Goal: Task Accomplishment & Management: Use online tool/utility

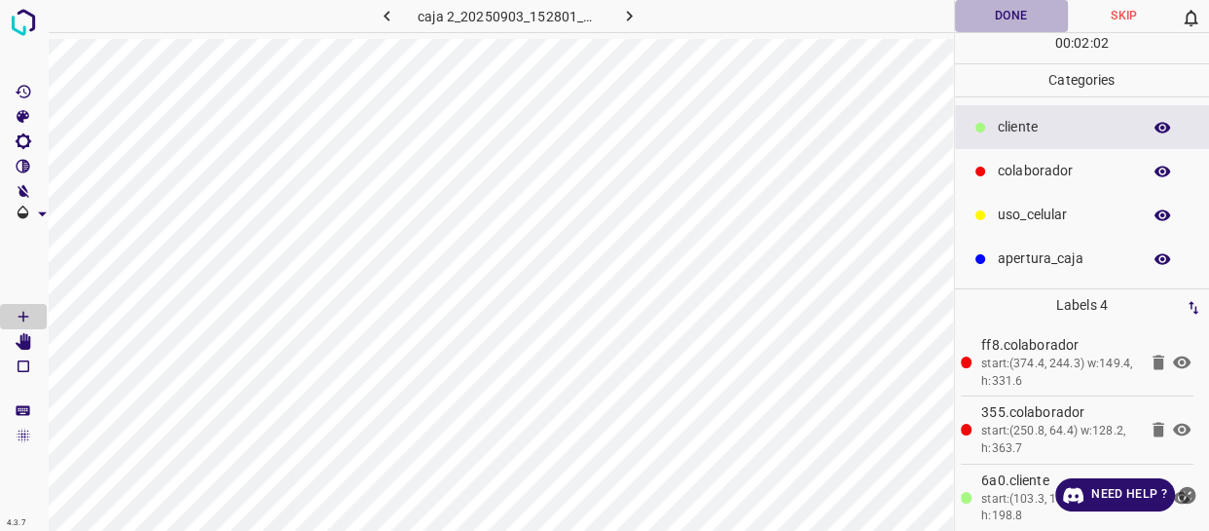
drag, startPoint x: 1000, startPoint y: 11, endPoint x: 1041, endPoint y: 142, distance: 137.6
click at [1000, 10] on button "Done" at bounding box center [1011, 16] width 113 height 32
click at [1186, 489] on icon "close-help" at bounding box center [1188, 495] width 18 height 18
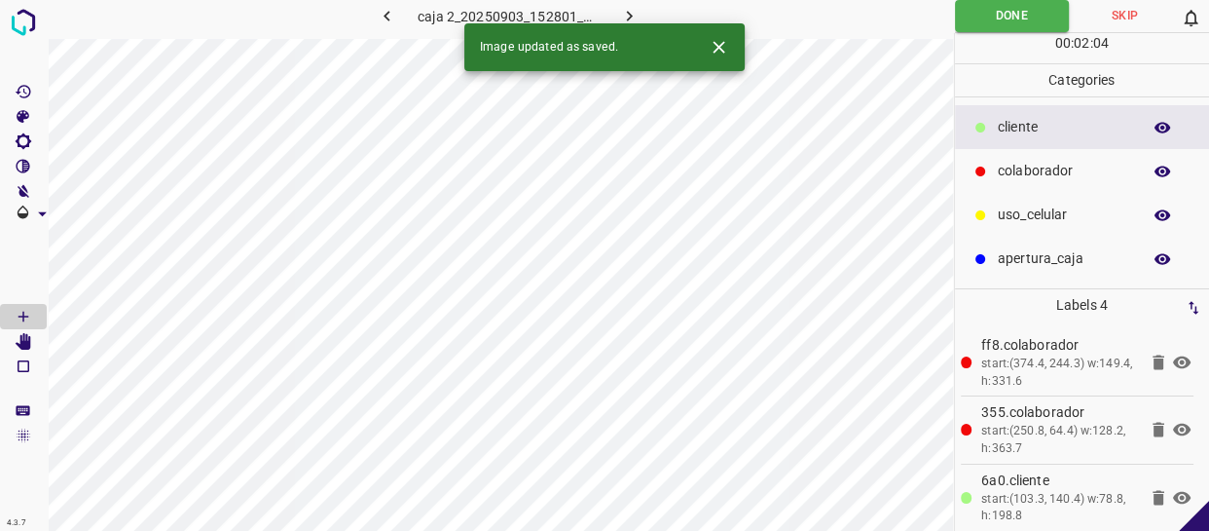
click at [626, 10] on icon "button" at bounding box center [629, 16] width 20 height 20
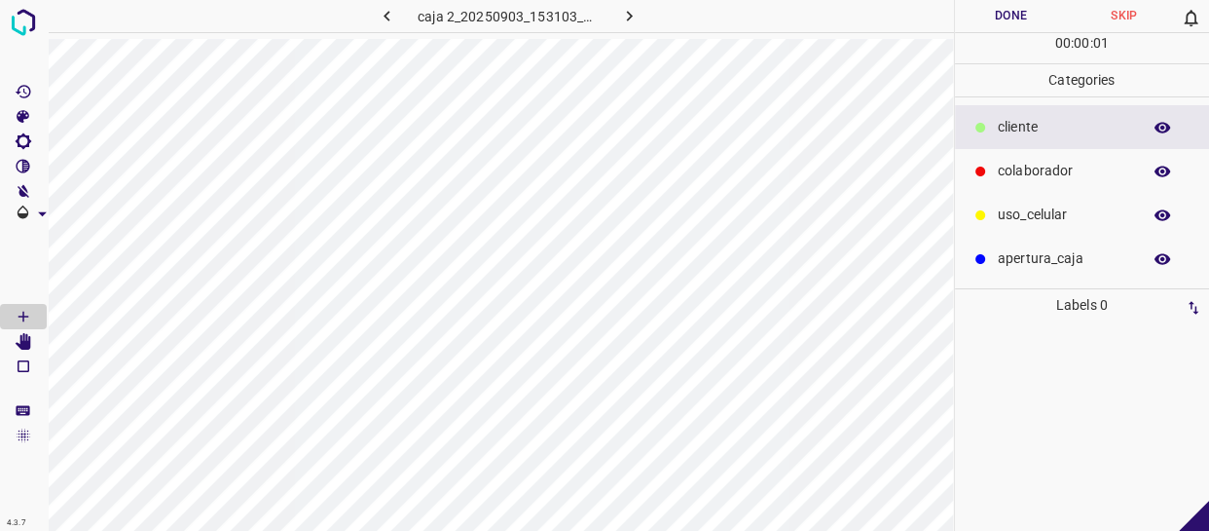
click at [1027, 128] on p "cliente" at bounding box center [1064, 127] width 133 height 20
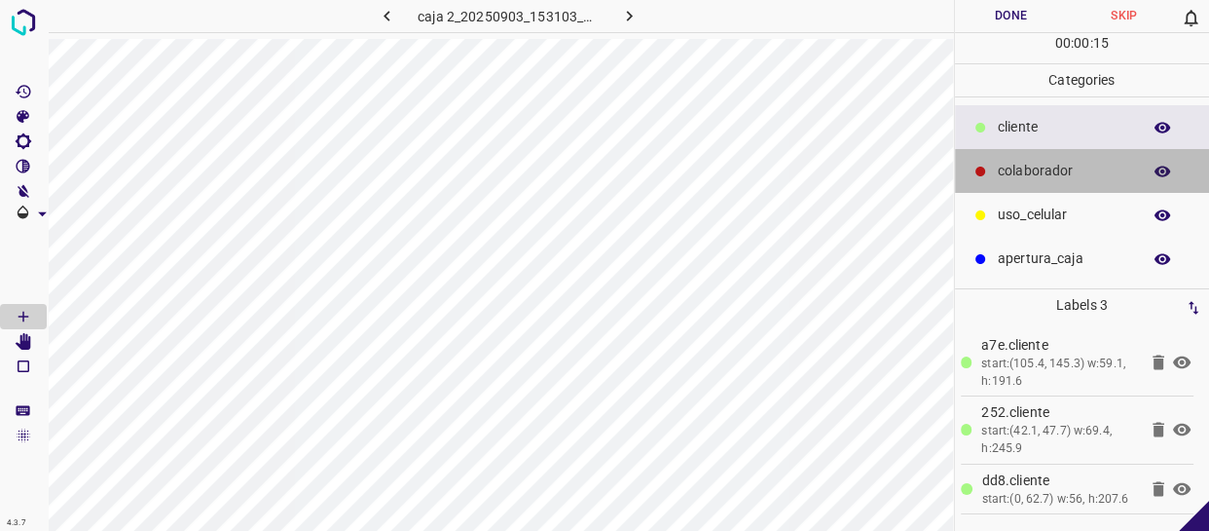
drag, startPoint x: 1013, startPoint y: 175, endPoint x: 953, endPoint y: 169, distance: 60.6
click at [1005, 175] on p "colaborador" at bounding box center [1064, 171] width 133 height 20
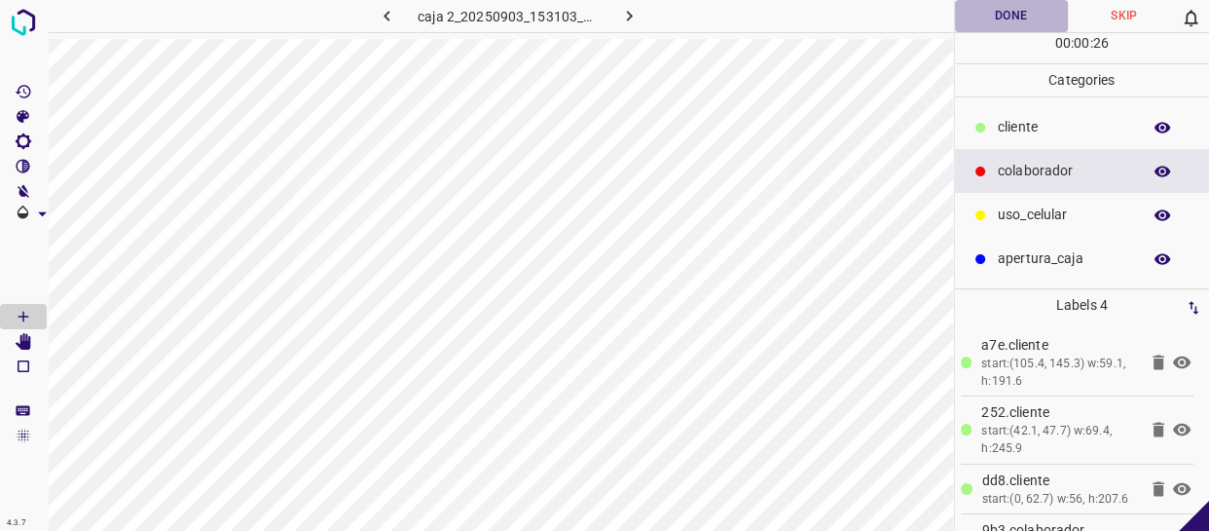
click at [1015, 15] on button "Done" at bounding box center [1011, 16] width 113 height 32
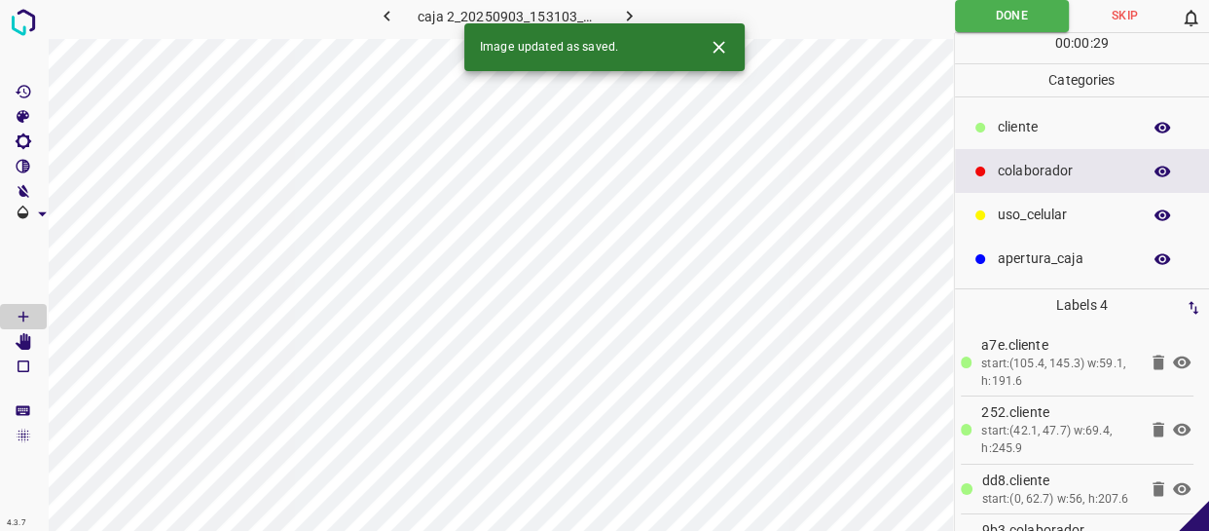
click at [619, 13] on icon "button" at bounding box center [629, 16] width 20 height 20
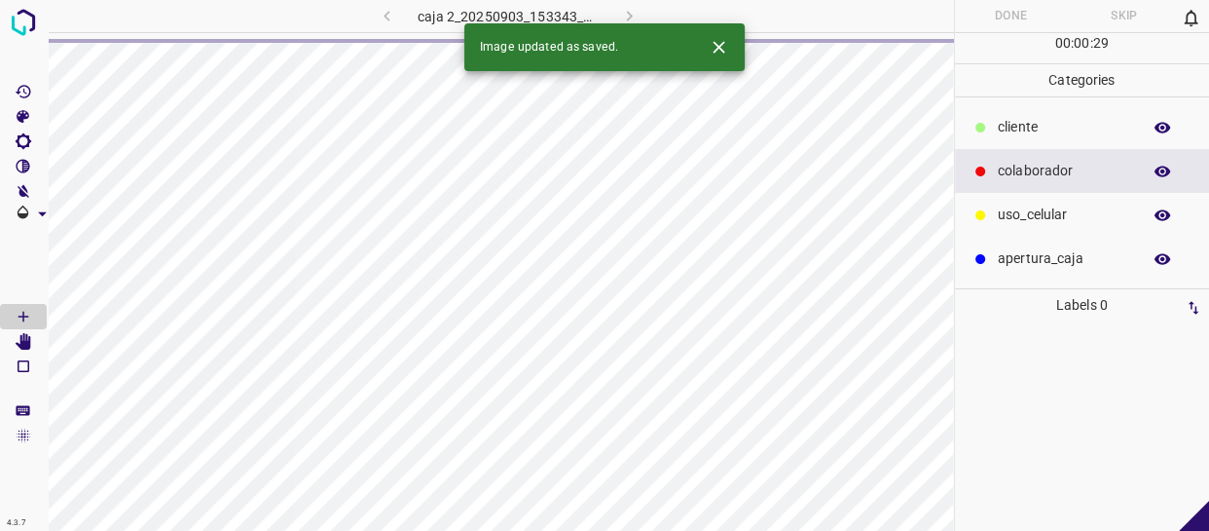
click at [1035, 123] on p "cliente" at bounding box center [1064, 127] width 133 height 20
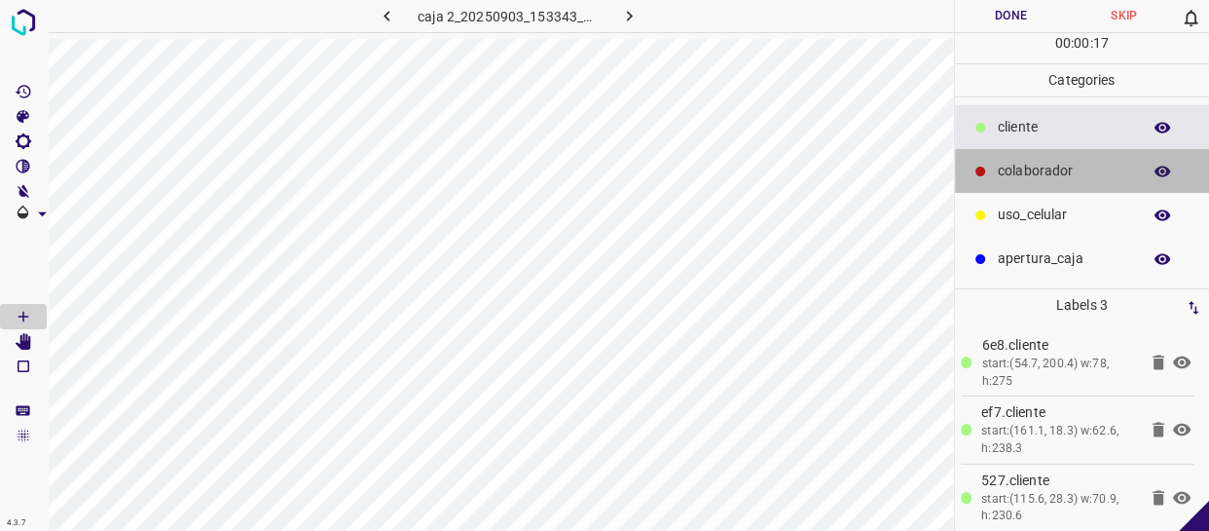
drag, startPoint x: 1045, startPoint y: 171, endPoint x: 970, endPoint y: 170, distance: 75.0
click at [1042, 171] on p "colaborador" at bounding box center [1064, 171] width 133 height 20
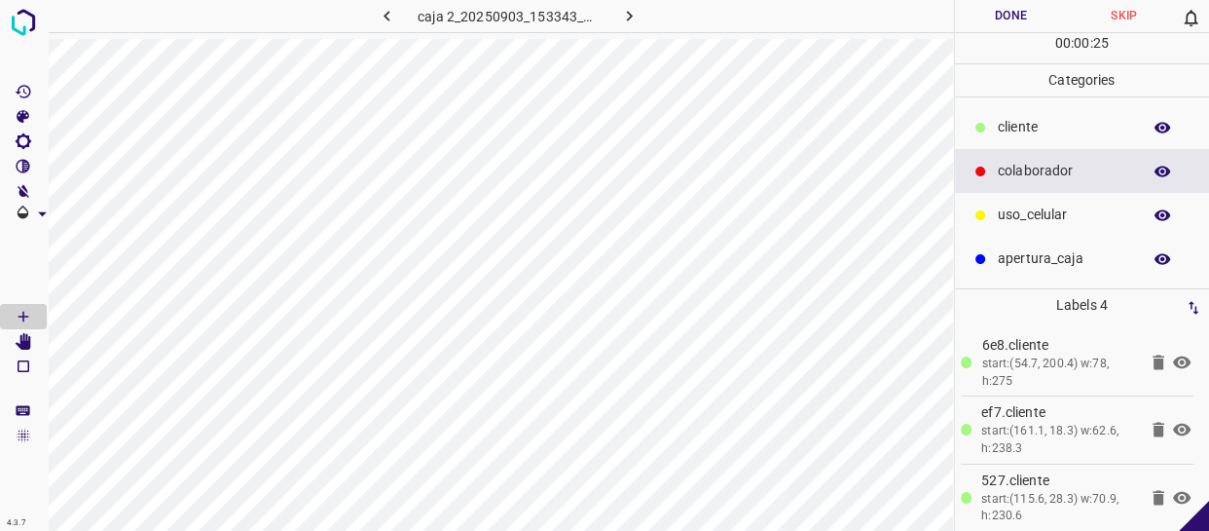
click at [1031, 3] on button "Done" at bounding box center [1011, 16] width 113 height 32
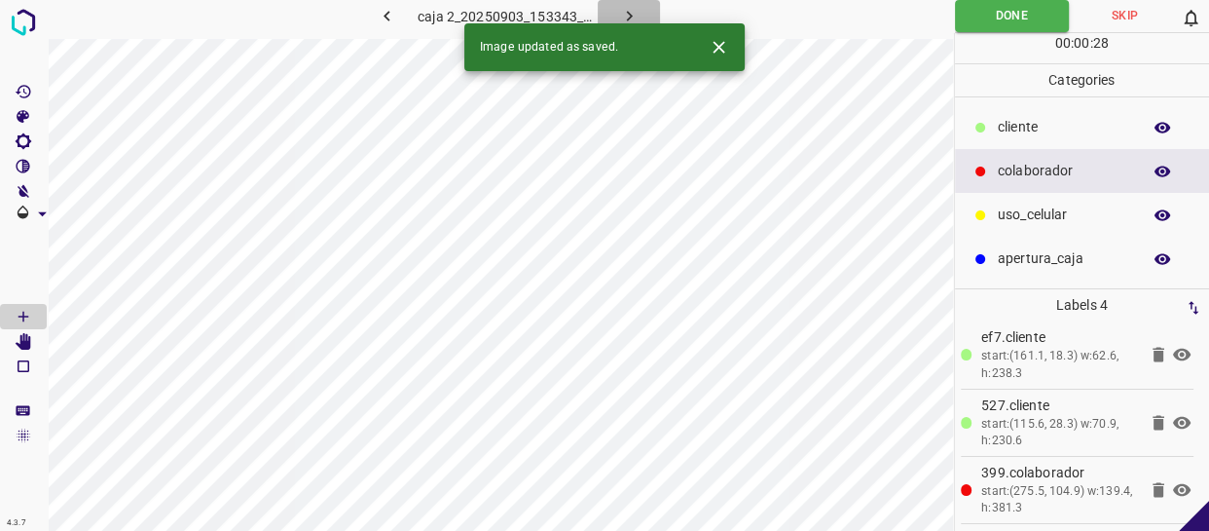
click at [626, 9] on icon "button" at bounding box center [629, 16] width 20 height 20
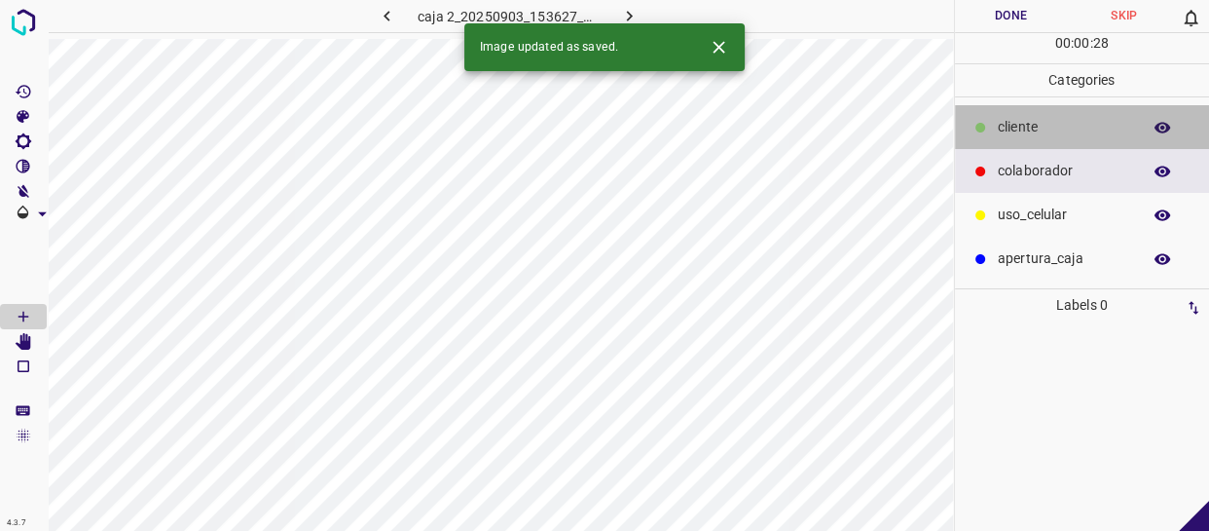
click at [1056, 131] on p "cliente" at bounding box center [1064, 127] width 133 height 20
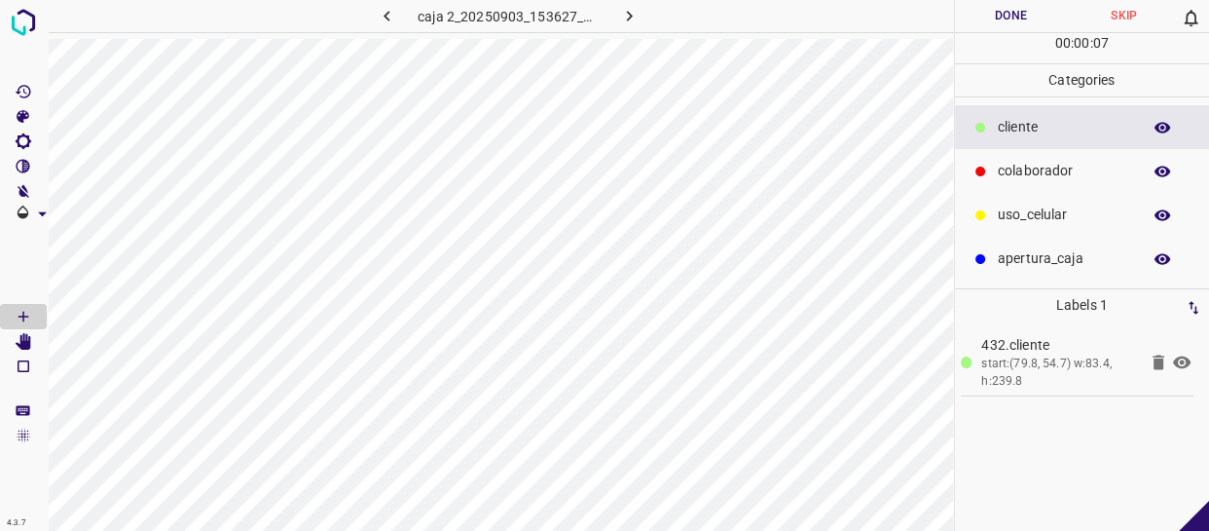
drag, startPoint x: 1085, startPoint y: 202, endPoint x: 1040, endPoint y: 191, distance: 47.2
click at [1081, 202] on div "uso_celular" at bounding box center [1082, 215] width 255 height 44
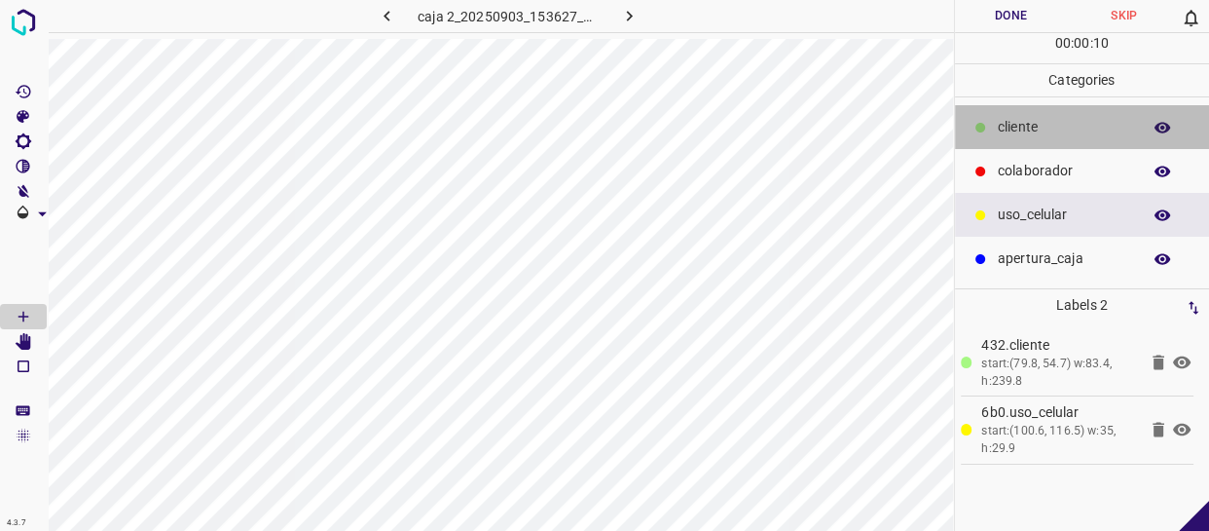
click at [1074, 116] on div "cliente" at bounding box center [1082, 127] width 255 height 44
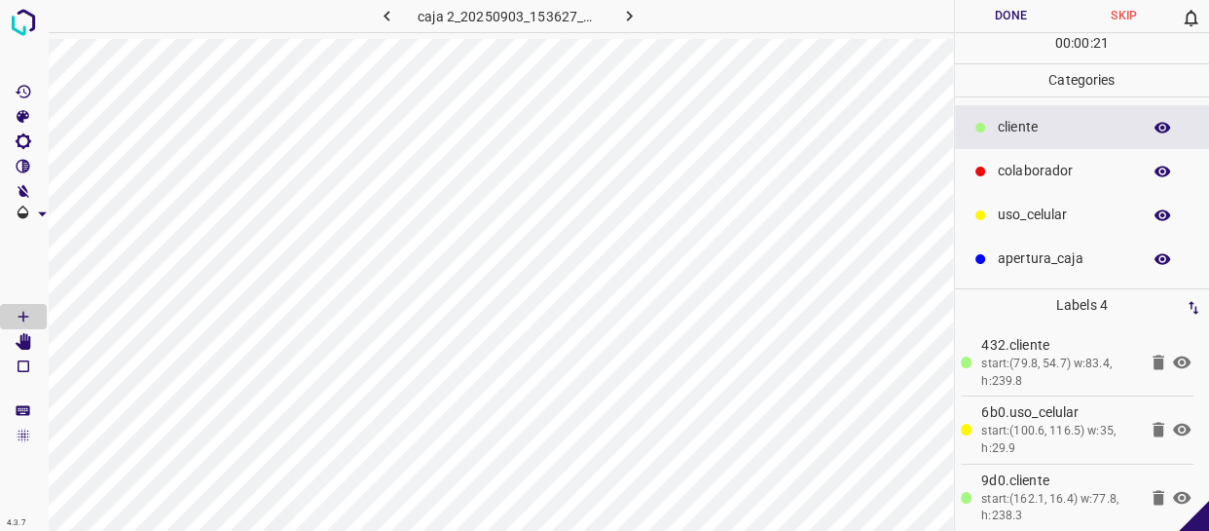
click at [1095, 171] on p "colaborador" at bounding box center [1064, 171] width 133 height 20
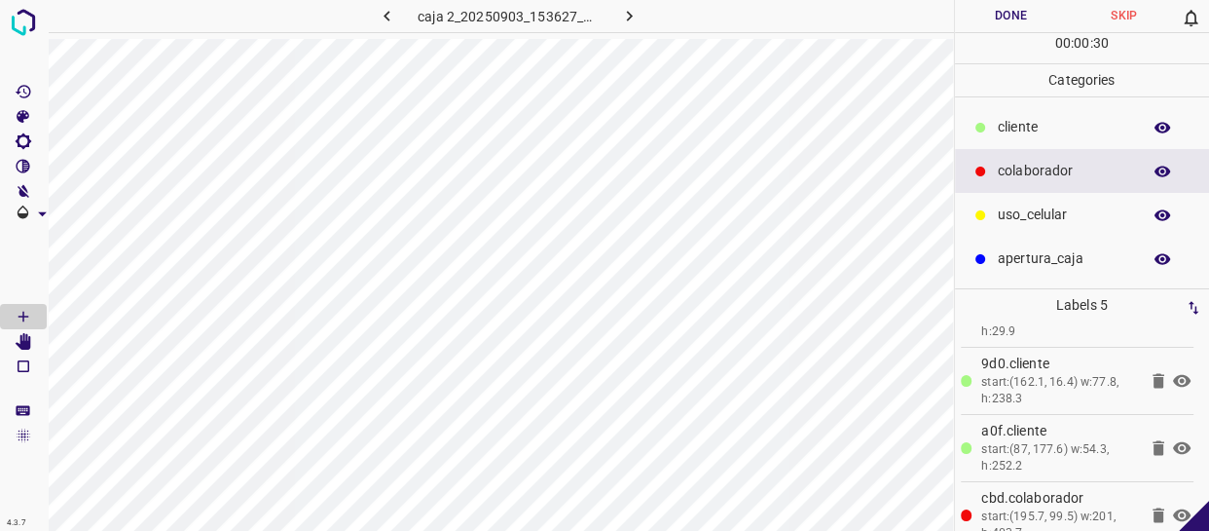
scroll to position [142, 0]
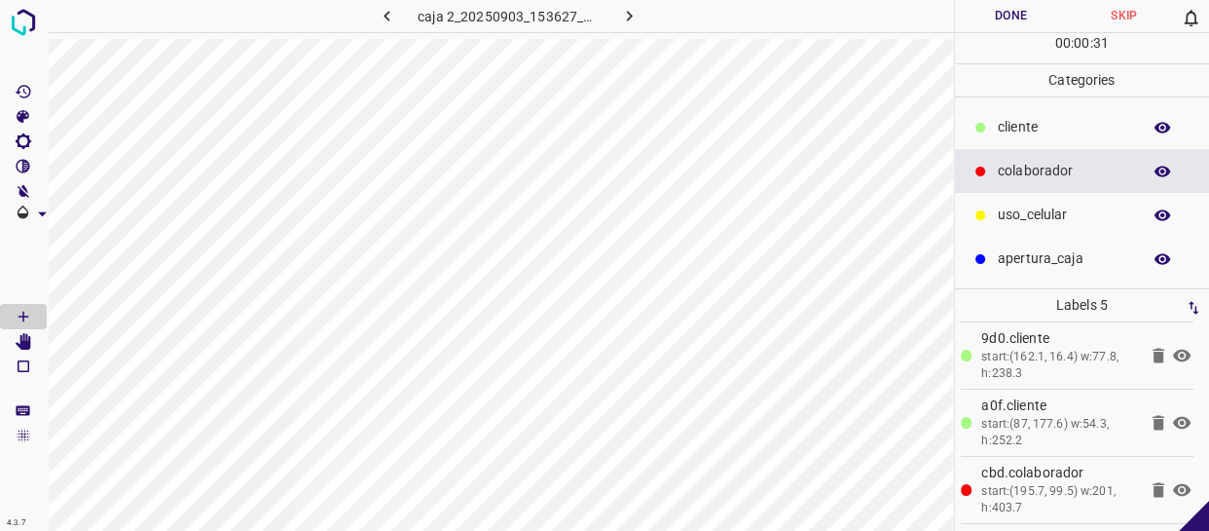
click at [1036, 16] on button "Done" at bounding box center [1011, 16] width 113 height 32
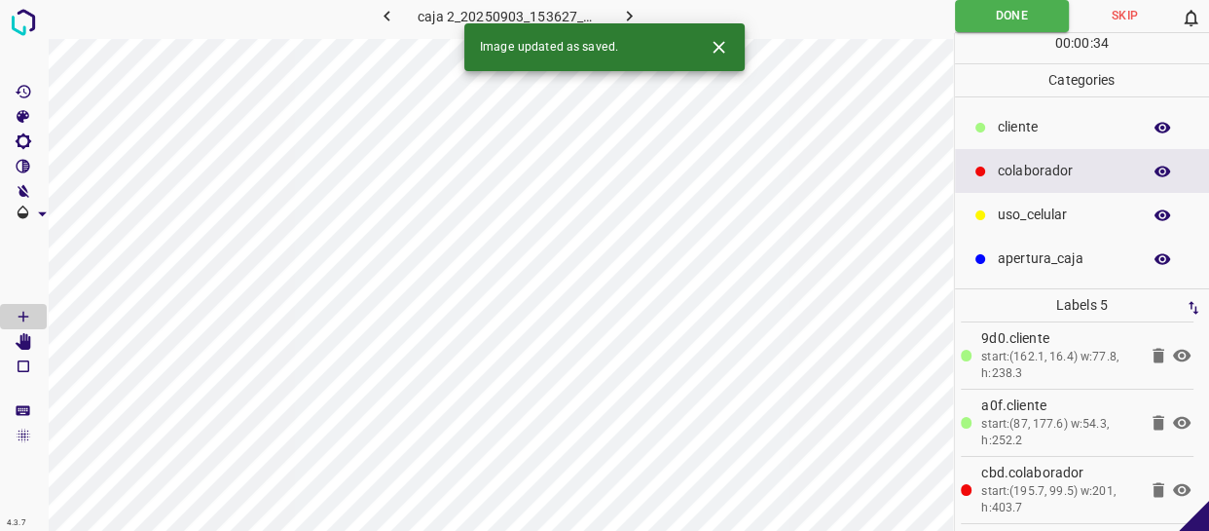
click at [628, 16] on icon "button" at bounding box center [629, 16] width 20 height 20
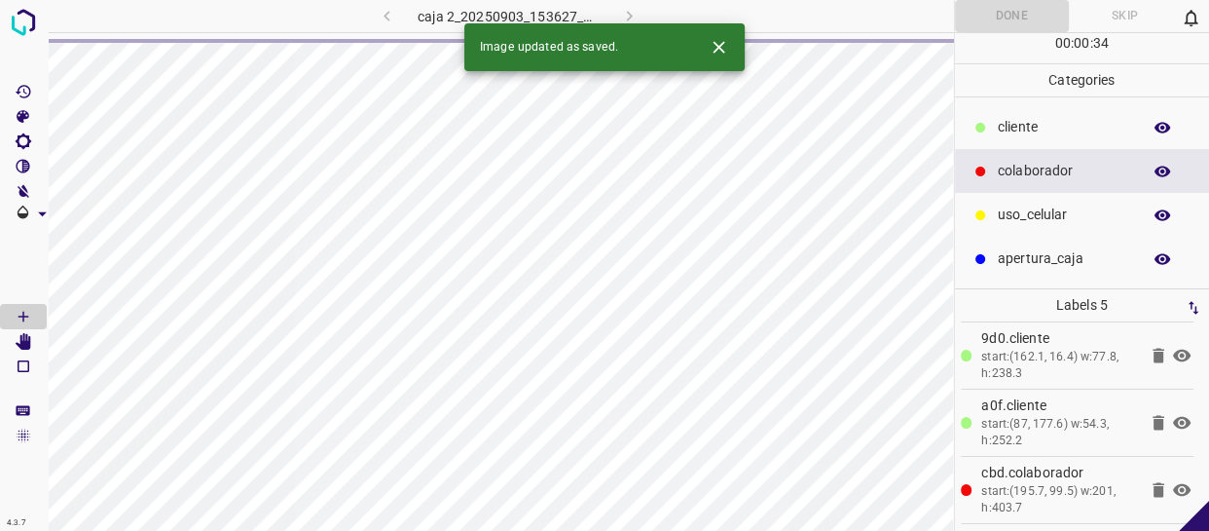
scroll to position [0, 0]
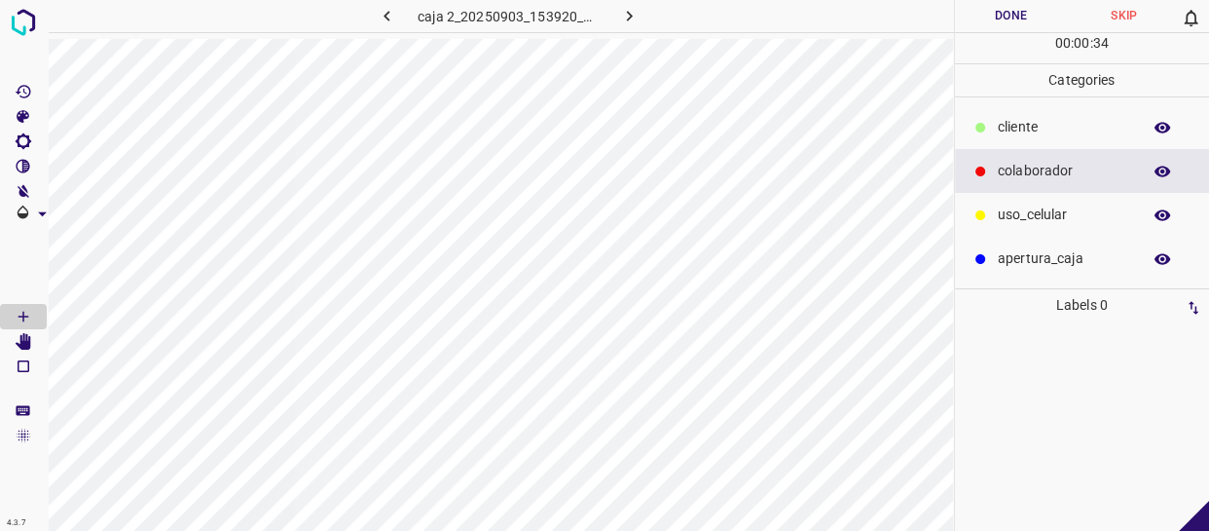
click at [1052, 139] on div "cliente" at bounding box center [1082, 127] width 255 height 44
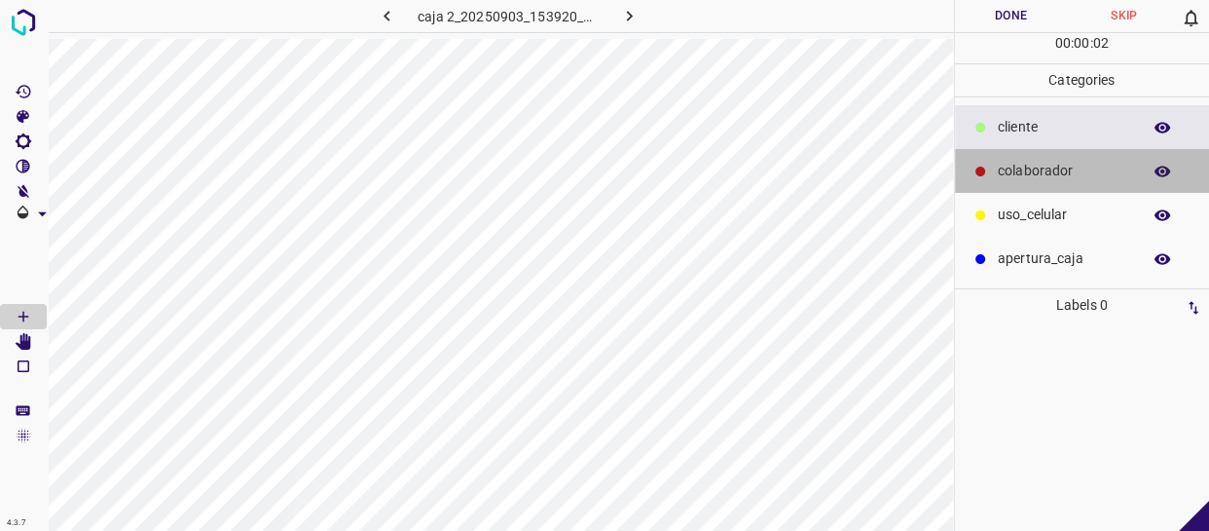
click at [1033, 175] on p "colaborador" at bounding box center [1064, 171] width 133 height 20
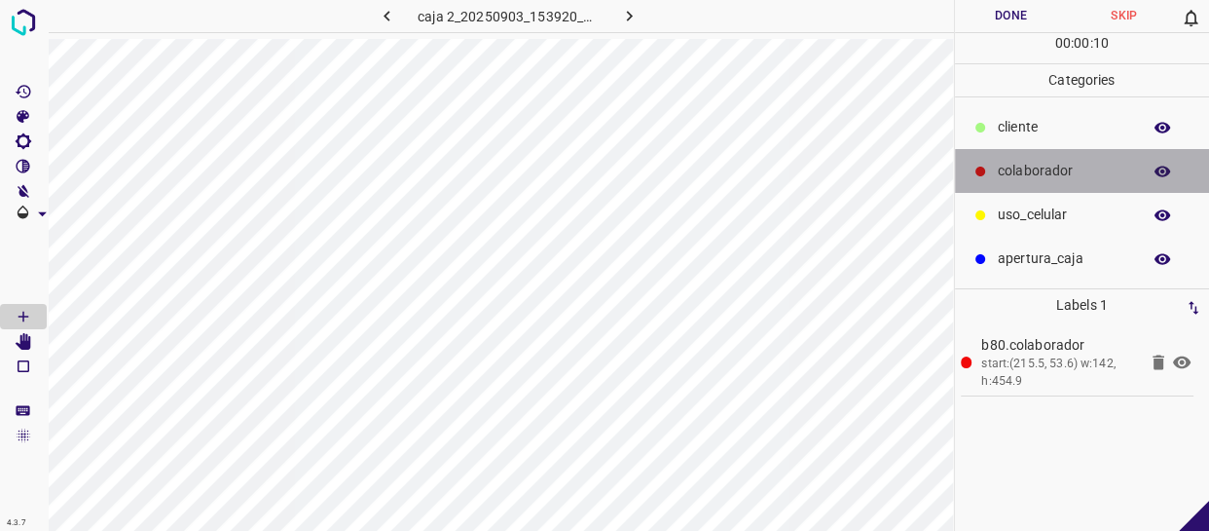
click at [1072, 175] on p "colaborador" at bounding box center [1064, 171] width 133 height 20
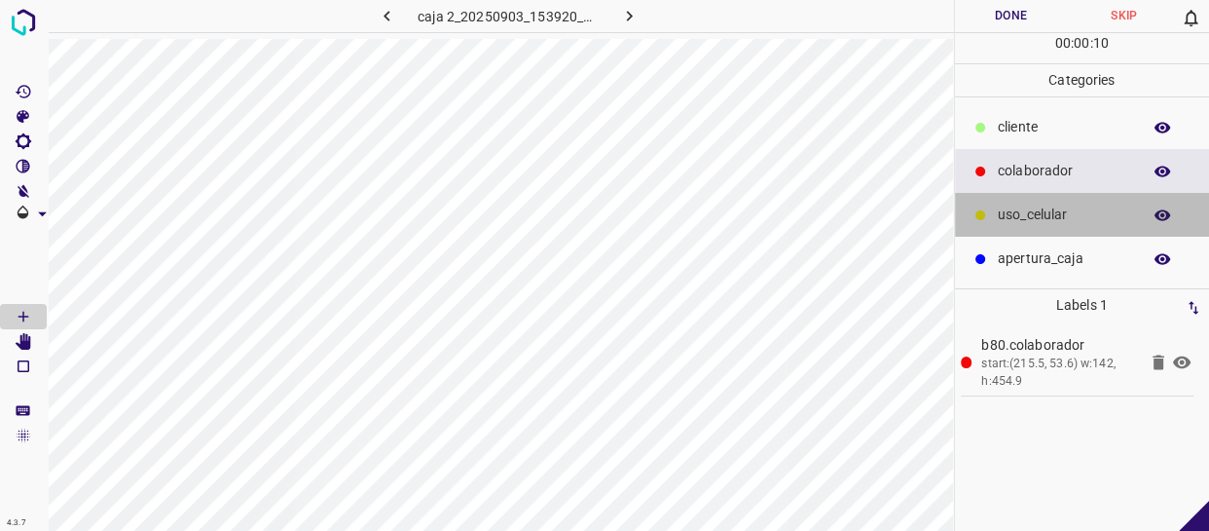
click at [1061, 197] on div "uso_celular" at bounding box center [1082, 215] width 255 height 44
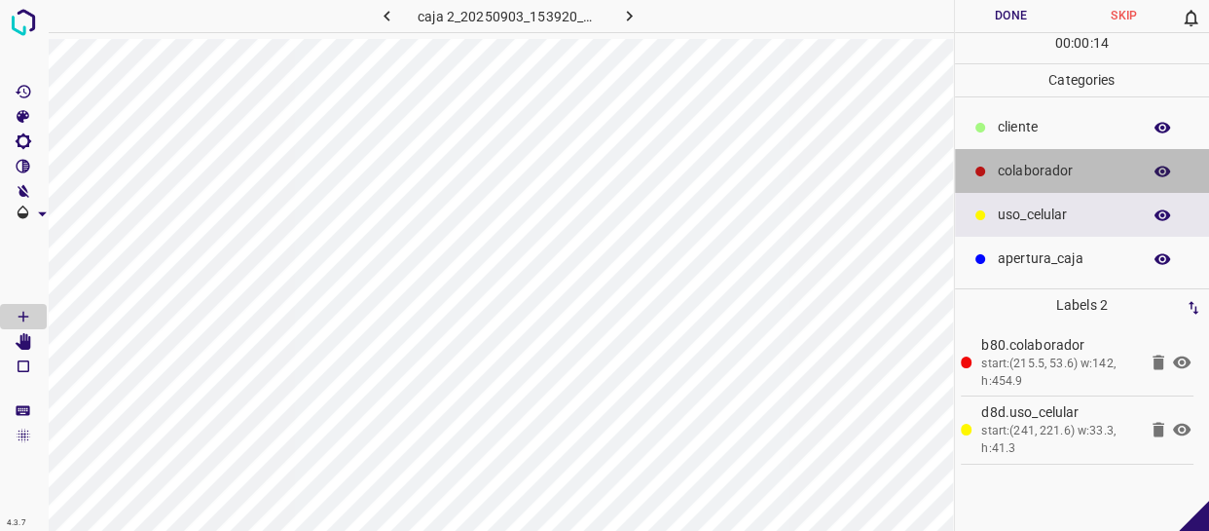
click at [1040, 175] on p "colaborador" at bounding box center [1064, 171] width 133 height 20
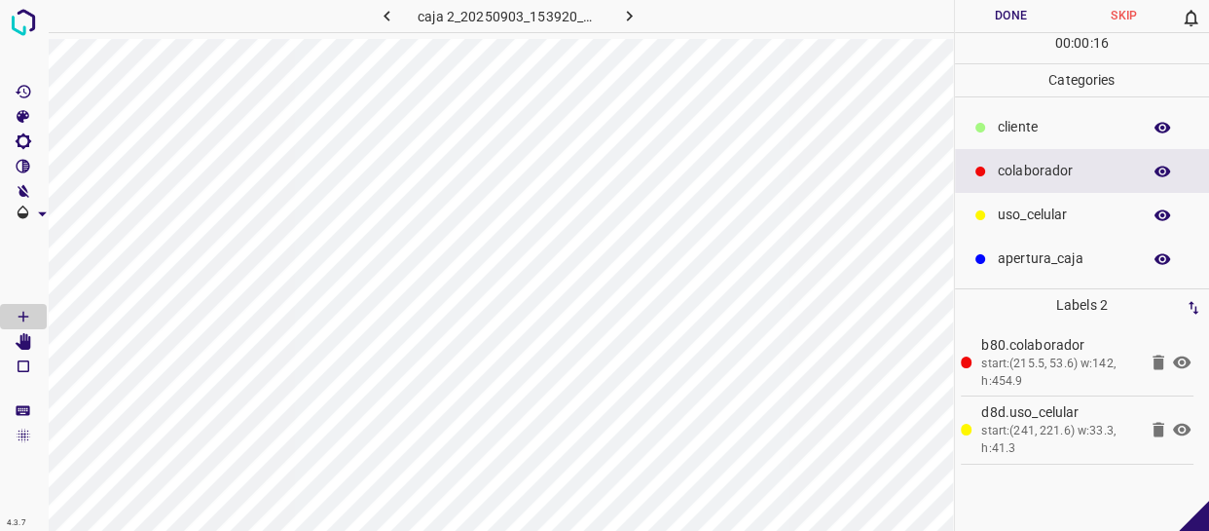
drag, startPoint x: 1000, startPoint y: 122, endPoint x: 963, endPoint y: 123, distance: 37.0
click at [998, 122] on p "cliente" at bounding box center [1064, 127] width 133 height 20
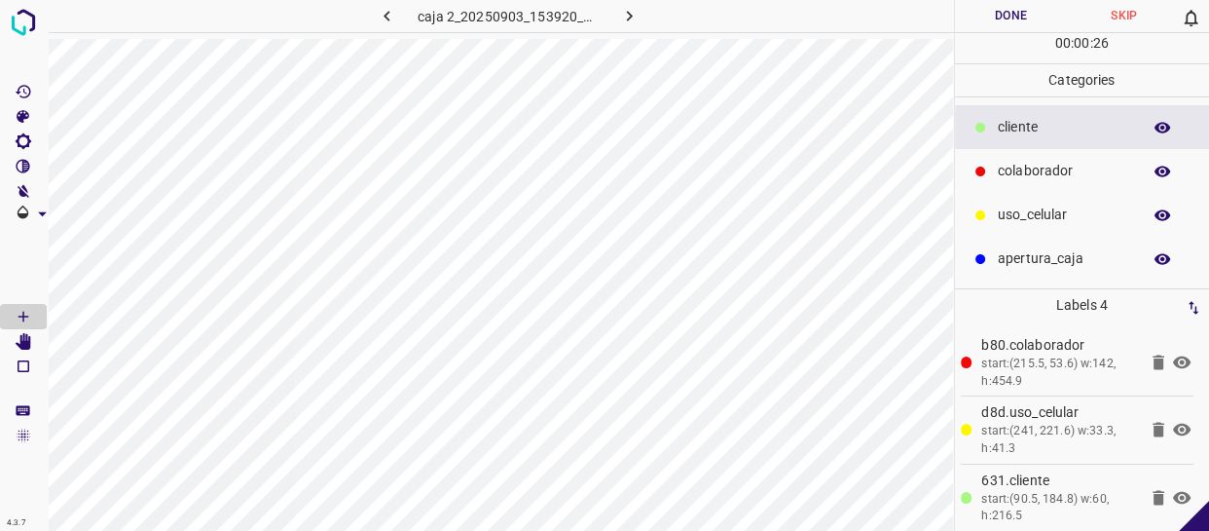
click at [1054, 163] on p "colaborador" at bounding box center [1064, 171] width 133 height 20
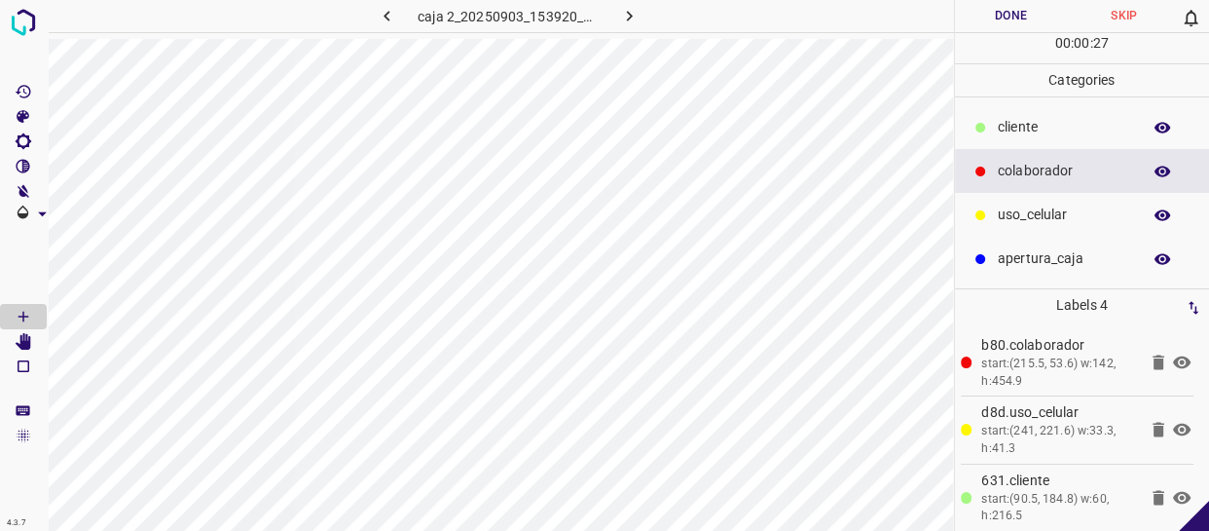
click at [1037, 216] on p "uso_celular" at bounding box center [1064, 214] width 133 height 20
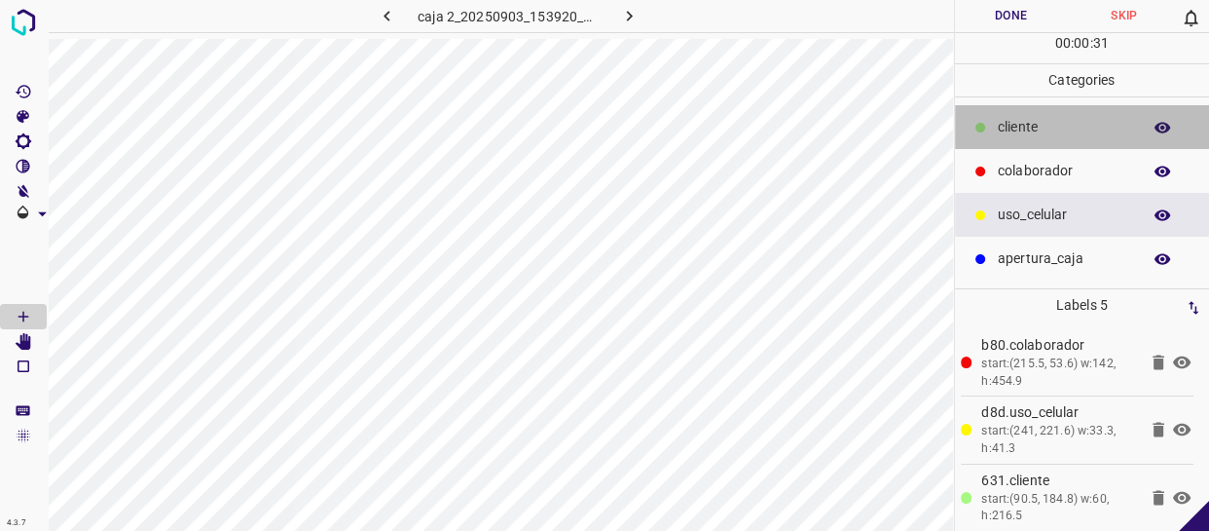
click at [1069, 113] on div "cliente" at bounding box center [1082, 127] width 255 height 44
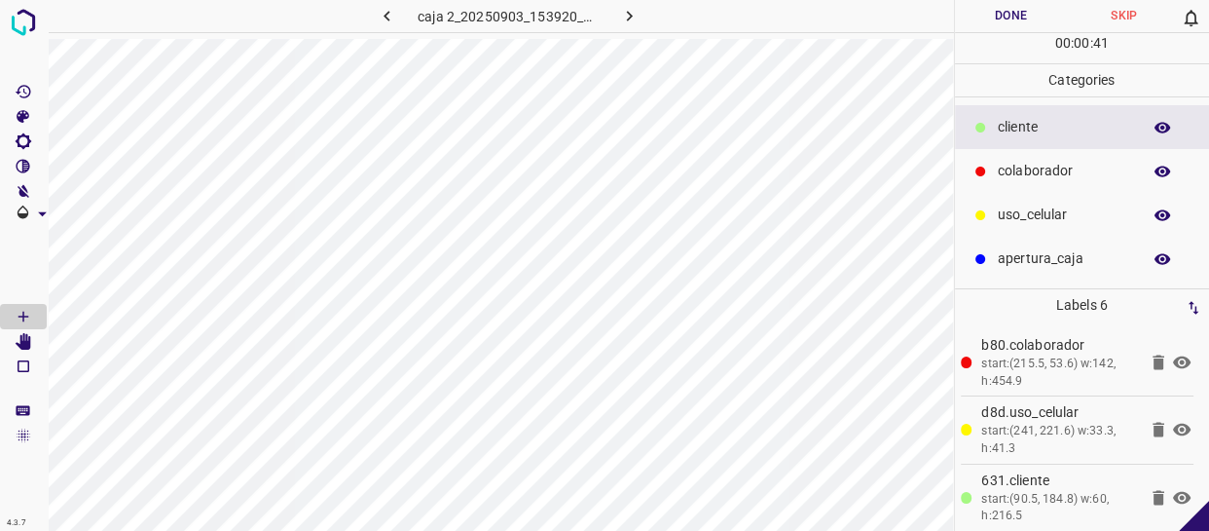
click at [1019, 18] on button "Done" at bounding box center [1011, 16] width 113 height 32
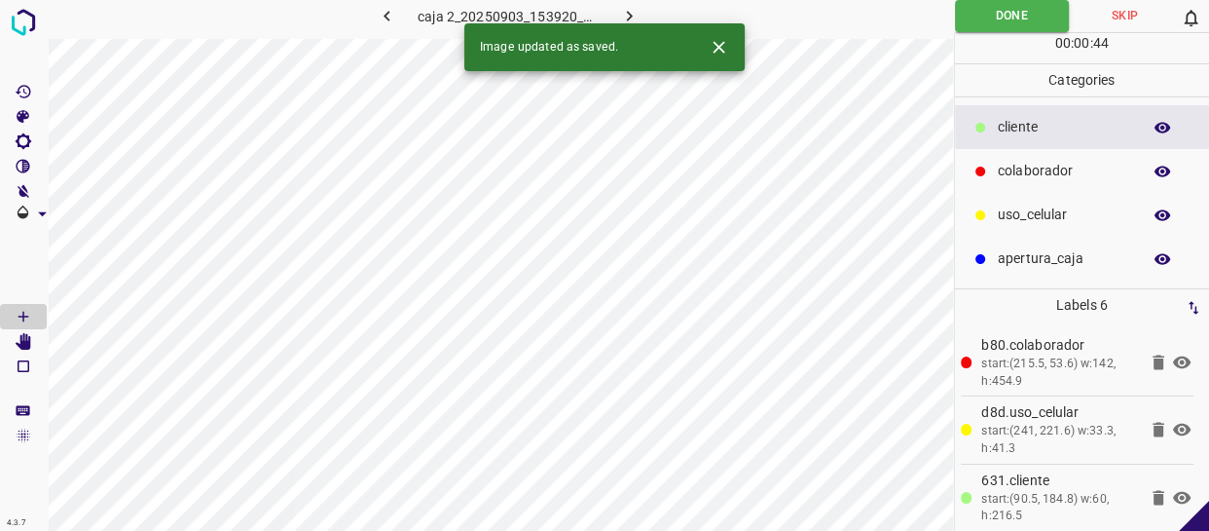
click at [629, 1] on button "button" at bounding box center [629, 16] width 62 height 32
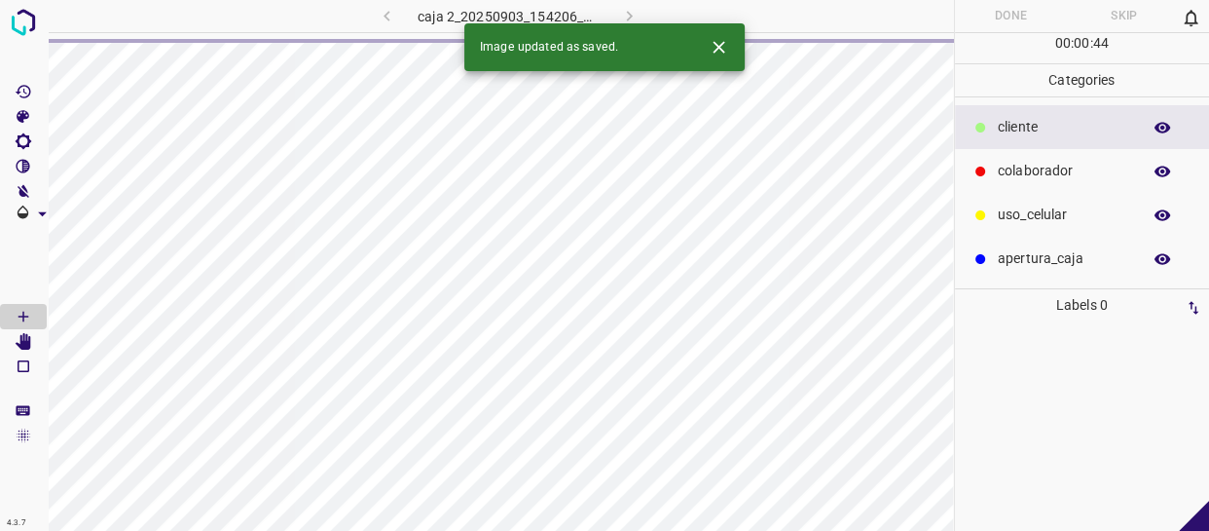
click at [1048, 123] on p "cliente" at bounding box center [1064, 127] width 133 height 20
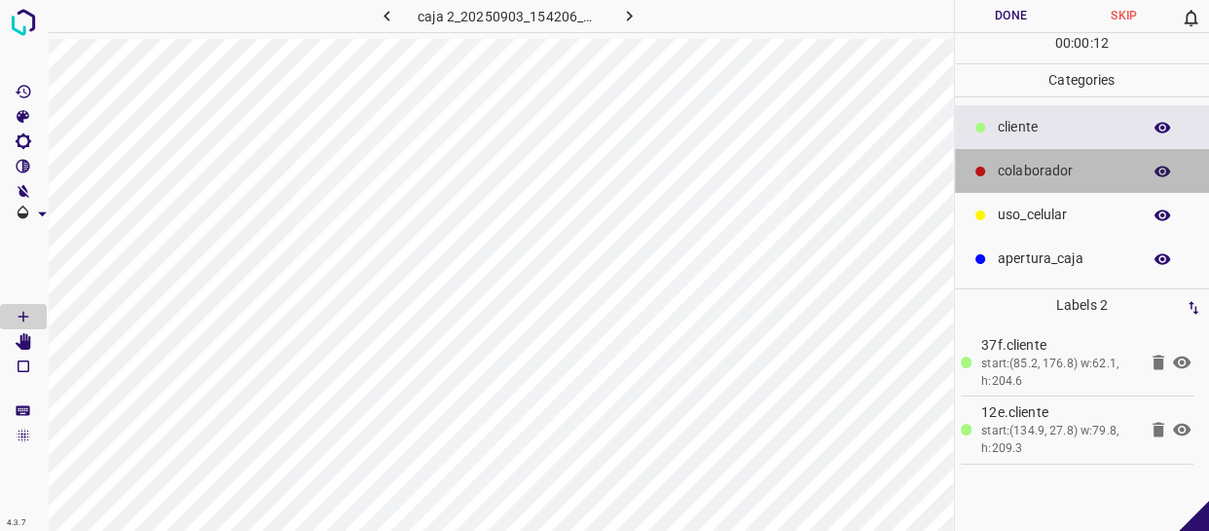
click at [1094, 167] on p "colaborador" at bounding box center [1064, 171] width 133 height 20
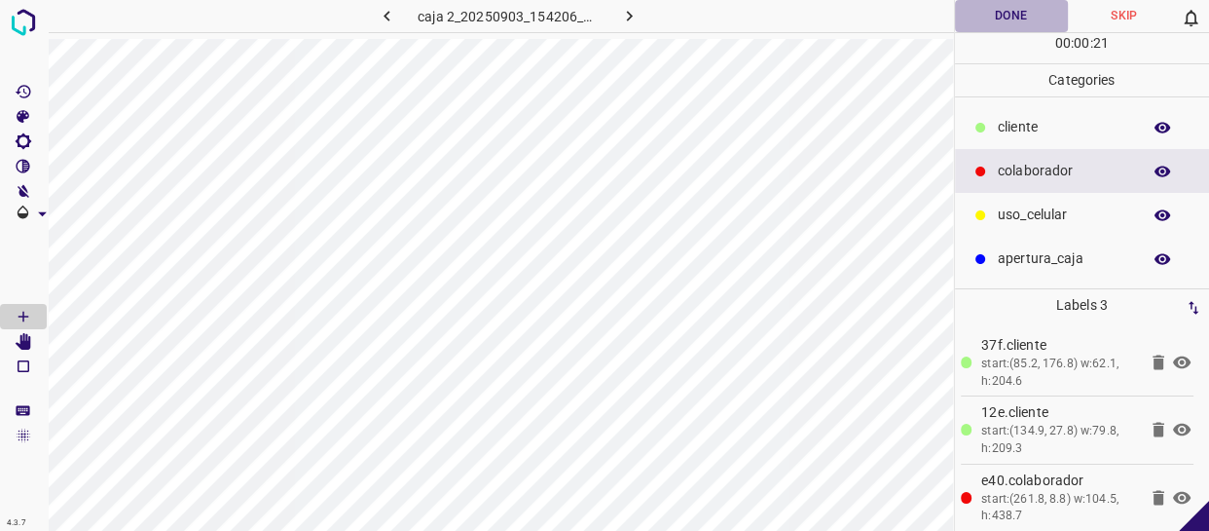
click at [1012, 18] on button "Done" at bounding box center [1011, 16] width 113 height 32
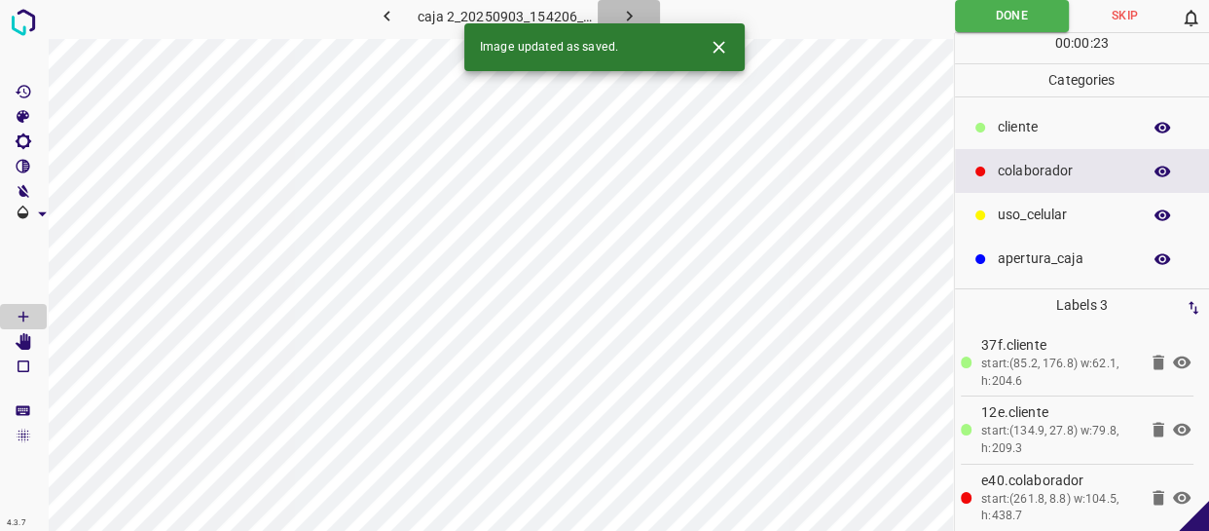
click at [628, 8] on icon "button" at bounding box center [629, 16] width 20 height 20
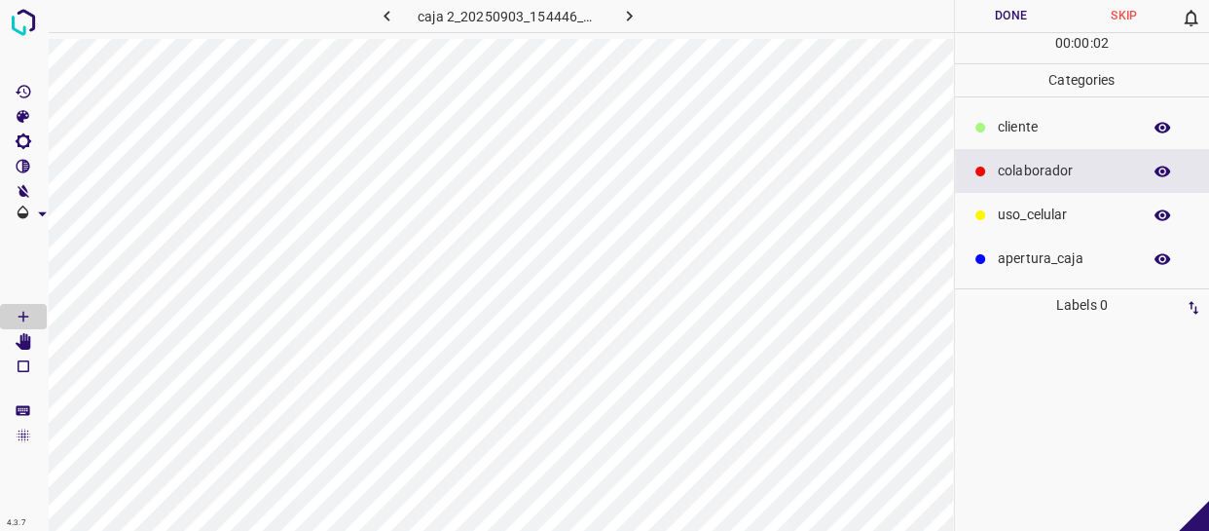
click at [1048, 127] on p "cliente" at bounding box center [1064, 127] width 133 height 20
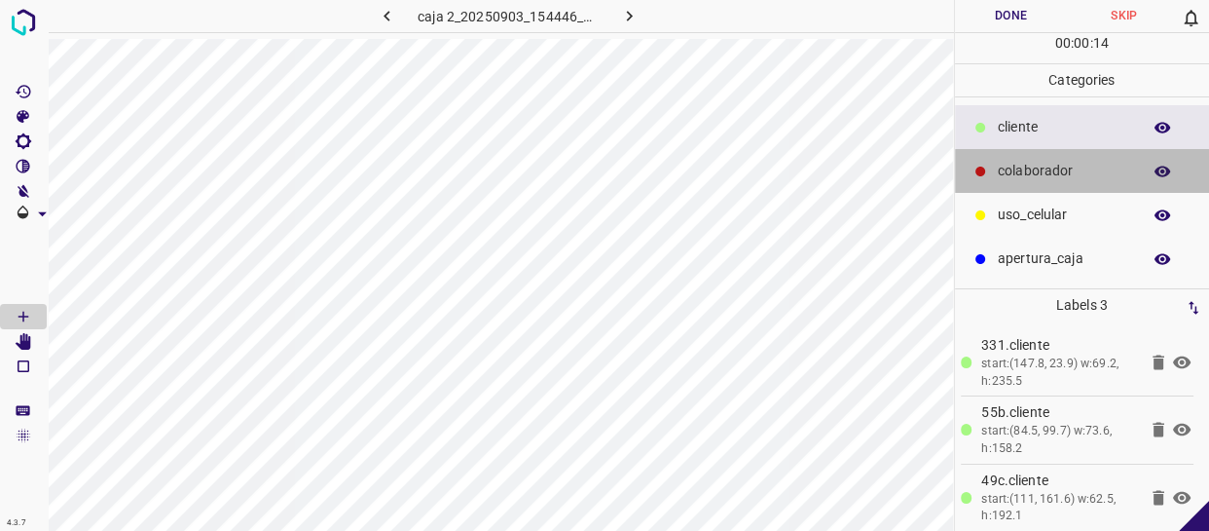
click at [1043, 165] on p "colaborador" at bounding box center [1064, 171] width 133 height 20
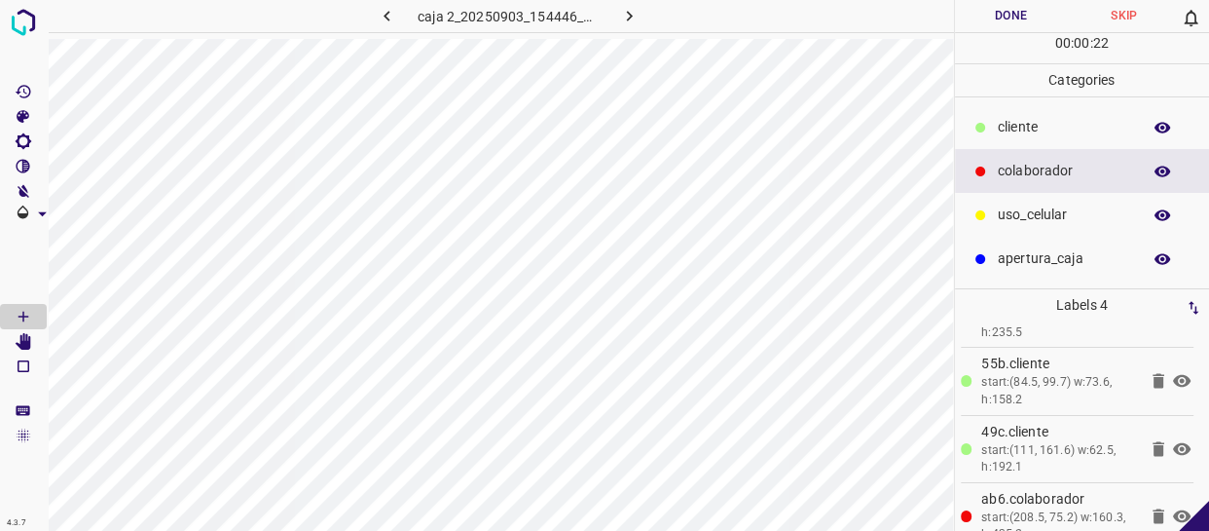
scroll to position [75, 0]
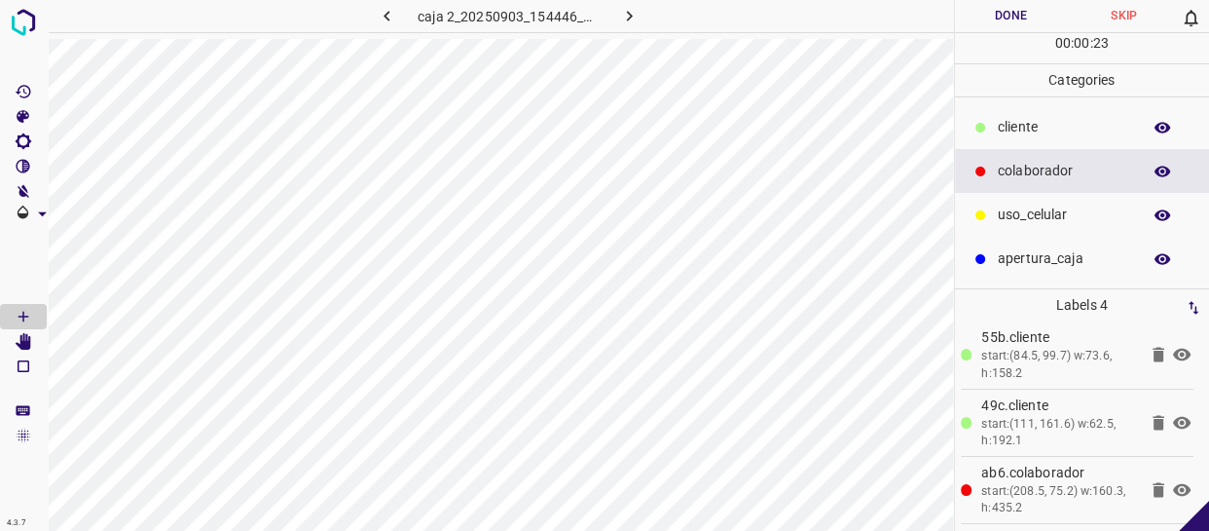
click at [1041, 23] on button "Done" at bounding box center [1011, 16] width 113 height 32
drag, startPoint x: 608, startPoint y: 18, endPoint x: 623, endPoint y: 19, distance: 14.6
click at [613, 18] on button "button" at bounding box center [629, 16] width 62 height 32
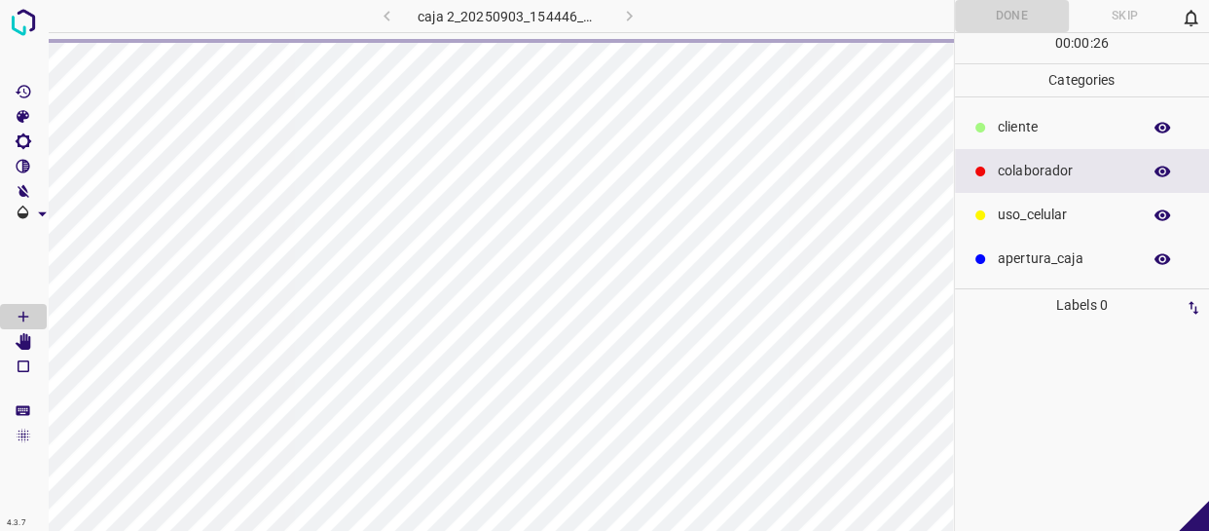
scroll to position [0, 0]
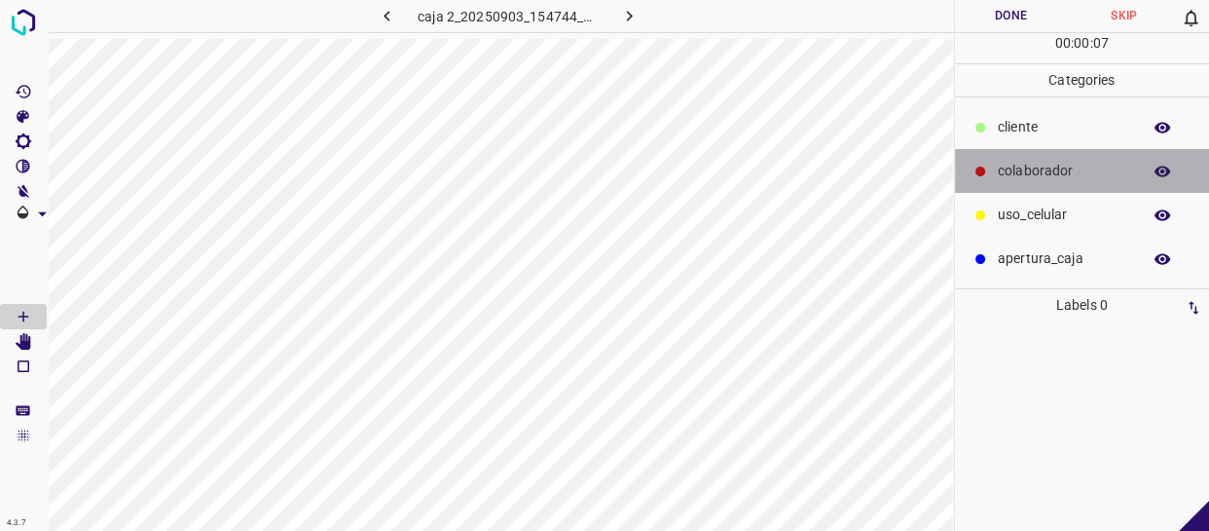
click at [1050, 174] on p "colaborador" at bounding box center [1064, 171] width 133 height 20
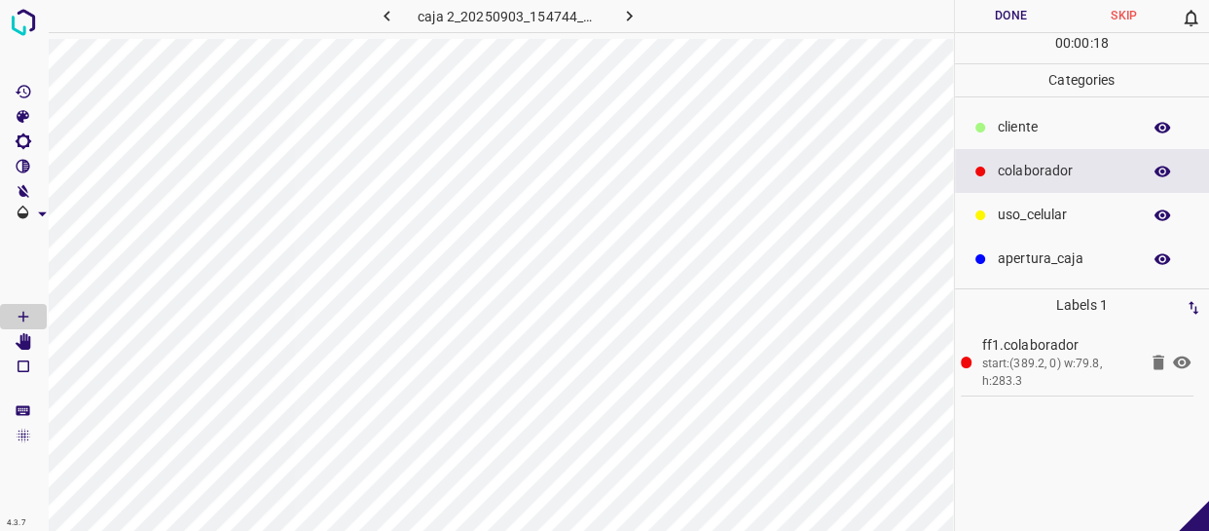
click at [1012, 20] on button "Done" at bounding box center [1011, 16] width 113 height 32
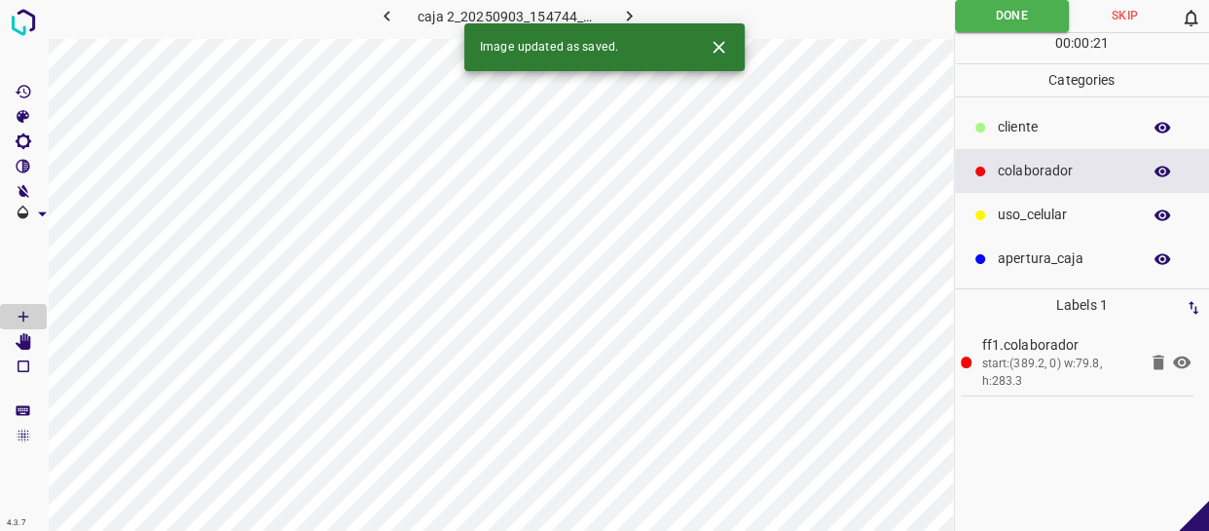
click at [615, 4] on button "button" at bounding box center [629, 16] width 62 height 32
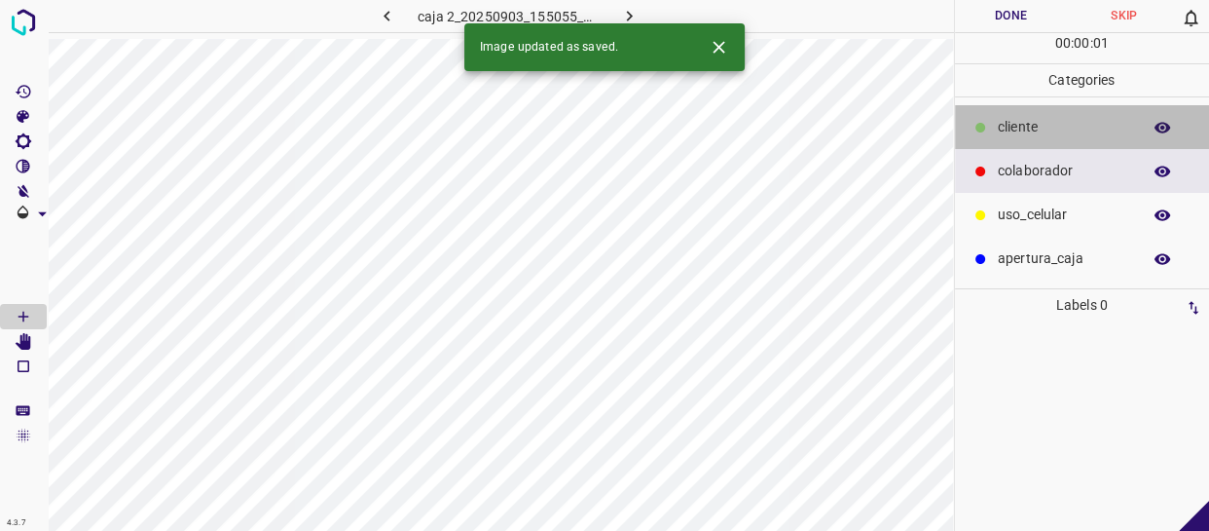
drag, startPoint x: 1035, startPoint y: 124, endPoint x: 989, endPoint y: 130, distance: 46.3
click at [1034, 124] on p "cliente" at bounding box center [1064, 127] width 133 height 20
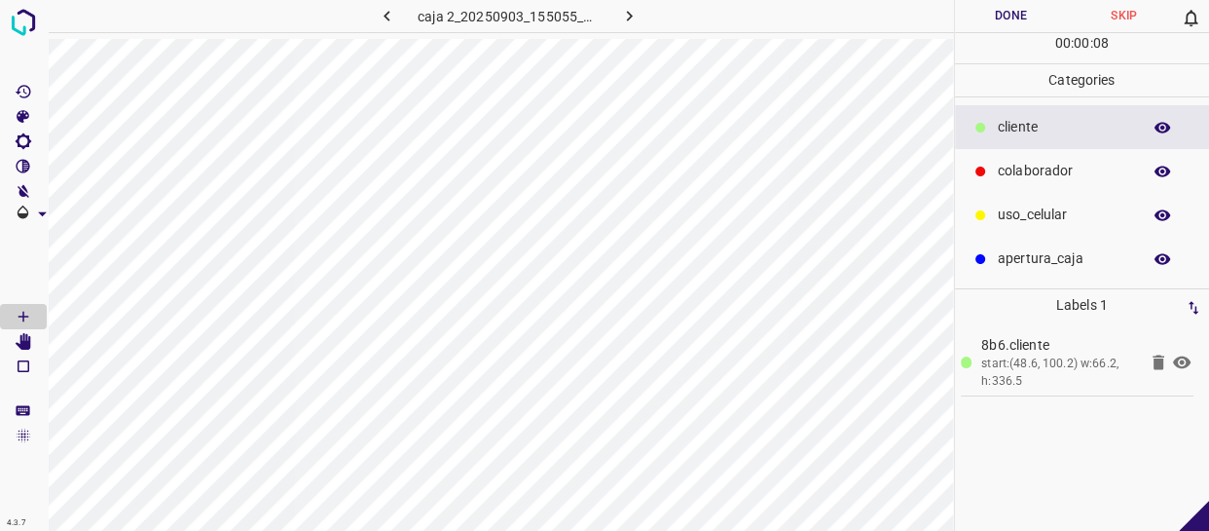
click at [1016, 11] on button "Done" at bounding box center [1011, 16] width 113 height 32
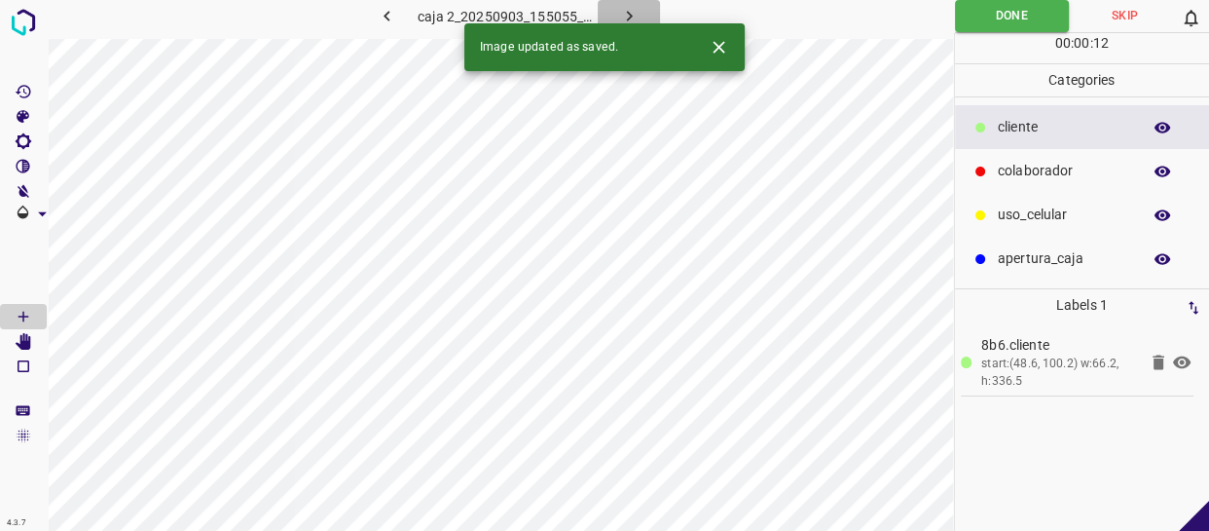
click at [623, 9] on icon "button" at bounding box center [629, 16] width 20 height 20
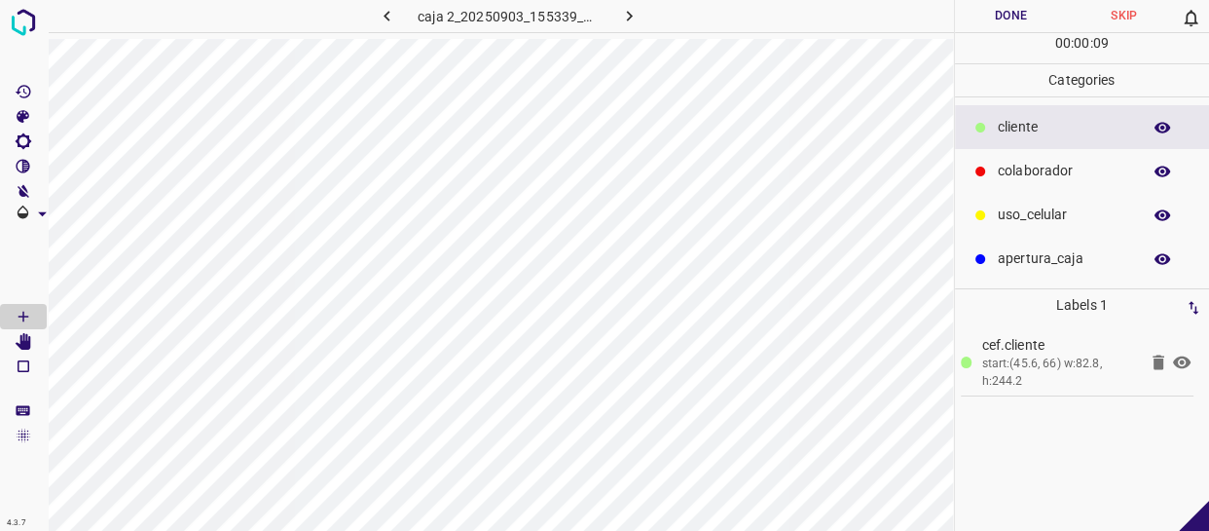
click at [1004, 27] on button "Done" at bounding box center [1011, 16] width 113 height 32
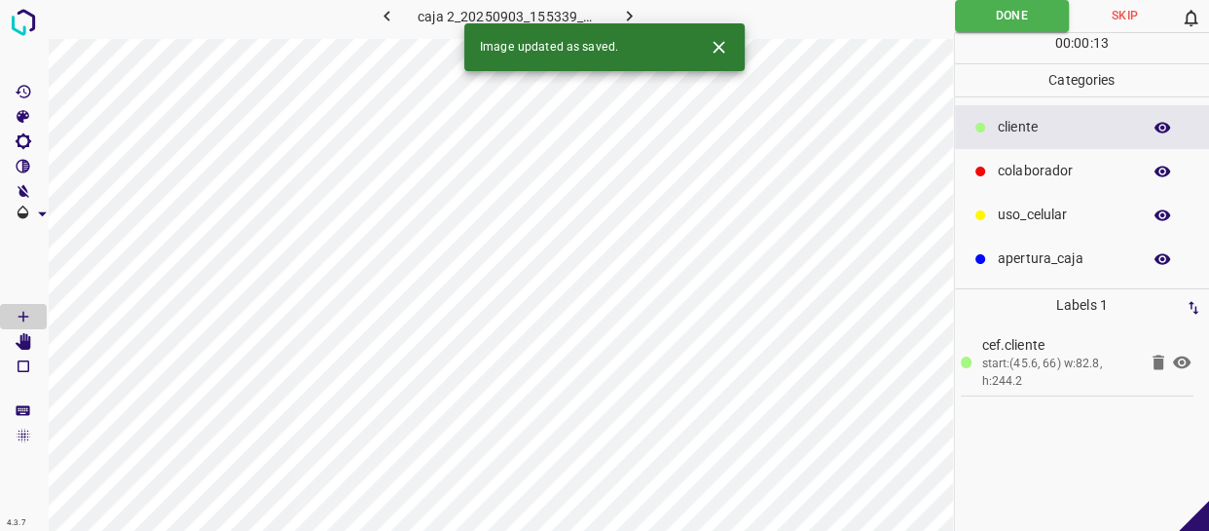
click at [627, 12] on icon "button" at bounding box center [629, 16] width 6 height 11
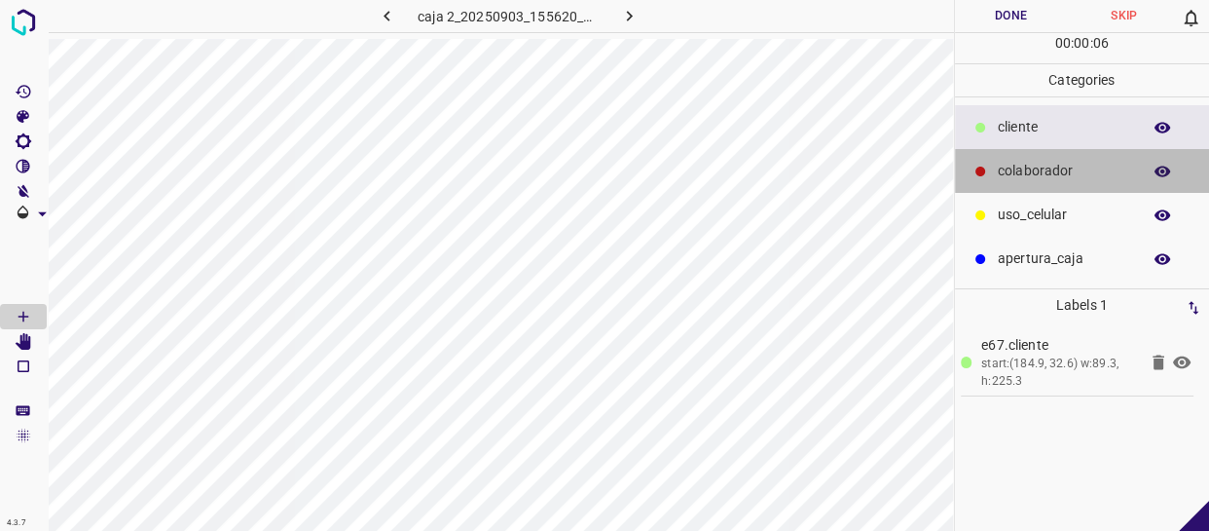
click at [1028, 174] on p "colaborador" at bounding box center [1064, 171] width 133 height 20
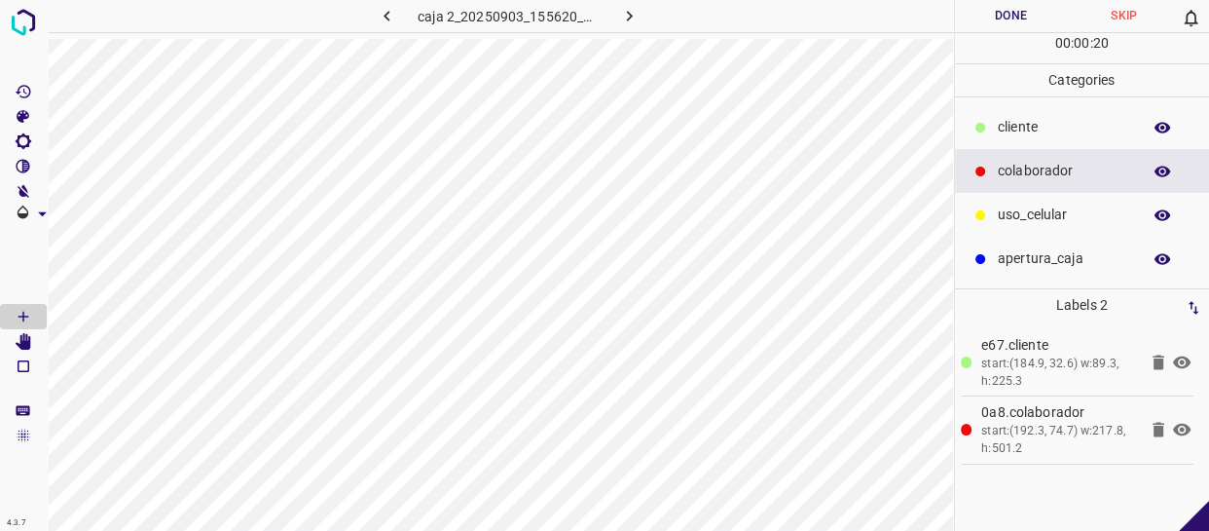
click at [1037, 17] on button "Done" at bounding box center [1011, 16] width 113 height 32
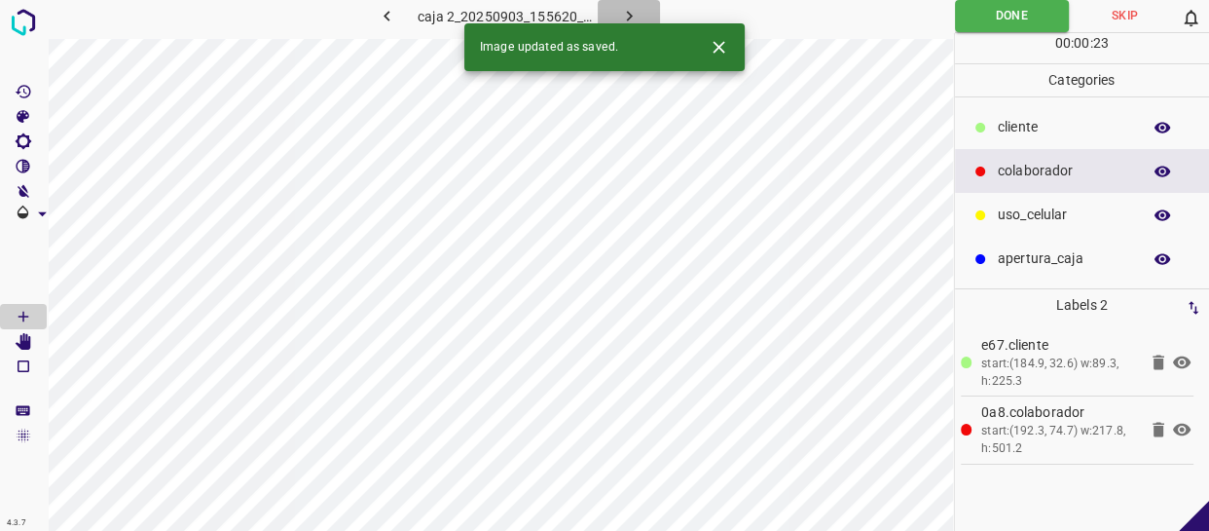
click at [635, 14] on icon "button" at bounding box center [629, 16] width 20 height 20
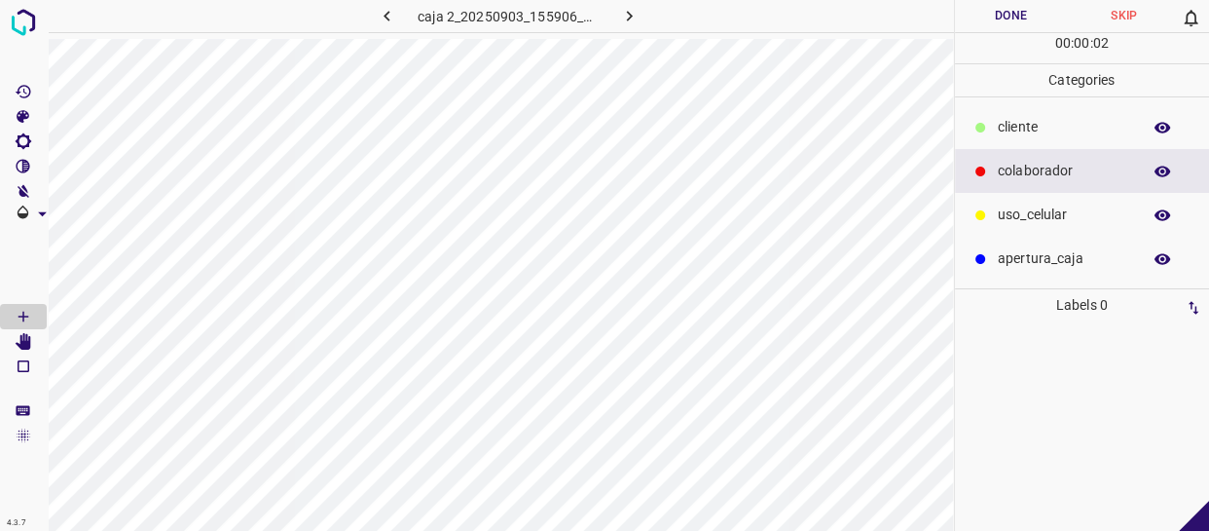
click at [1099, 127] on p "cliente" at bounding box center [1064, 127] width 133 height 20
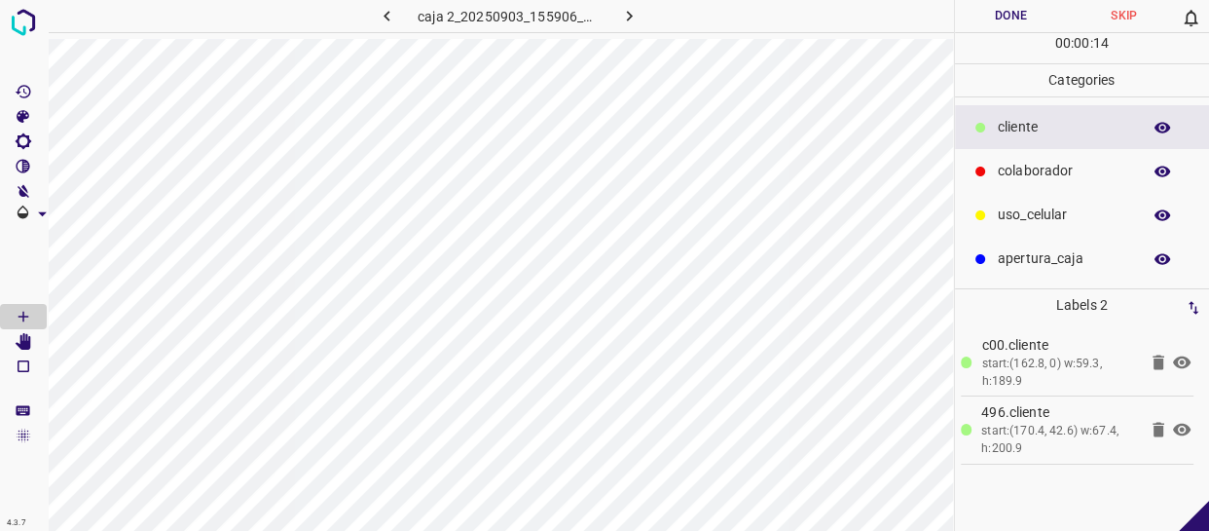
drag, startPoint x: 1012, startPoint y: 175, endPoint x: 991, endPoint y: 173, distance: 21.5
click at [1011, 175] on p "colaborador" at bounding box center [1064, 171] width 133 height 20
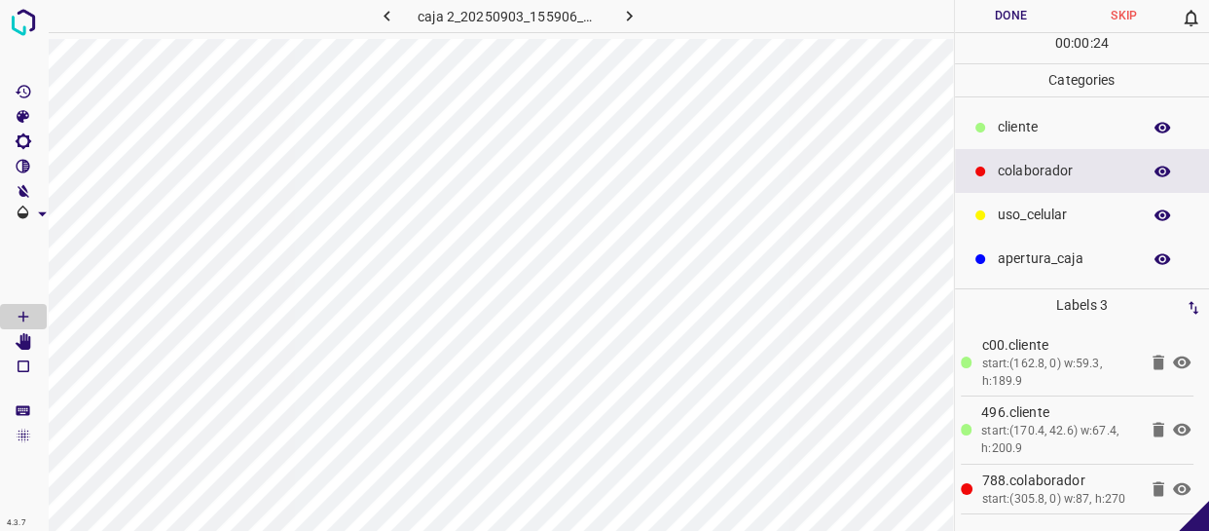
click at [1012, 10] on button "Done" at bounding box center [1011, 16] width 113 height 32
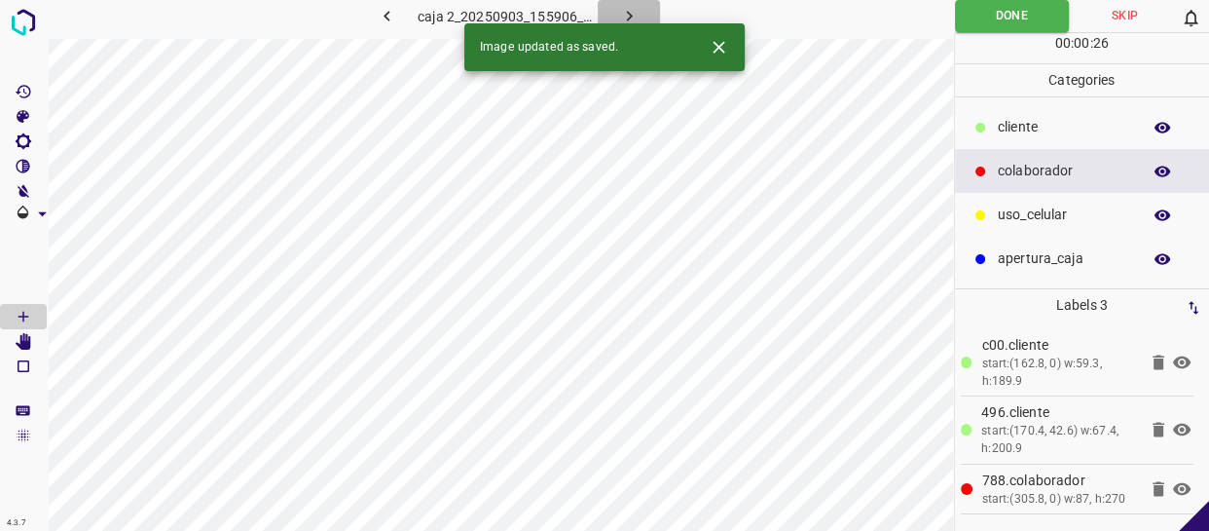
click at [642, 13] on button "button" at bounding box center [629, 16] width 62 height 32
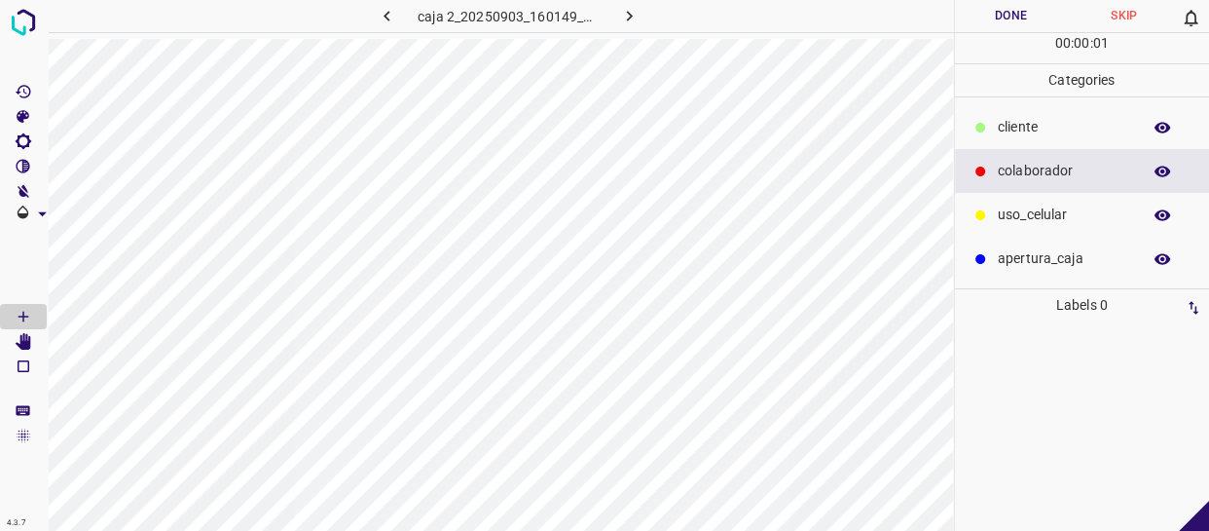
click at [994, 164] on div "colaborador" at bounding box center [1082, 171] width 255 height 44
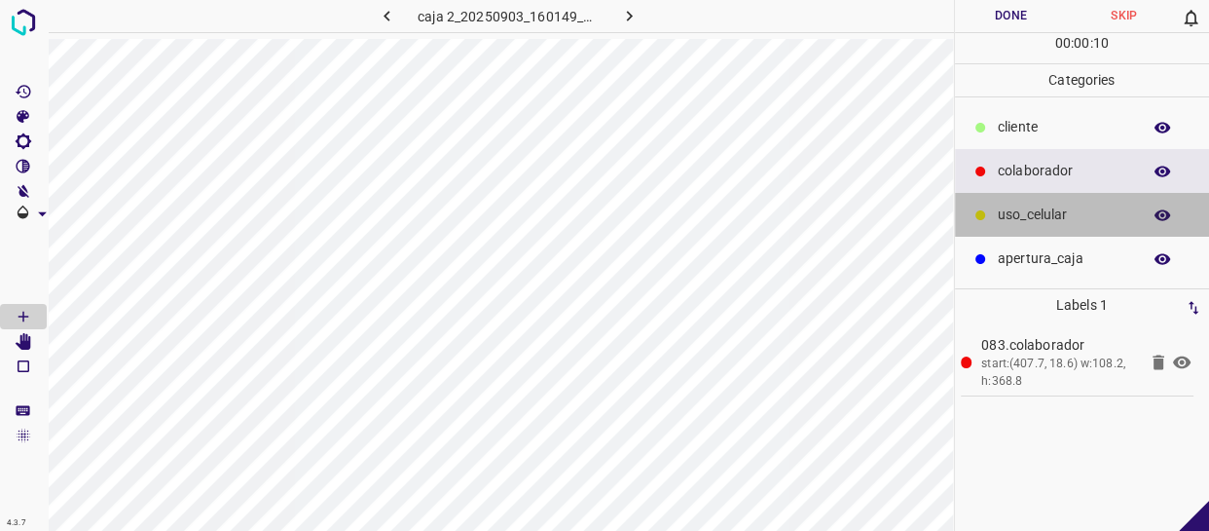
drag, startPoint x: 1111, startPoint y: 213, endPoint x: 1029, endPoint y: 211, distance: 81.8
click at [1109, 213] on p "uso_celular" at bounding box center [1064, 214] width 133 height 20
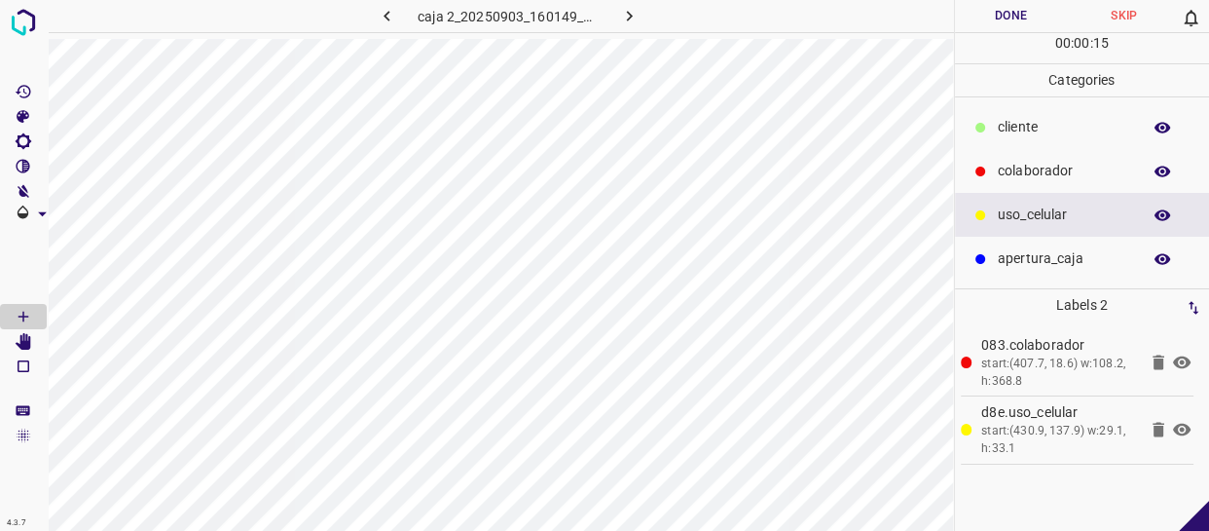
click at [1057, 129] on p "cliente" at bounding box center [1064, 127] width 133 height 20
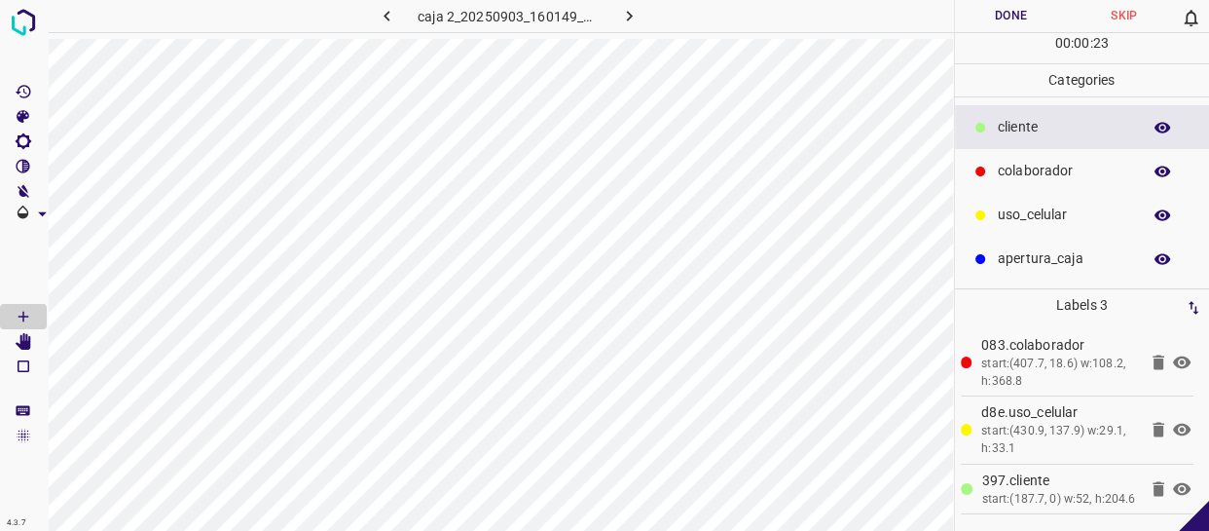
click at [1055, 12] on button "Done" at bounding box center [1011, 16] width 113 height 32
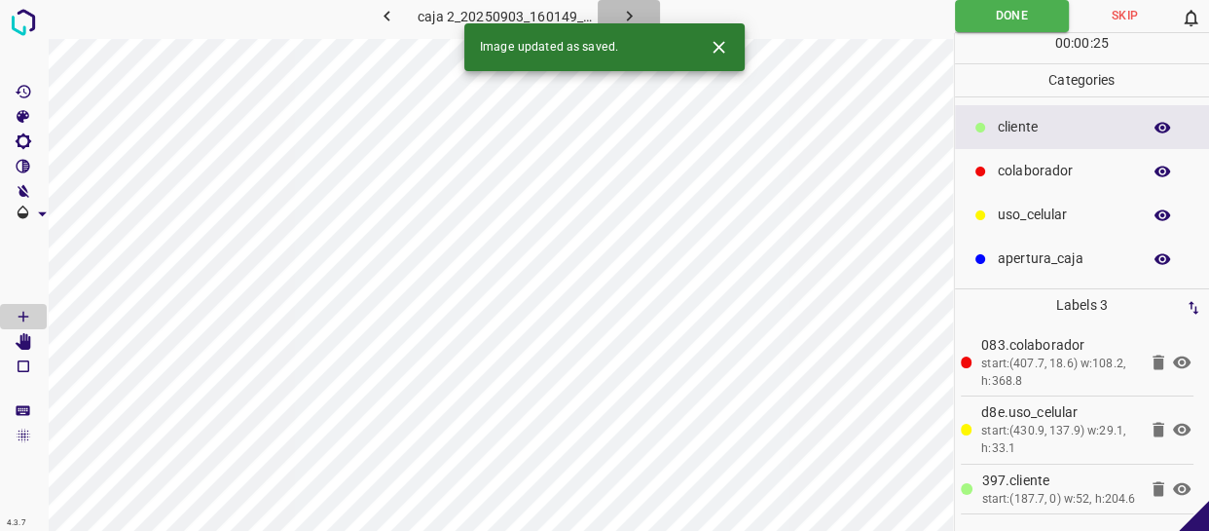
click at [631, 12] on icon "button" at bounding box center [629, 16] width 20 height 20
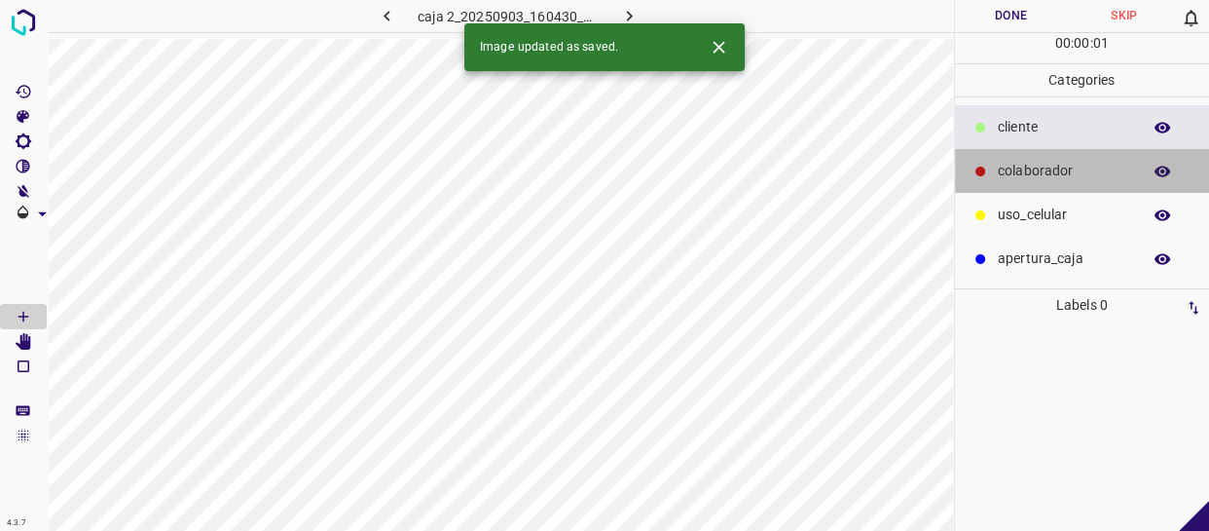
click at [992, 169] on div "colaborador" at bounding box center [1082, 171] width 255 height 44
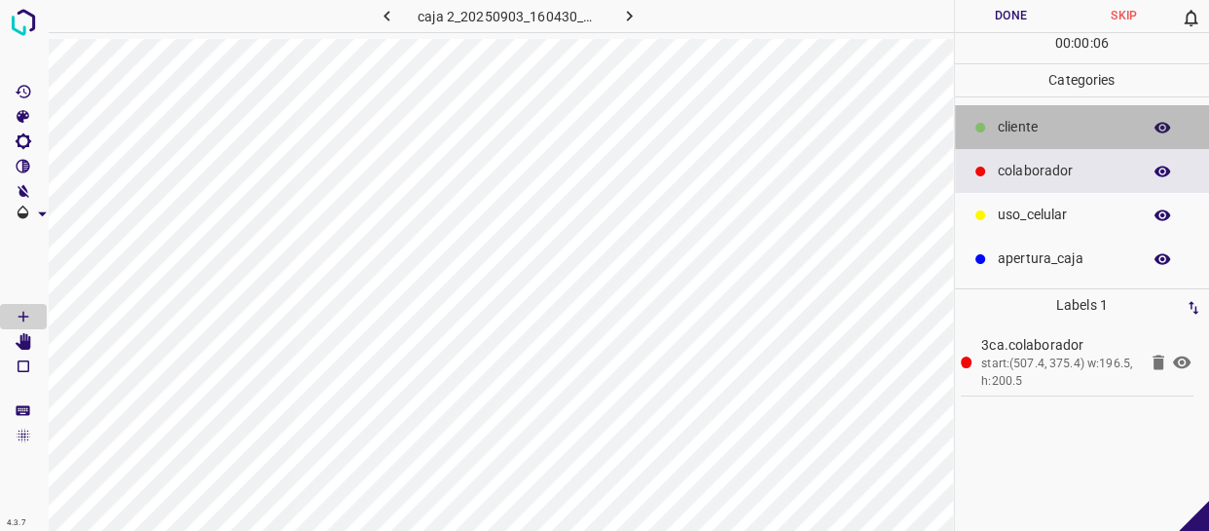
click at [1005, 125] on p "cliente" at bounding box center [1064, 127] width 133 height 20
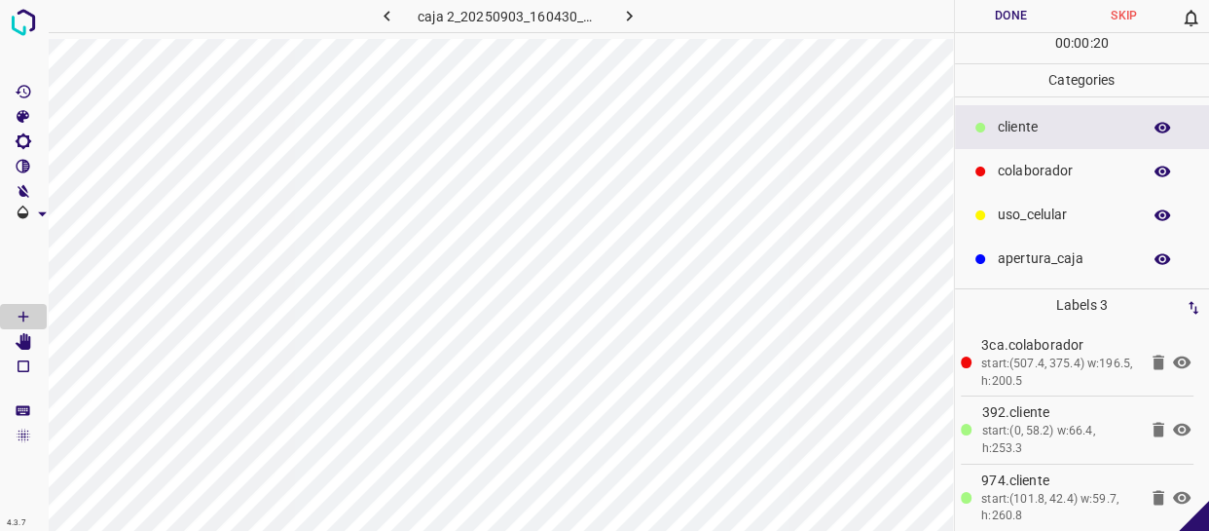
click at [1008, 17] on button "Done" at bounding box center [1011, 16] width 113 height 32
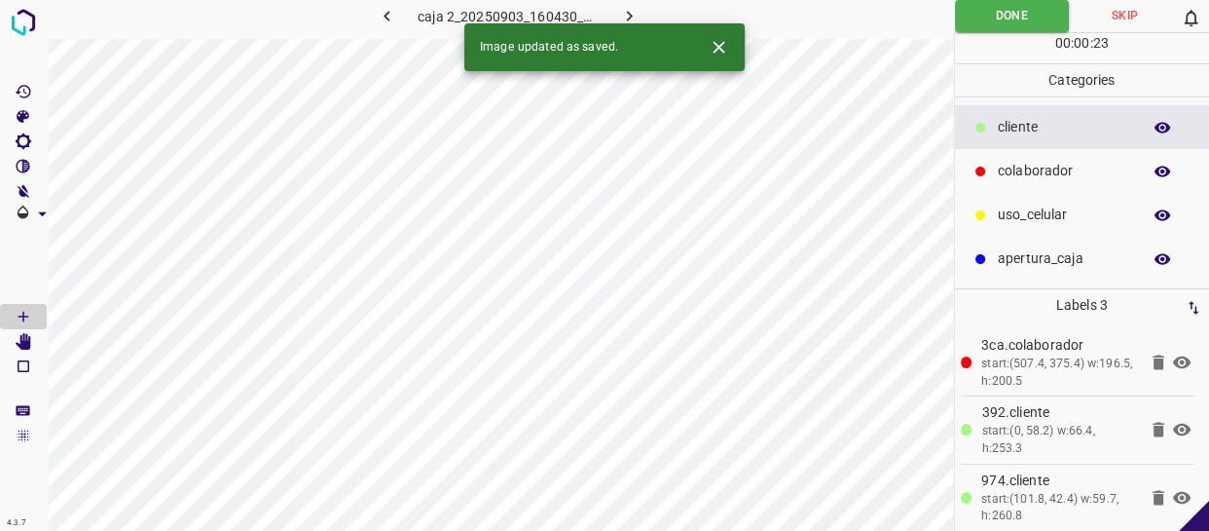
click at [627, 18] on icon "button" at bounding box center [629, 16] width 20 height 20
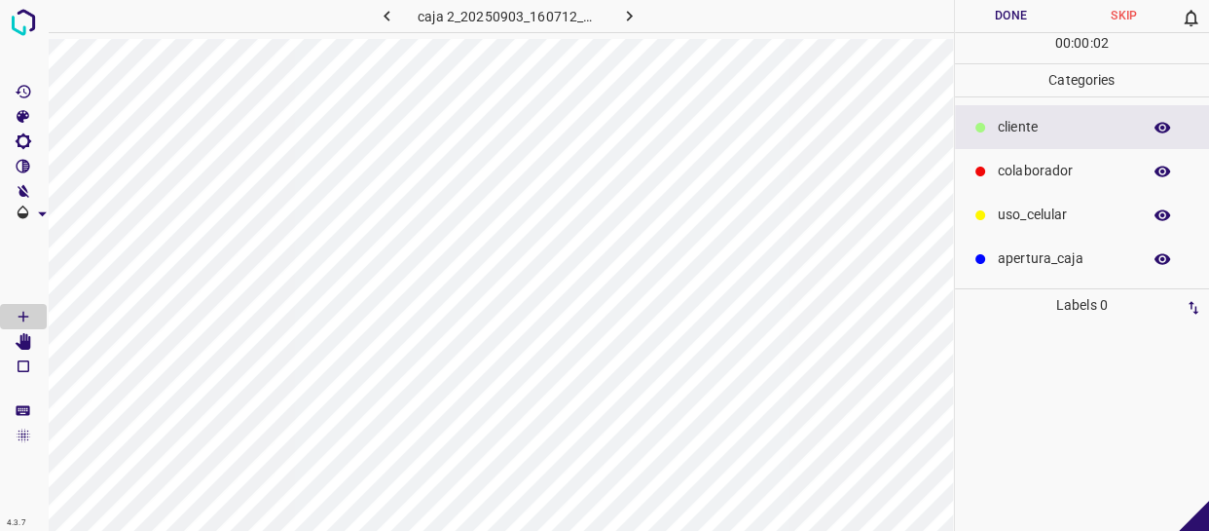
click at [1071, 123] on p "cliente" at bounding box center [1064, 127] width 133 height 20
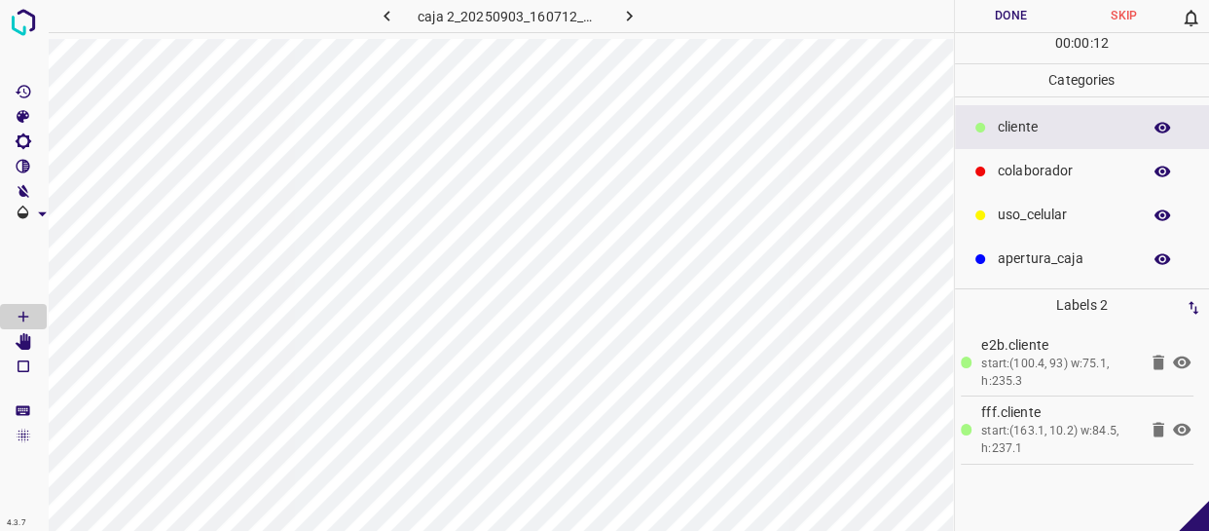
click at [1086, 165] on p "colaborador" at bounding box center [1064, 171] width 133 height 20
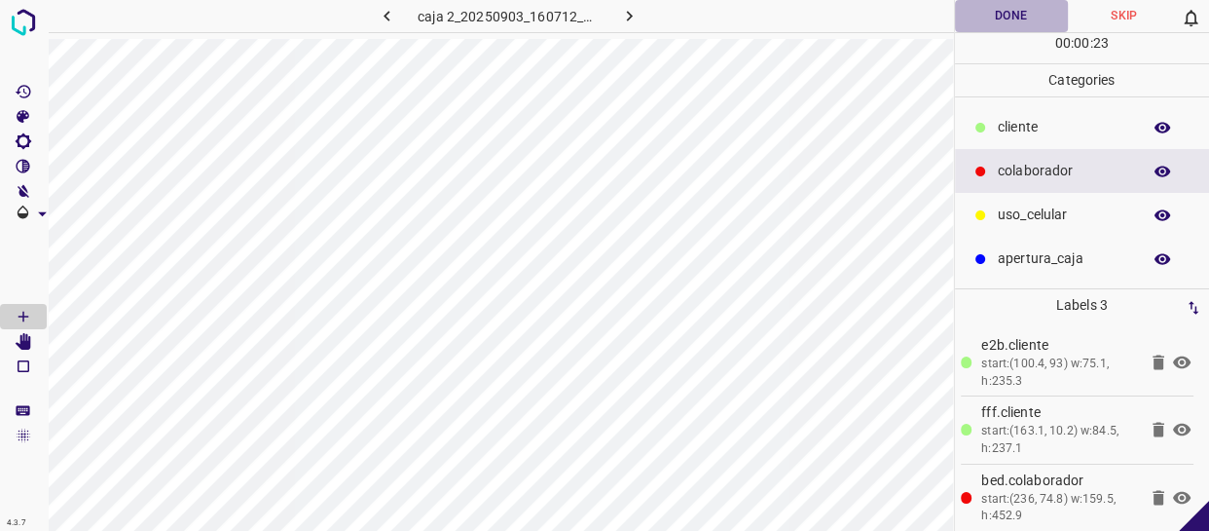
click at [1025, 14] on button "Done" at bounding box center [1011, 16] width 113 height 32
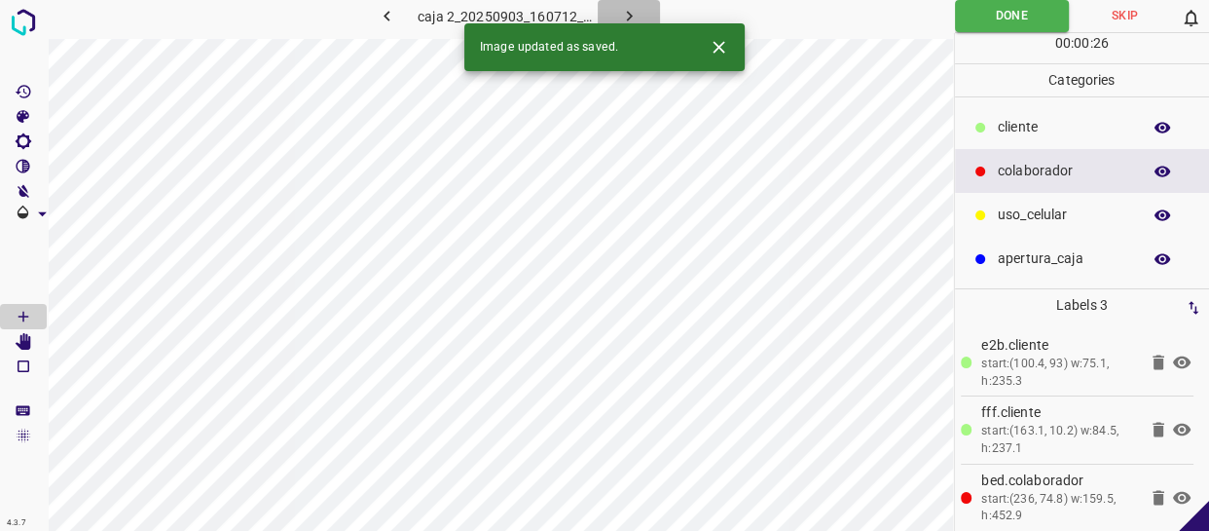
drag, startPoint x: 633, startPoint y: 10, endPoint x: 610, endPoint y: 19, distance: 24.4
click at [632, 10] on icon "button" at bounding box center [629, 16] width 20 height 20
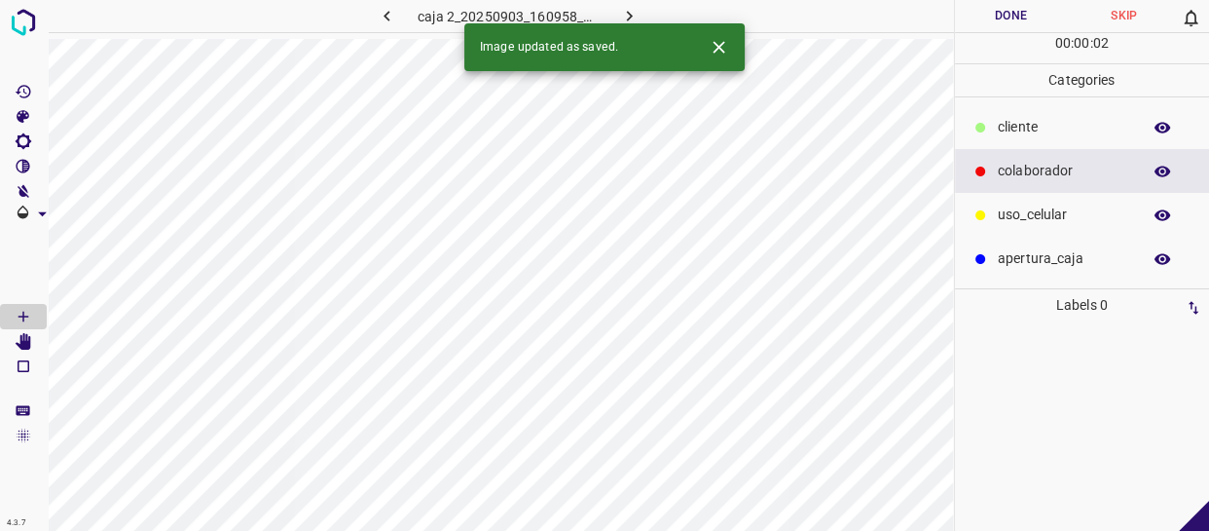
click at [1018, 161] on p "colaborador" at bounding box center [1064, 171] width 133 height 20
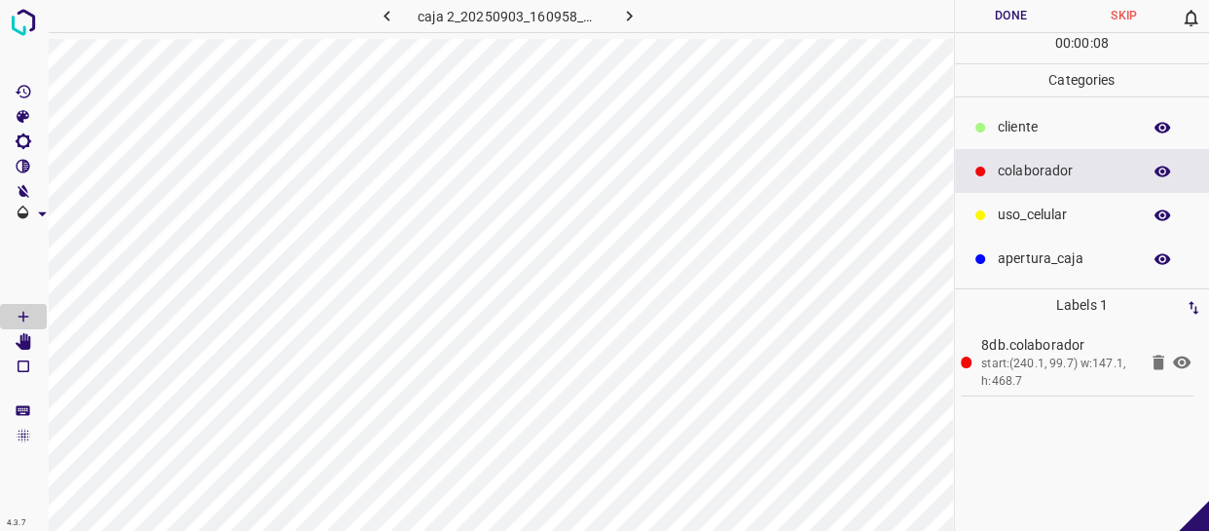
drag, startPoint x: 1020, startPoint y: 213, endPoint x: 960, endPoint y: 218, distance: 60.6
click at [1017, 213] on p "uso_celular" at bounding box center [1064, 214] width 133 height 20
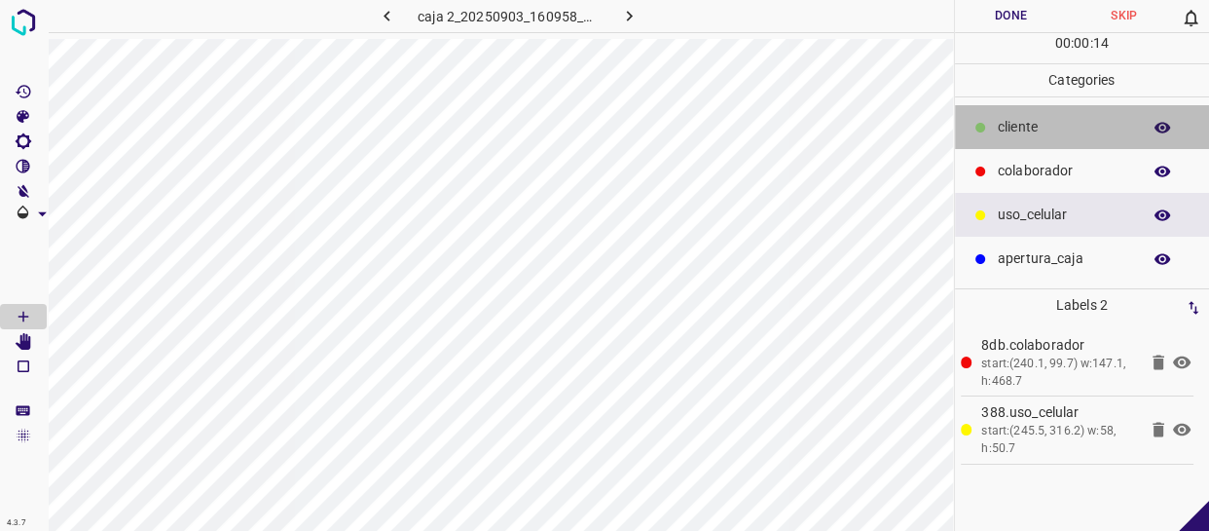
click at [1068, 142] on div "cliente" at bounding box center [1082, 127] width 255 height 44
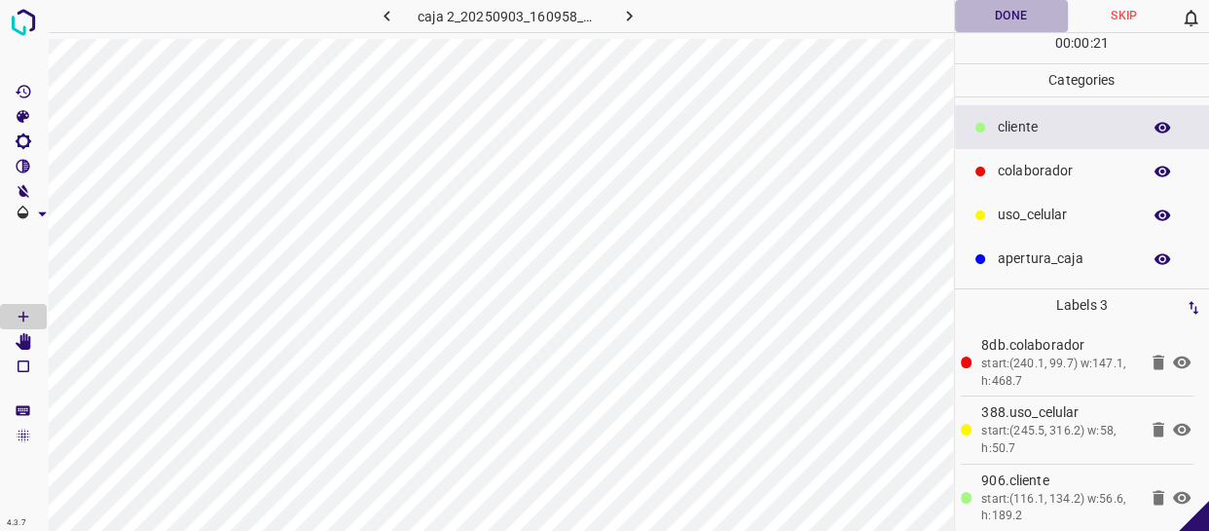
click at [1034, 5] on button "Done" at bounding box center [1011, 16] width 113 height 32
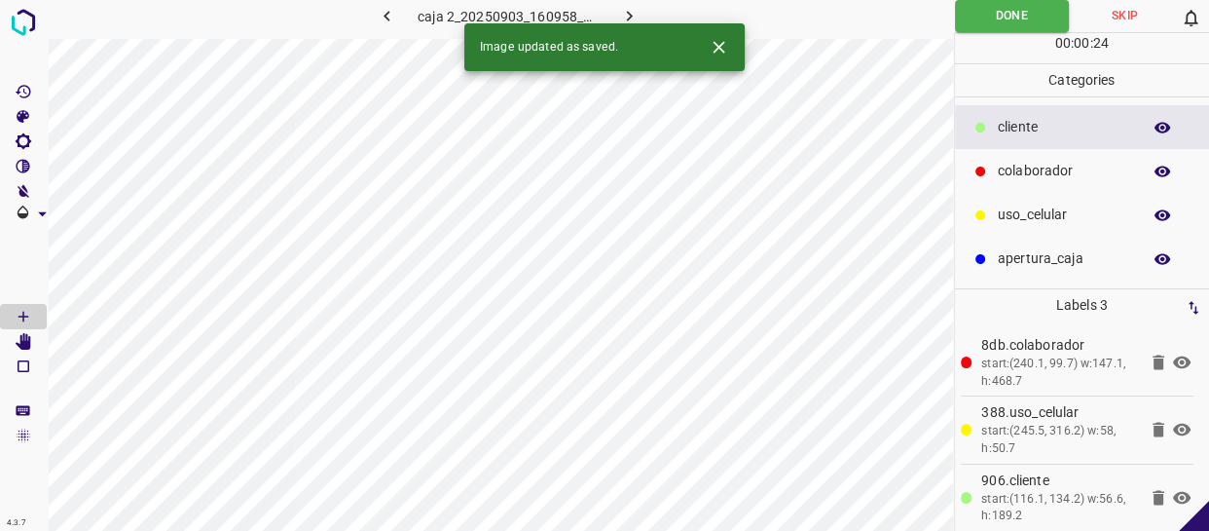
click at [633, 16] on icon "button" at bounding box center [629, 16] width 20 height 20
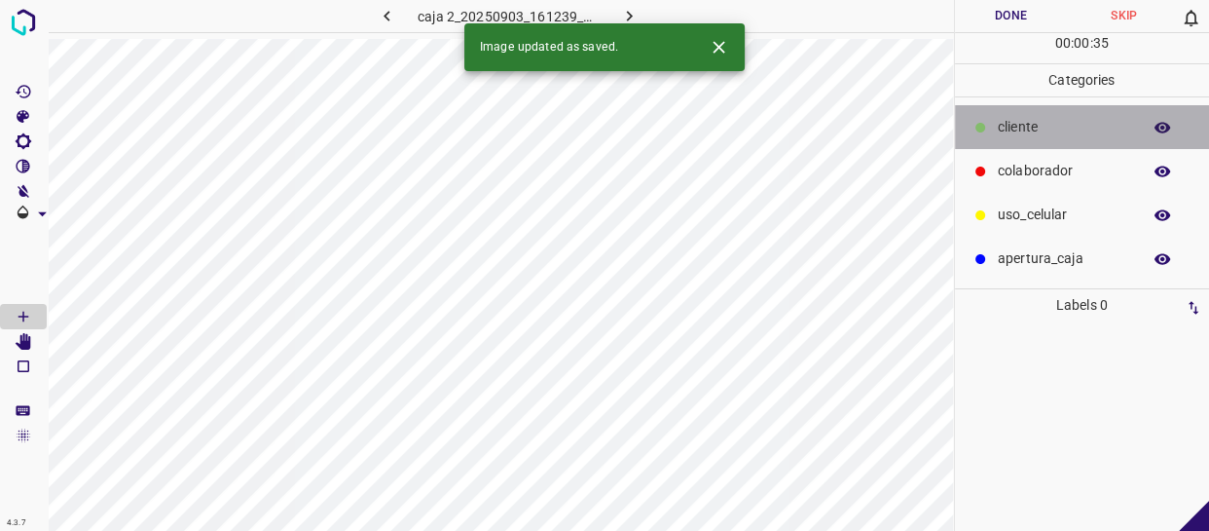
click at [1039, 142] on div "cliente" at bounding box center [1082, 127] width 255 height 44
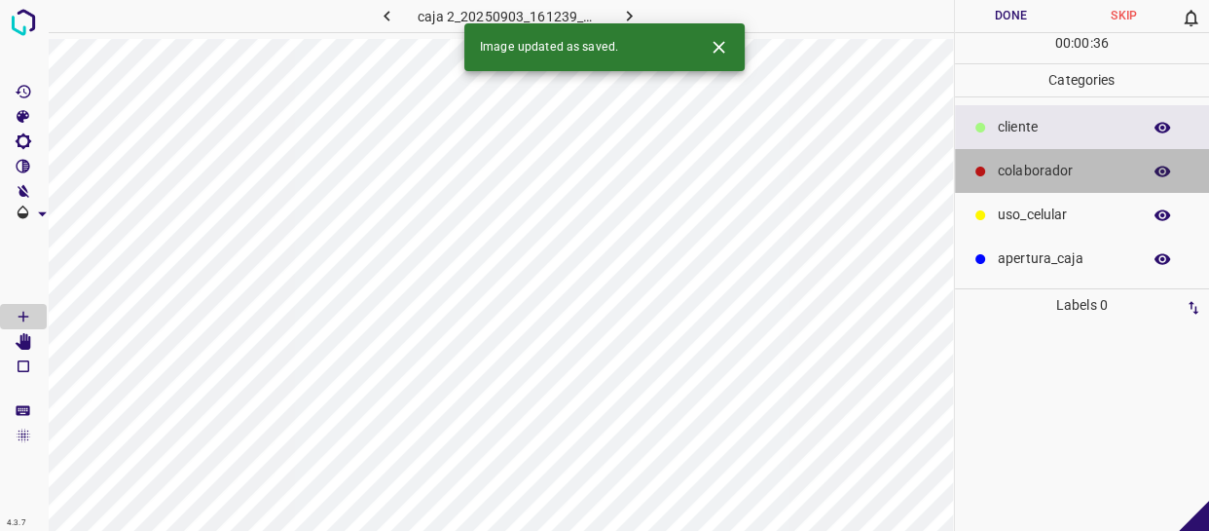
click at [1027, 166] on p "colaborador" at bounding box center [1064, 171] width 133 height 20
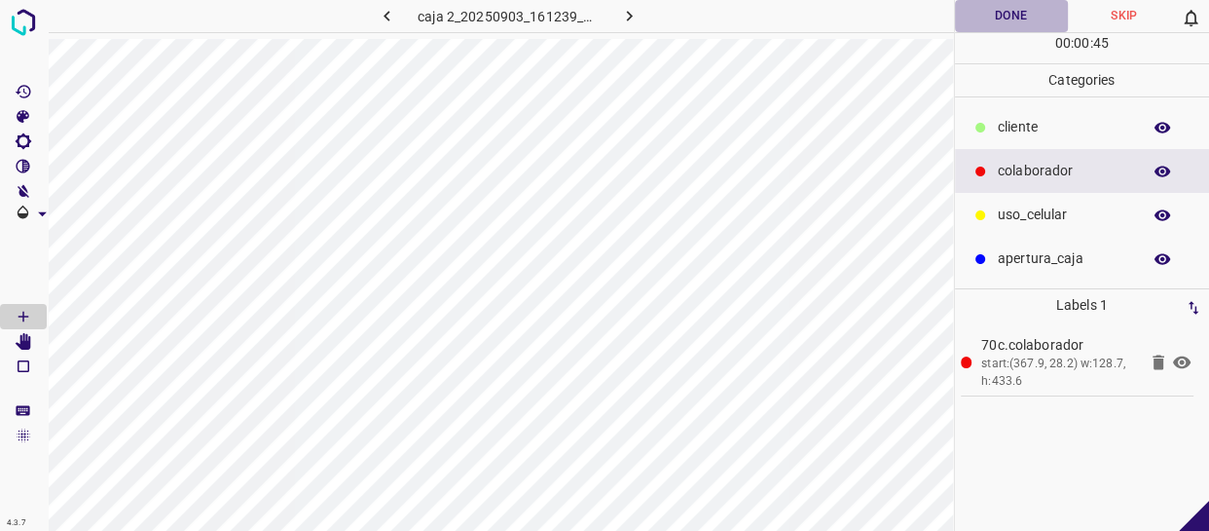
click at [1030, 7] on button "Done" at bounding box center [1011, 16] width 113 height 32
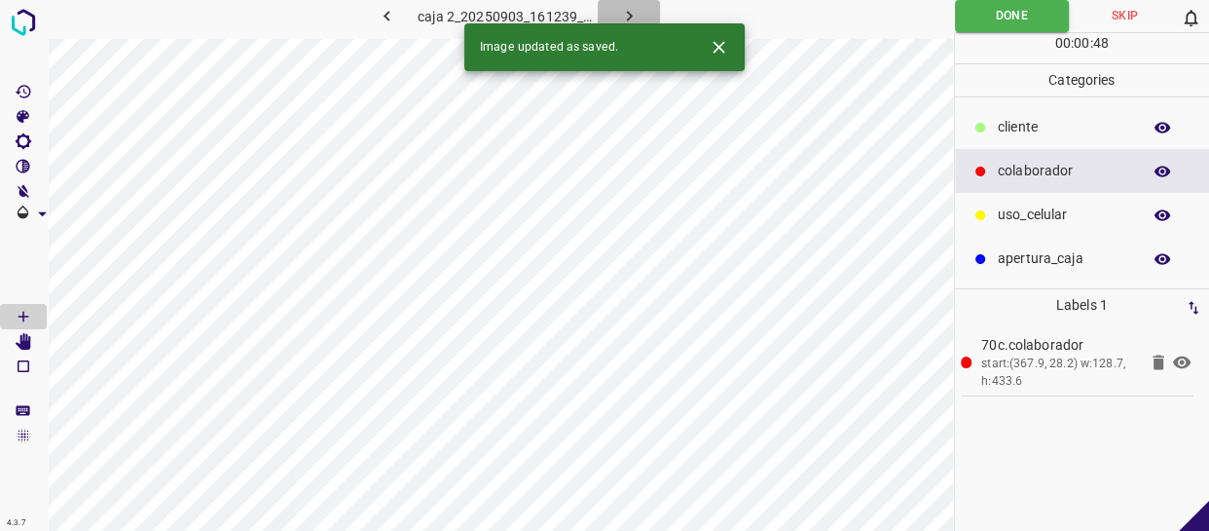
click at [621, 12] on icon "button" at bounding box center [629, 16] width 20 height 20
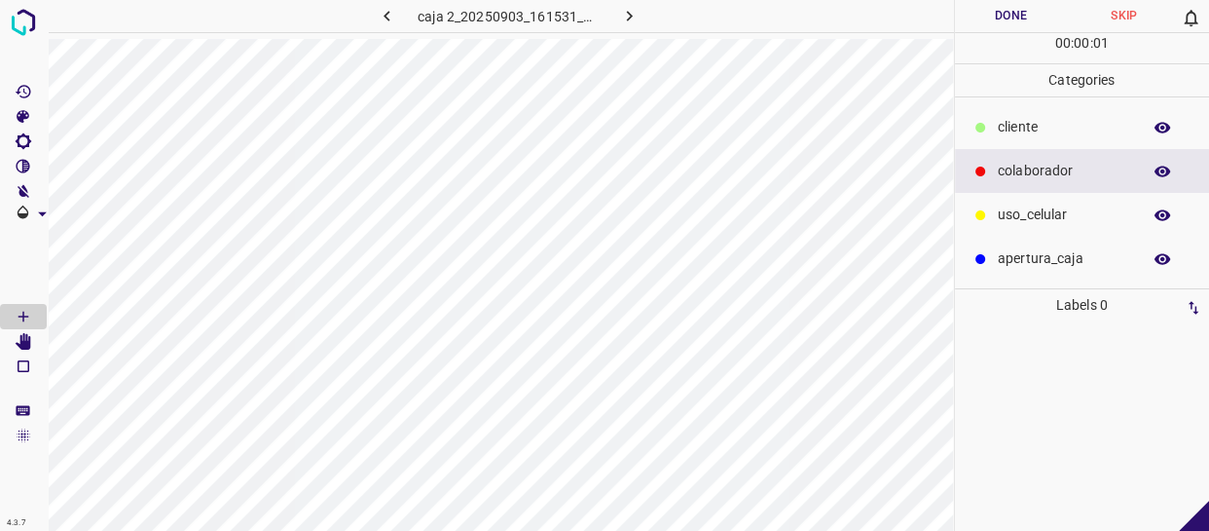
click at [1083, 133] on p "cliente" at bounding box center [1064, 127] width 133 height 20
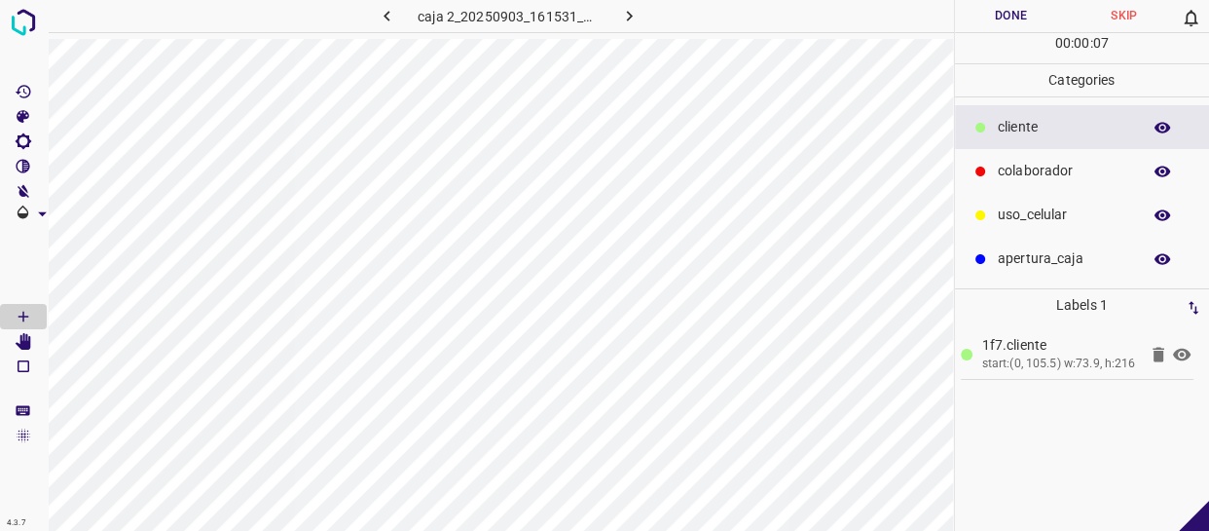
click at [1011, 9] on button "Done" at bounding box center [1011, 16] width 113 height 32
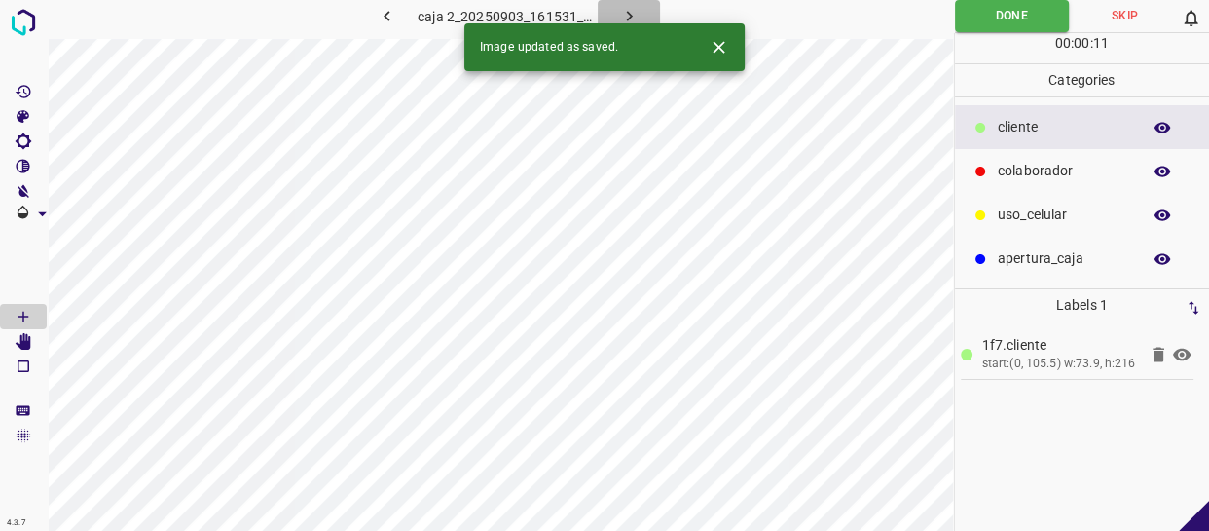
click at [633, 18] on icon "button" at bounding box center [629, 16] width 20 height 20
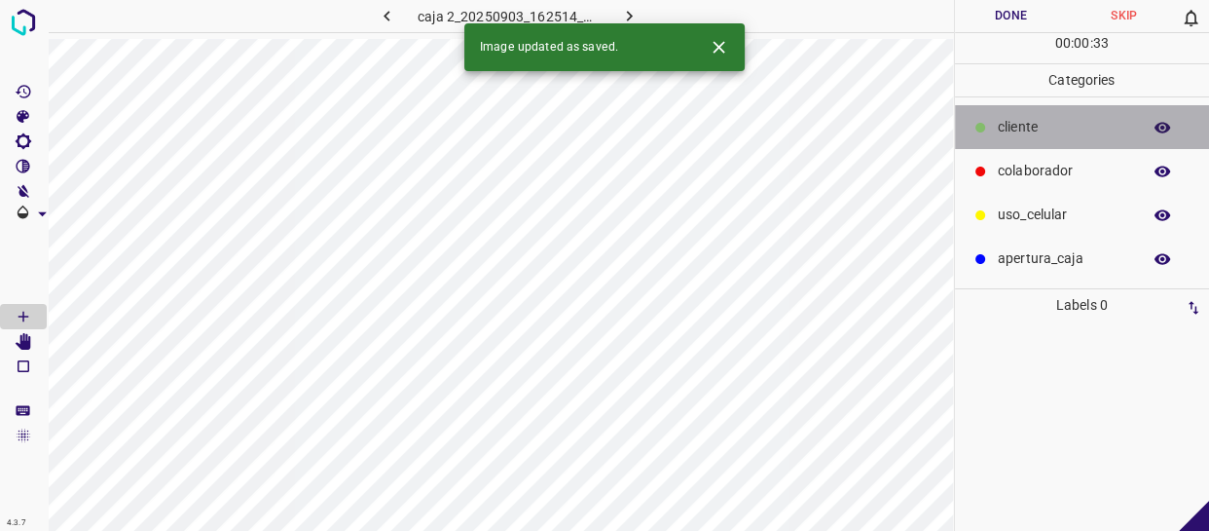
click at [1046, 134] on p "cliente" at bounding box center [1064, 127] width 133 height 20
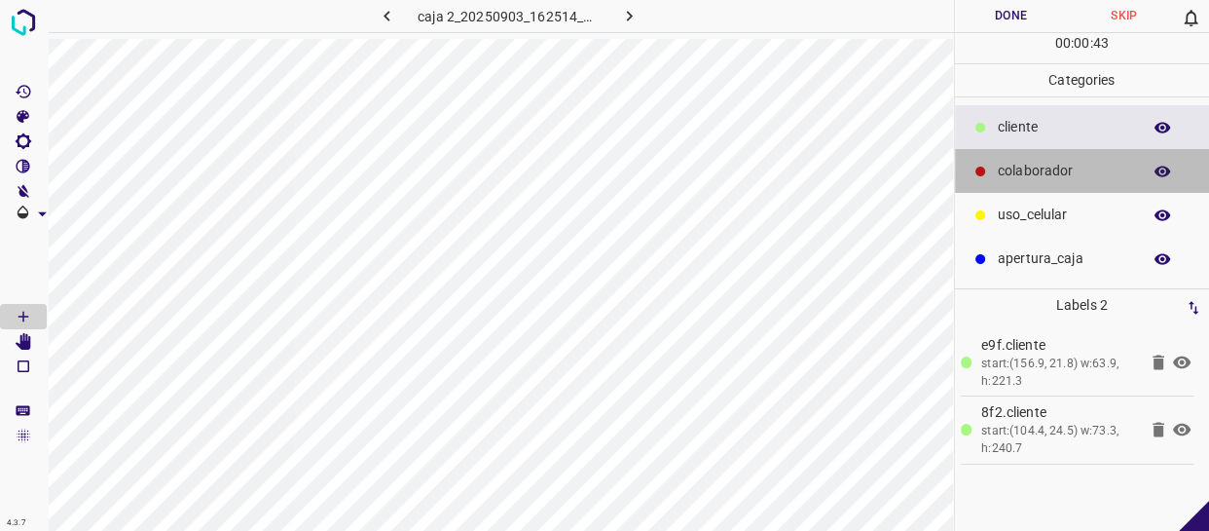
click at [1102, 175] on p "colaborador" at bounding box center [1064, 171] width 133 height 20
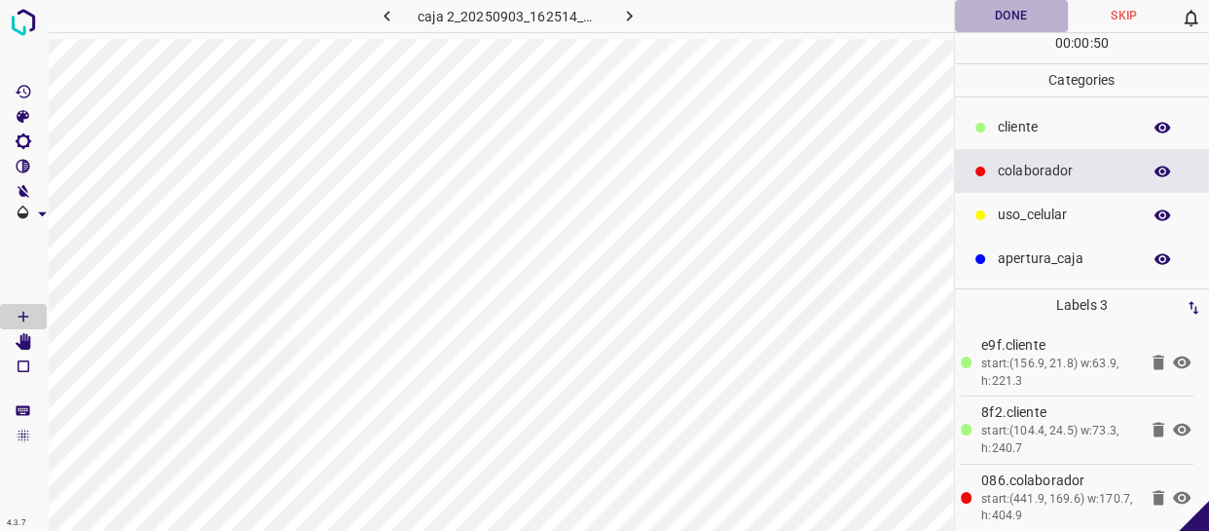
click at [1027, 17] on button "Done" at bounding box center [1011, 16] width 113 height 32
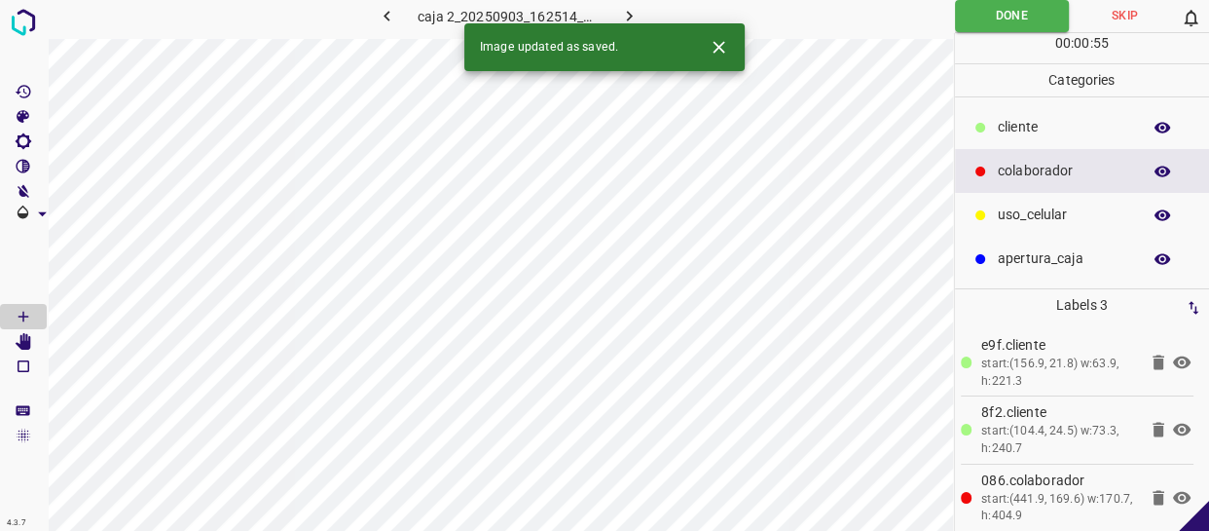
click at [630, 12] on icon "button" at bounding box center [629, 16] width 20 height 20
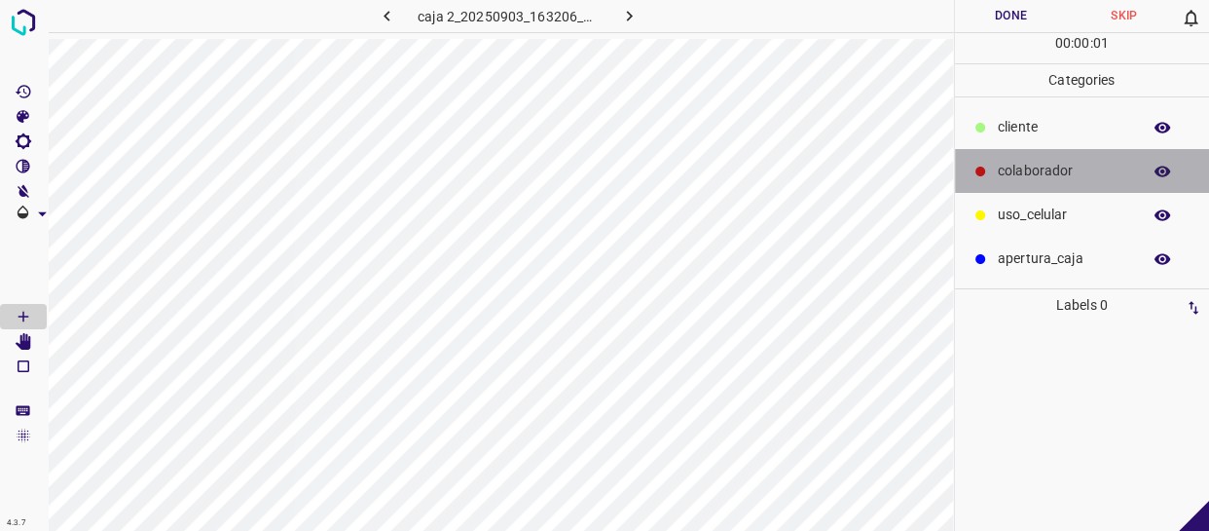
click at [975, 166] on icon at bounding box center [981, 172] width 12 height 12
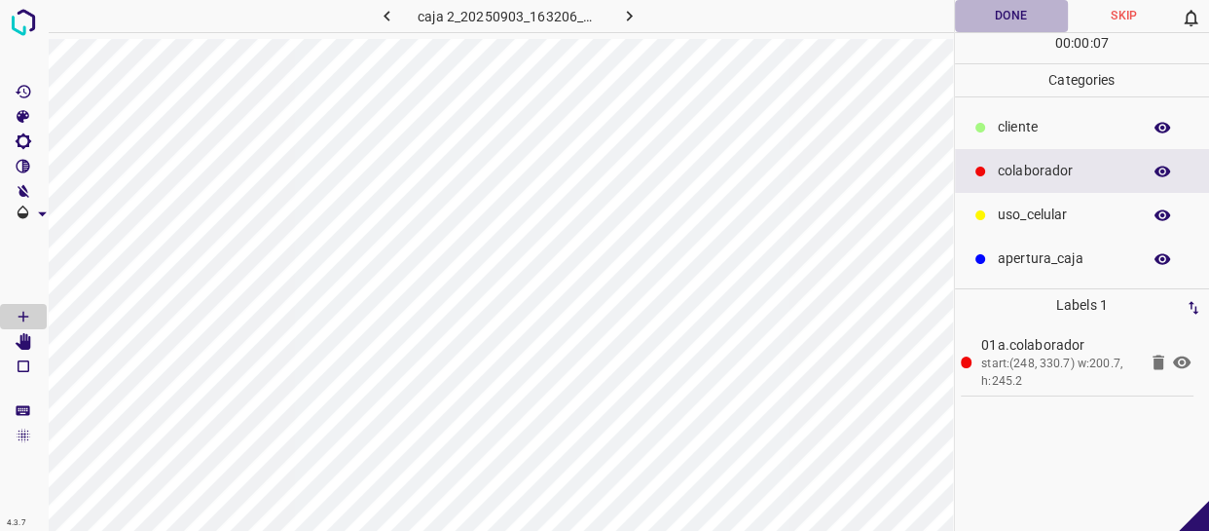
click at [1042, 18] on button "Done" at bounding box center [1011, 16] width 113 height 32
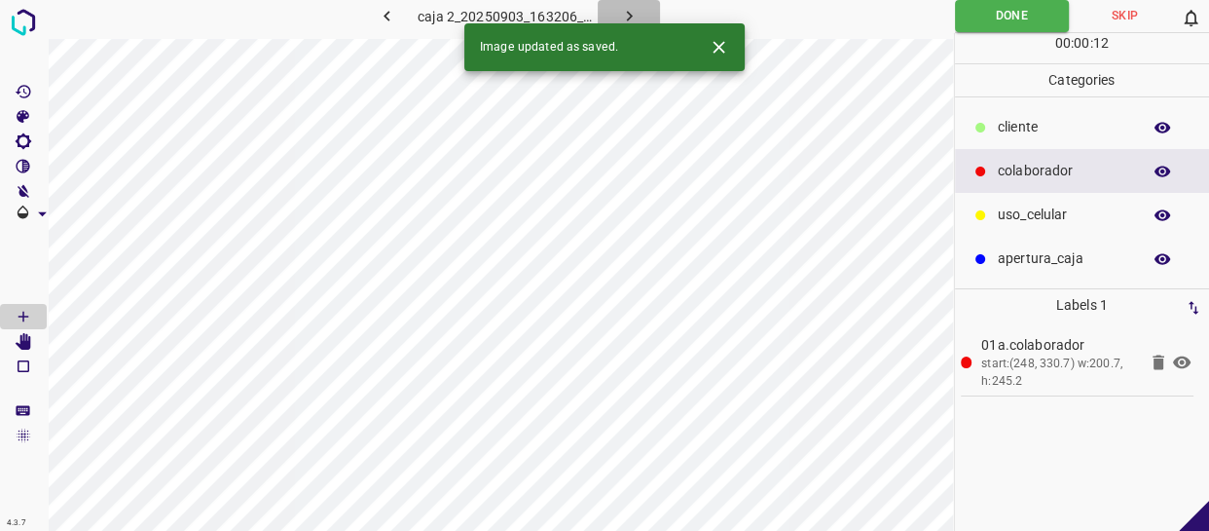
click at [627, 16] on icon "button" at bounding box center [629, 16] width 20 height 20
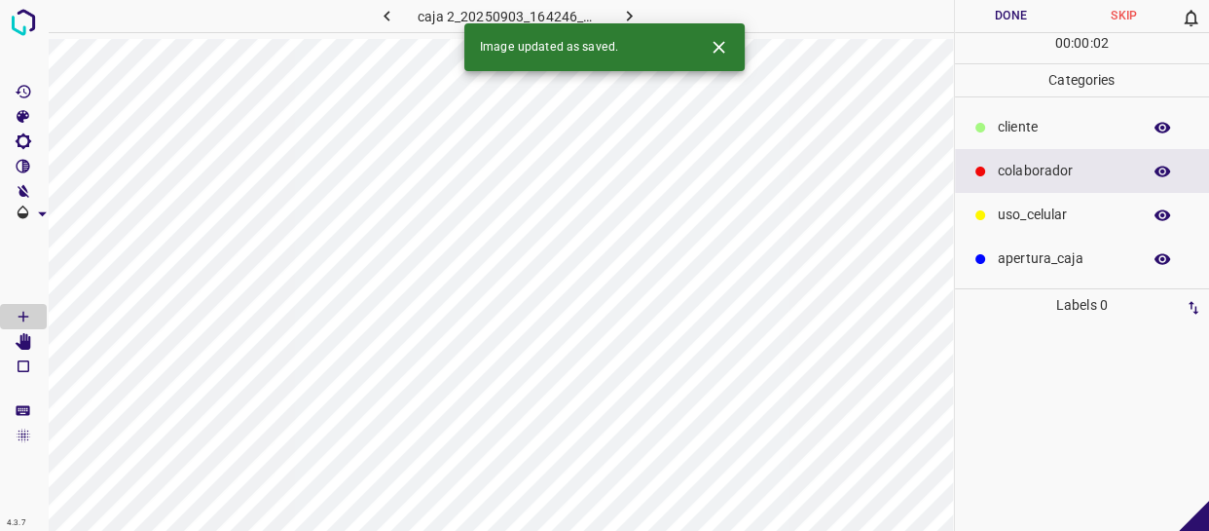
drag, startPoint x: 1069, startPoint y: 132, endPoint x: 1005, endPoint y: 144, distance: 65.3
click at [1068, 132] on p "cliente" at bounding box center [1064, 127] width 133 height 20
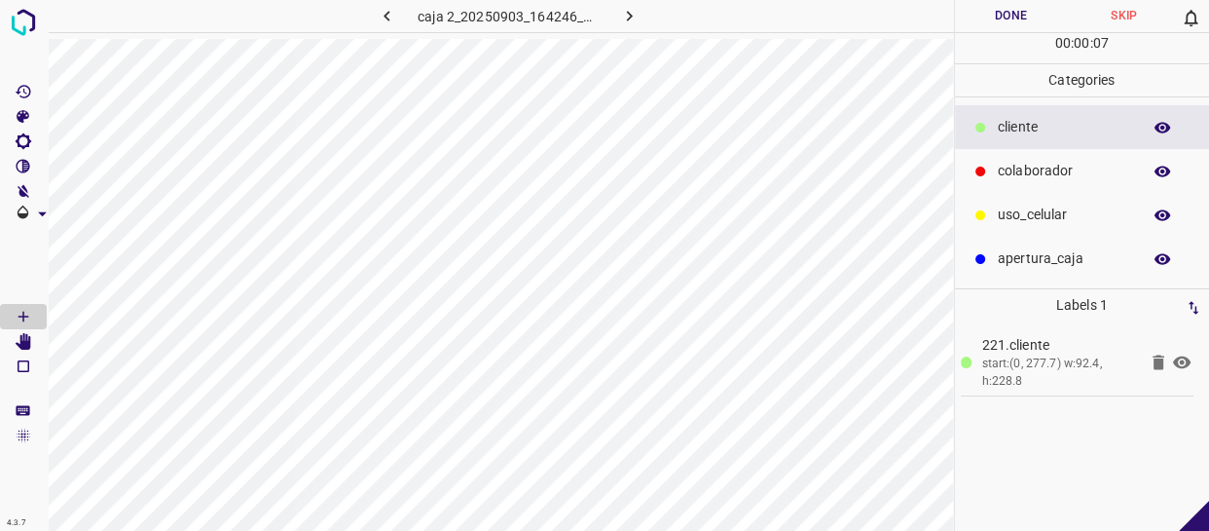
click at [988, 353] on p "221.cliente" at bounding box center [1059, 345] width 156 height 20
click at [1024, 0] on button "Done" at bounding box center [1011, 16] width 113 height 32
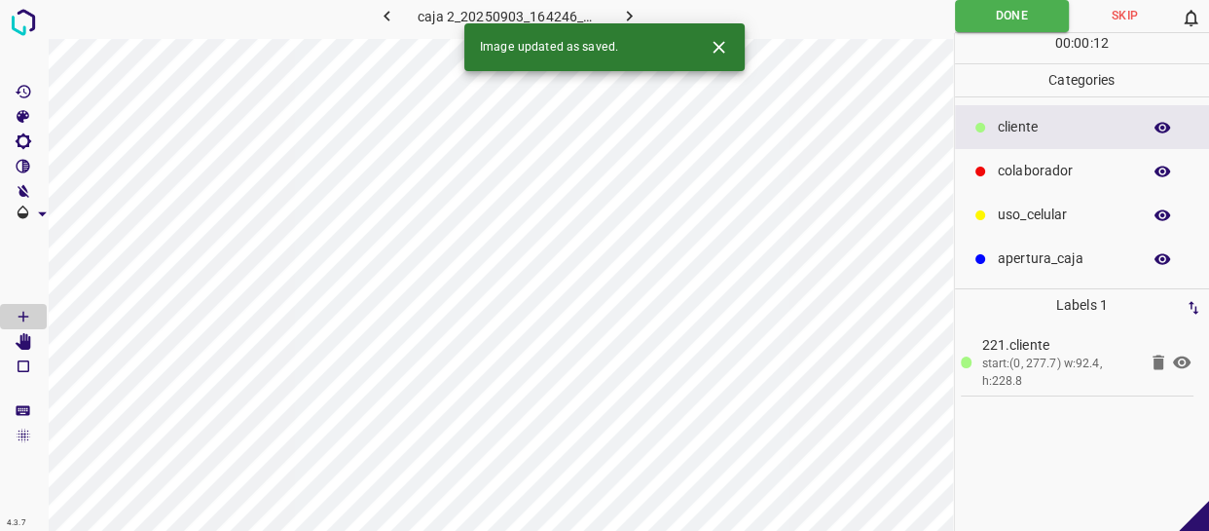
click at [626, 10] on icon "button" at bounding box center [629, 16] width 20 height 20
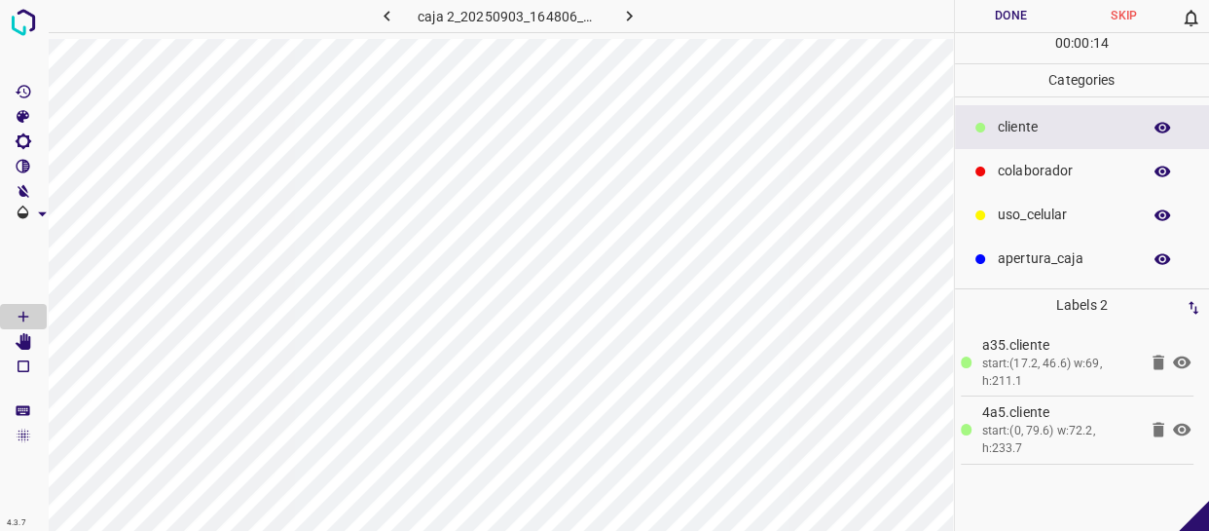
click at [994, 17] on button "Done" at bounding box center [1011, 16] width 113 height 32
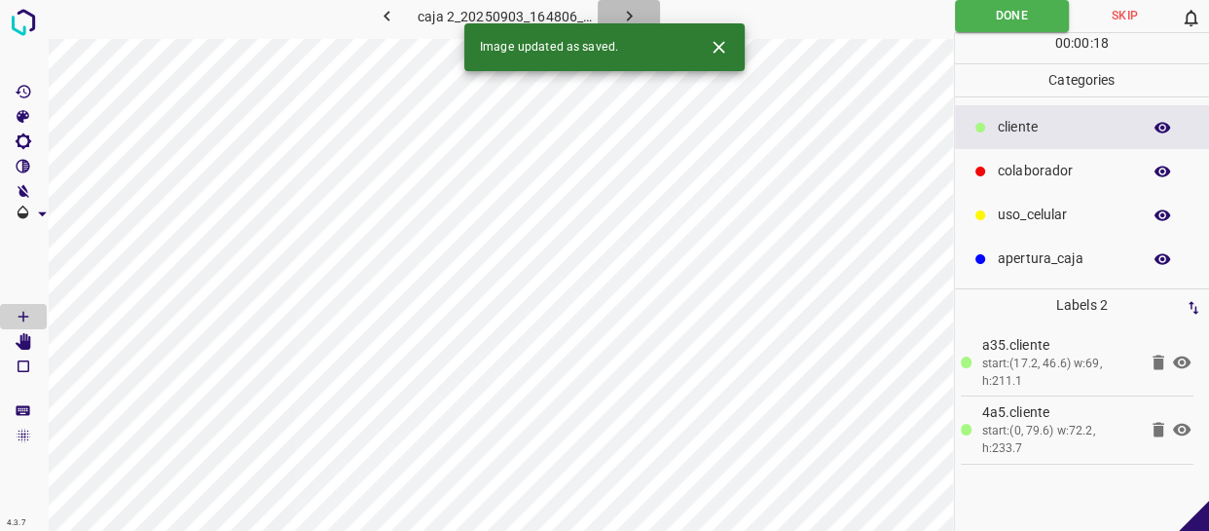
click at [636, 9] on icon "button" at bounding box center [629, 16] width 20 height 20
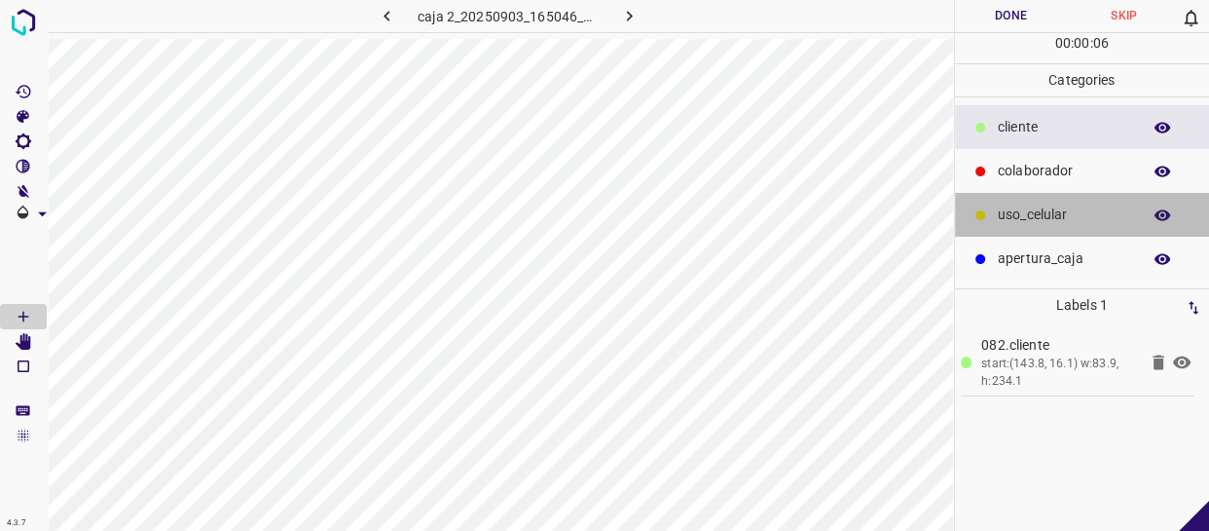
drag, startPoint x: 1072, startPoint y: 218, endPoint x: 1049, endPoint y: 219, distance: 22.4
click at [1068, 218] on p "uso_celular" at bounding box center [1064, 214] width 133 height 20
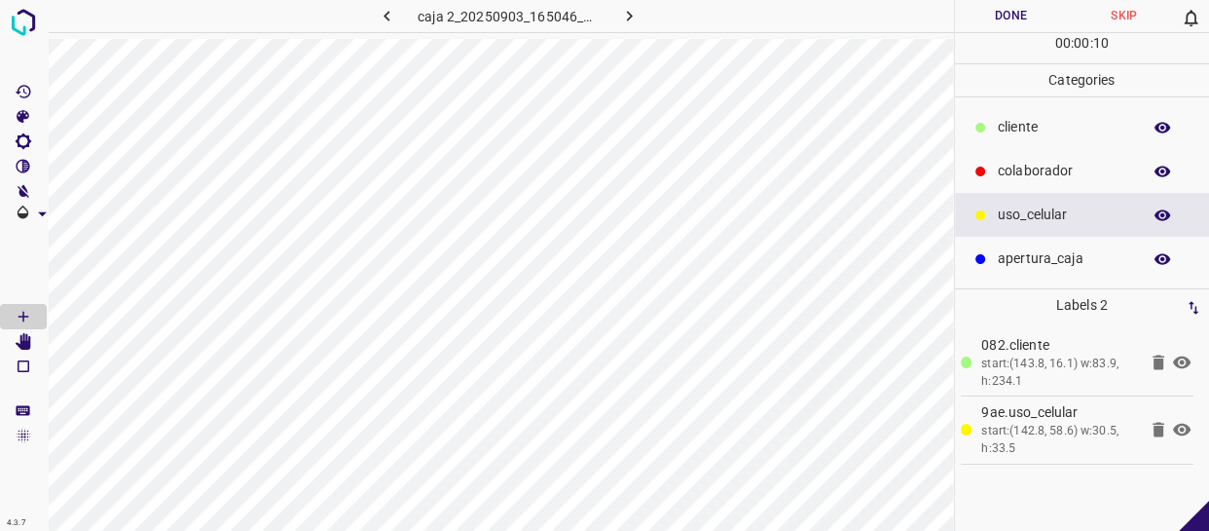
click at [1048, 120] on p "cliente" at bounding box center [1064, 127] width 133 height 20
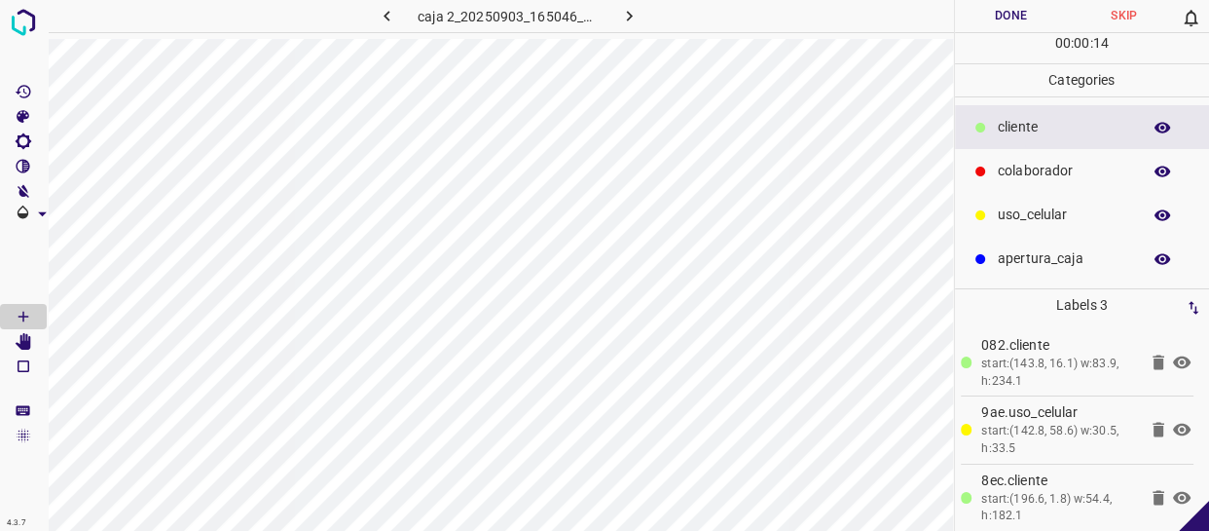
drag, startPoint x: 1035, startPoint y: 173, endPoint x: 1017, endPoint y: 170, distance: 17.8
click at [1032, 174] on p "colaborador" at bounding box center [1064, 171] width 133 height 20
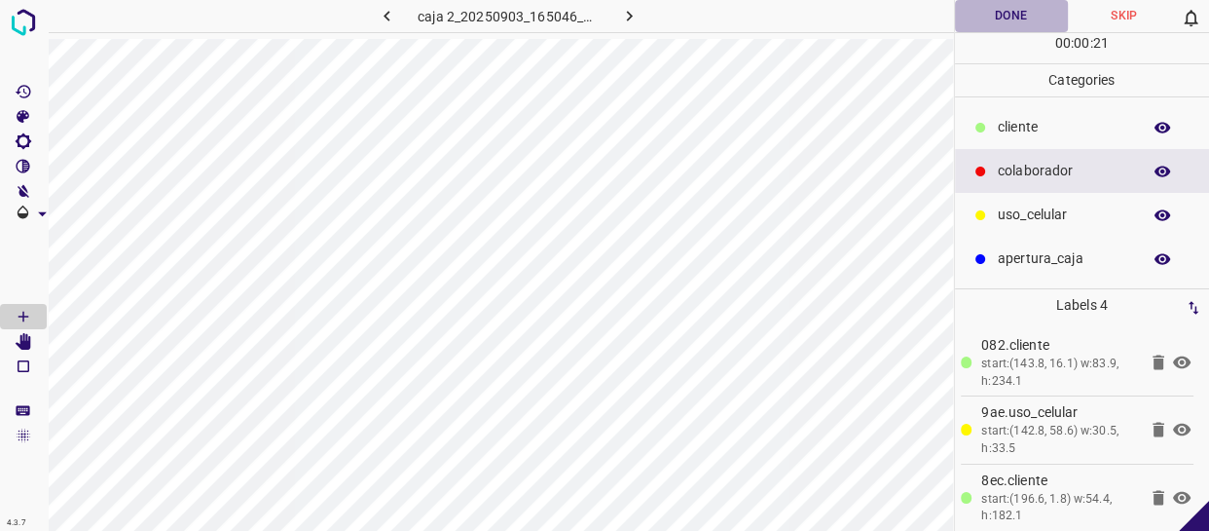
click at [1027, 25] on button "Done" at bounding box center [1011, 16] width 113 height 32
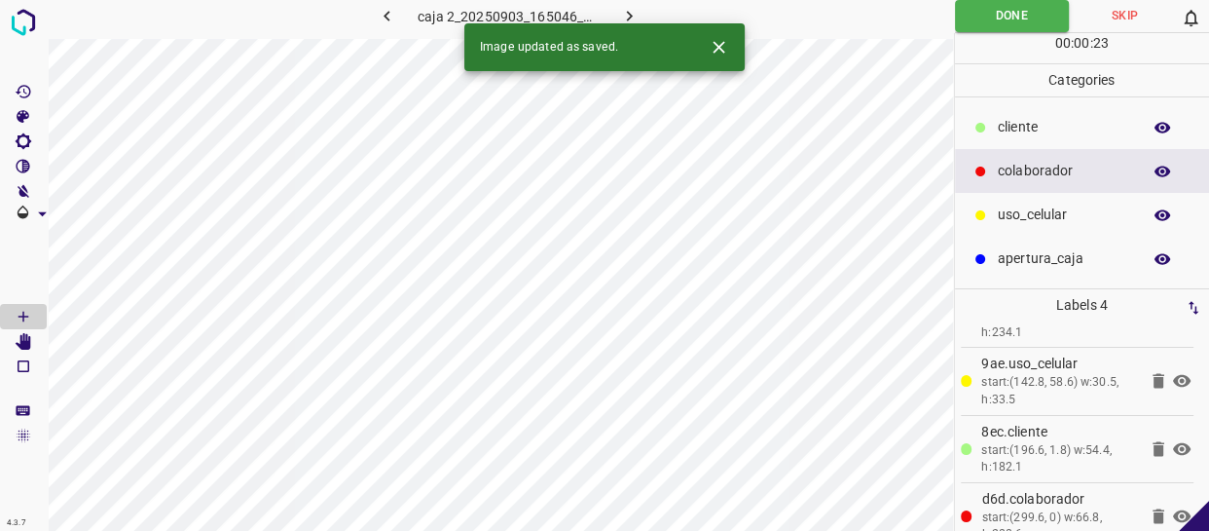
scroll to position [75, 0]
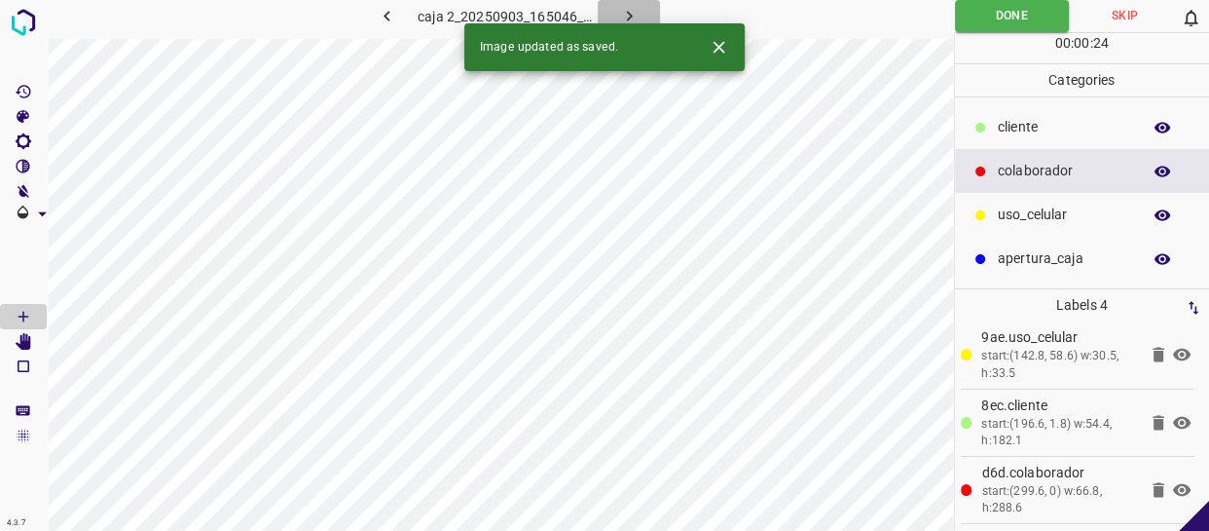
click at [632, 8] on icon "button" at bounding box center [629, 16] width 20 height 20
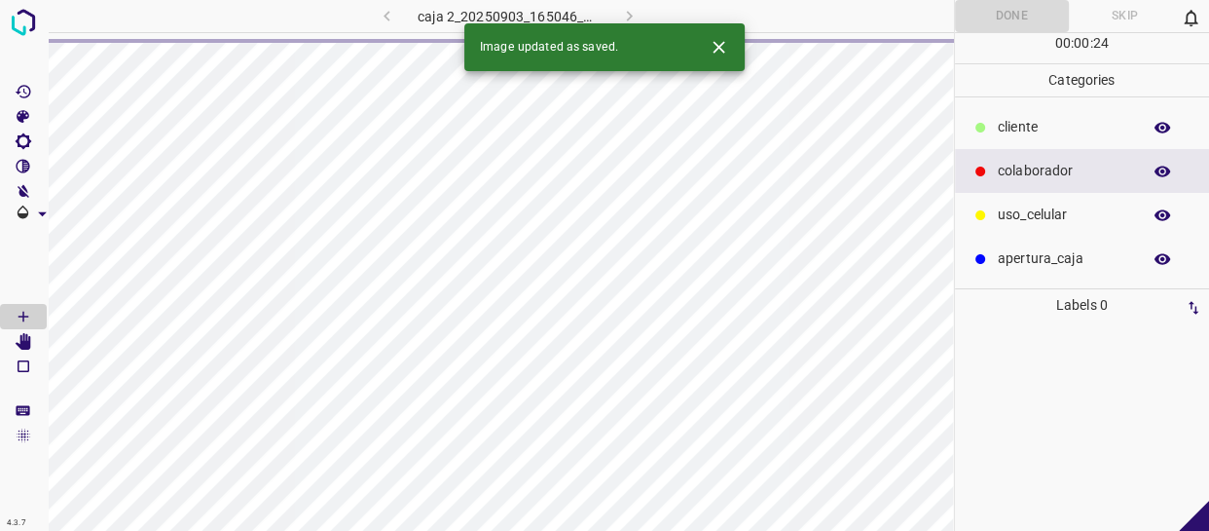
scroll to position [0, 0]
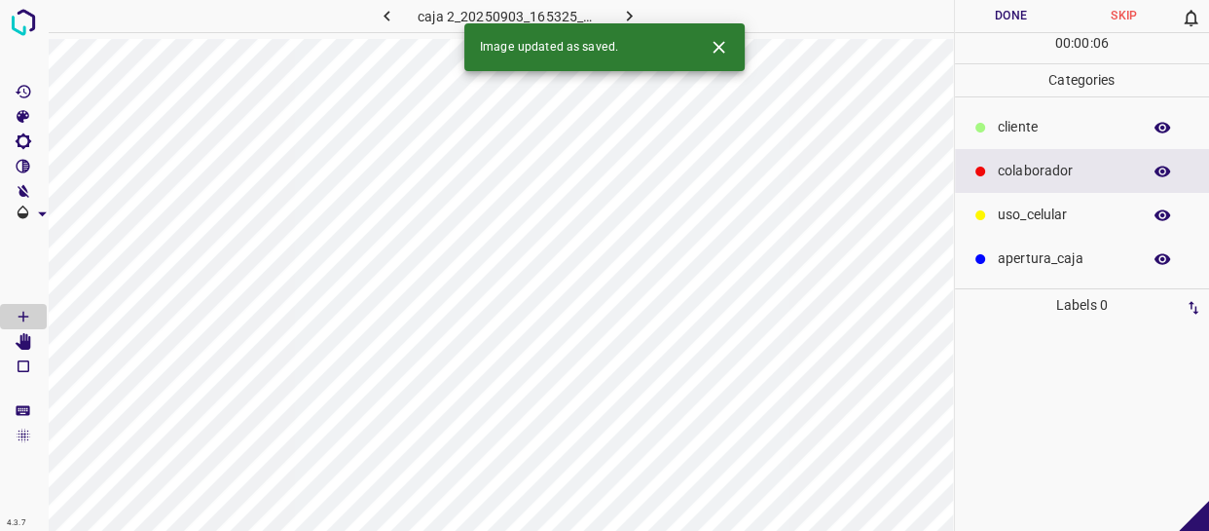
click at [1014, 136] on p "cliente" at bounding box center [1064, 127] width 133 height 20
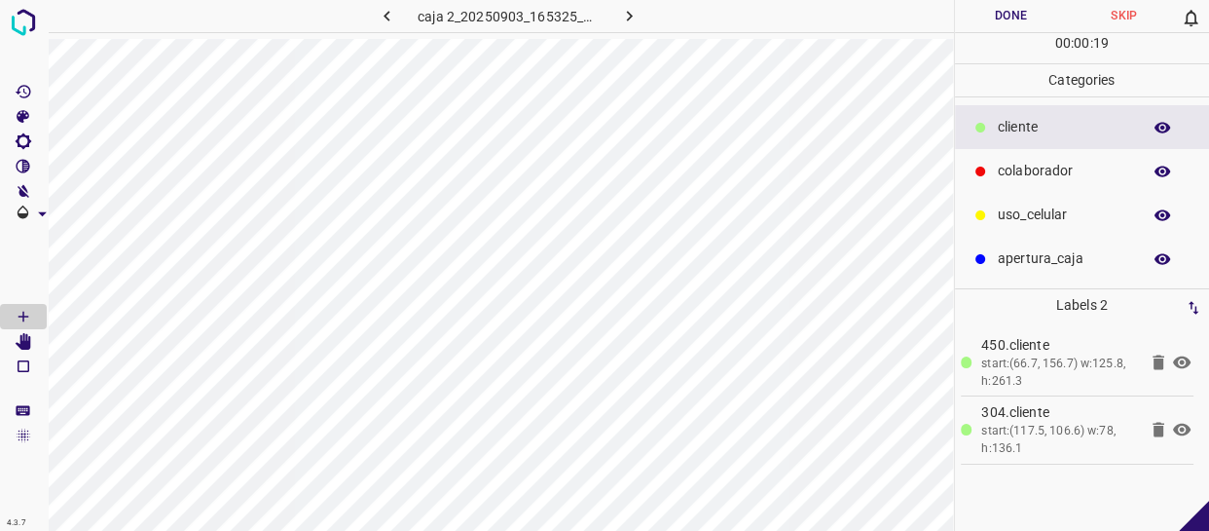
click at [1048, 165] on p "colaborador" at bounding box center [1064, 171] width 133 height 20
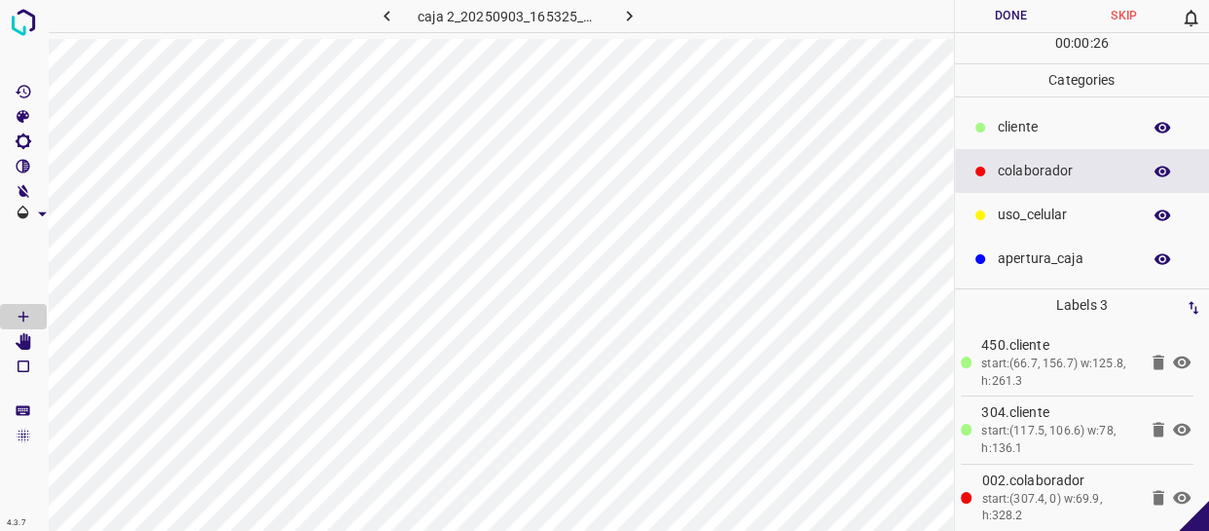
drag, startPoint x: 1045, startPoint y: 213, endPoint x: 1029, endPoint y: 206, distance: 17.0
click at [1042, 211] on p "uso_celular" at bounding box center [1064, 214] width 133 height 20
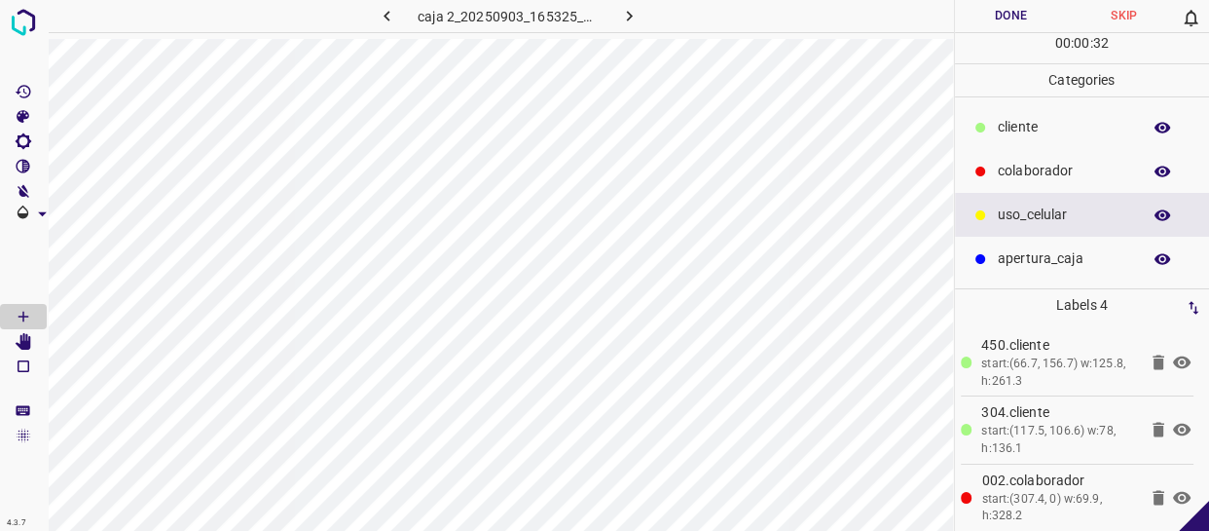
scroll to position [75, 0]
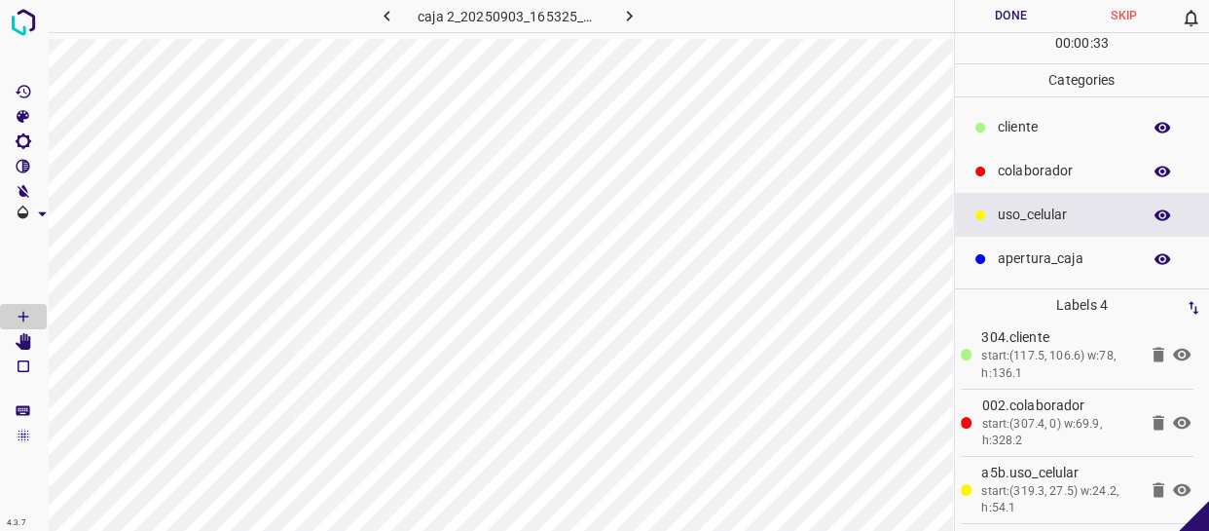
click at [1017, 23] on button "Done" at bounding box center [1011, 16] width 113 height 32
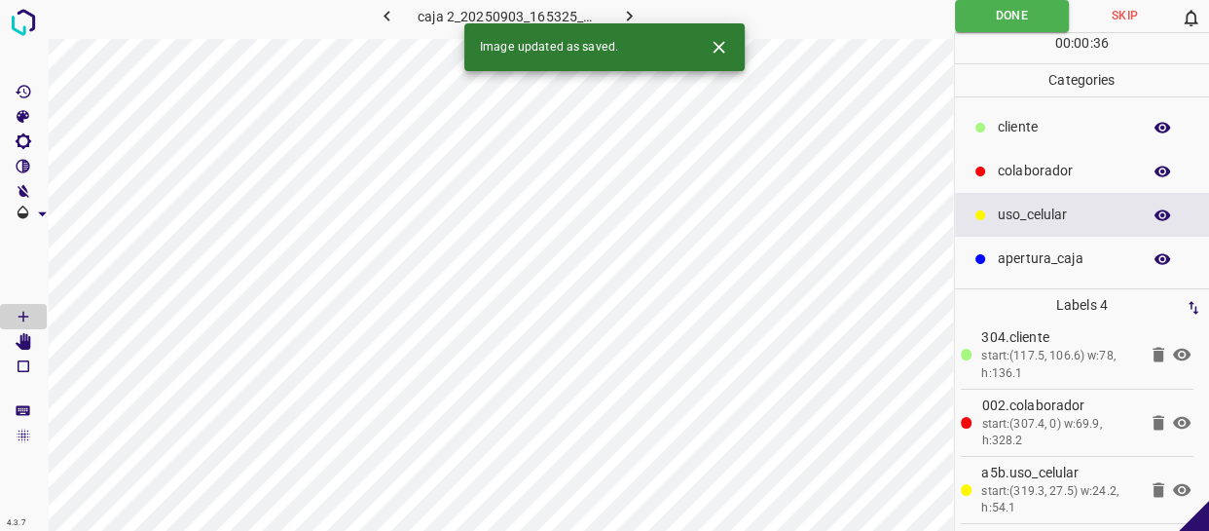
click at [630, 11] on icon "button" at bounding box center [629, 16] width 20 height 20
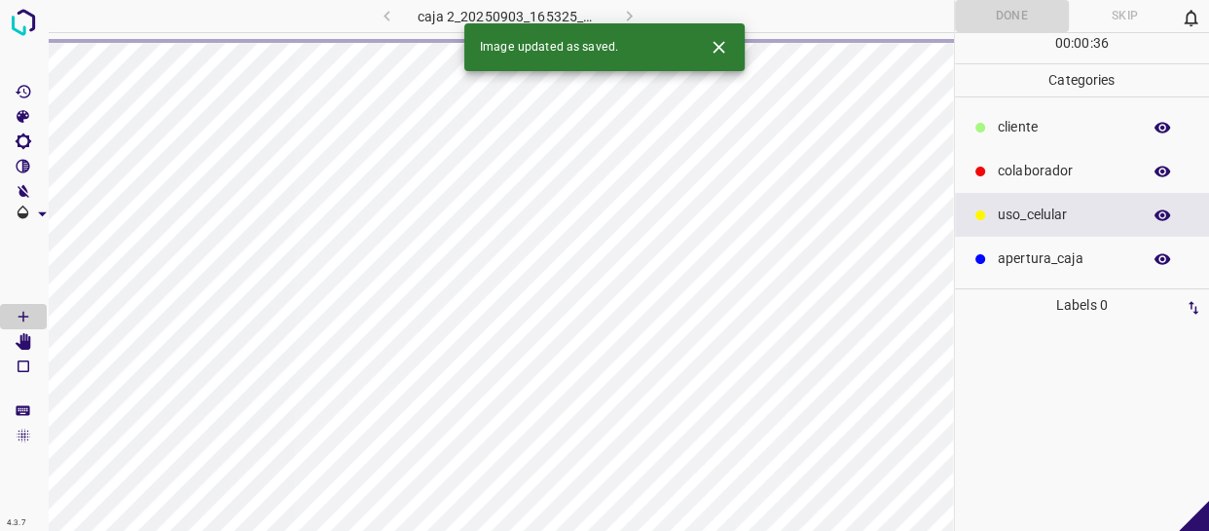
scroll to position [0, 0]
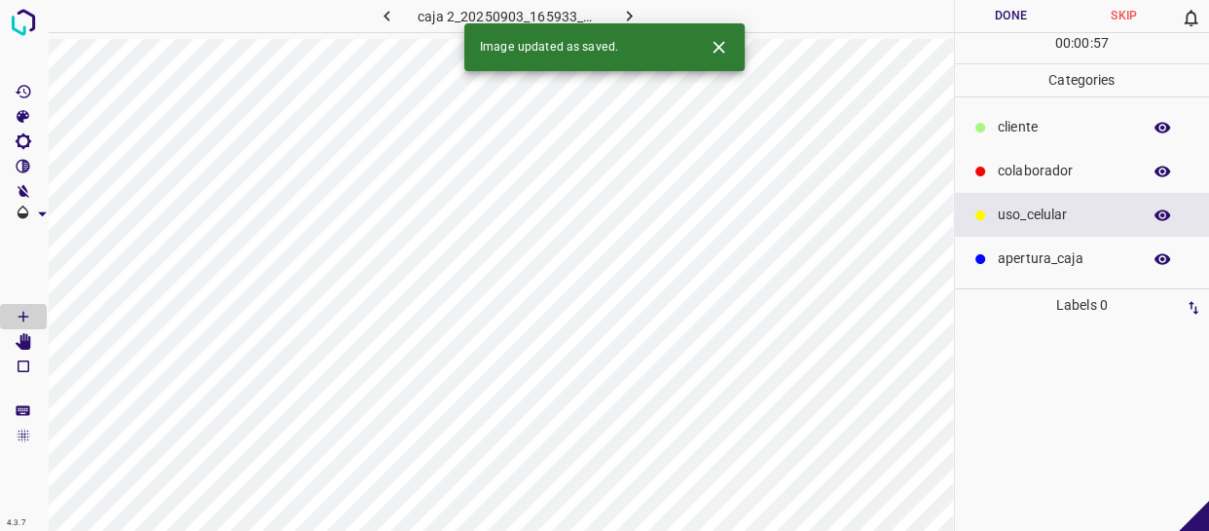
click at [1077, 172] on p "colaborador" at bounding box center [1064, 171] width 133 height 20
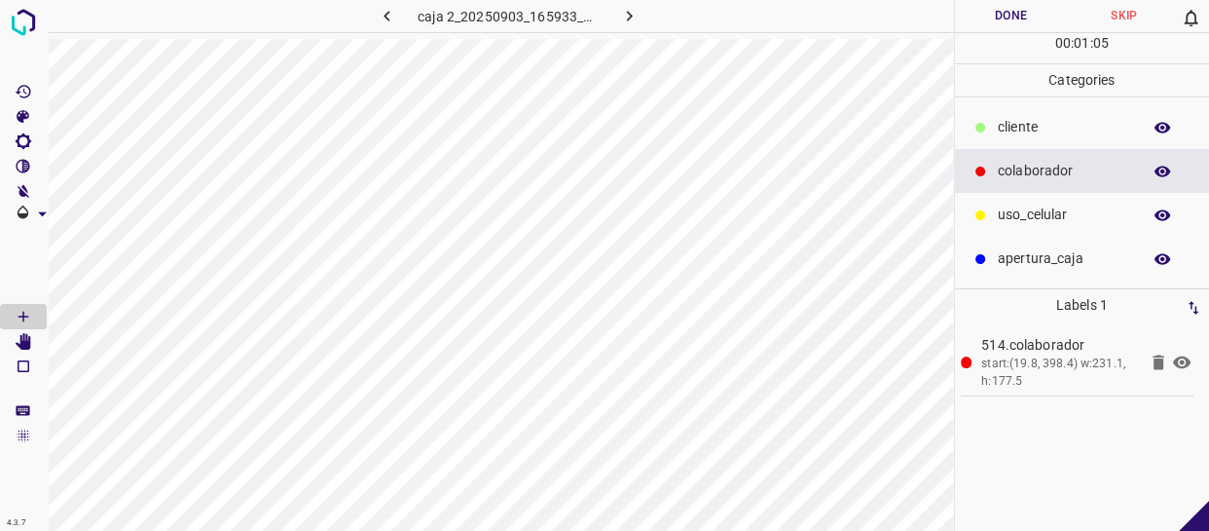
click at [1014, 10] on button "Done" at bounding box center [1011, 16] width 113 height 32
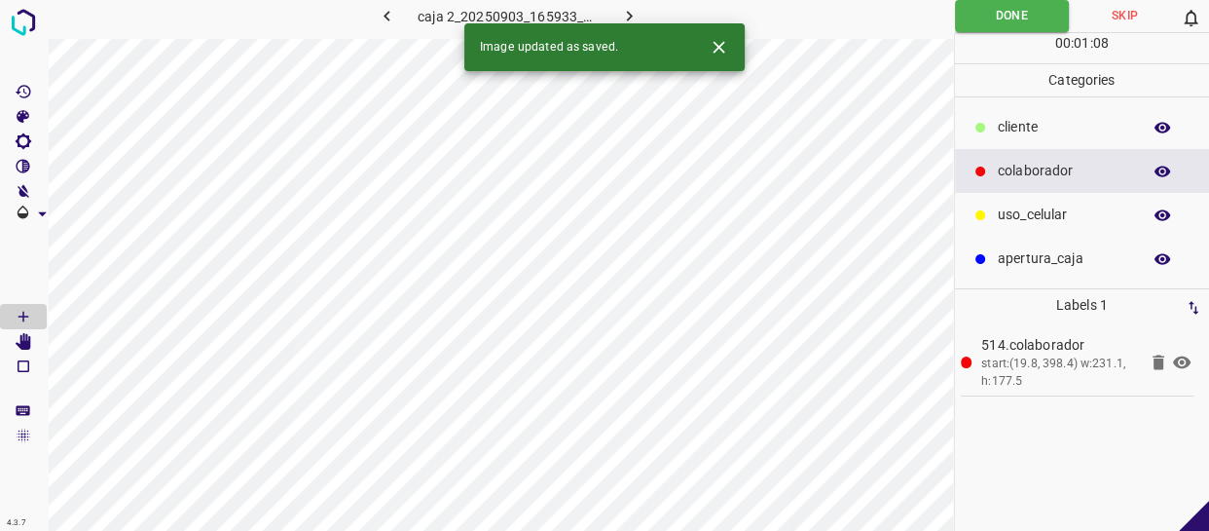
click at [632, 8] on icon "button" at bounding box center [629, 16] width 20 height 20
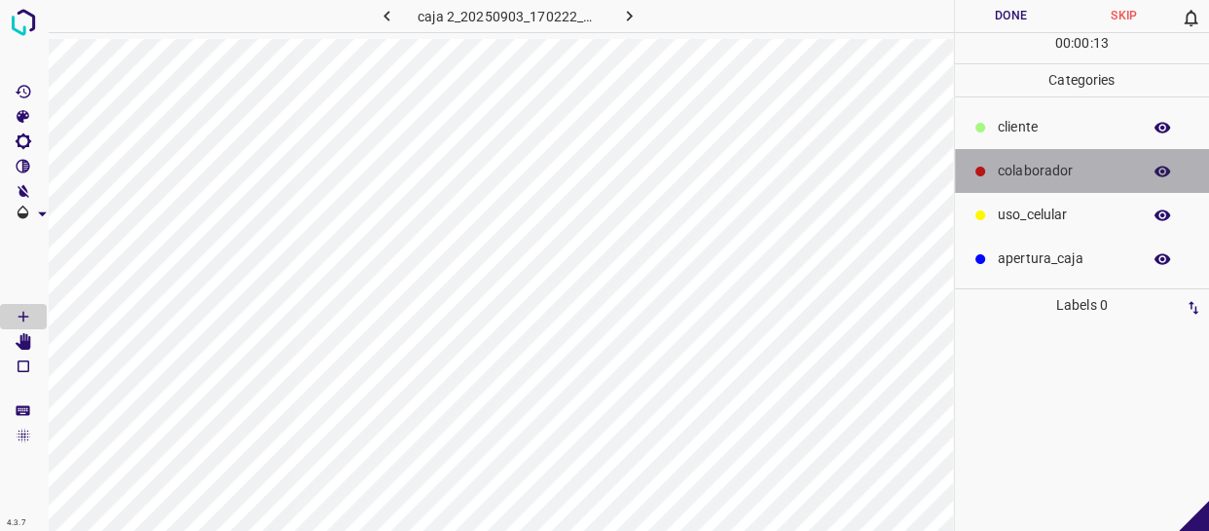
click at [1007, 163] on p "colaborador" at bounding box center [1064, 171] width 133 height 20
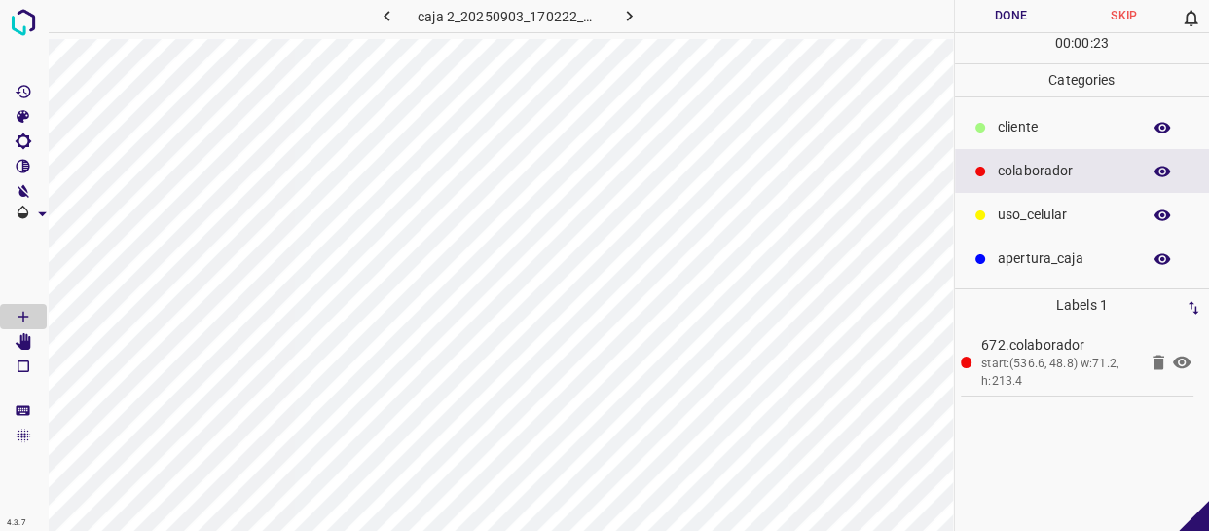
click at [1012, 27] on button "Done" at bounding box center [1011, 16] width 113 height 32
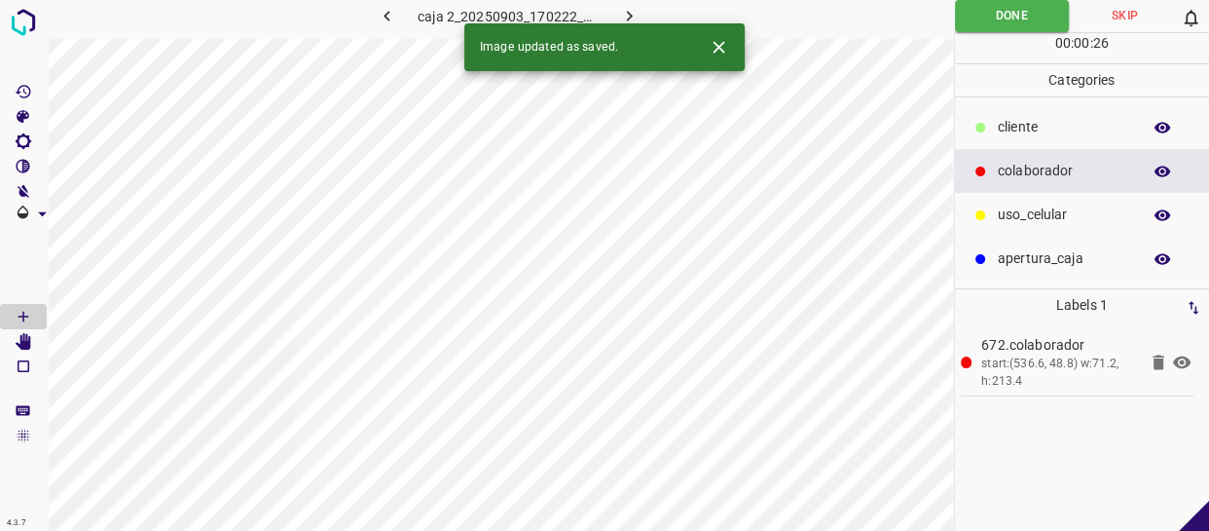
click at [621, 20] on icon "button" at bounding box center [629, 16] width 20 height 20
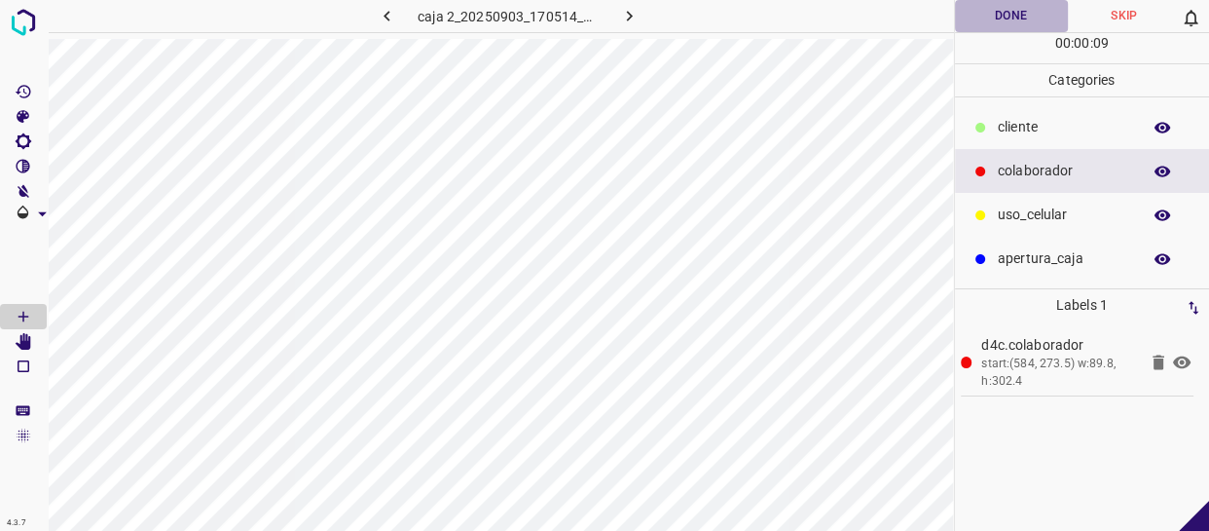
click at [1046, 14] on button "Done" at bounding box center [1011, 16] width 113 height 32
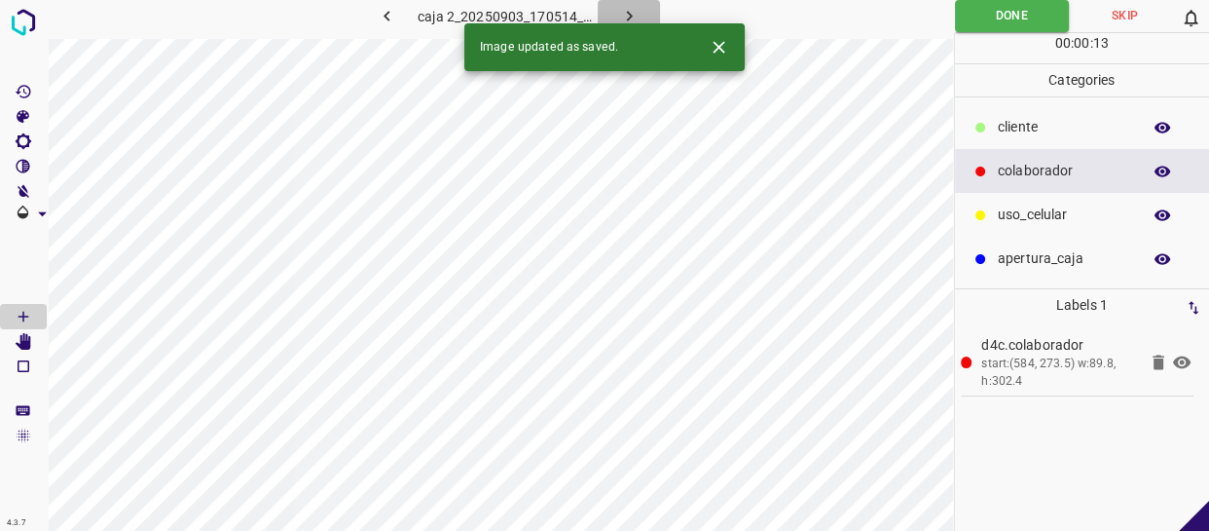
click at [619, 18] on icon "button" at bounding box center [629, 16] width 20 height 20
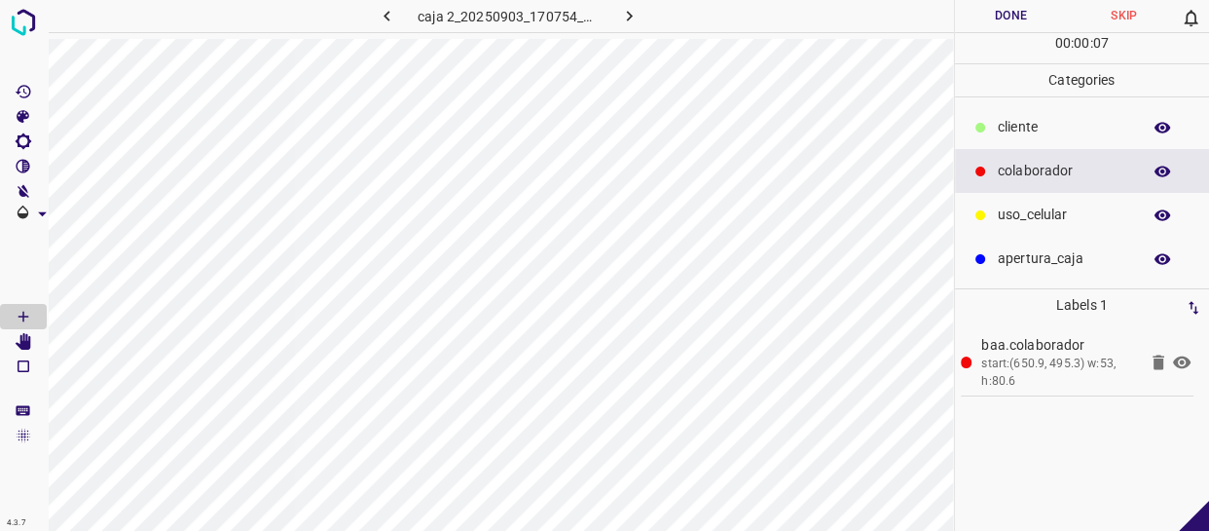
click at [1005, 20] on button "Done" at bounding box center [1011, 16] width 113 height 32
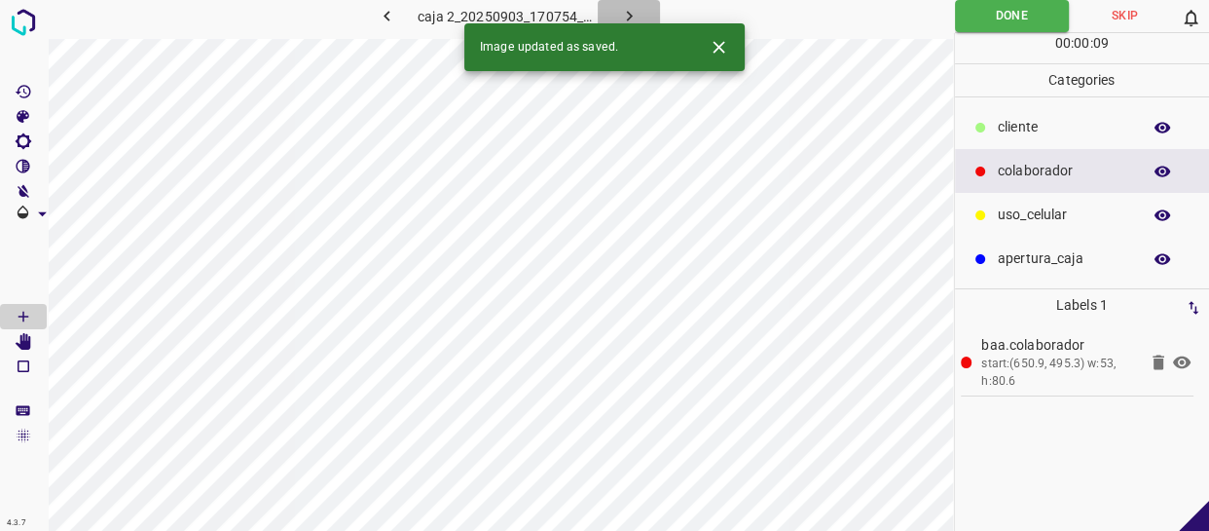
click at [623, 2] on button "button" at bounding box center [629, 16] width 62 height 32
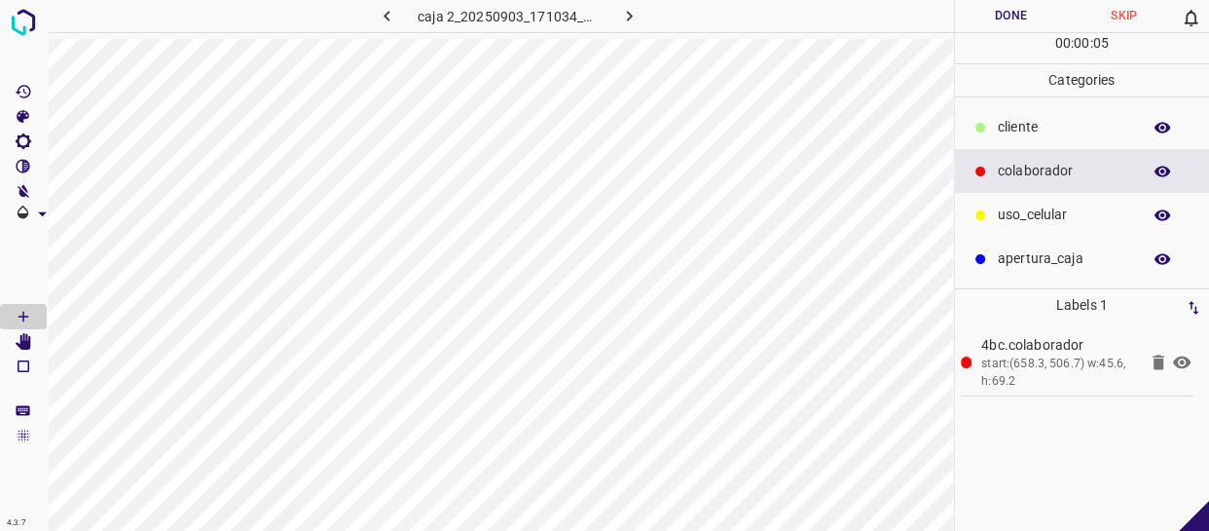
click at [998, 0] on button "Done" at bounding box center [1011, 16] width 113 height 32
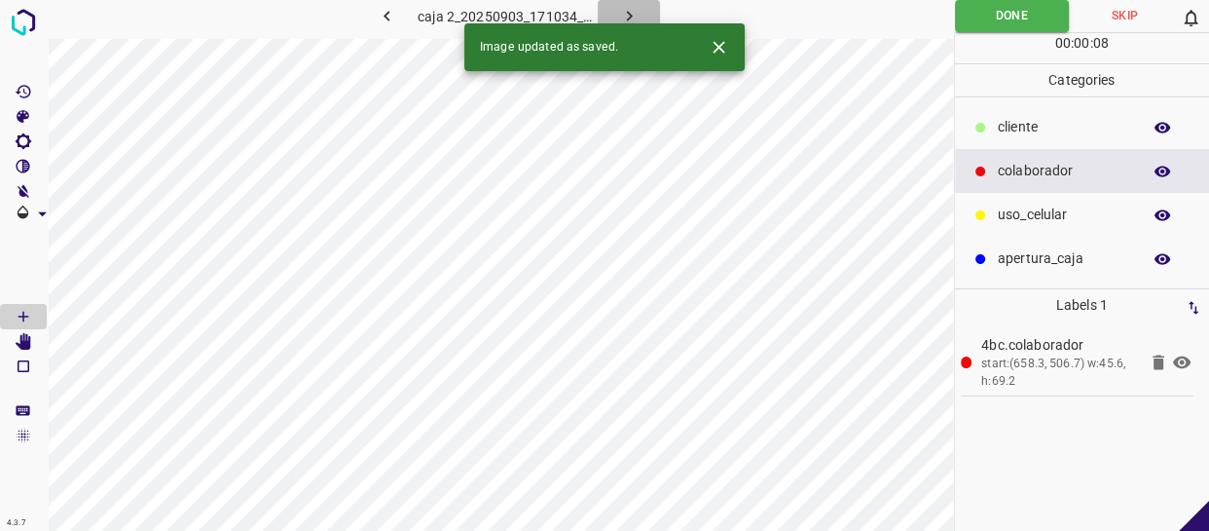
click at [624, 16] on icon "button" at bounding box center [629, 16] width 20 height 20
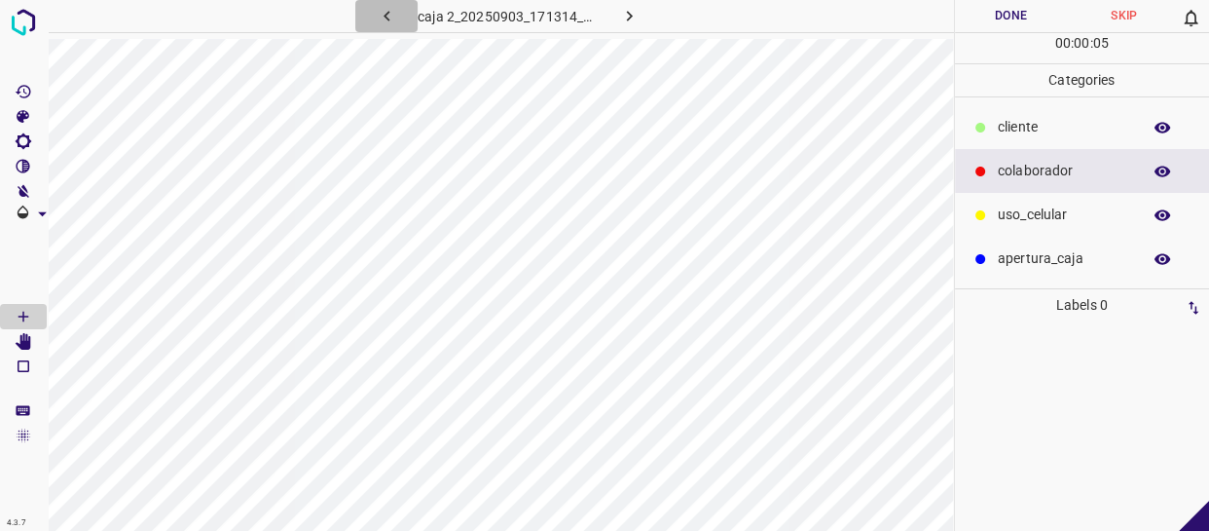
click at [404, 16] on button "button" at bounding box center [386, 16] width 62 height 32
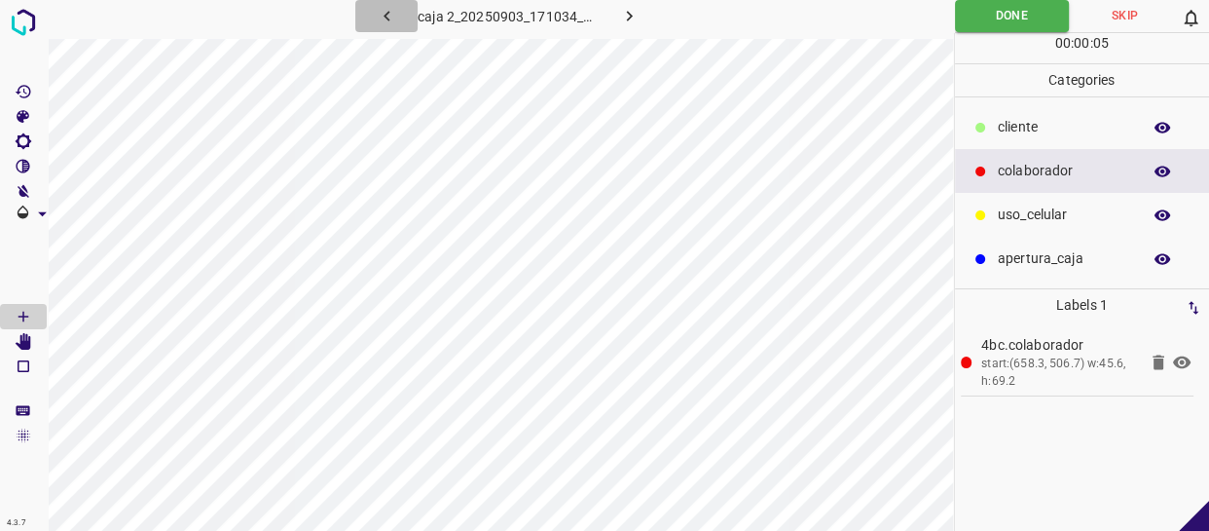
click at [404, 16] on button "button" at bounding box center [386, 16] width 62 height 32
click at [630, 20] on icon "button" at bounding box center [629, 16] width 20 height 20
click at [1115, 8] on button "Skip" at bounding box center [1125, 16] width 112 height 32
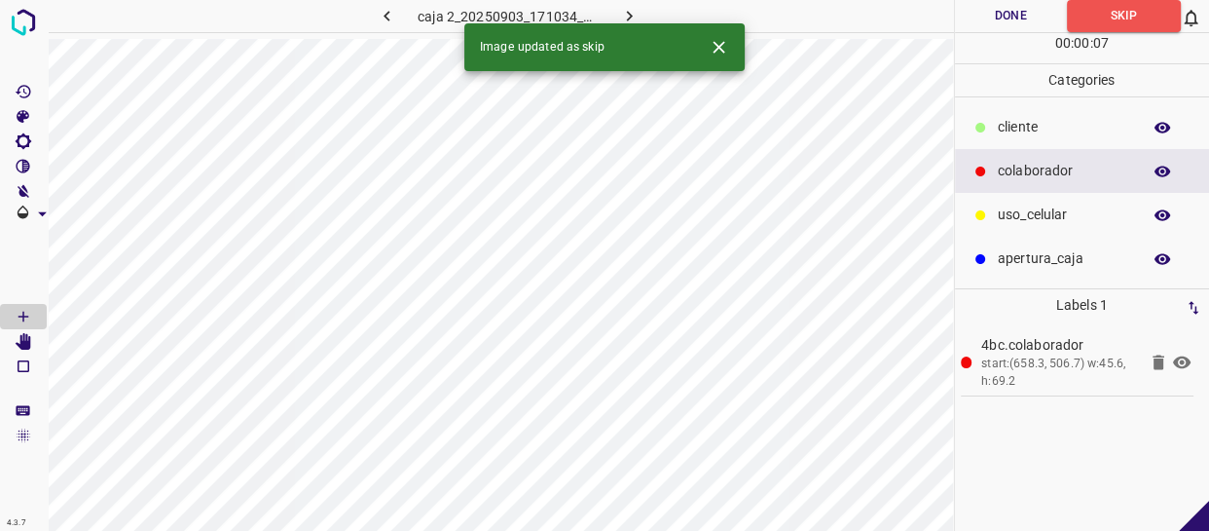
click at [1160, 353] on icon at bounding box center [1158, 361] width 23 height 23
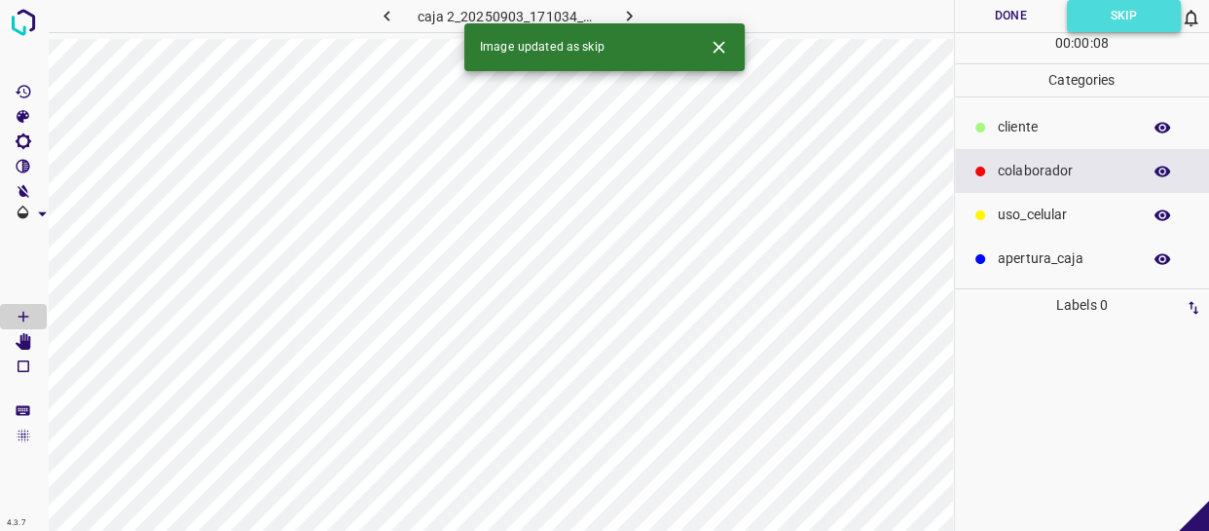
click at [1109, 18] on button "Skip" at bounding box center [1124, 16] width 114 height 32
click at [713, 40] on icon "Close" at bounding box center [719, 47] width 20 height 20
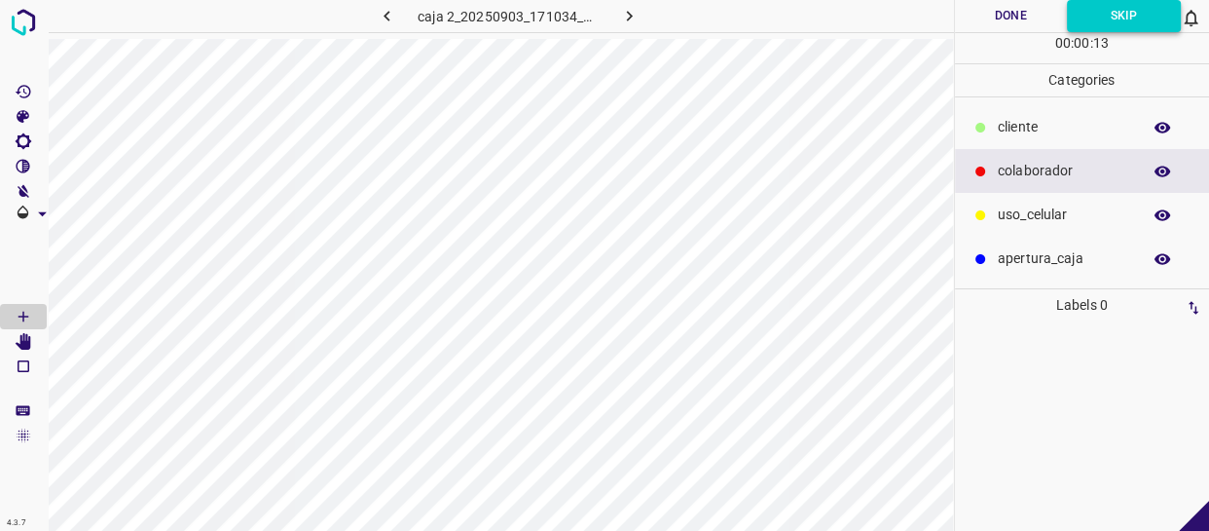
click at [1103, 19] on button "Skip" at bounding box center [1124, 16] width 114 height 32
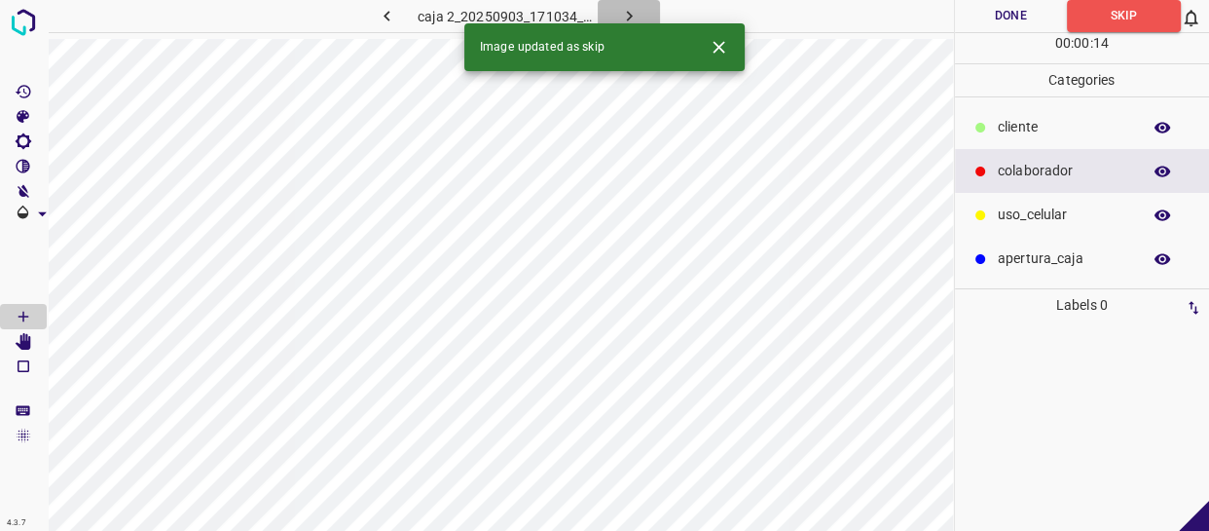
click at [630, 13] on icon "button" at bounding box center [629, 16] width 20 height 20
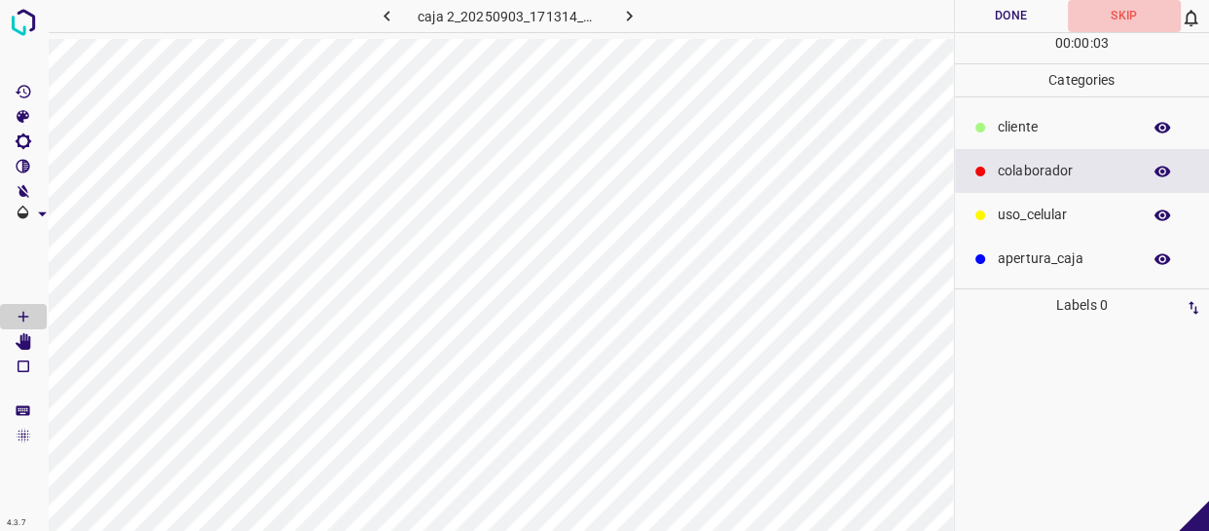
click at [1138, 10] on button "Skip" at bounding box center [1124, 16] width 113 height 32
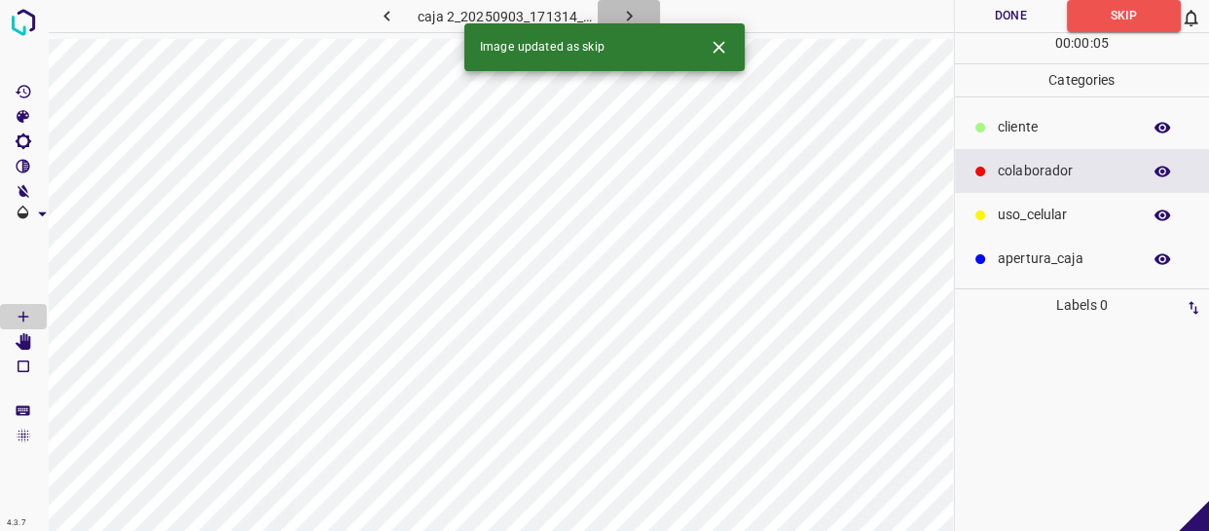
click at [614, 8] on button "button" at bounding box center [629, 16] width 62 height 32
click at [1124, 17] on button "Skip" at bounding box center [1124, 16] width 113 height 32
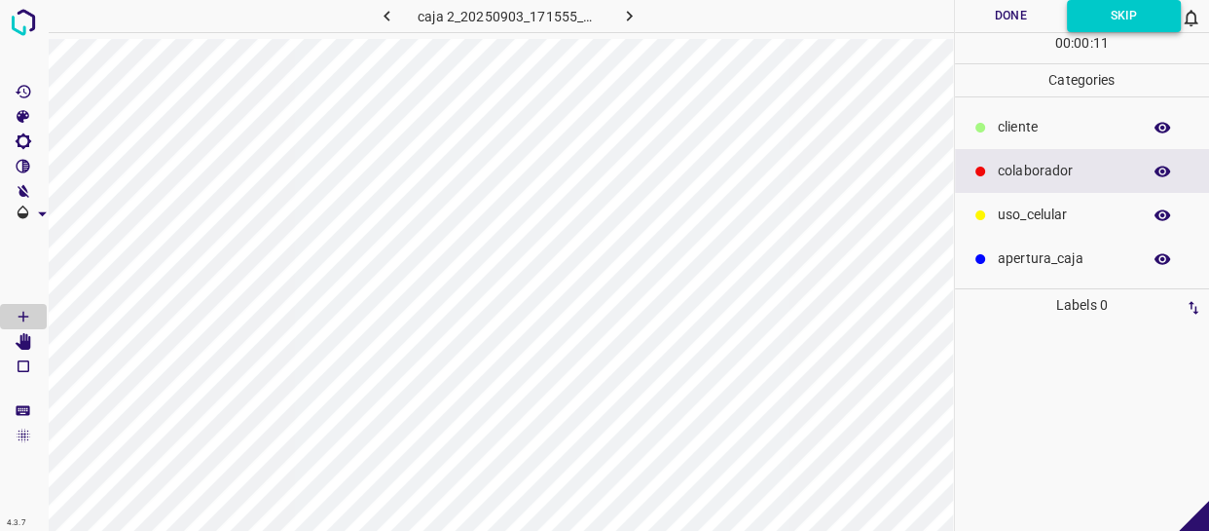
click at [1110, 18] on button "Skip" at bounding box center [1124, 16] width 114 height 32
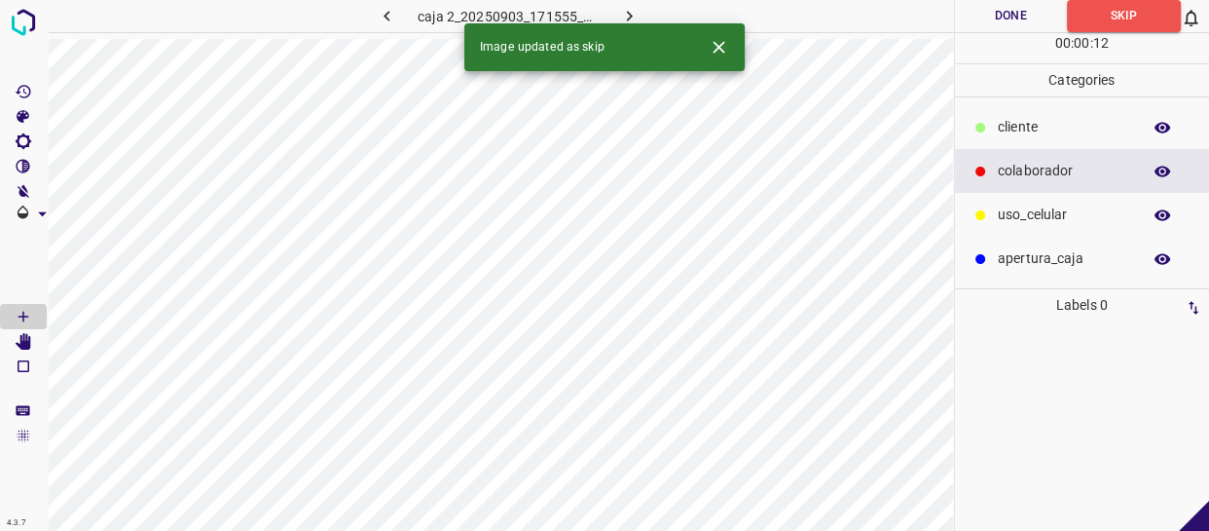
click at [634, 11] on icon "button" at bounding box center [629, 16] width 20 height 20
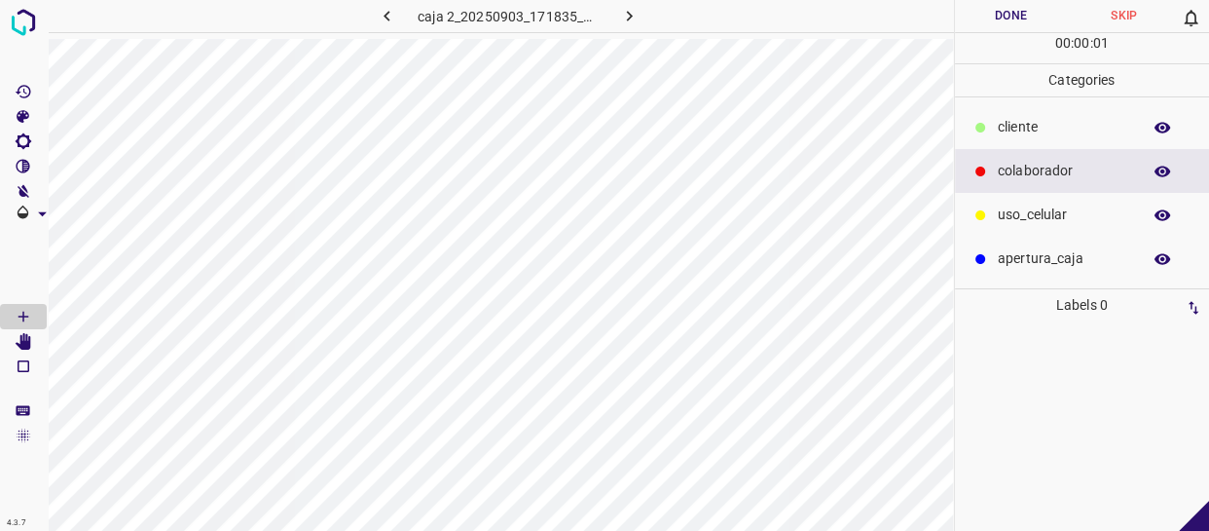
click at [1123, 20] on button "Skip" at bounding box center [1124, 16] width 113 height 32
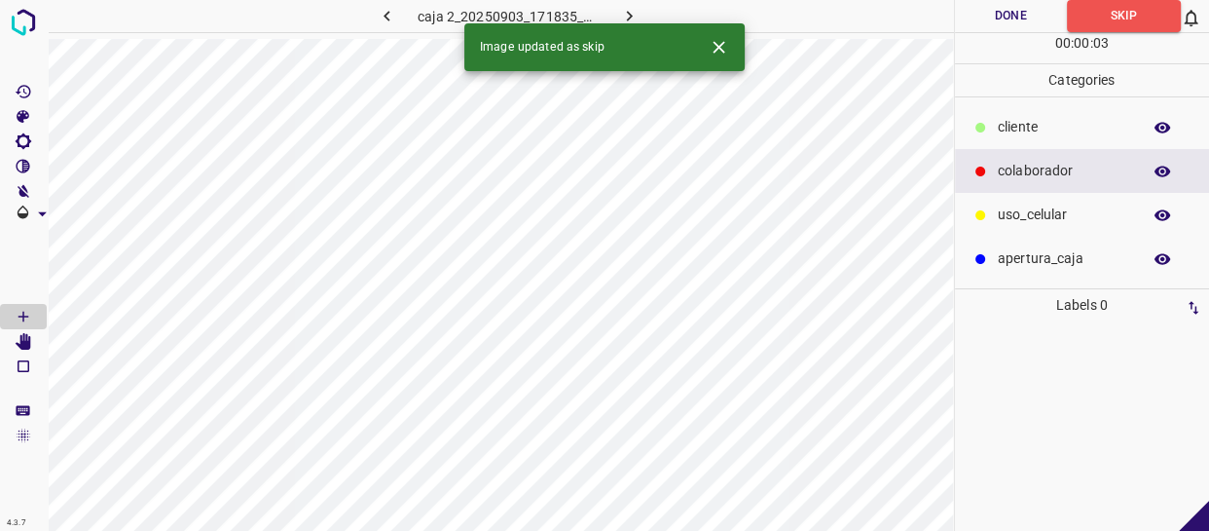
click at [625, 11] on icon "button" at bounding box center [629, 16] width 20 height 20
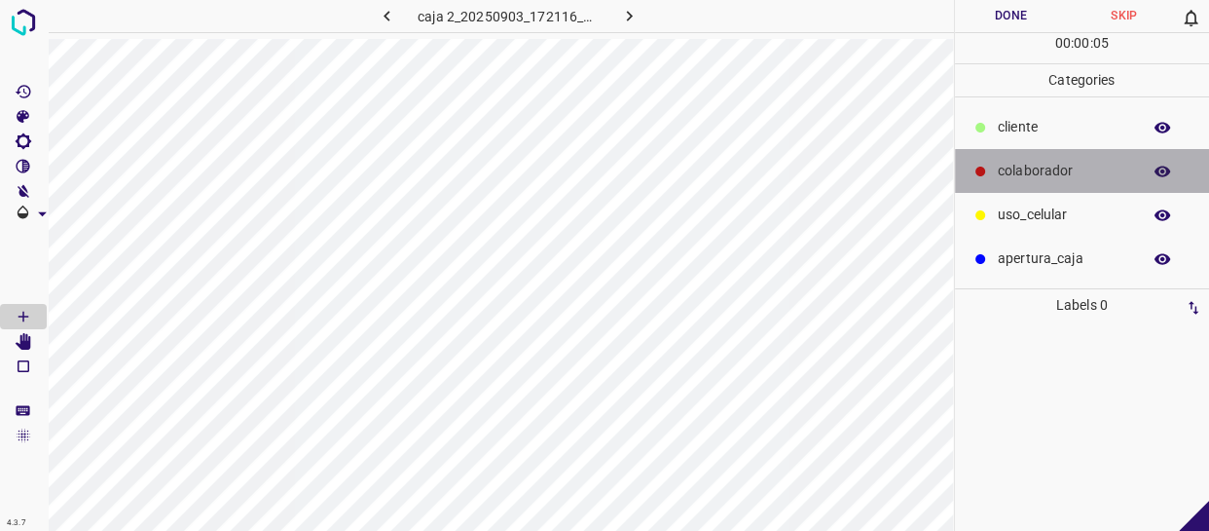
click at [1049, 158] on div "colaborador" at bounding box center [1082, 171] width 255 height 44
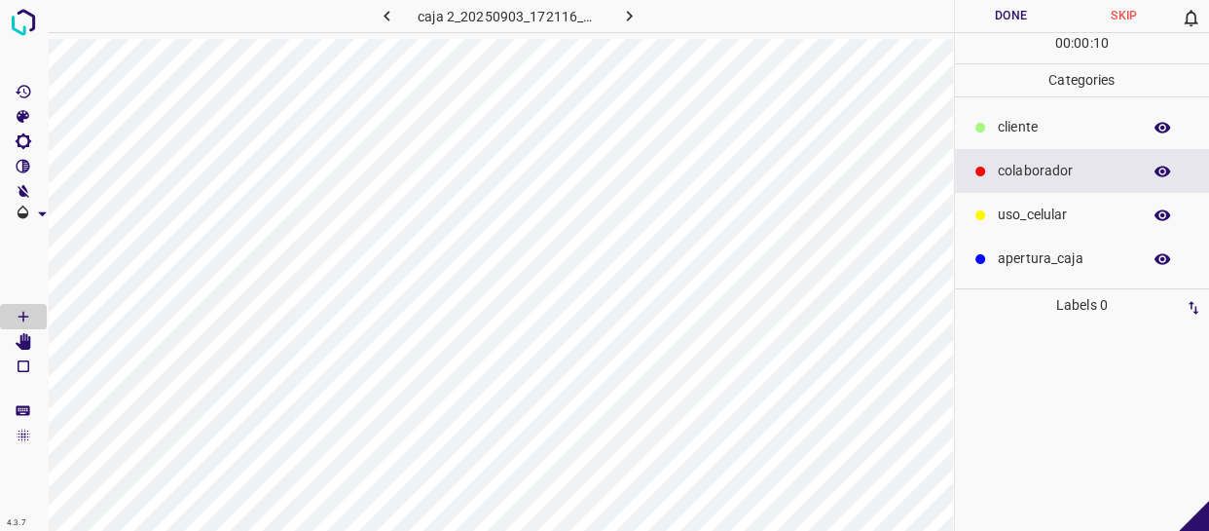
click at [1110, 18] on button "Skip" at bounding box center [1124, 16] width 113 height 32
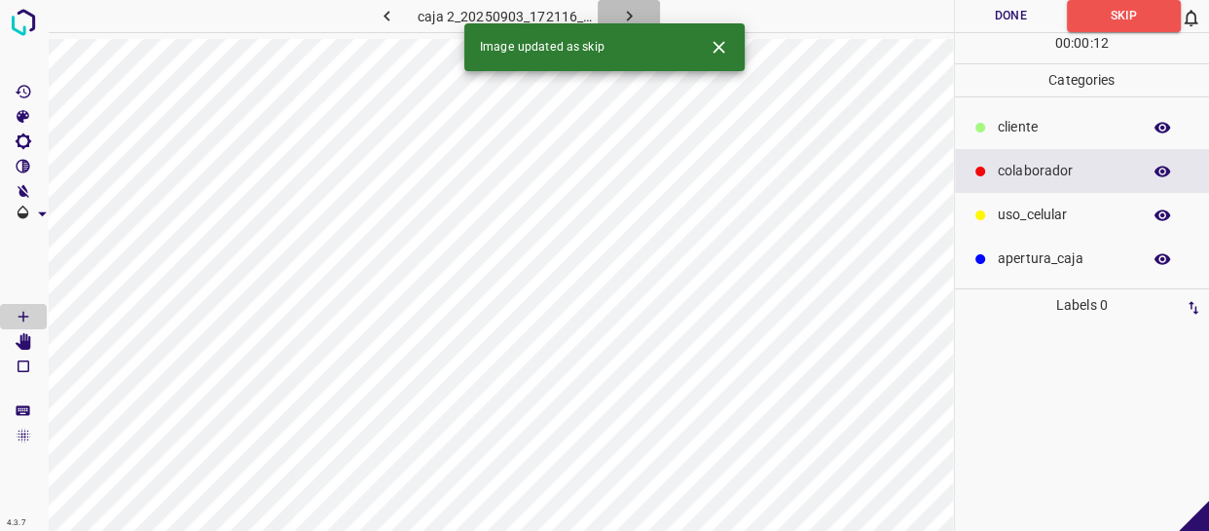
click at [634, 17] on icon "button" at bounding box center [629, 16] width 20 height 20
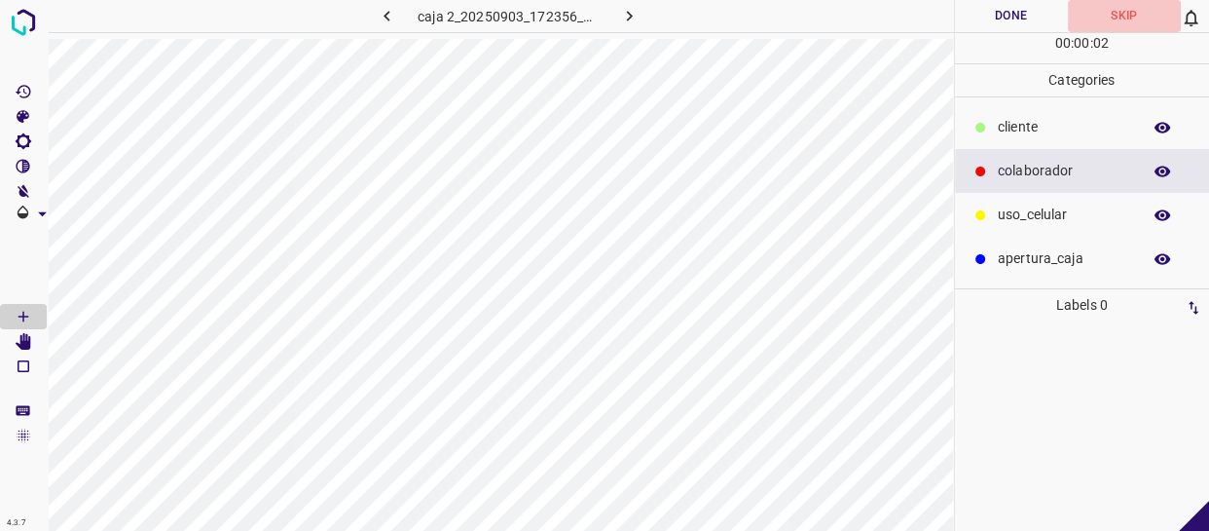
click at [1096, 11] on button "Skip" at bounding box center [1124, 16] width 113 height 32
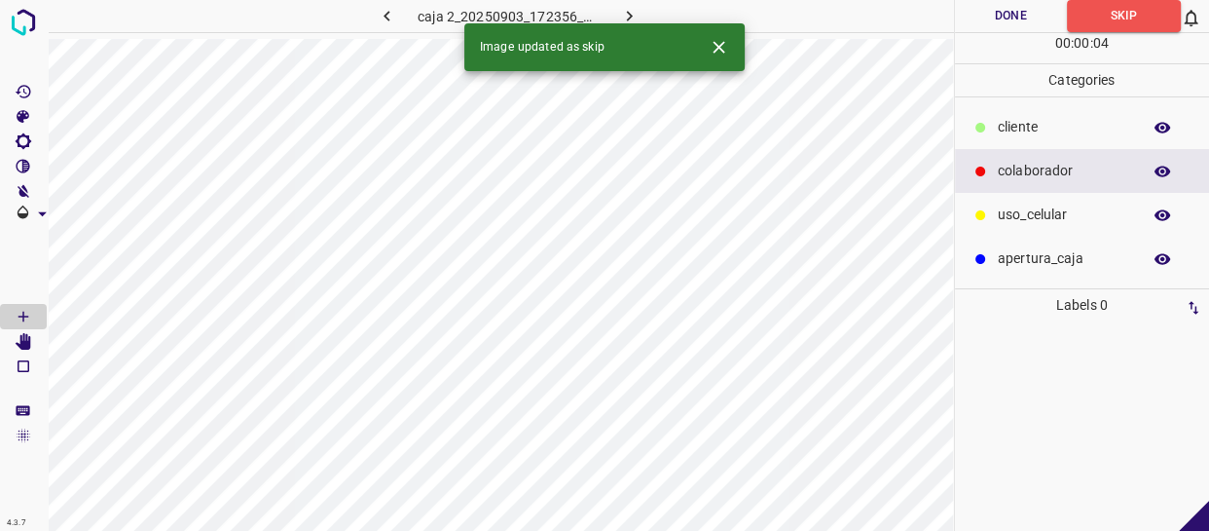
click at [637, 6] on icon "button" at bounding box center [629, 16] width 20 height 20
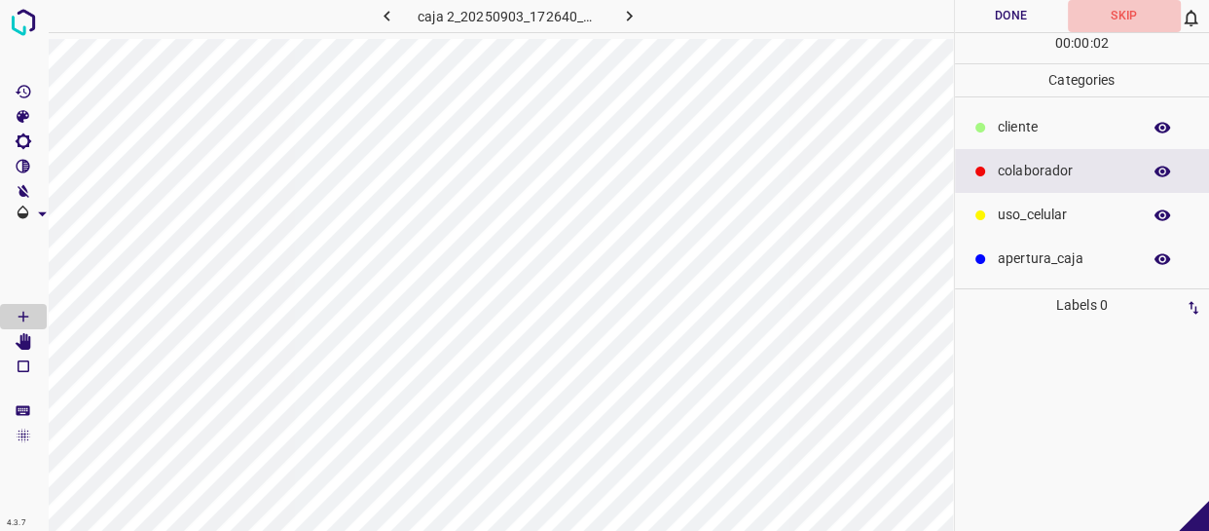
click at [1120, 15] on button "Skip" at bounding box center [1124, 16] width 113 height 32
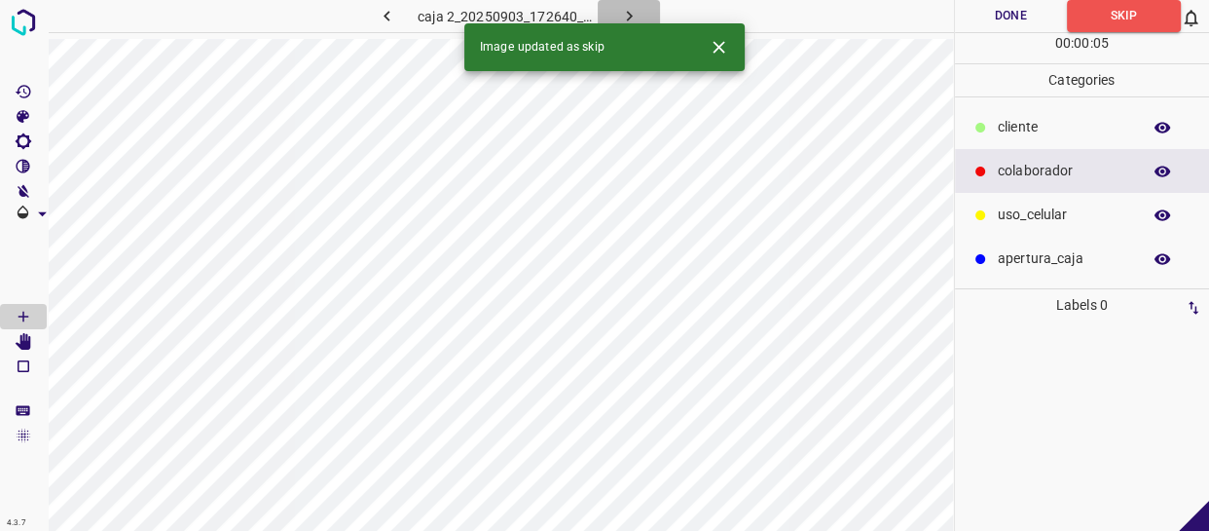
click at [634, 11] on icon "button" at bounding box center [629, 16] width 20 height 20
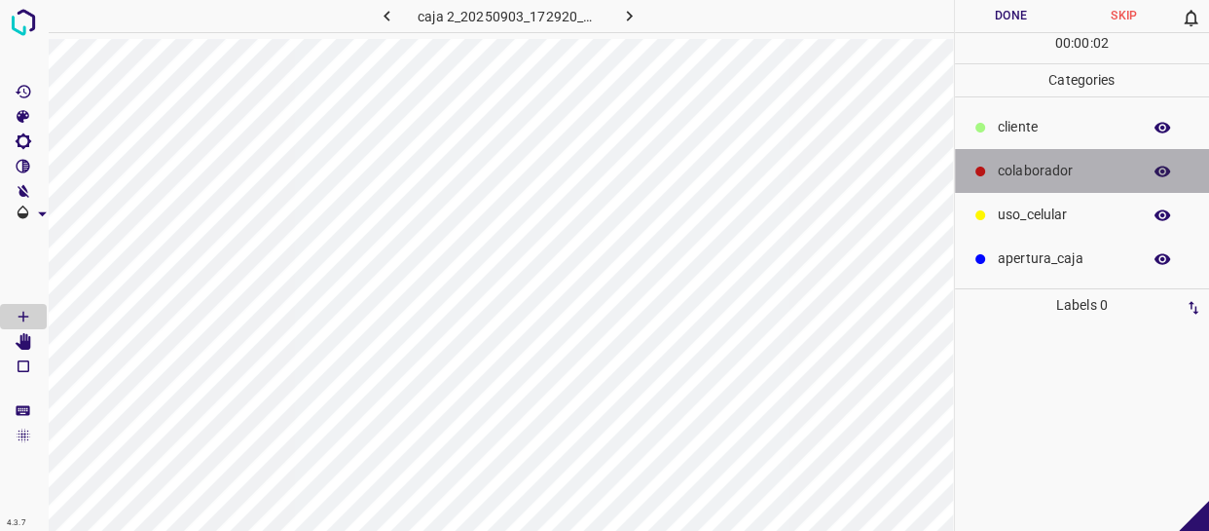
drag, startPoint x: 1059, startPoint y: 169, endPoint x: 987, endPoint y: 193, distance: 75.7
click at [1058, 169] on p "colaborador" at bounding box center [1064, 171] width 133 height 20
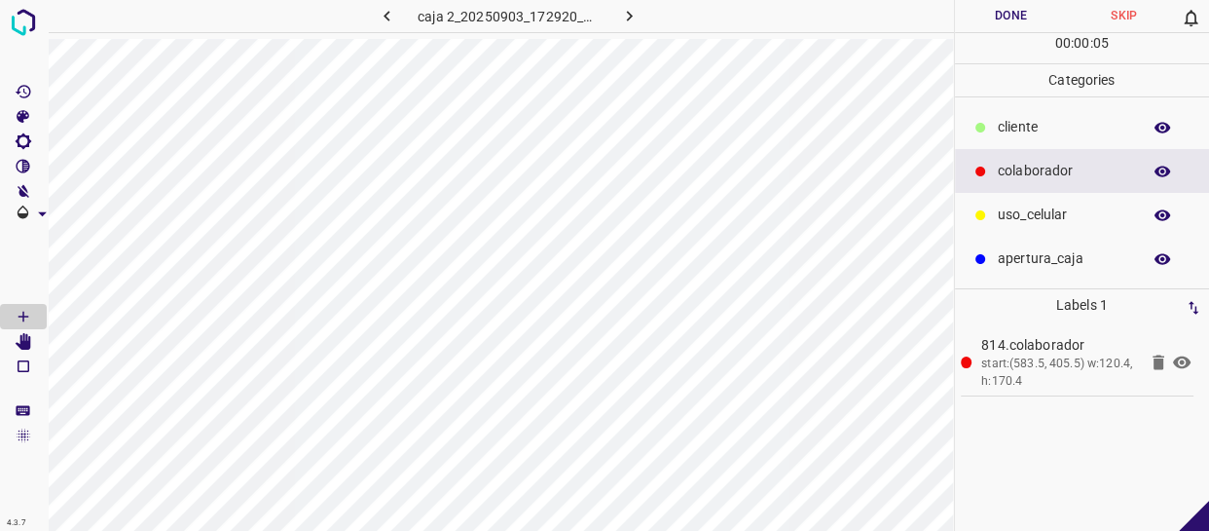
click at [1060, 218] on p "uso_celular" at bounding box center [1064, 214] width 133 height 20
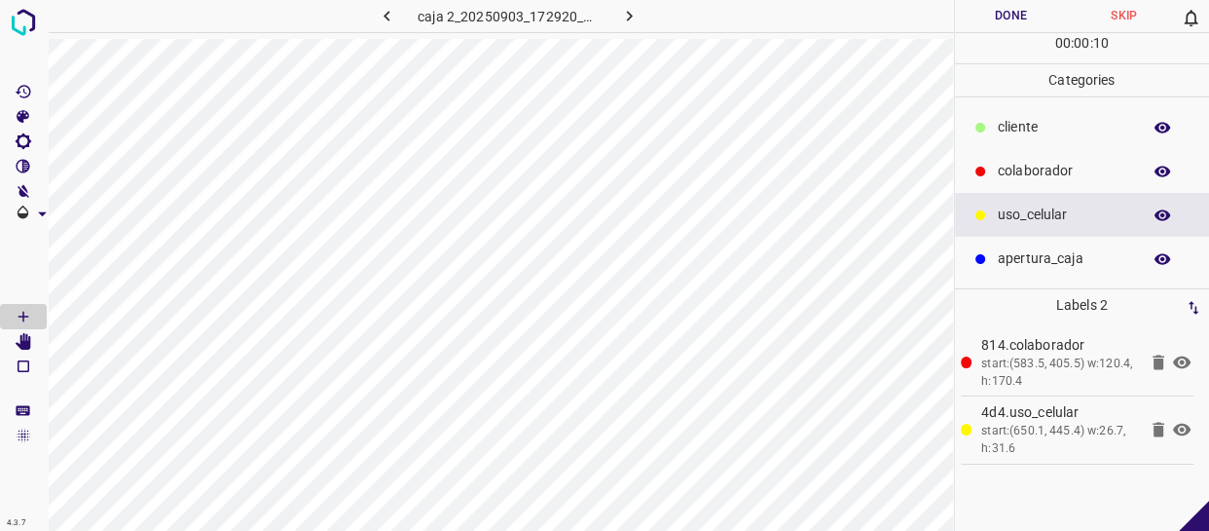
click at [1037, 133] on p "cliente" at bounding box center [1064, 127] width 133 height 20
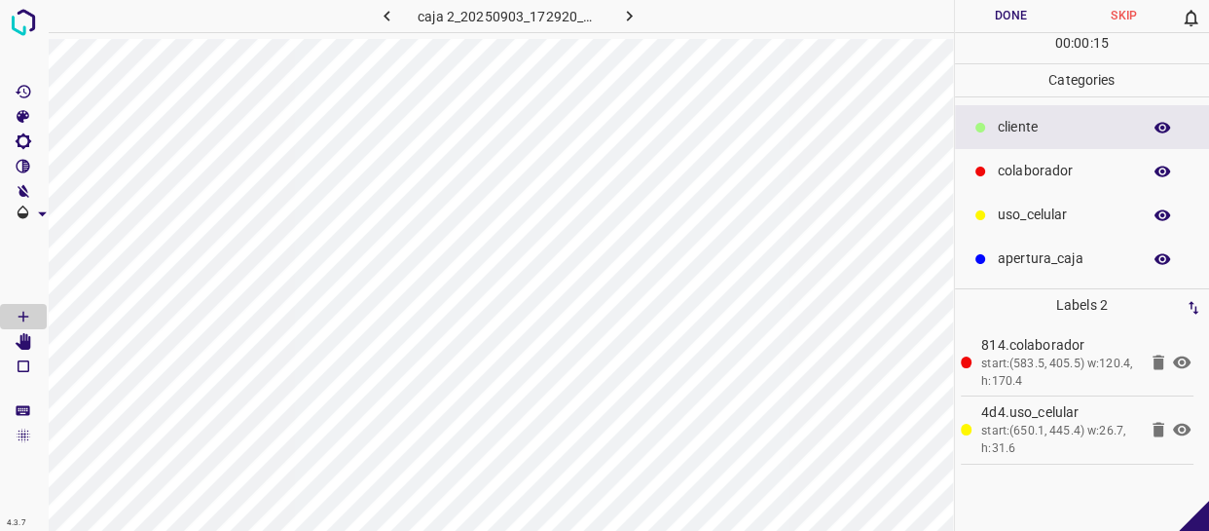
click at [1040, 168] on p "colaborador" at bounding box center [1064, 171] width 133 height 20
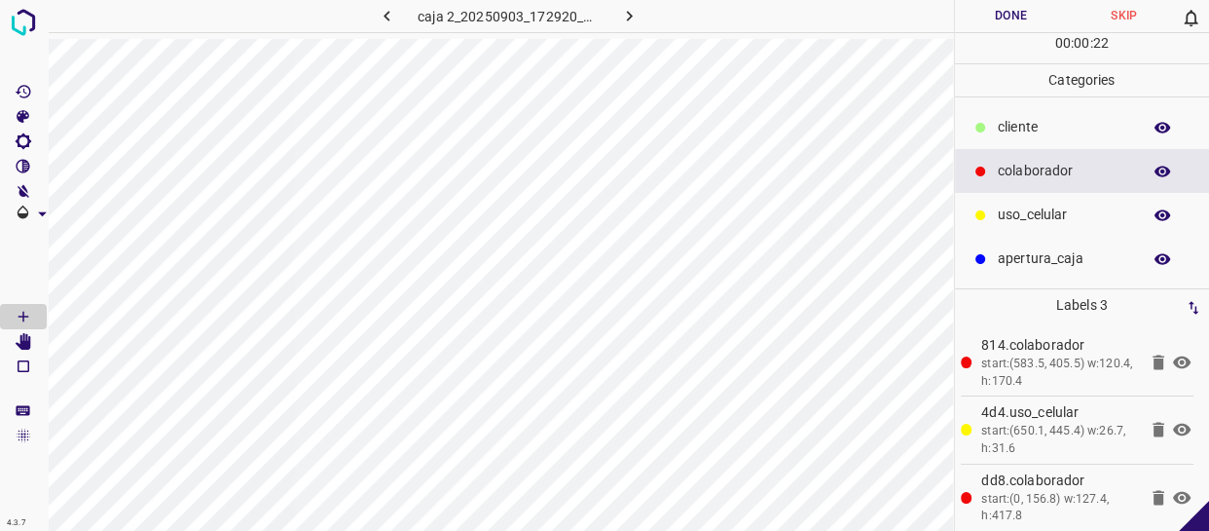
click at [1012, 18] on button "Done" at bounding box center [1011, 16] width 113 height 32
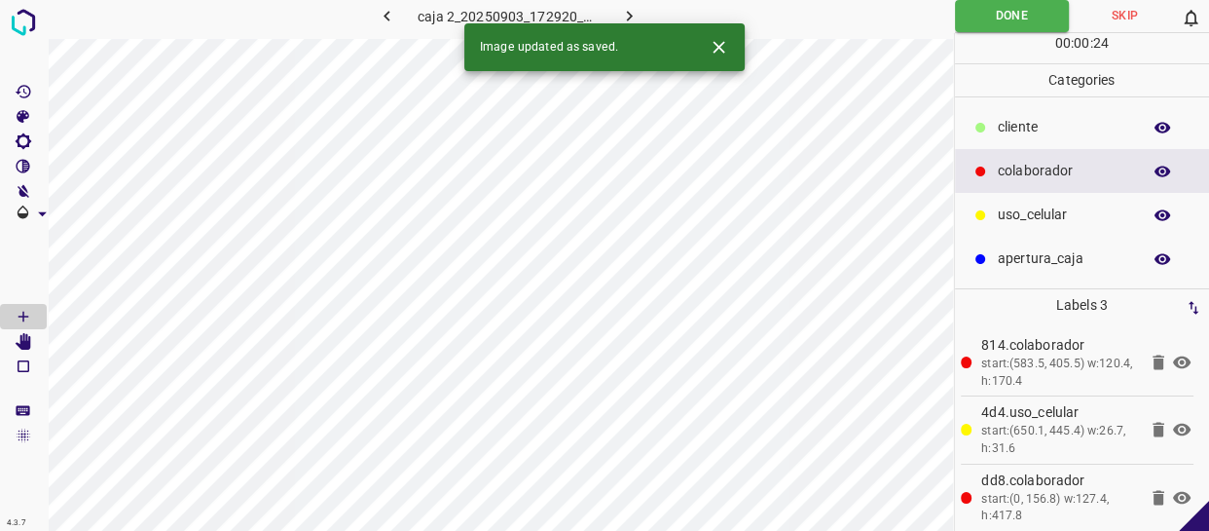
click at [636, 18] on icon "button" at bounding box center [629, 16] width 20 height 20
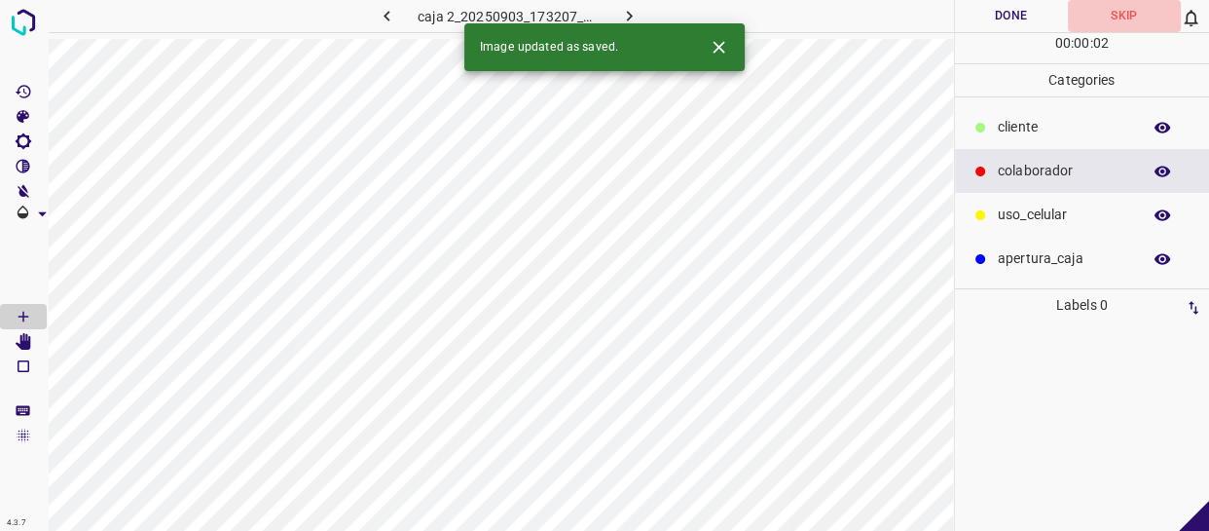
click at [1137, 13] on button "Skip" at bounding box center [1124, 16] width 113 height 32
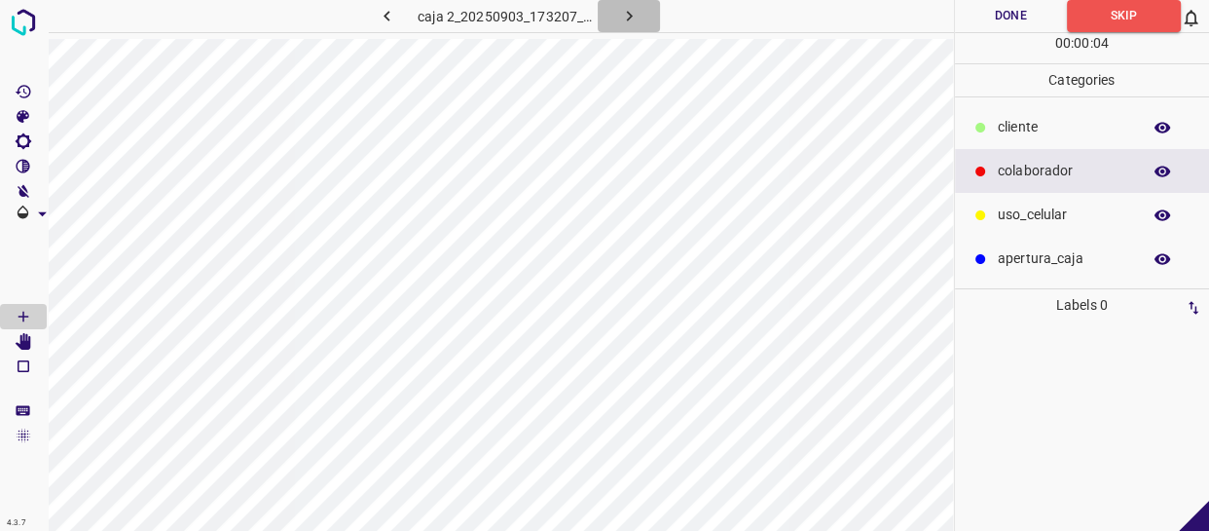
click at [631, 16] on icon "button" at bounding box center [629, 16] width 6 height 11
click at [993, 183] on div "colaborador" at bounding box center [1082, 171] width 255 height 44
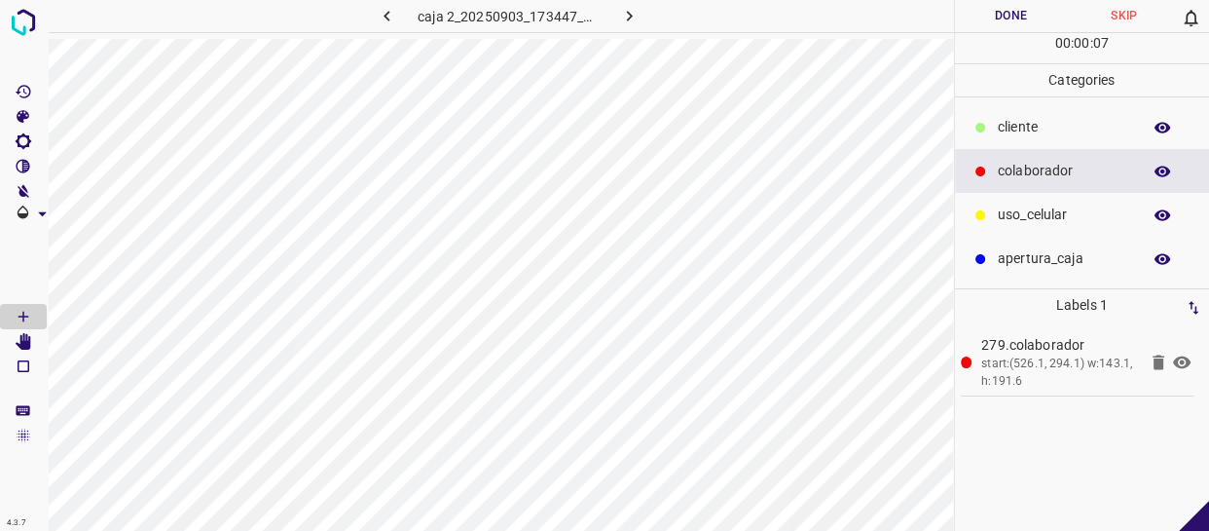
click at [1007, 212] on p "uso_celular" at bounding box center [1064, 214] width 133 height 20
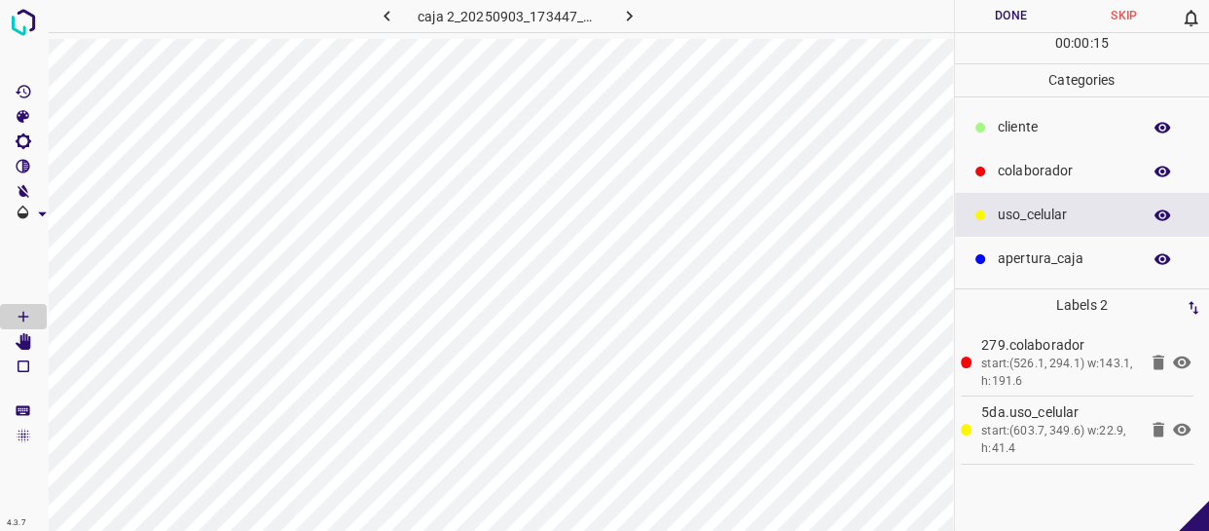
click at [1012, 19] on button "Done" at bounding box center [1011, 16] width 113 height 32
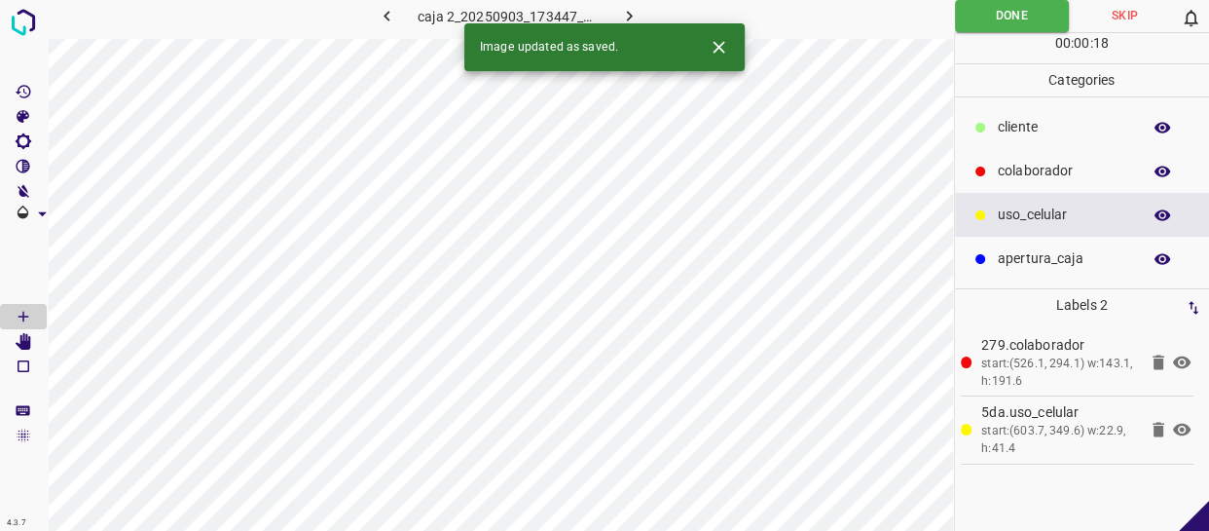
click at [616, 11] on button "button" at bounding box center [629, 16] width 62 height 32
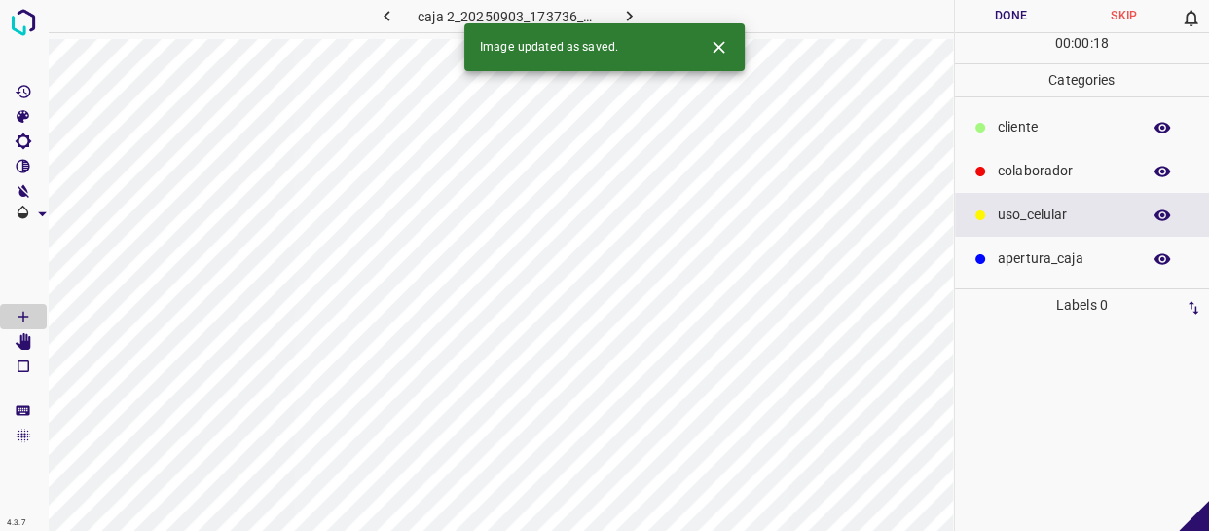
click at [1042, 172] on p "colaborador" at bounding box center [1064, 171] width 133 height 20
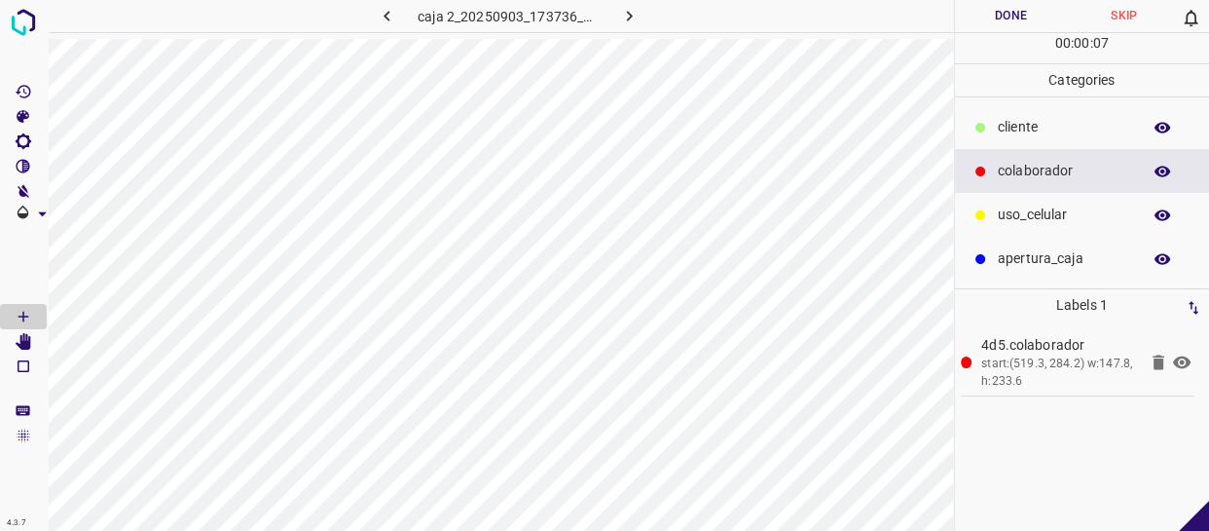
click at [1023, 211] on p "uso_celular" at bounding box center [1064, 214] width 133 height 20
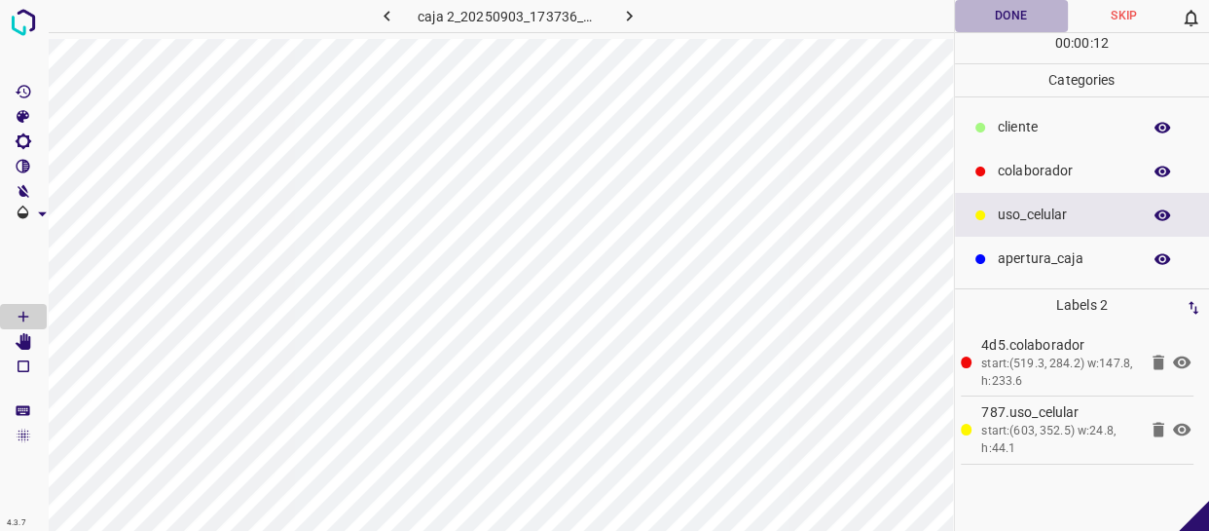
click at [999, 11] on button "Done" at bounding box center [1011, 16] width 113 height 32
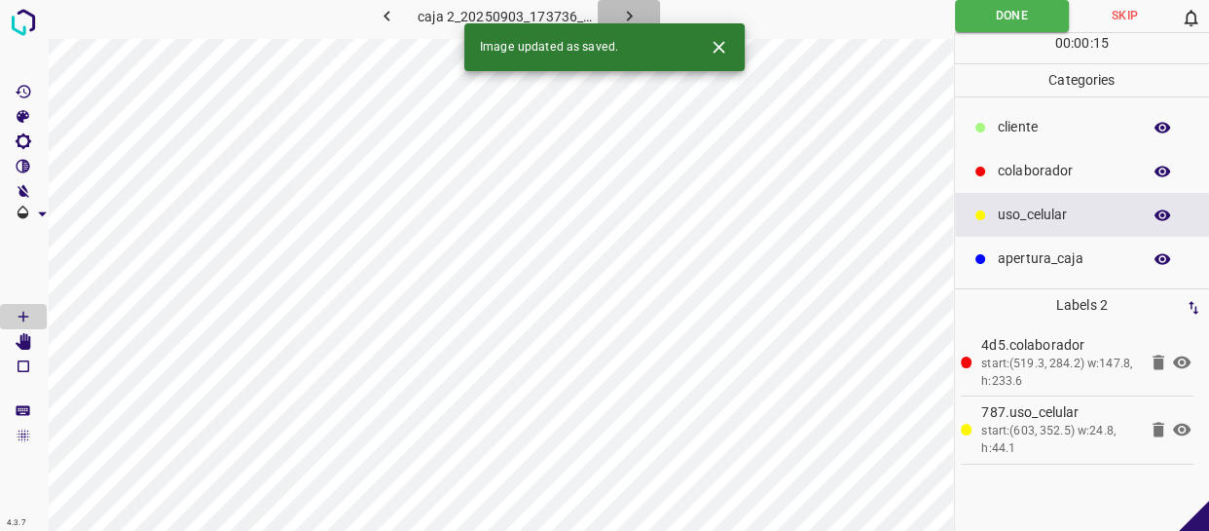
click at [625, 12] on icon "button" at bounding box center [629, 16] width 20 height 20
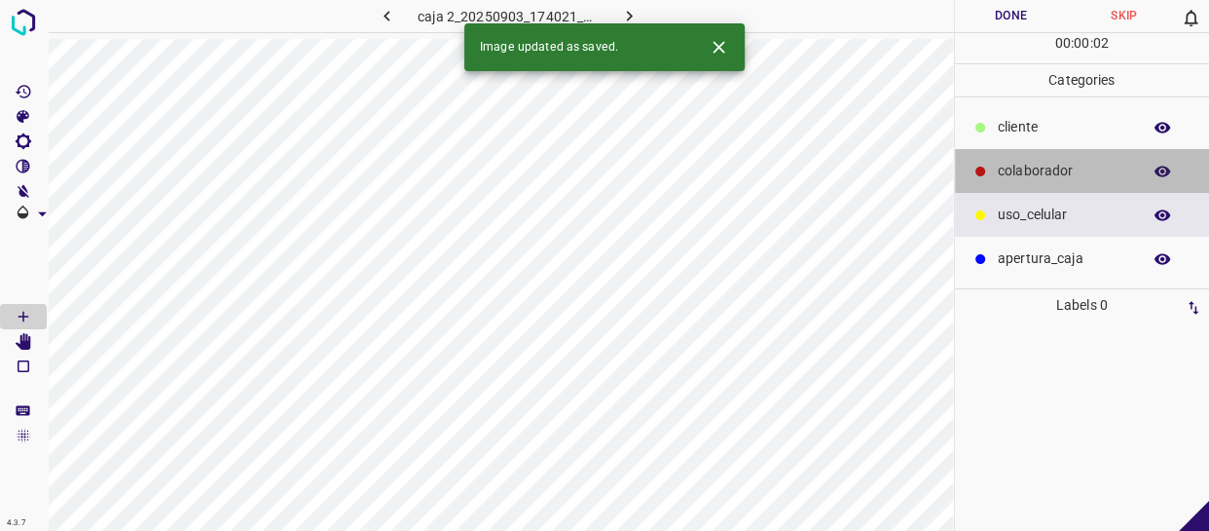
click at [1063, 172] on p "colaborador" at bounding box center [1064, 171] width 133 height 20
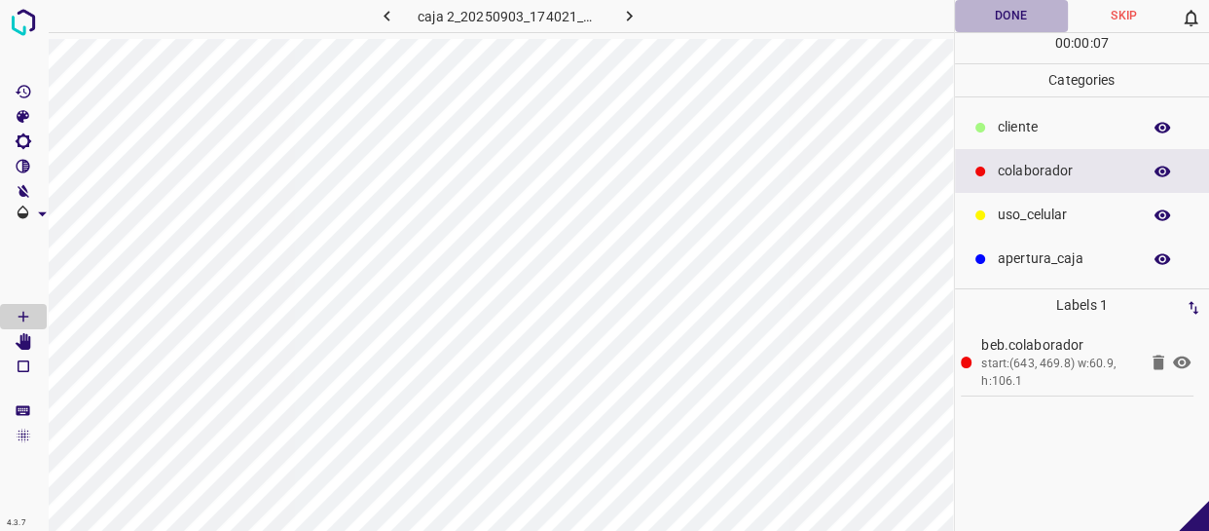
click at [1000, 16] on button "Done" at bounding box center [1011, 16] width 113 height 32
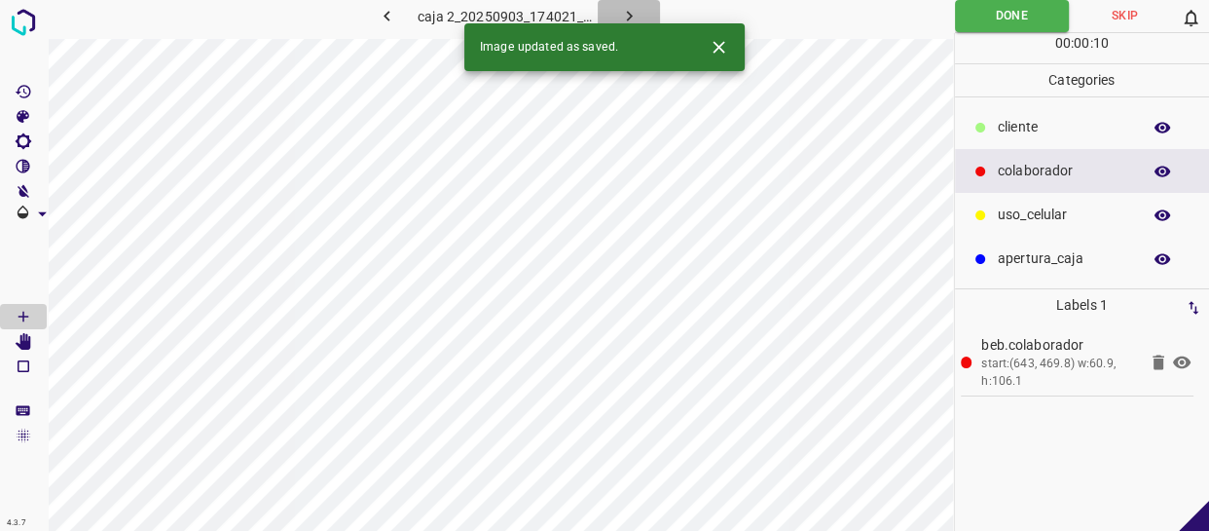
click at [621, 4] on button "button" at bounding box center [629, 16] width 62 height 32
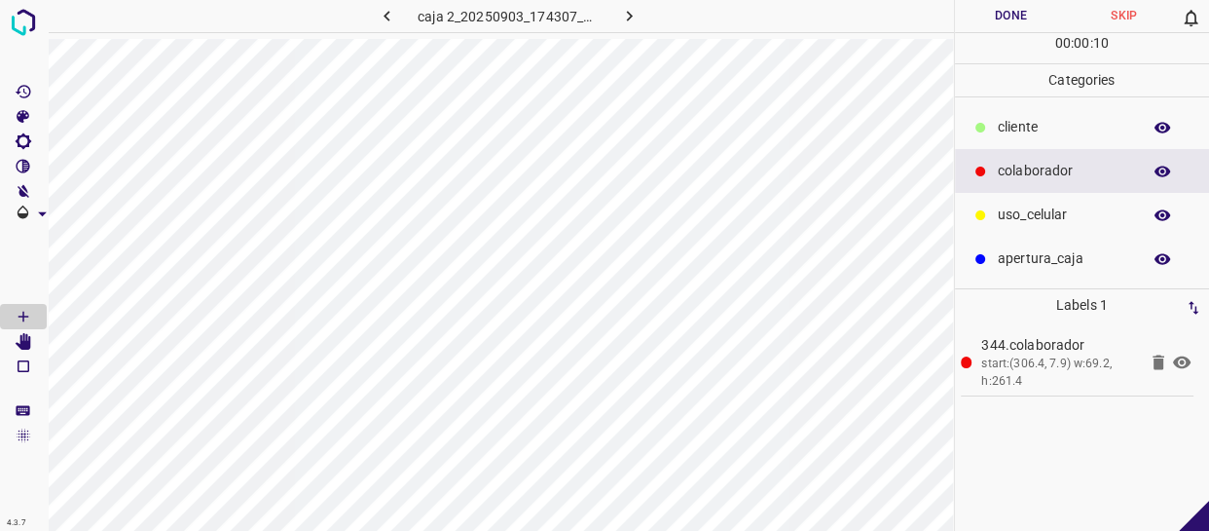
click at [1052, 132] on p "cliente" at bounding box center [1064, 127] width 133 height 20
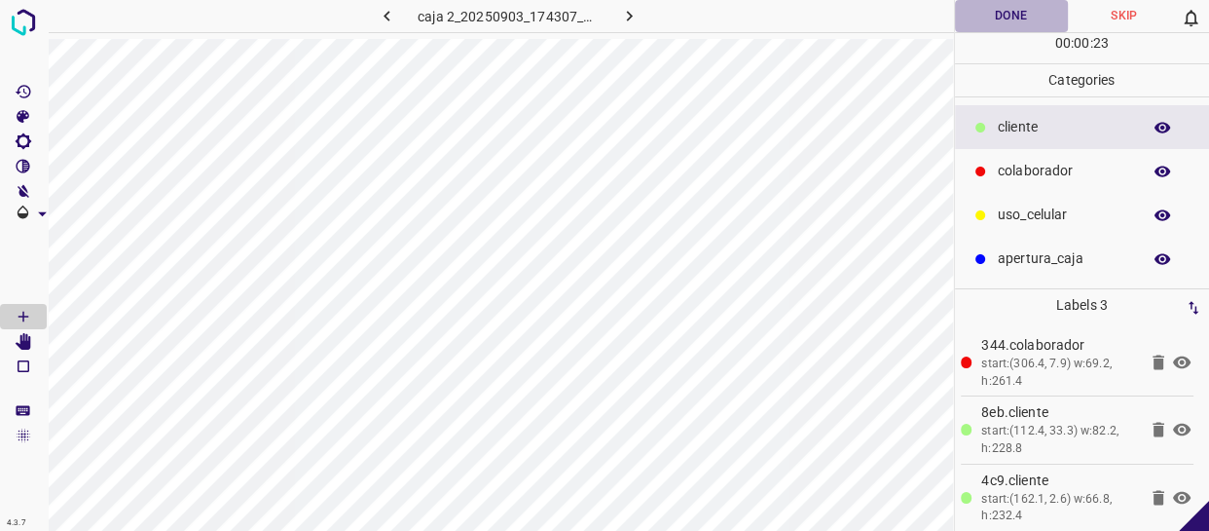
click at [1046, 17] on button "Done" at bounding box center [1011, 16] width 113 height 32
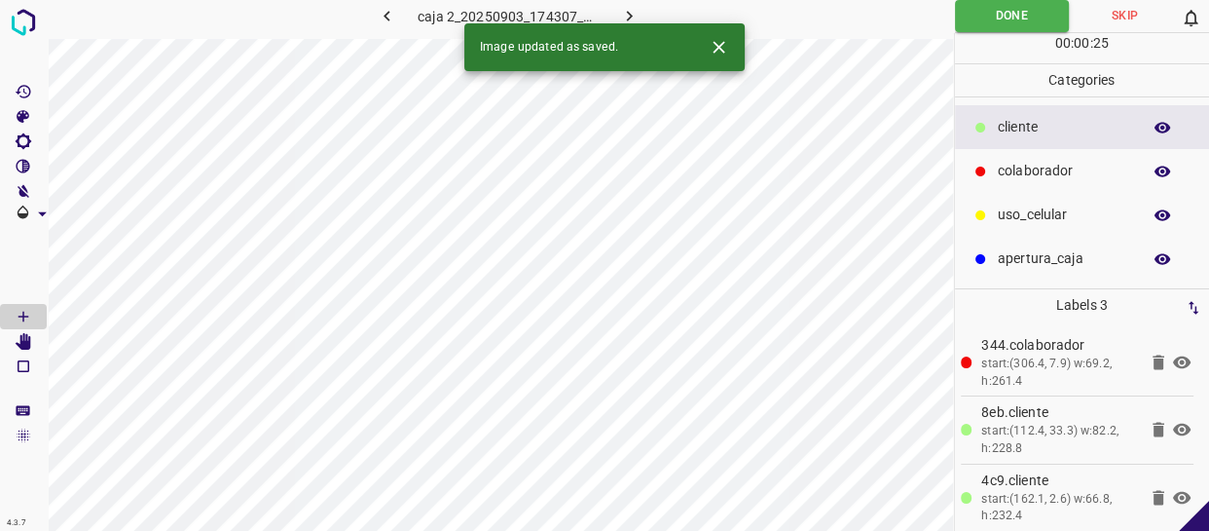
click at [629, 14] on icon "button" at bounding box center [629, 16] width 6 height 11
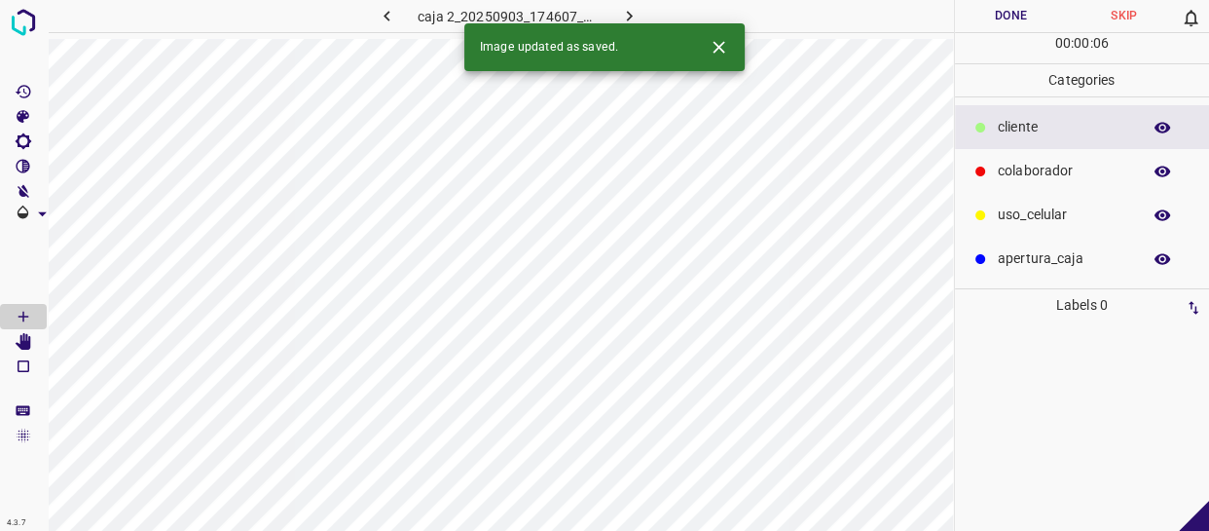
click at [1074, 174] on p "colaborador" at bounding box center [1064, 171] width 133 height 20
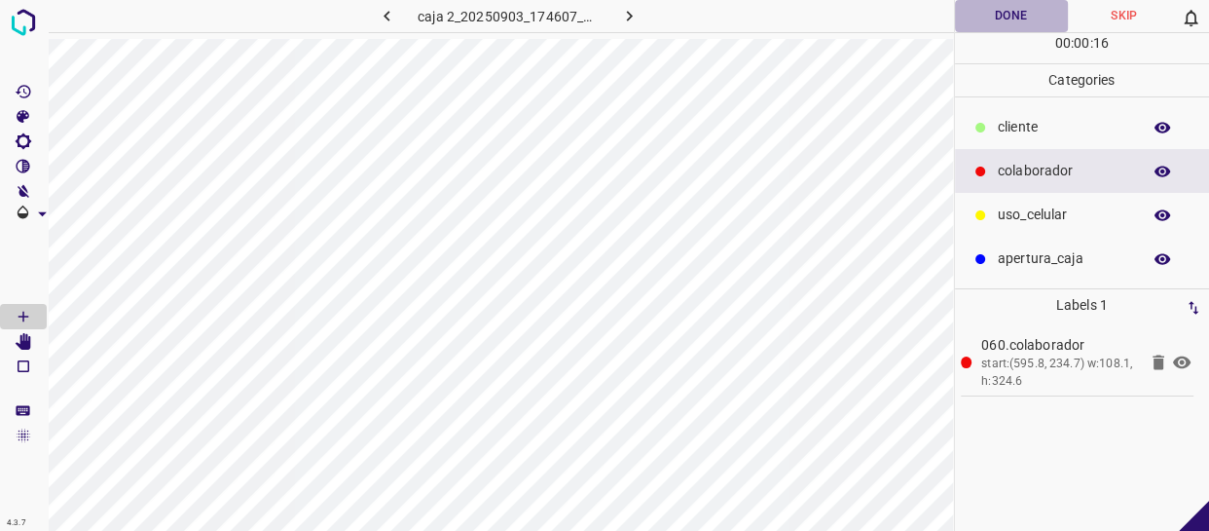
click at [1016, 13] on button "Done" at bounding box center [1011, 16] width 113 height 32
click at [633, 10] on icon "button" at bounding box center [629, 16] width 20 height 20
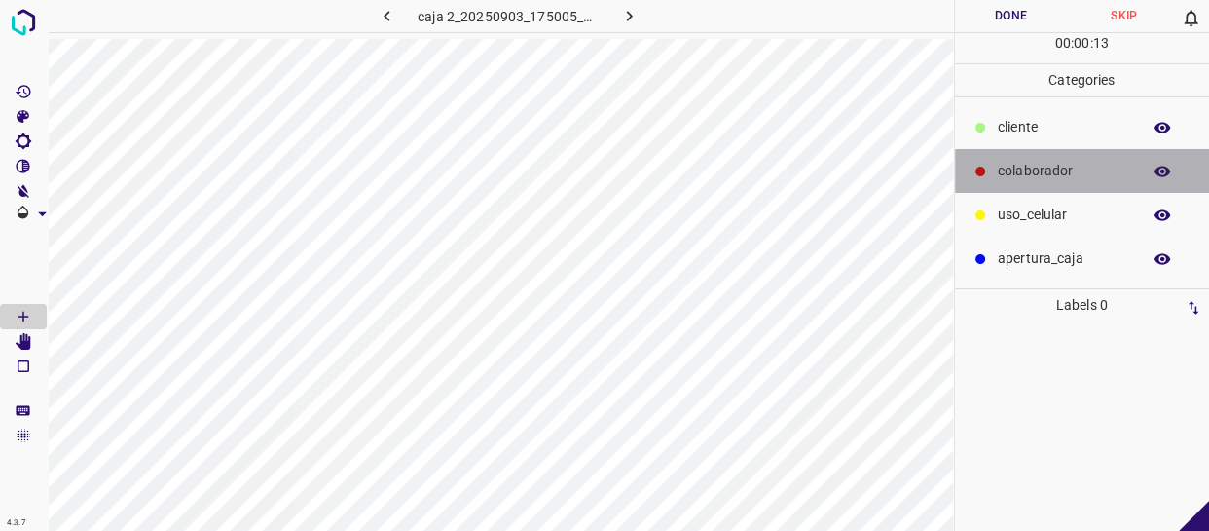
click at [1098, 185] on div "colaborador" at bounding box center [1082, 171] width 255 height 44
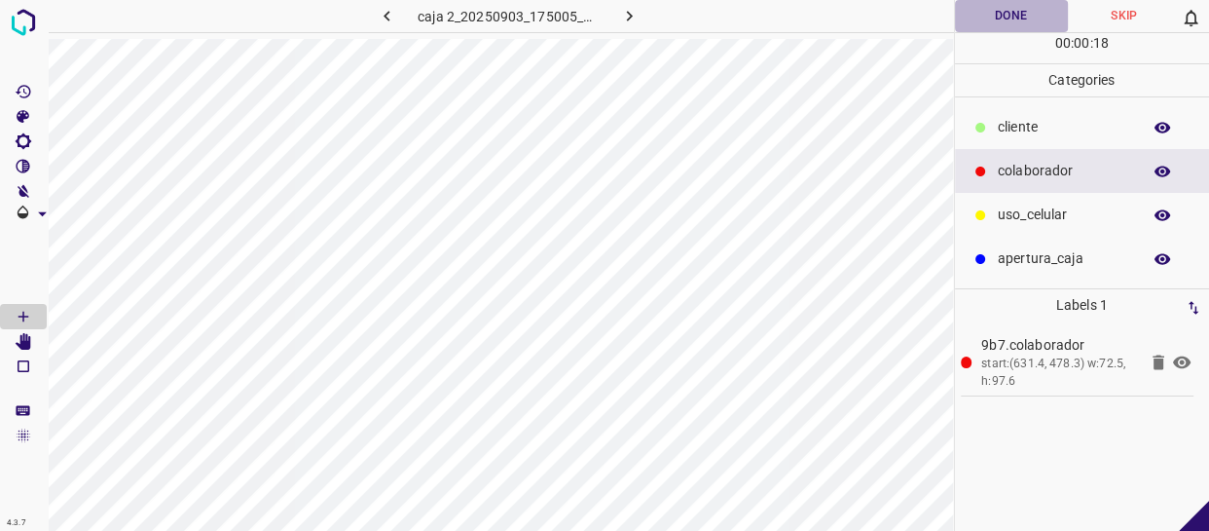
click at [1001, 16] on button "Done" at bounding box center [1011, 16] width 113 height 32
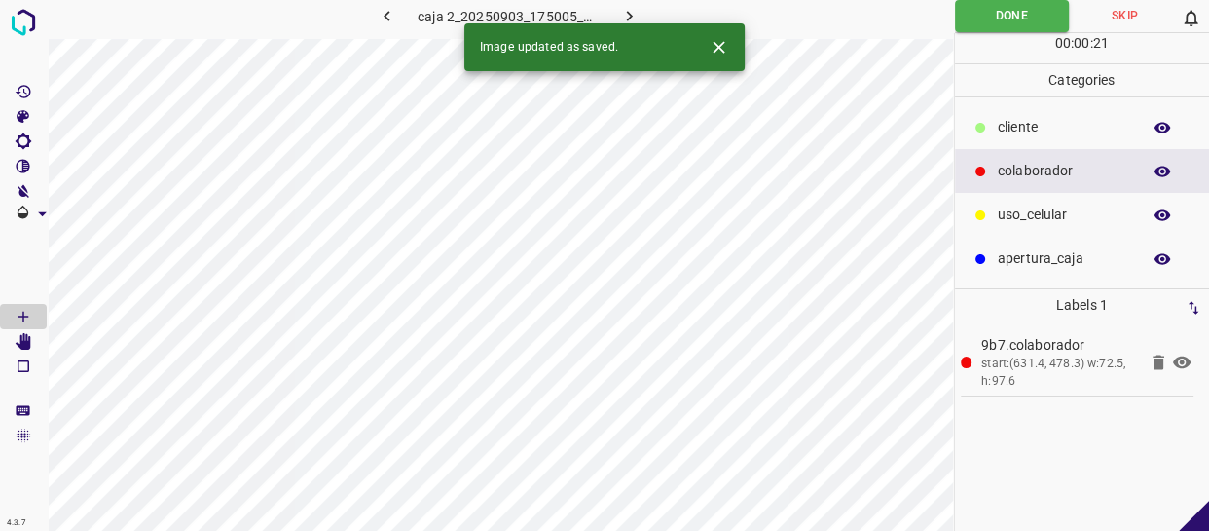
click at [634, 15] on icon "button" at bounding box center [629, 16] width 20 height 20
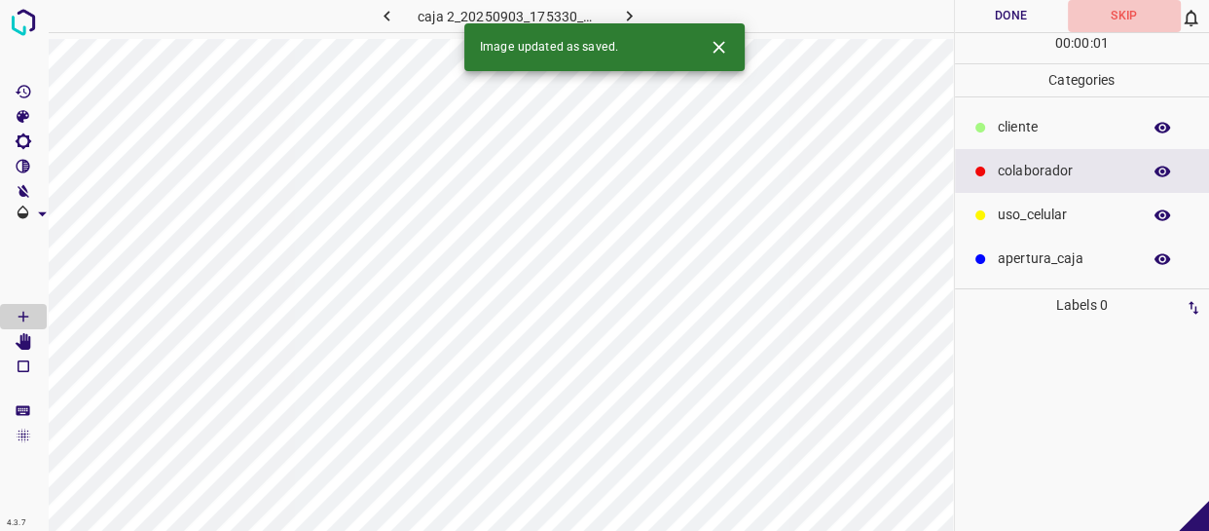
click at [1123, 20] on button "Skip" at bounding box center [1124, 16] width 113 height 32
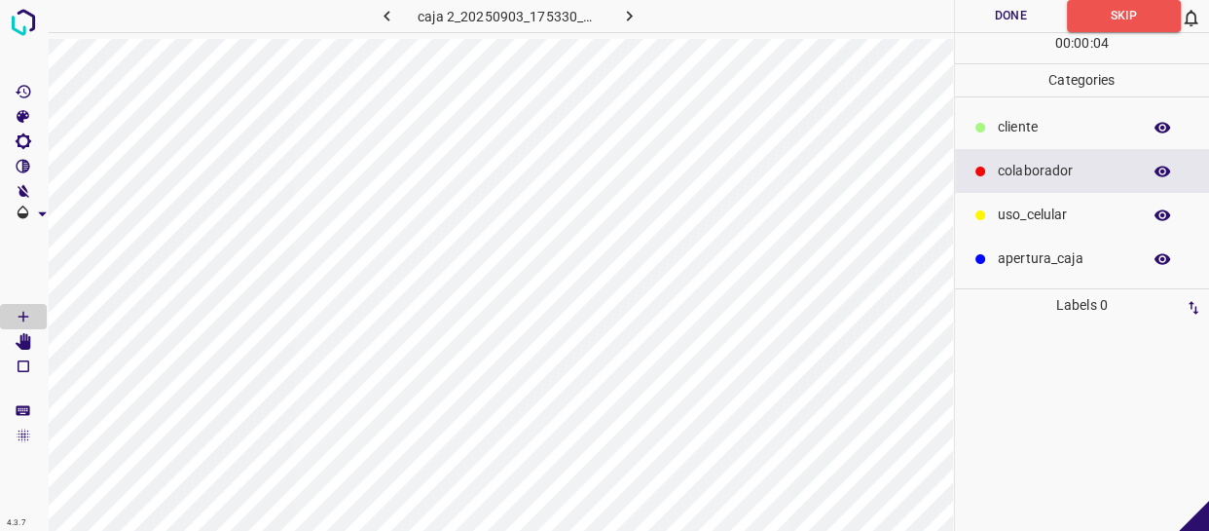
click at [619, 7] on icon "button" at bounding box center [629, 16] width 20 height 20
click at [1052, 167] on p "colaborador" at bounding box center [1064, 171] width 133 height 20
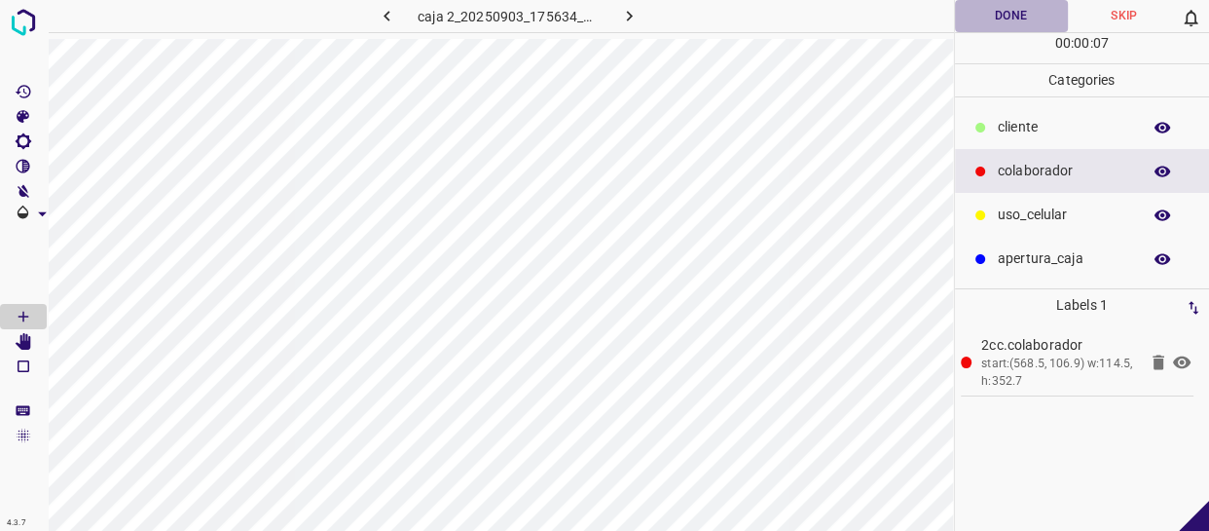
click at [1037, 16] on button "Done" at bounding box center [1011, 16] width 113 height 32
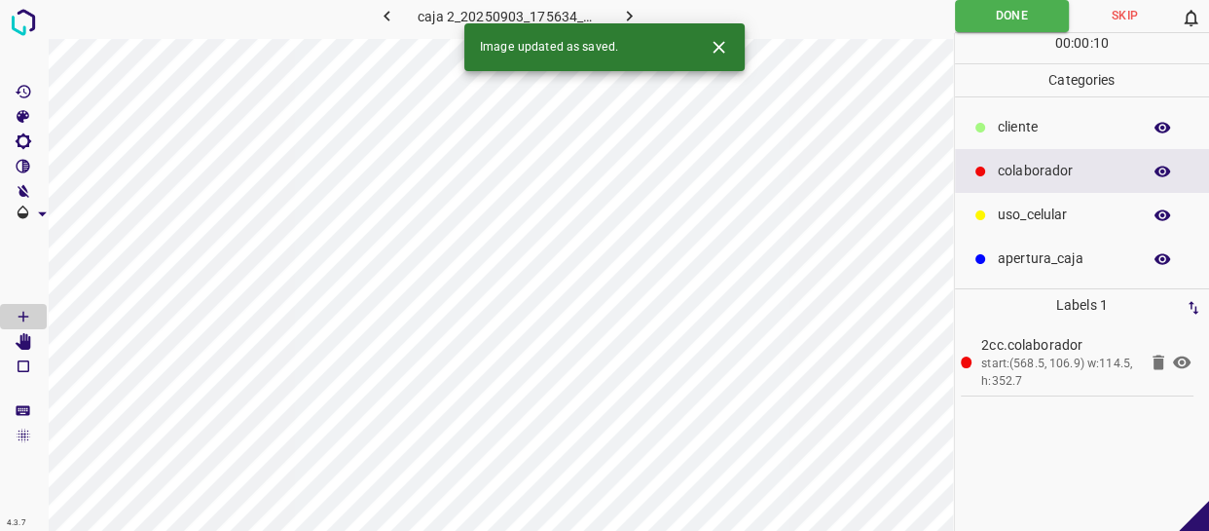
click at [607, 12] on button "button" at bounding box center [629, 16] width 62 height 32
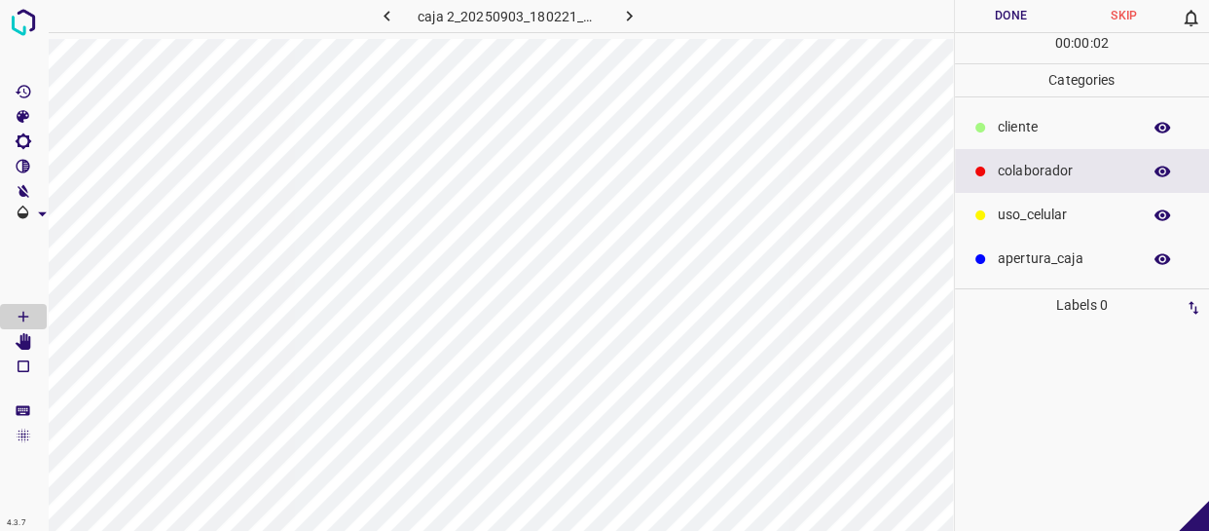
click at [1129, 15] on button "Skip" at bounding box center [1124, 16] width 113 height 32
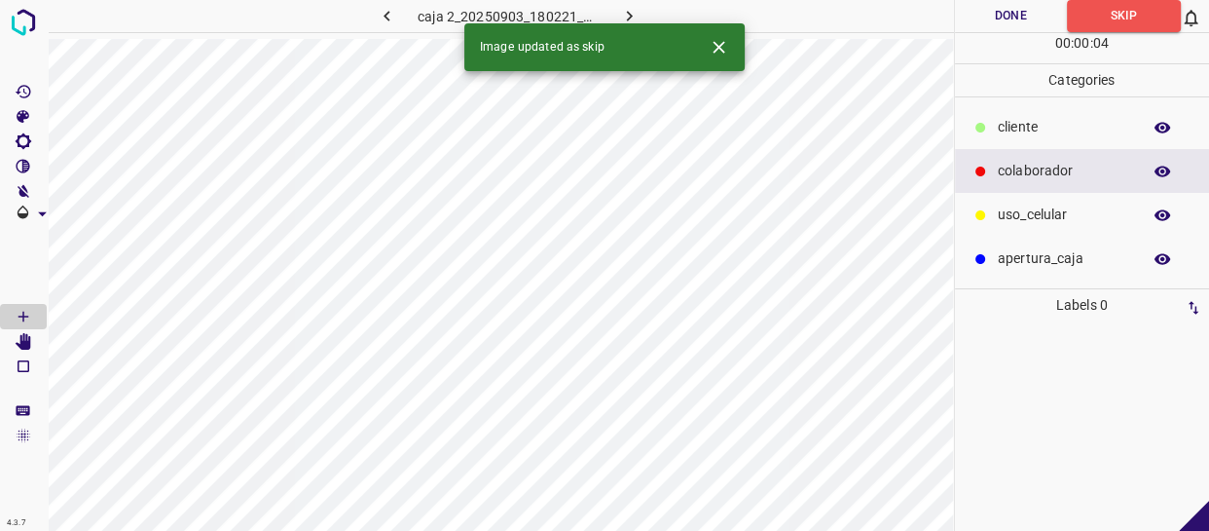
click at [619, 10] on icon "button" at bounding box center [629, 16] width 20 height 20
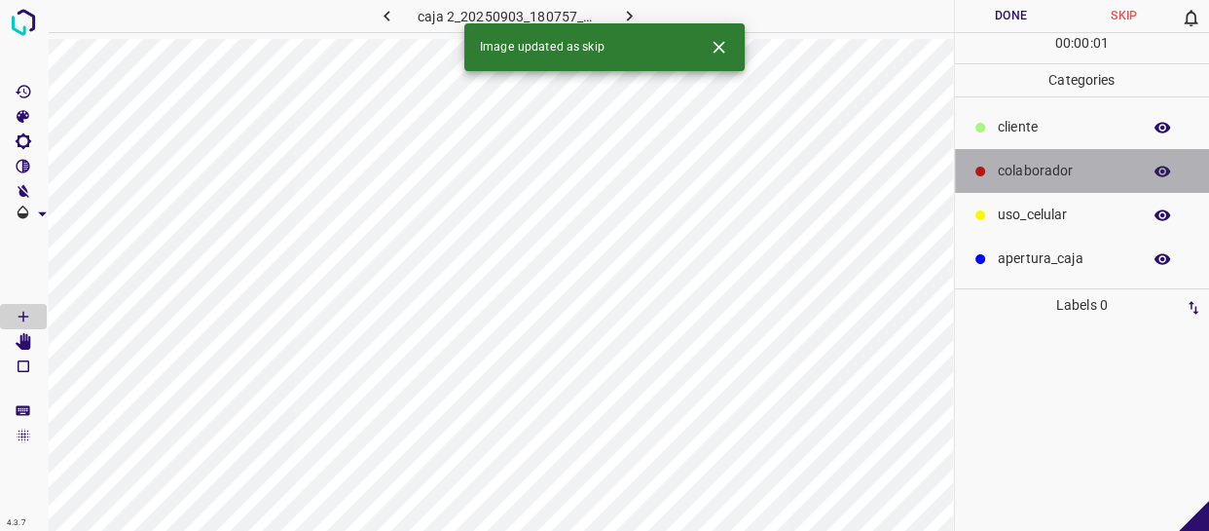
click at [1040, 172] on p "colaborador" at bounding box center [1064, 171] width 133 height 20
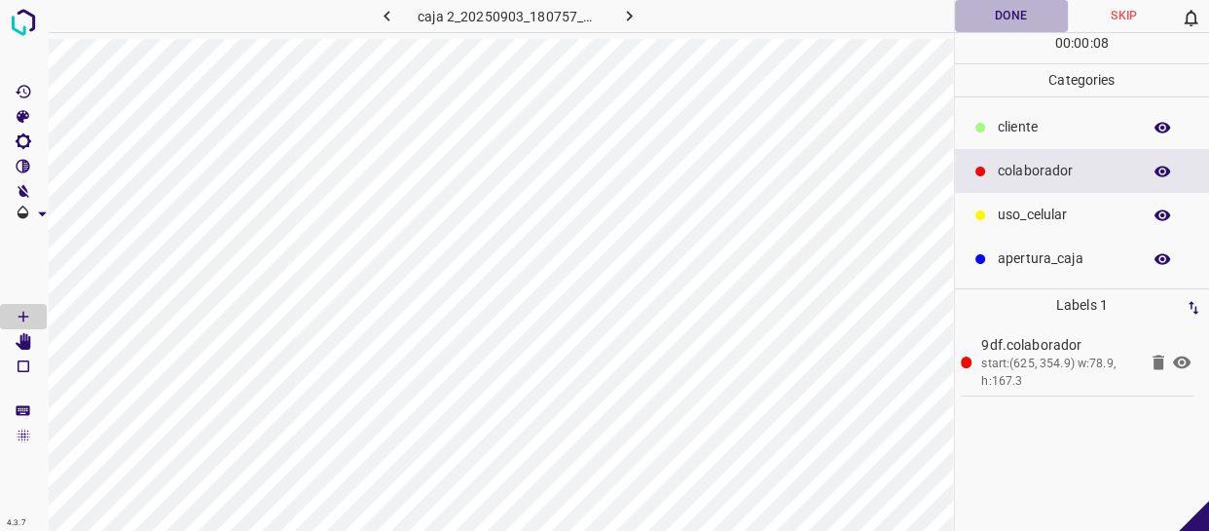
click at [1019, 5] on button "Done" at bounding box center [1011, 16] width 113 height 32
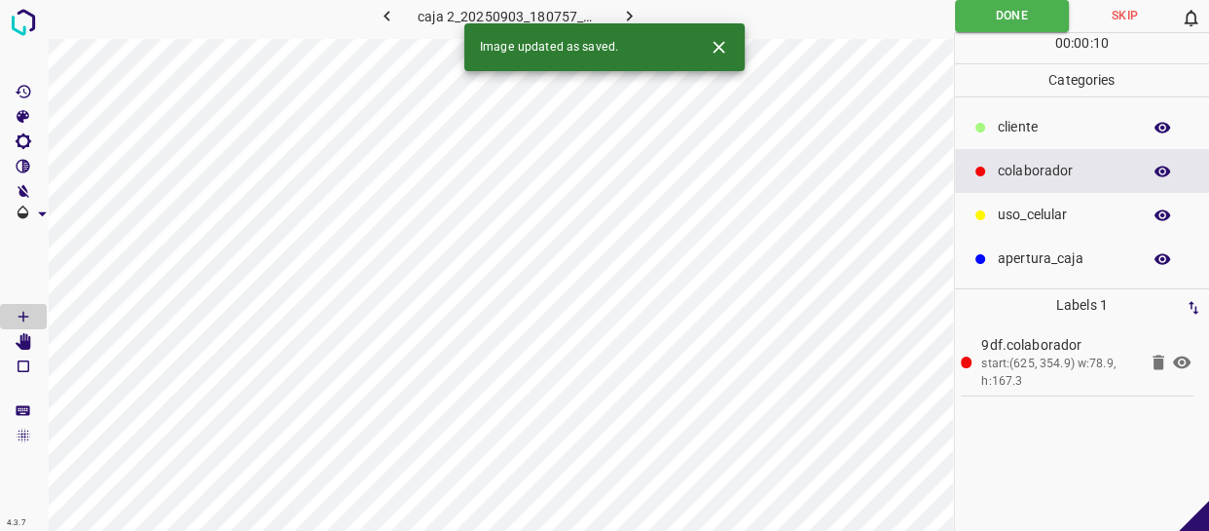
click at [636, 14] on icon "button" at bounding box center [629, 16] width 20 height 20
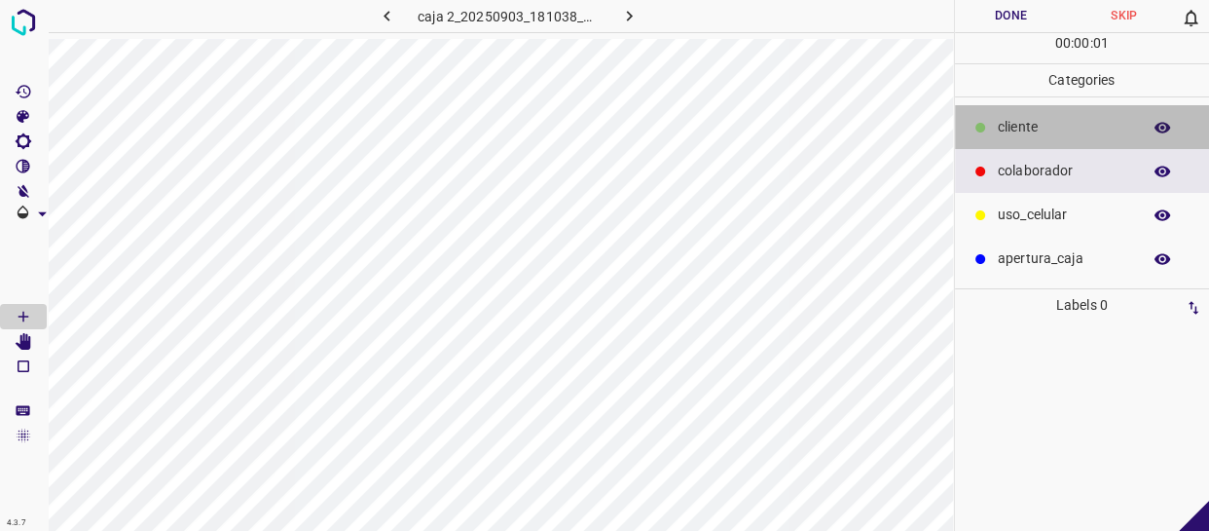
drag, startPoint x: 1080, startPoint y: 128, endPoint x: 1015, endPoint y: 140, distance: 65.5
click at [1077, 128] on p "cliente" at bounding box center [1064, 127] width 133 height 20
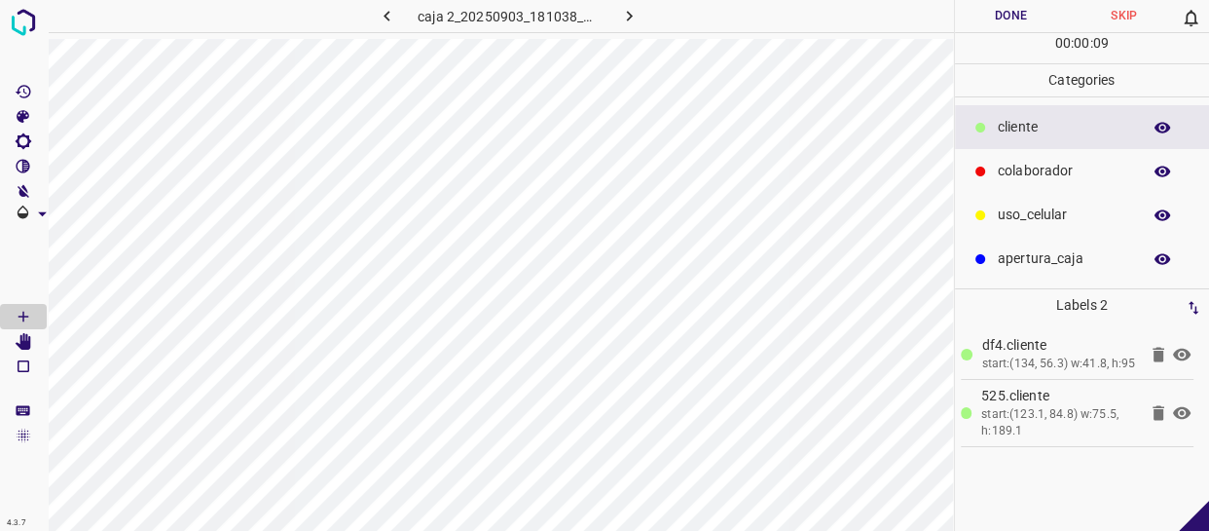
click at [1033, 180] on p "colaborador" at bounding box center [1064, 171] width 133 height 20
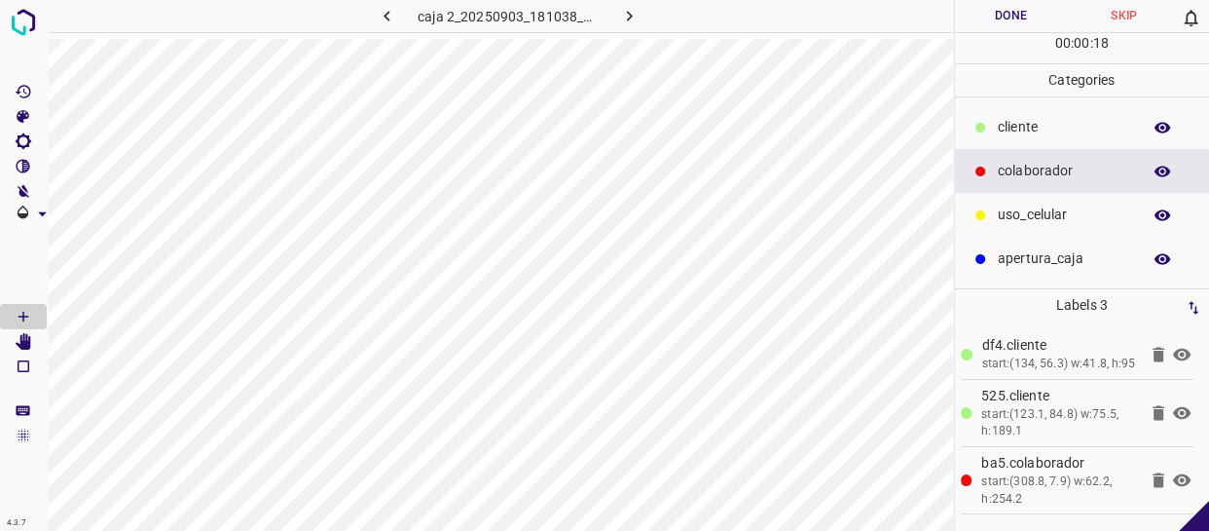
click at [1011, 8] on button "Done" at bounding box center [1011, 16] width 113 height 32
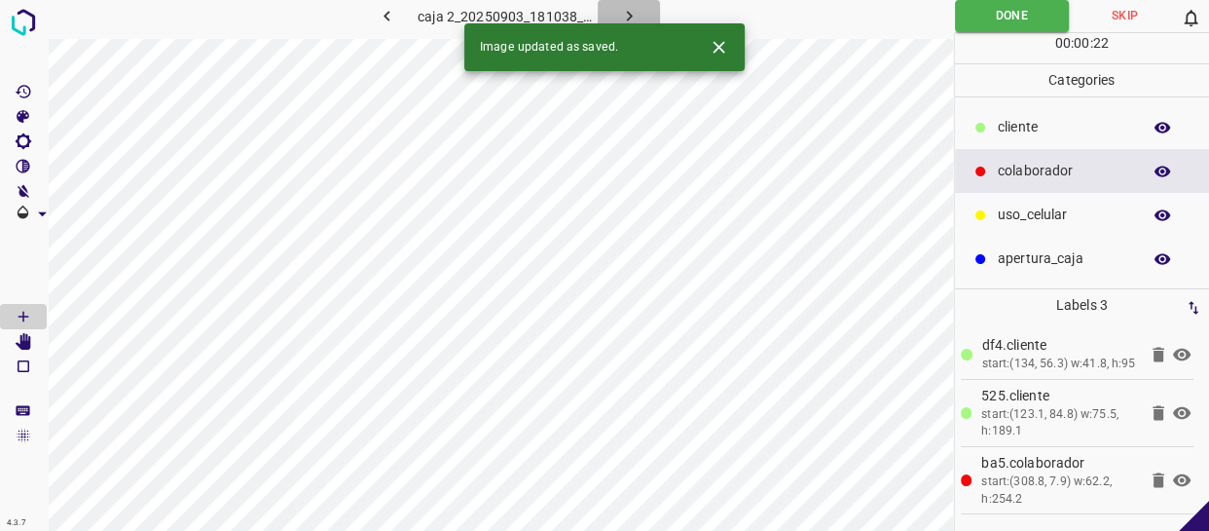
click at [619, 11] on icon "button" at bounding box center [629, 16] width 20 height 20
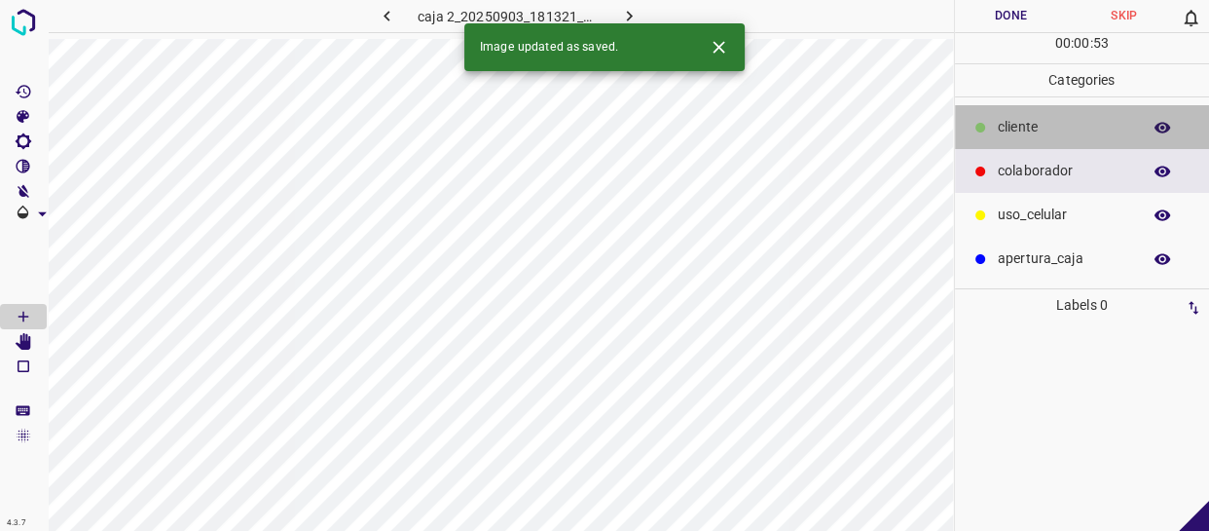
click at [1017, 129] on p "cliente" at bounding box center [1064, 127] width 133 height 20
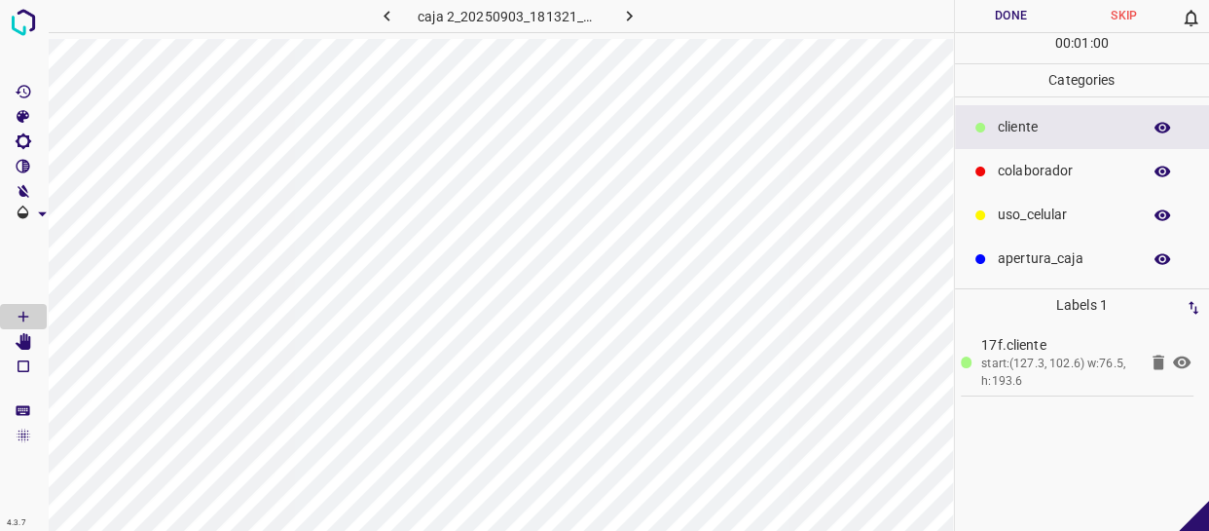
click at [1057, 175] on p "colaborador" at bounding box center [1064, 171] width 133 height 20
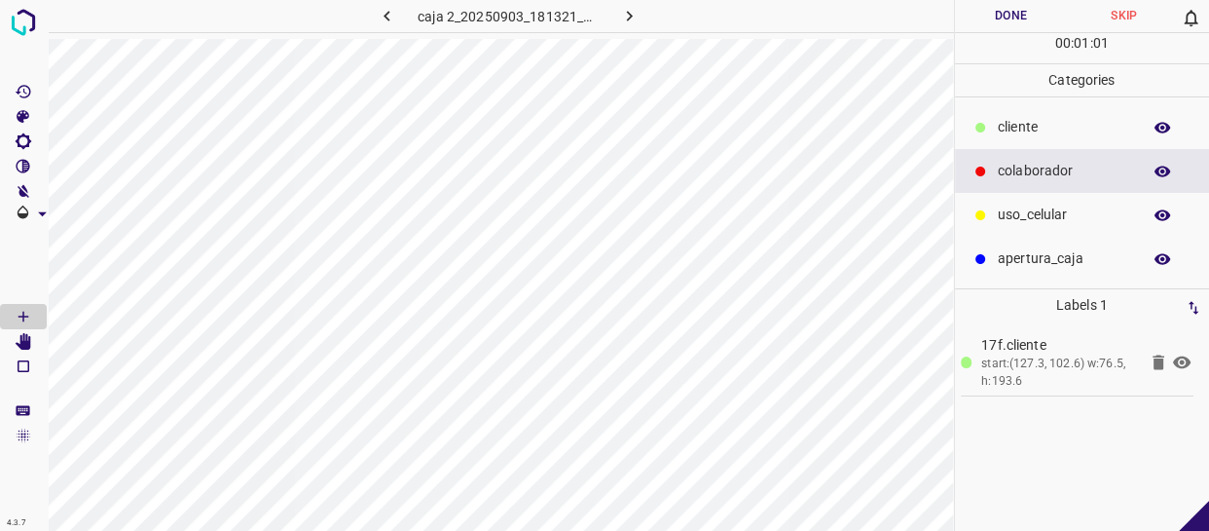
drag, startPoint x: 1071, startPoint y: 209, endPoint x: 1048, endPoint y: 209, distance: 23.4
click at [1071, 205] on p "uso_celular" at bounding box center [1064, 214] width 133 height 20
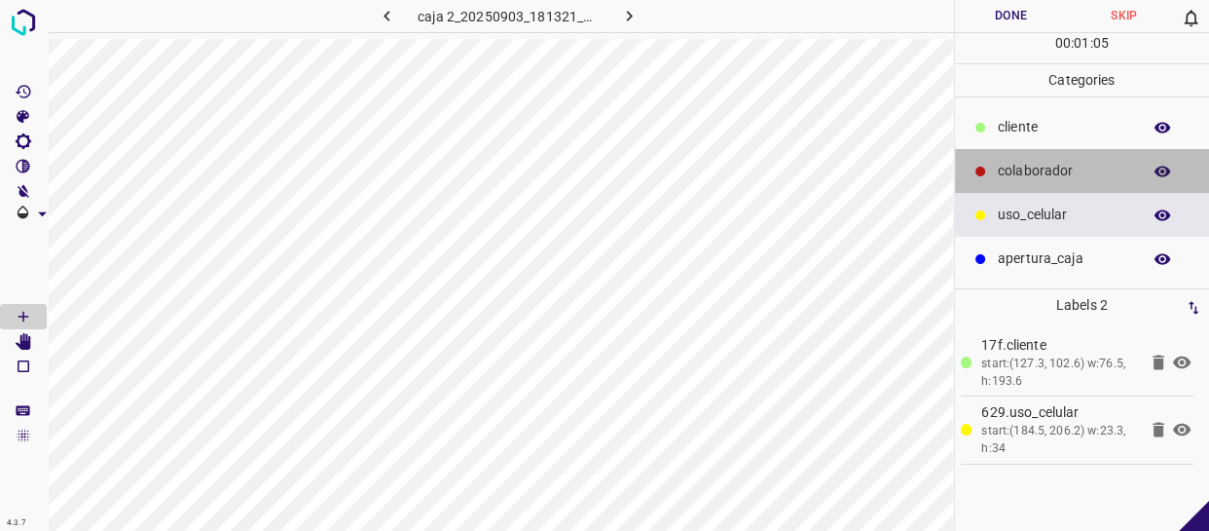
click at [1066, 170] on p "colaborador" at bounding box center [1064, 171] width 133 height 20
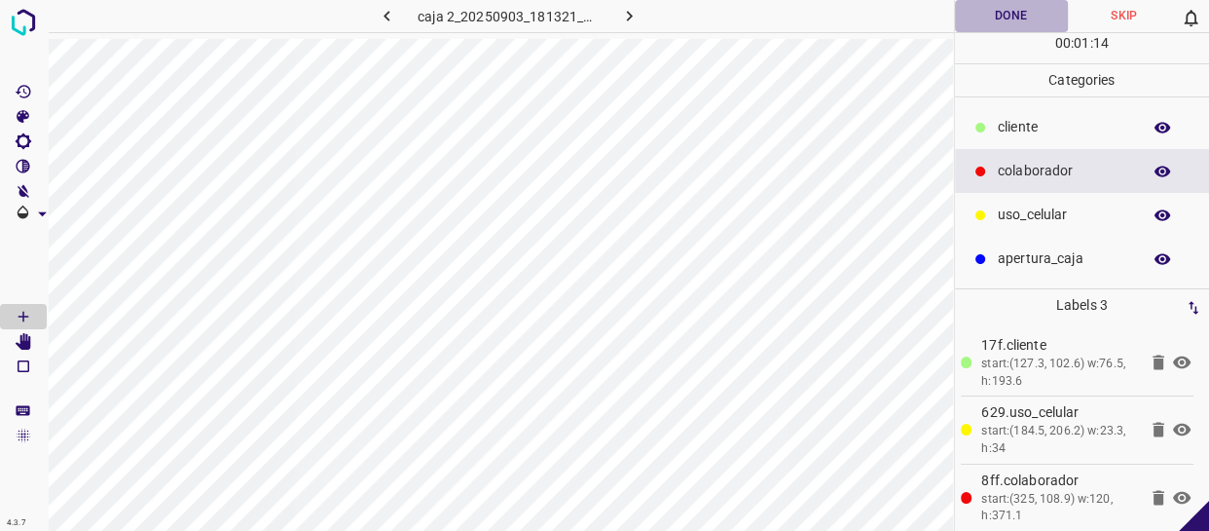
click at [1004, 13] on button "Done" at bounding box center [1011, 16] width 113 height 32
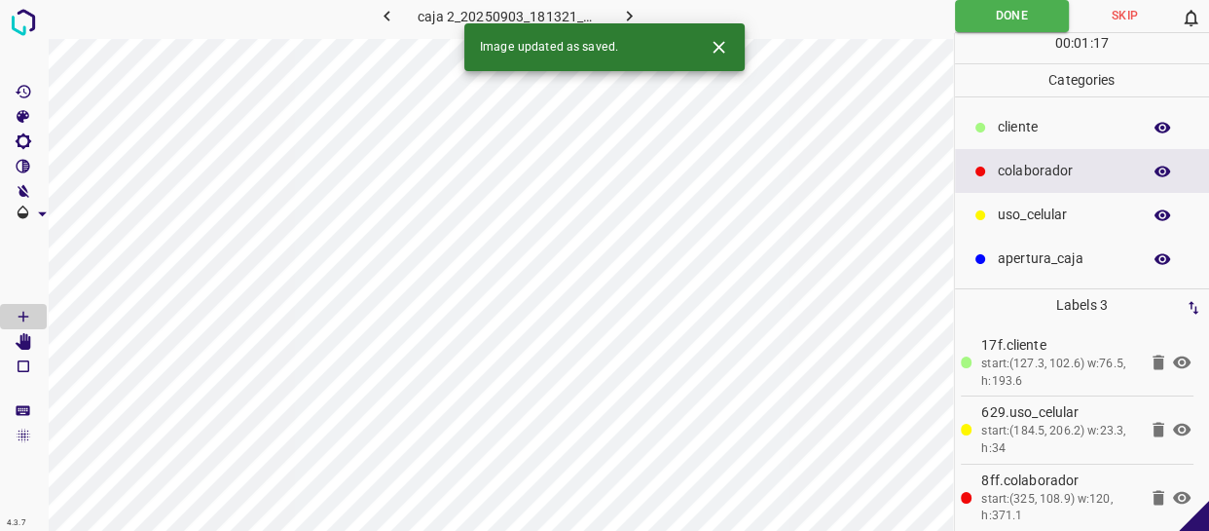
click at [629, 9] on icon "button" at bounding box center [629, 16] width 20 height 20
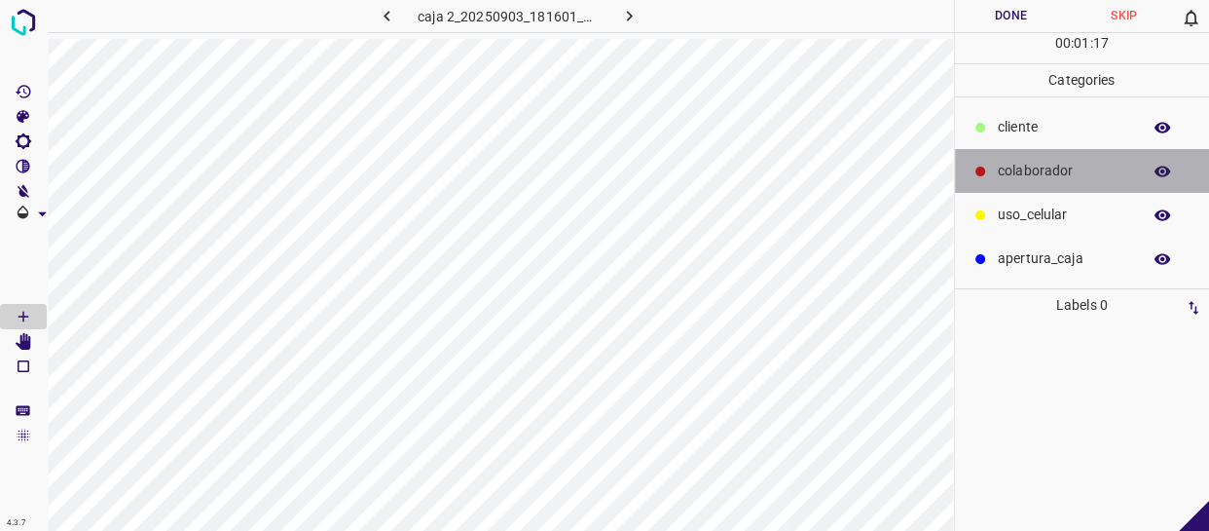
click at [1057, 173] on p "colaborador" at bounding box center [1064, 171] width 133 height 20
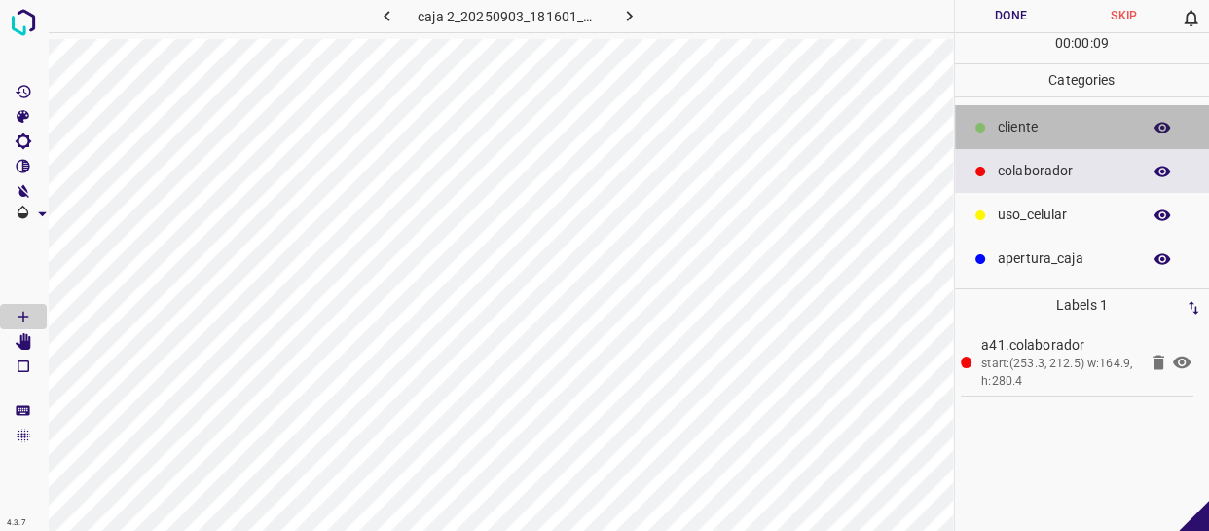
click at [1038, 129] on p "cliente" at bounding box center [1064, 127] width 133 height 20
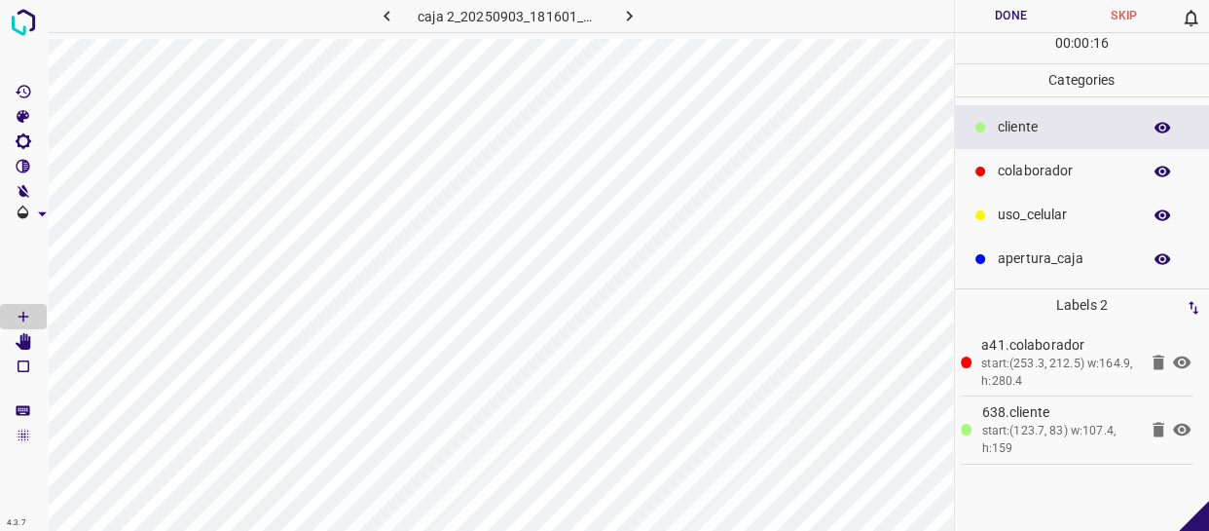
drag, startPoint x: 1078, startPoint y: 213, endPoint x: 955, endPoint y: 202, distance: 123.2
click at [1075, 211] on p "uso_celular" at bounding box center [1064, 214] width 133 height 20
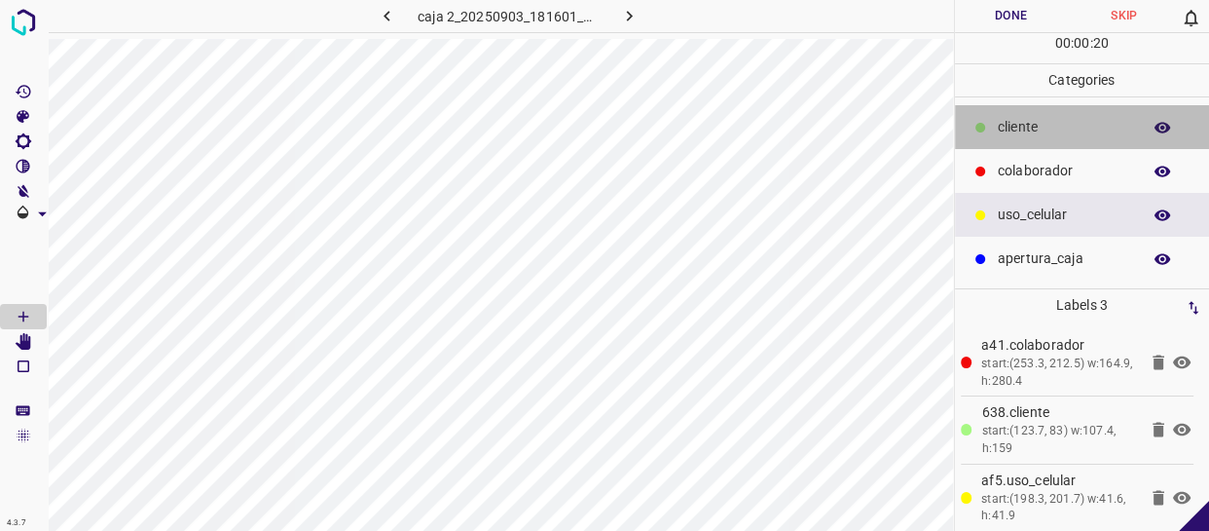
click at [1070, 119] on p "cliente" at bounding box center [1064, 127] width 133 height 20
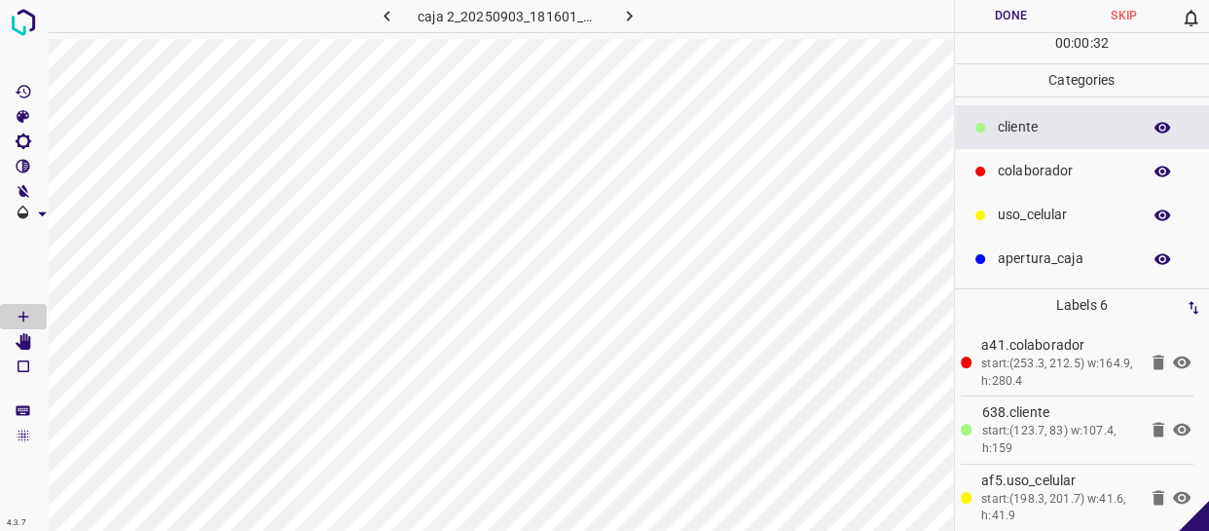
click at [1018, 23] on button "Done" at bounding box center [1011, 16] width 113 height 32
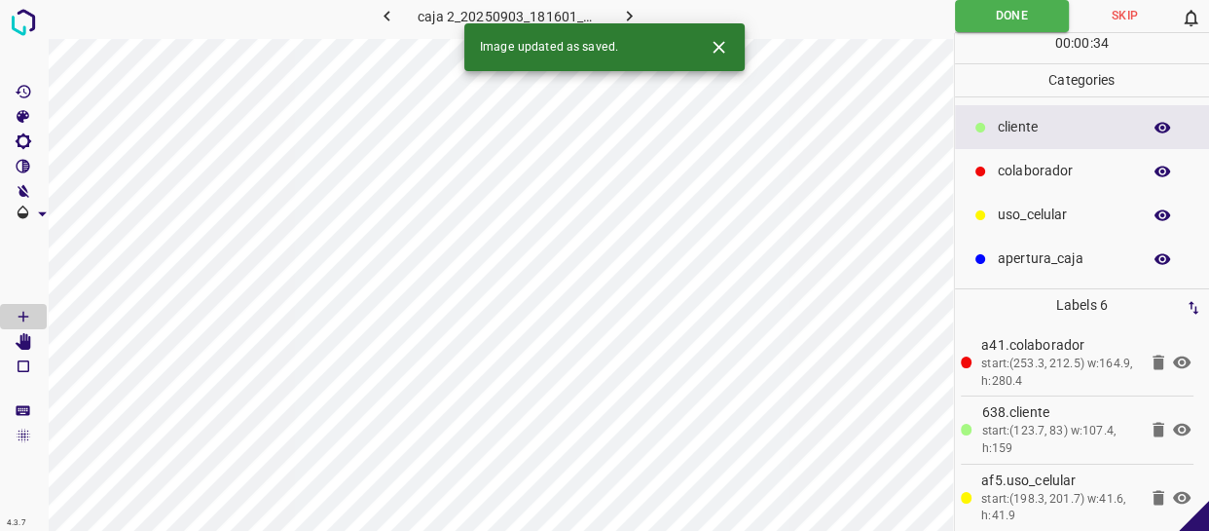
click at [637, 3] on button "button" at bounding box center [629, 16] width 62 height 32
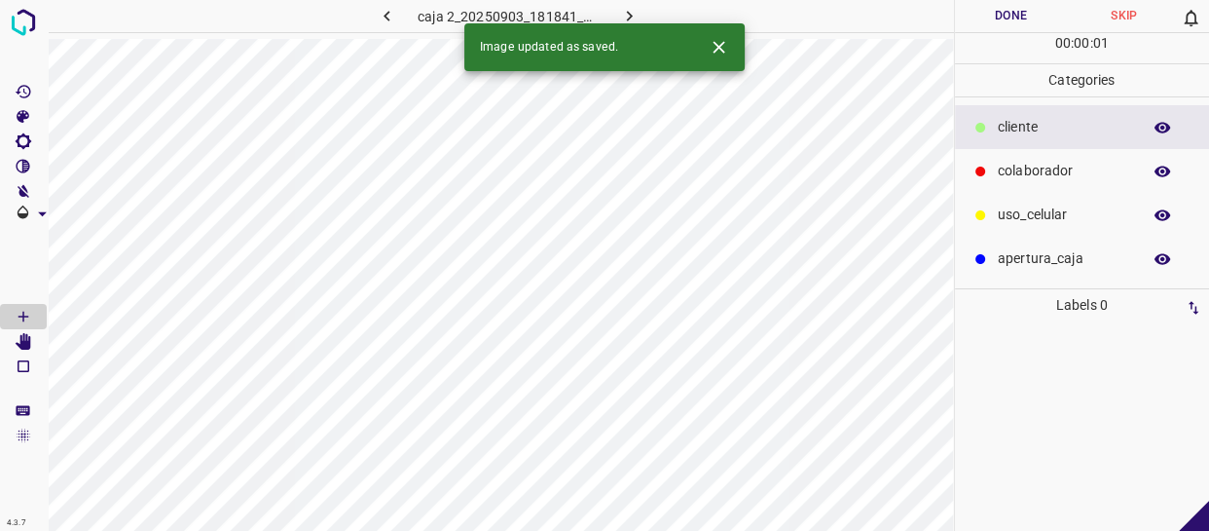
click at [1027, 174] on p "colaborador" at bounding box center [1064, 171] width 133 height 20
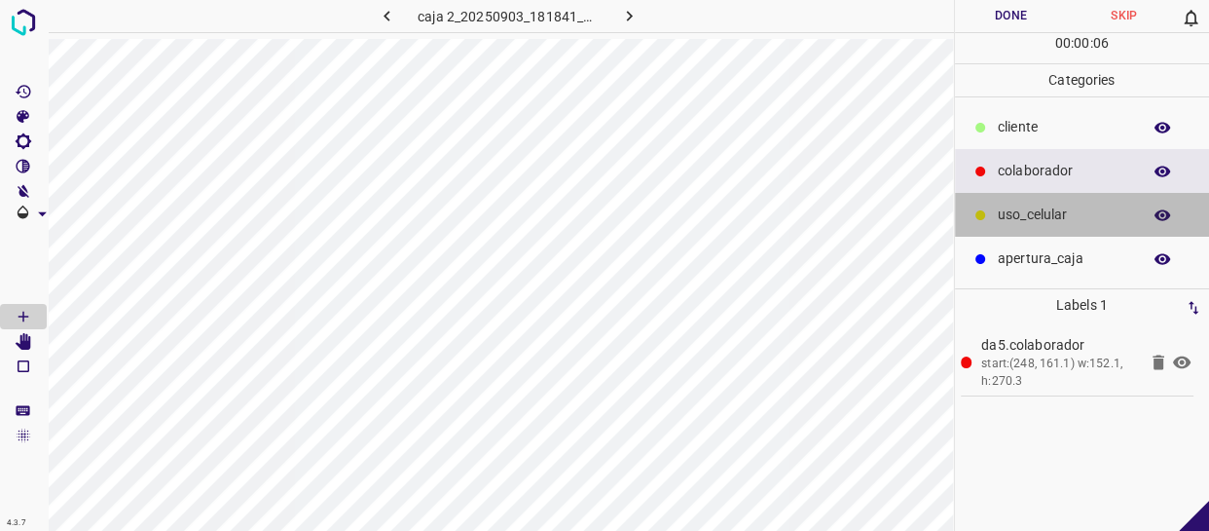
click at [1077, 199] on div "uso_celular" at bounding box center [1082, 215] width 255 height 44
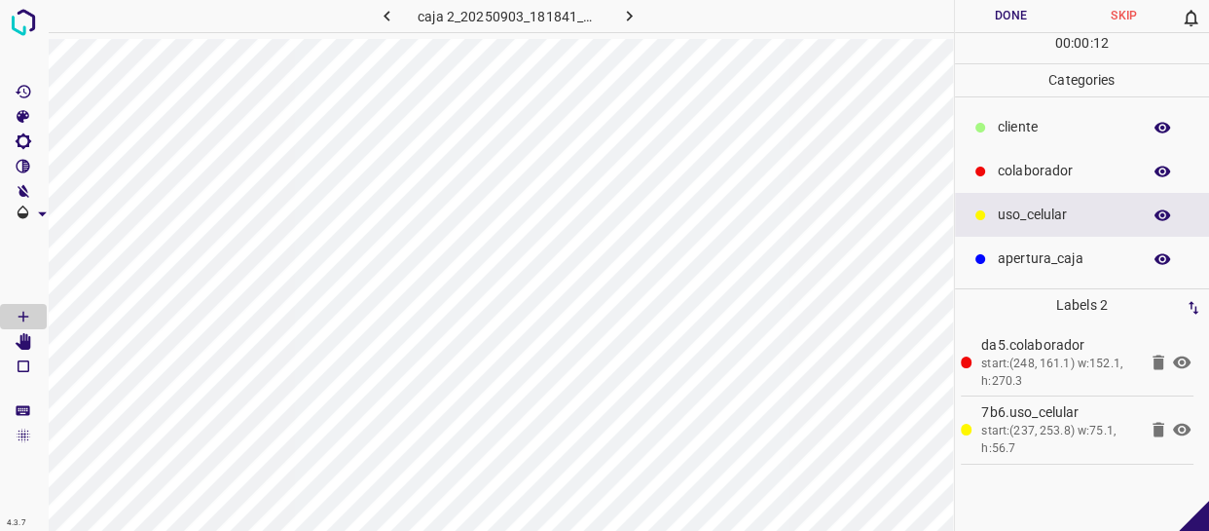
drag, startPoint x: 1034, startPoint y: 136, endPoint x: 989, endPoint y: 136, distance: 44.8
click at [1033, 136] on p "cliente" at bounding box center [1064, 127] width 133 height 20
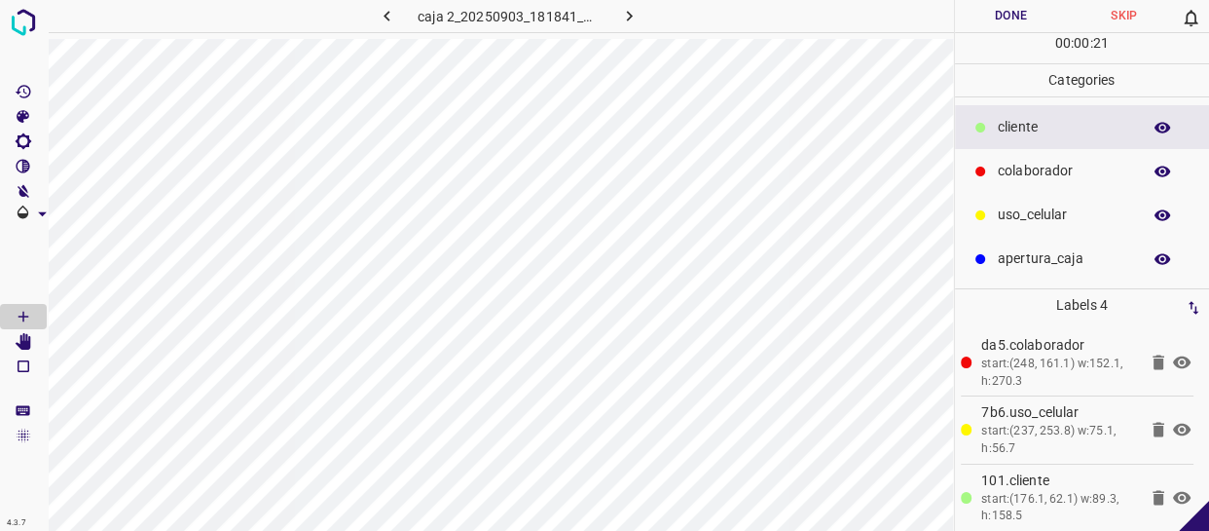
click at [1026, 18] on button "Done" at bounding box center [1011, 16] width 113 height 32
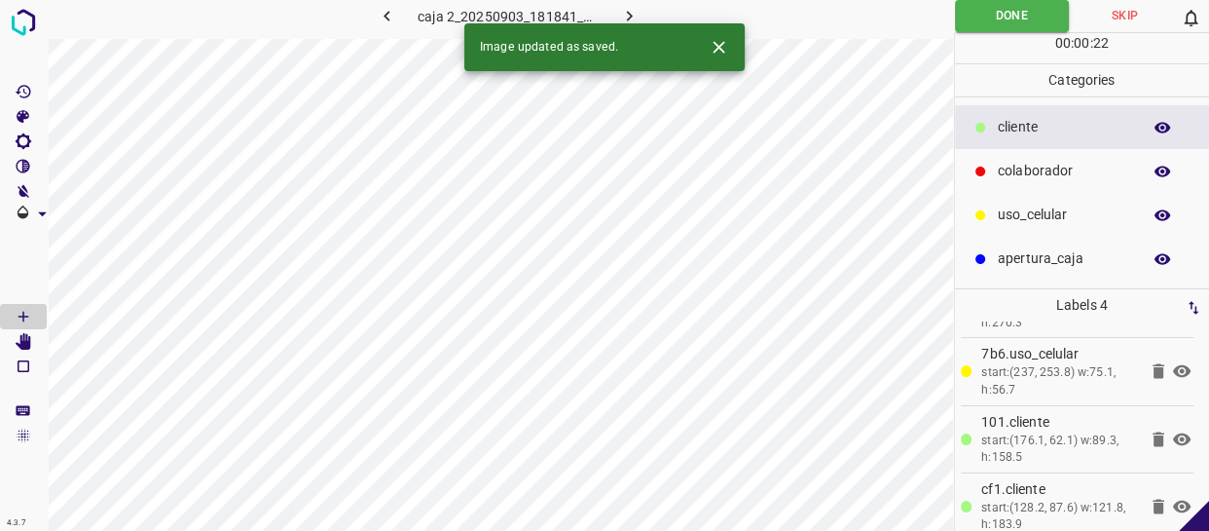
scroll to position [75, 0]
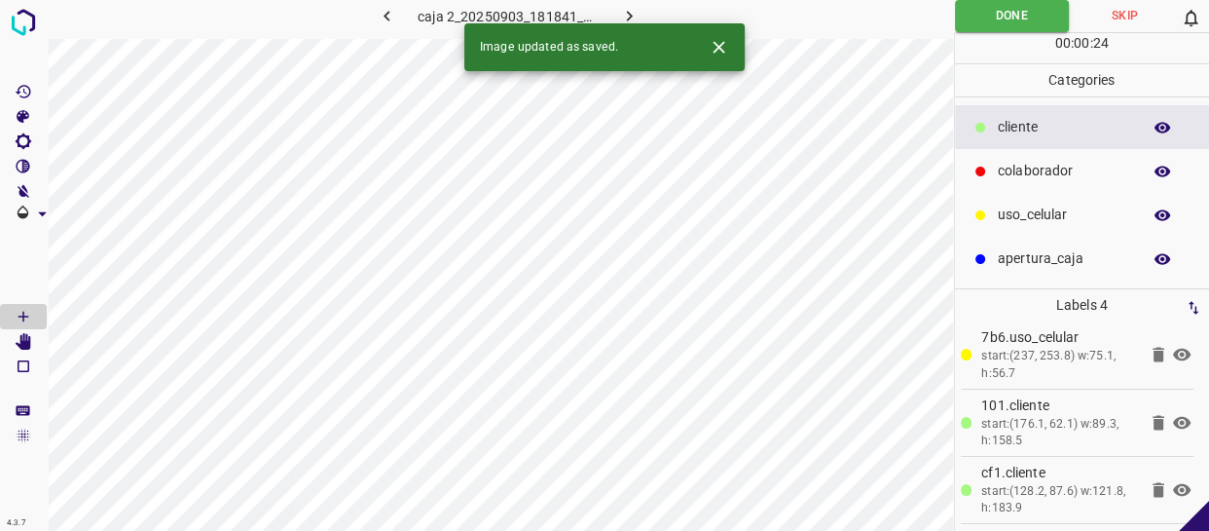
click at [640, 11] on button "button" at bounding box center [629, 16] width 62 height 32
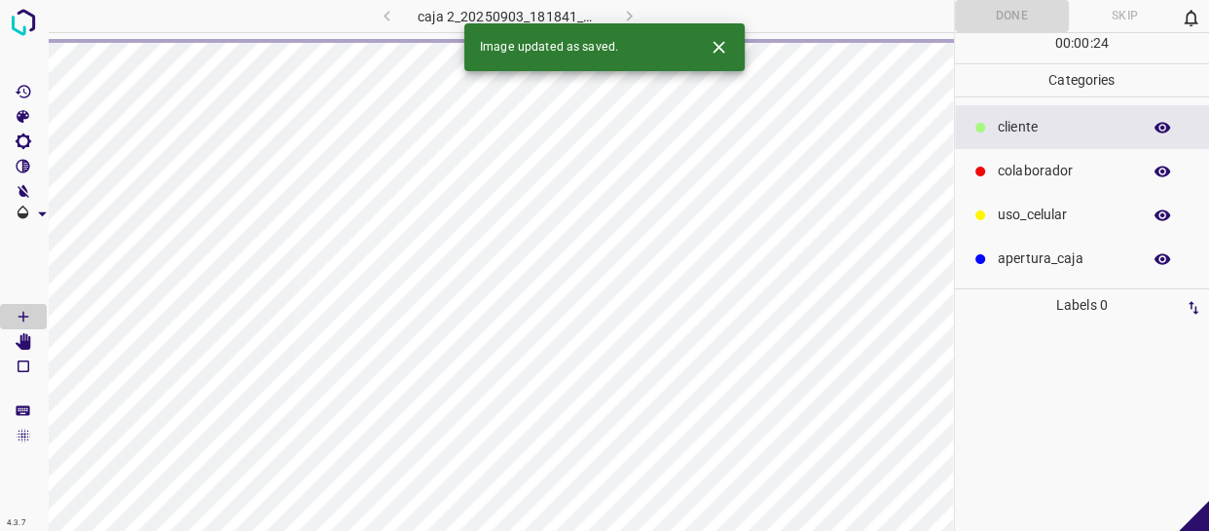
scroll to position [0, 0]
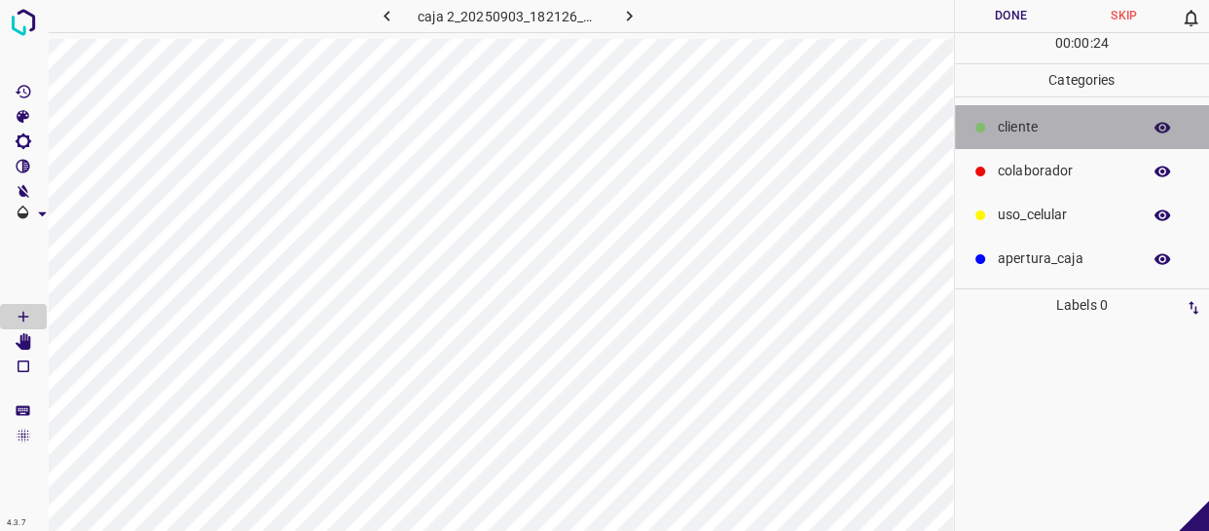
click at [1030, 128] on p "cliente" at bounding box center [1064, 127] width 133 height 20
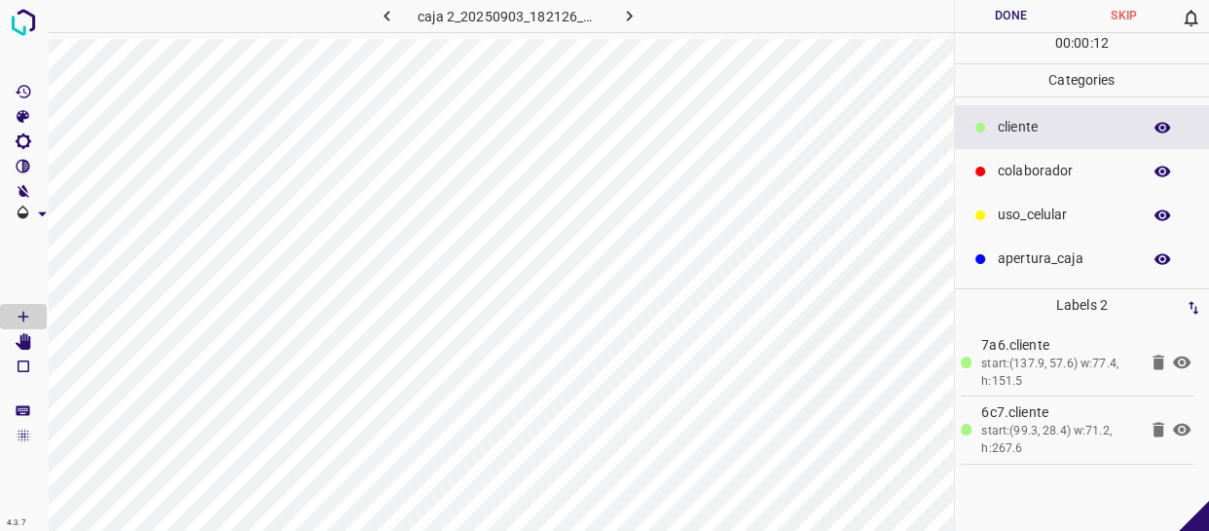
drag, startPoint x: 1068, startPoint y: 175, endPoint x: 966, endPoint y: 147, distance: 106.0
click at [1063, 174] on p "colaborador" at bounding box center [1064, 171] width 133 height 20
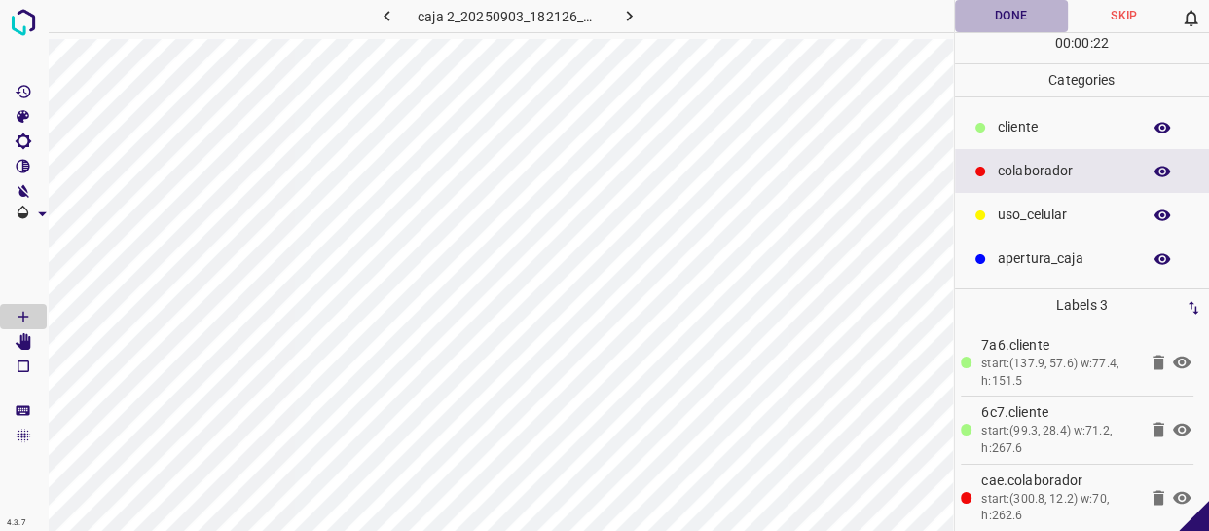
click at [1024, 10] on button "Done" at bounding box center [1011, 16] width 113 height 32
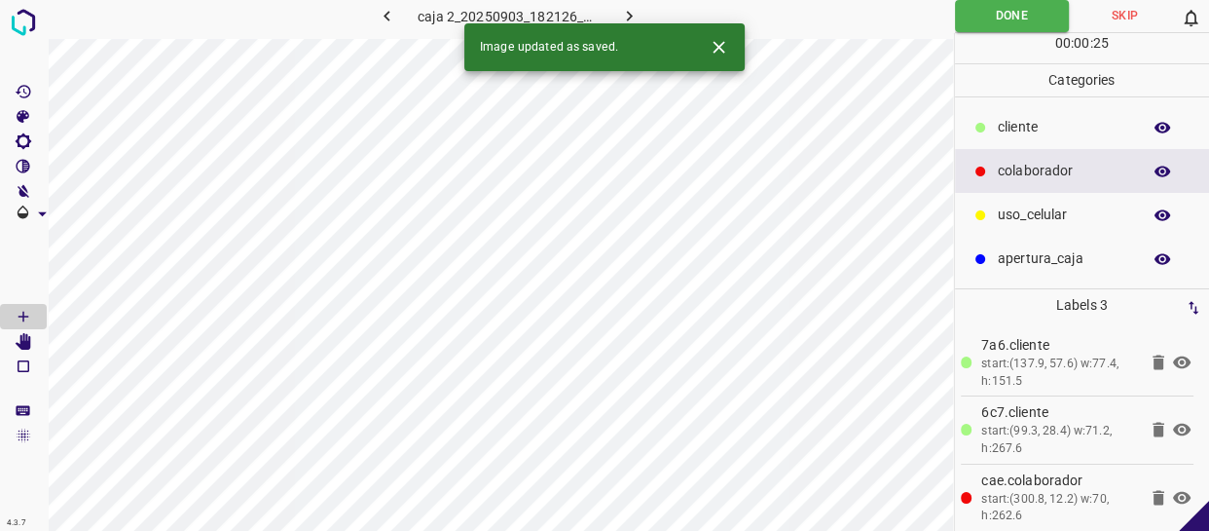
click at [632, 9] on icon "button" at bounding box center [629, 16] width 20 height 20
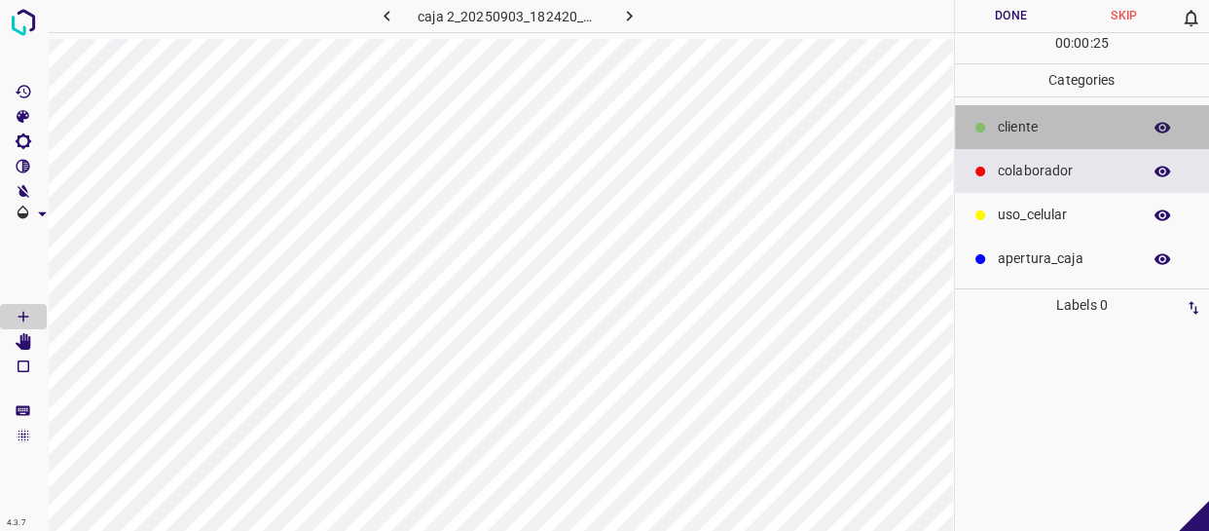
click at [1016, 109] on div "cliente" at bounding box center [1082, 127] width 255 height 44
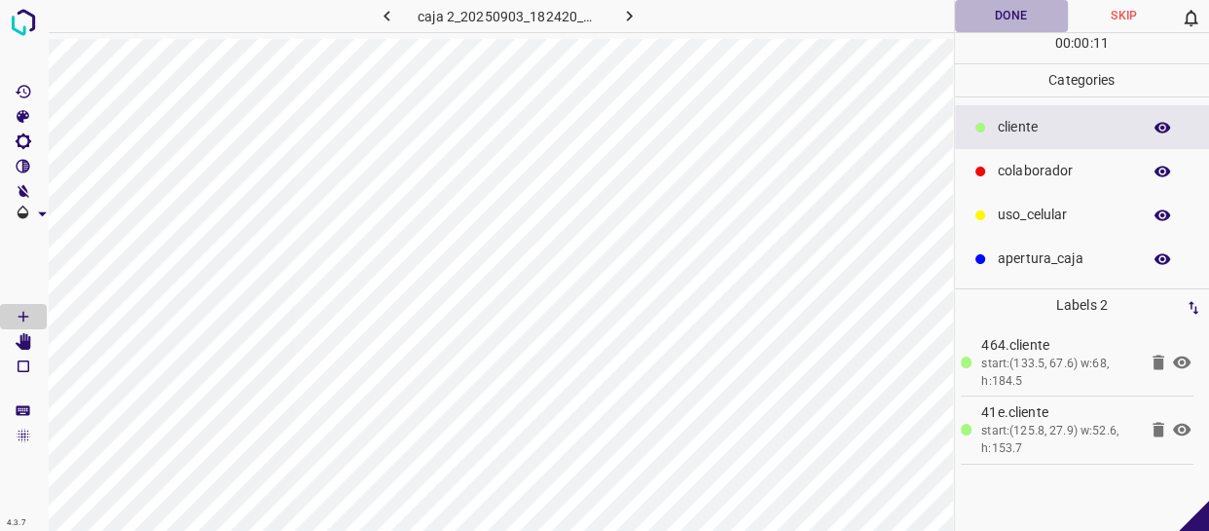
click at [1028, 26] on button "Done" at bounding box center [1011, 16] width 113 height 32
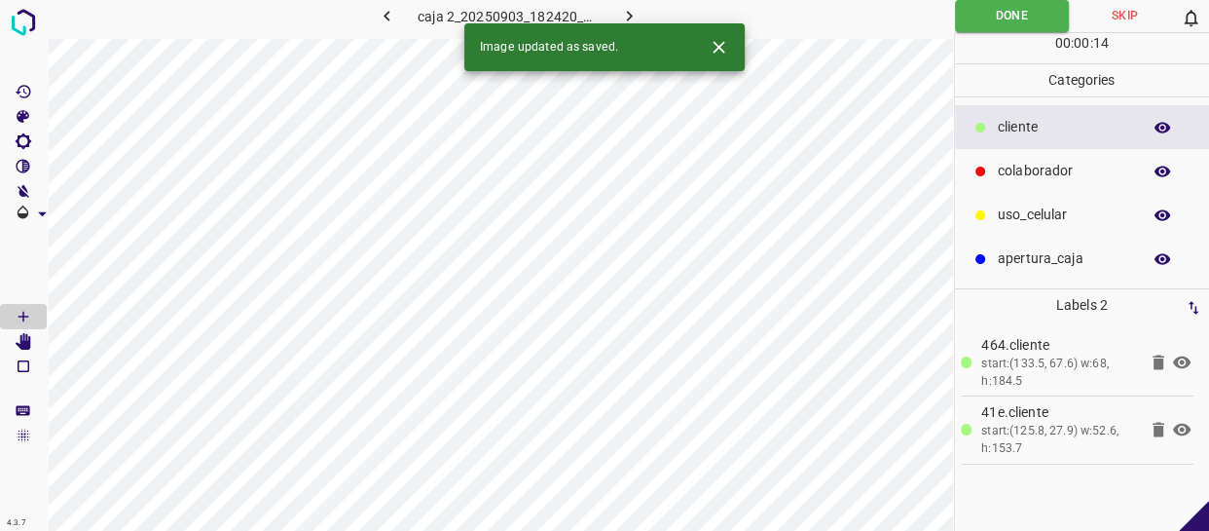
click at [624, 14] on icon "button" at bounding box center [629, 16] width 20 height 20
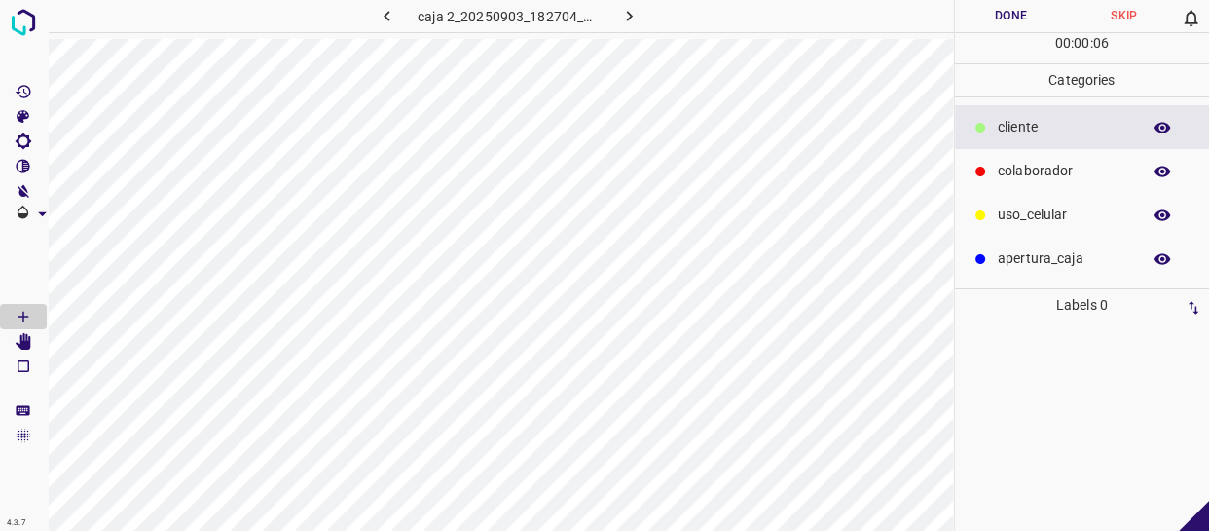
drag, startPoint x: 1076, startPoint y: 126, endPoint x: 1020, endPoint y: 128, distance: 55.5
click at [1071, 126] on p "cliente" at bounding box center [1064, 127] width 133 height 20
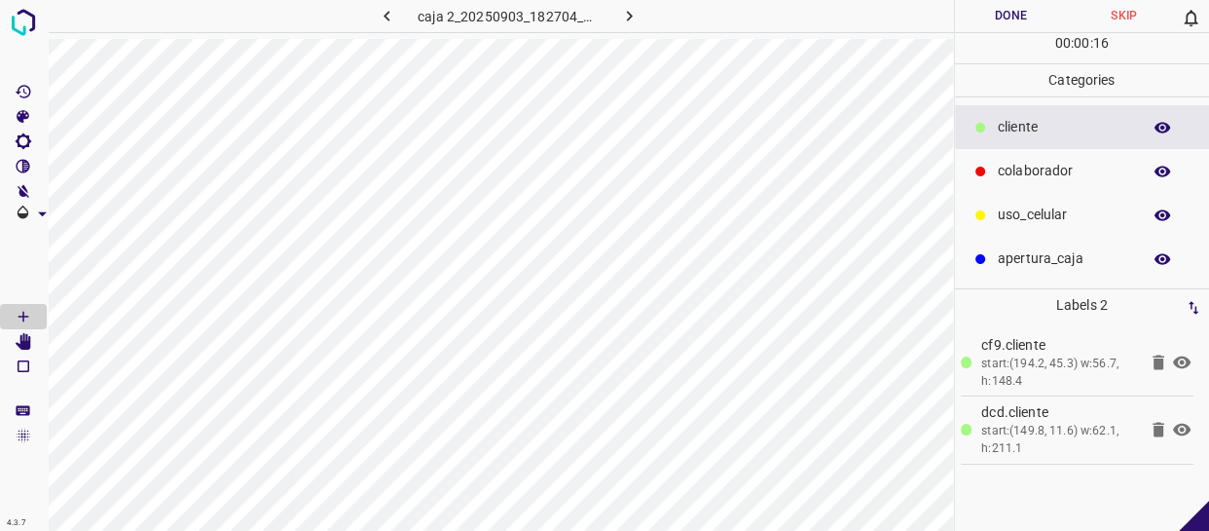
click at [1155, 177] on icon "button" at bounding box center [1163, 172] width 18 height 18
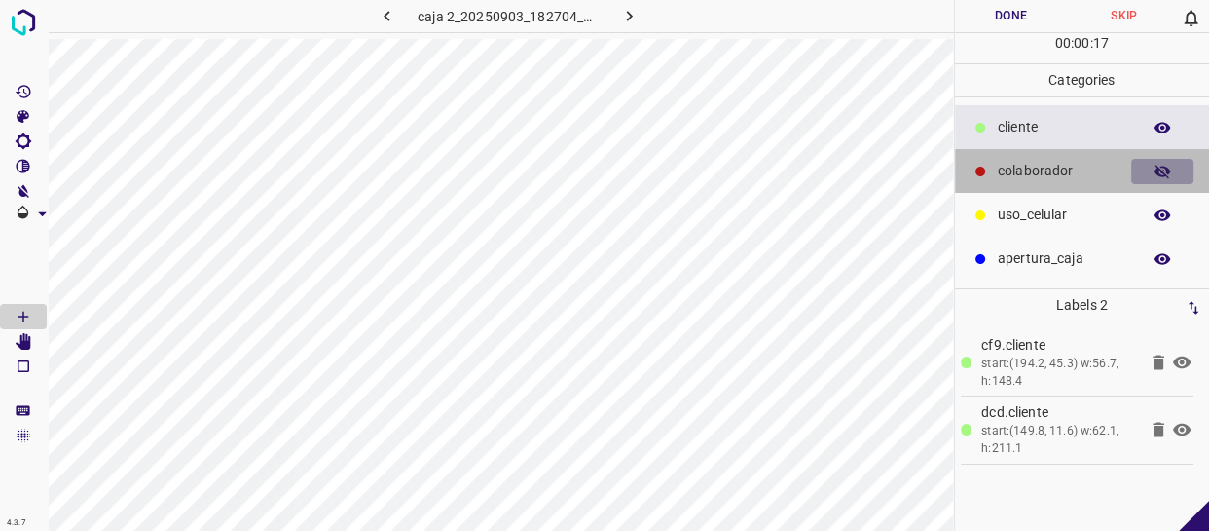
click at [1166, 167] on icon "button" at bounding box center [1163, 172] width 16 height 14
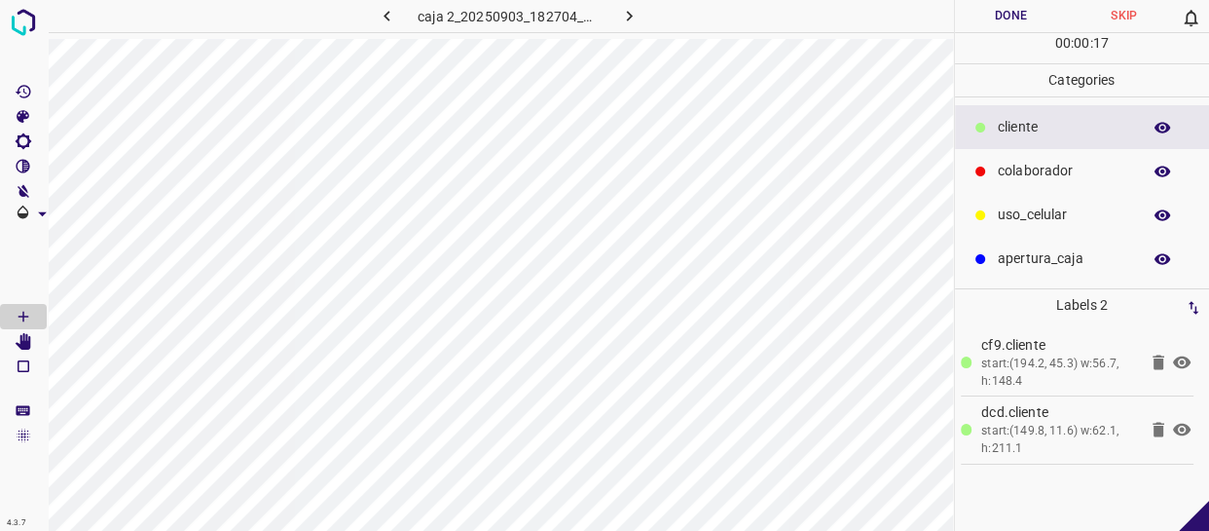
click at [1081, 170] on p "colaborador" at bounding box center [1064, 171] width 133 height 20
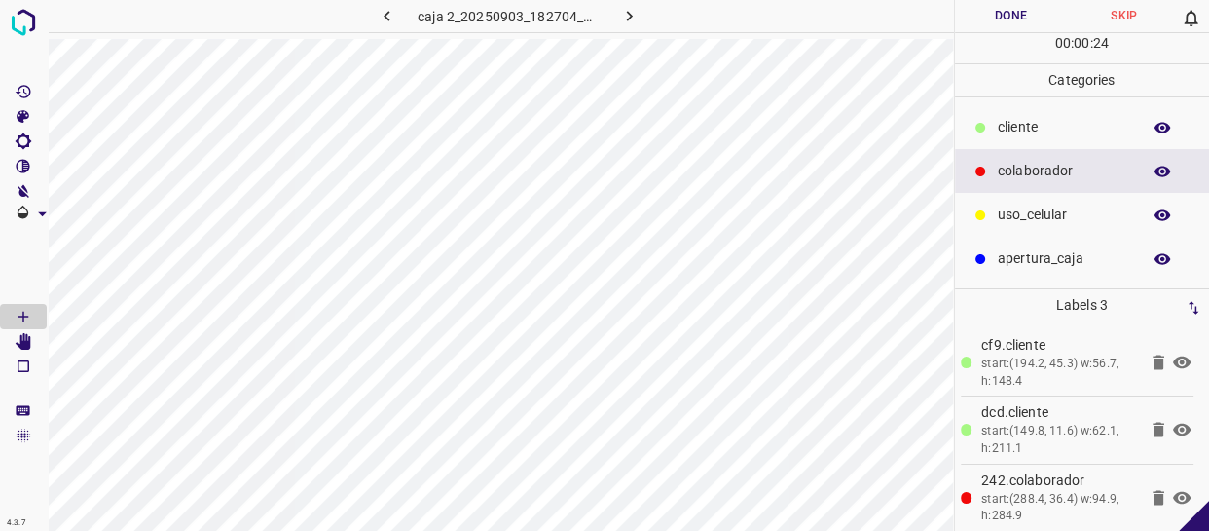
click at [1041, 18] on button "Done" at bounding box center [1011, 16] width 113 height 32
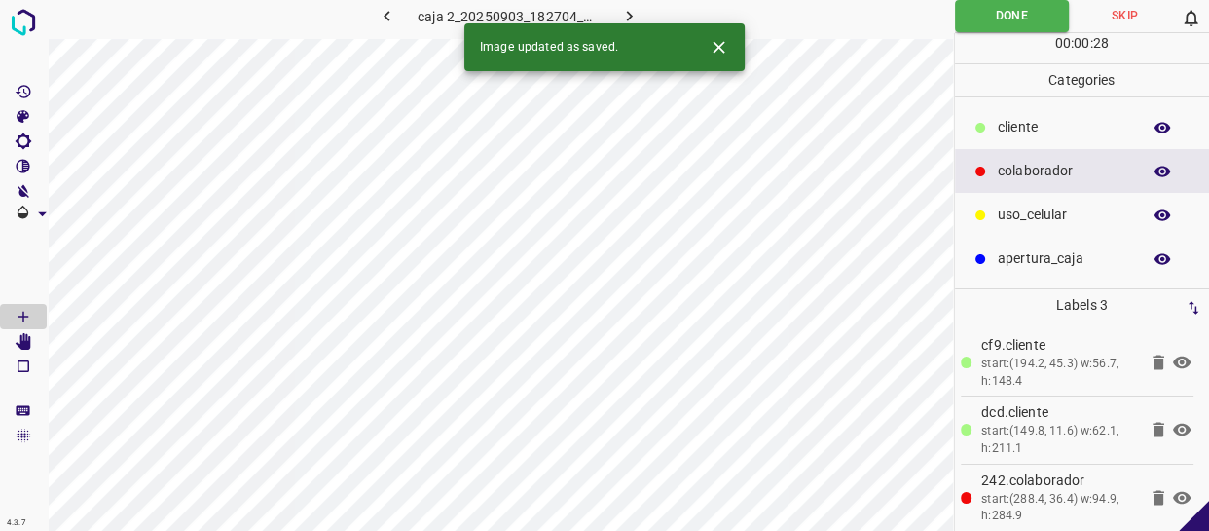
click at [624, 12] on icon "button" at bounding box center [629, 16] width 20 height 20
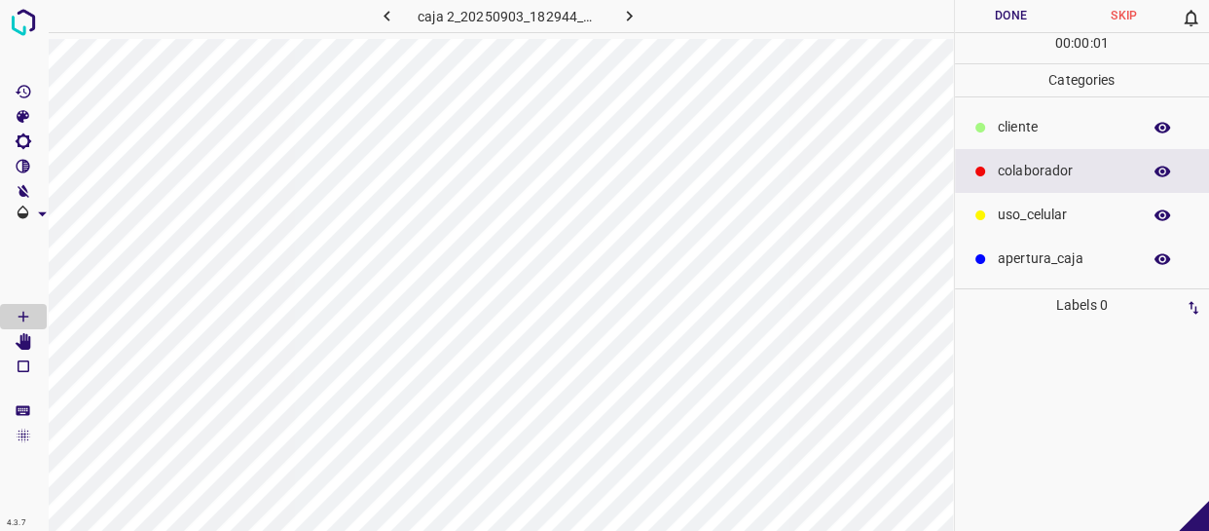
click at [1026, 131] on p "cliente" at bounding box center [1064, 127] width 133 height 20
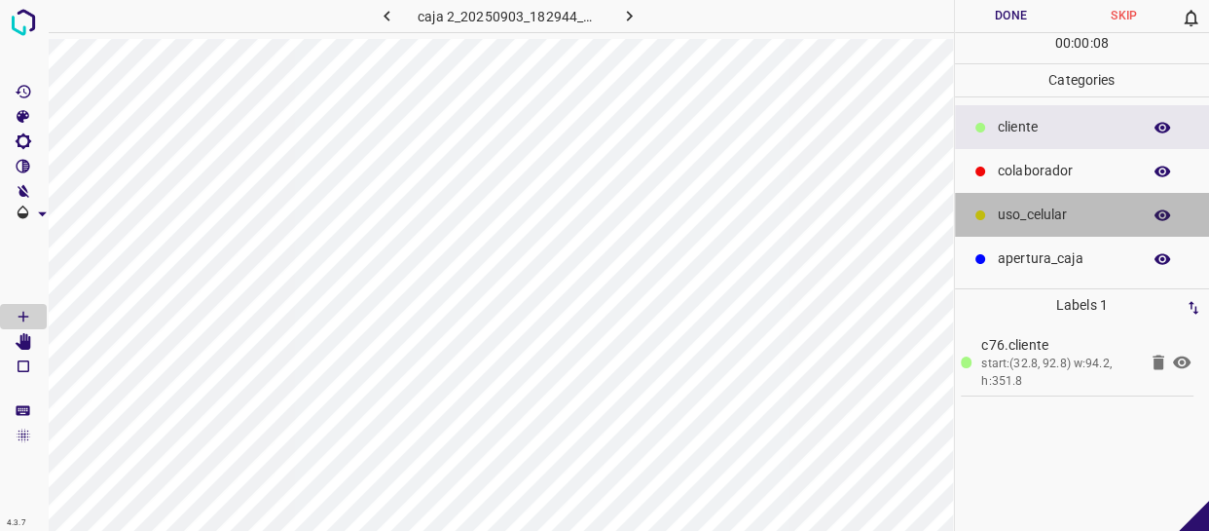
drag, startPoint x: 1098, startPoint y: 220, endPoint x: 958, endPoint y: 209, distance: 140.6
click at [1091, 218] on p "uso_celular" at bounding box center [1064, 214] width 133 height 20
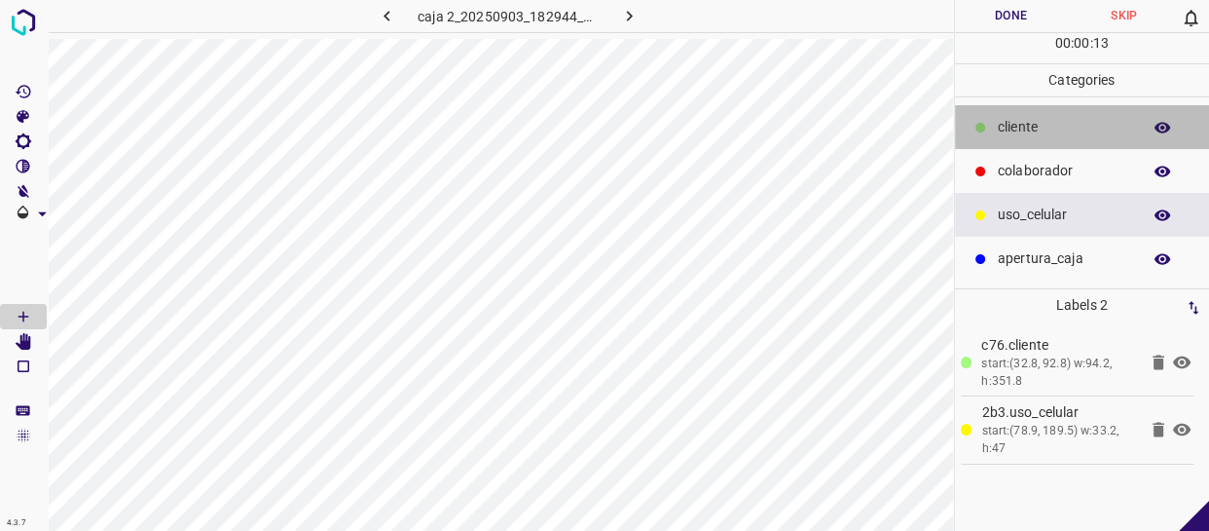
click at [1056, 124] on p "cliente" at bounding box center [1064, 127] width 133 height 20
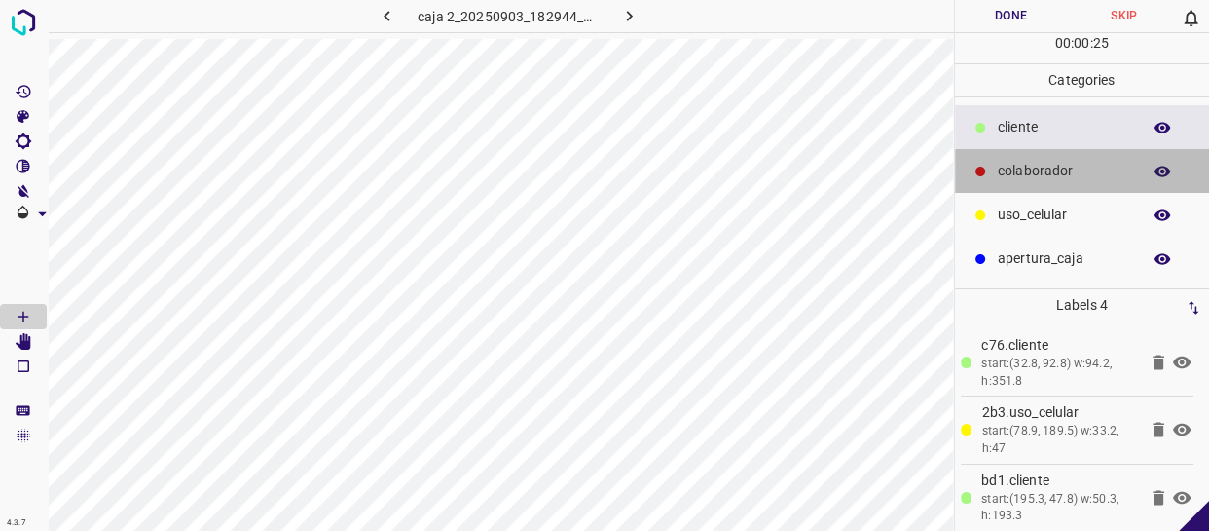
click at [1010, 169] on p "colaborador" at bounding box center [1064, 171] width 133 height 20
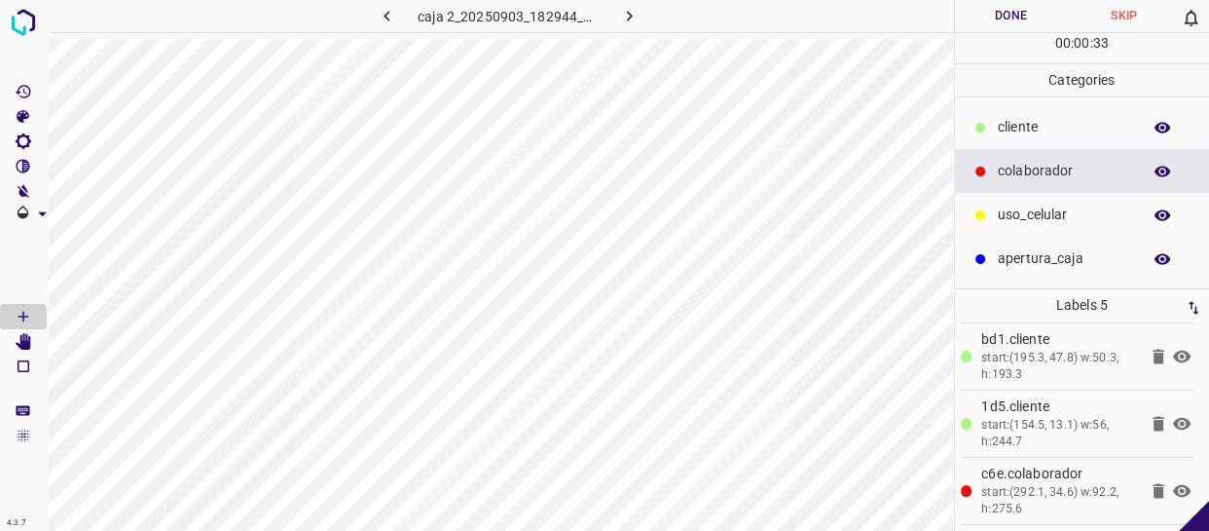
scroll to position [142, 0]
click at [995, 10] on button "Done" at bounding box center [1011, 16] width 113 height 32
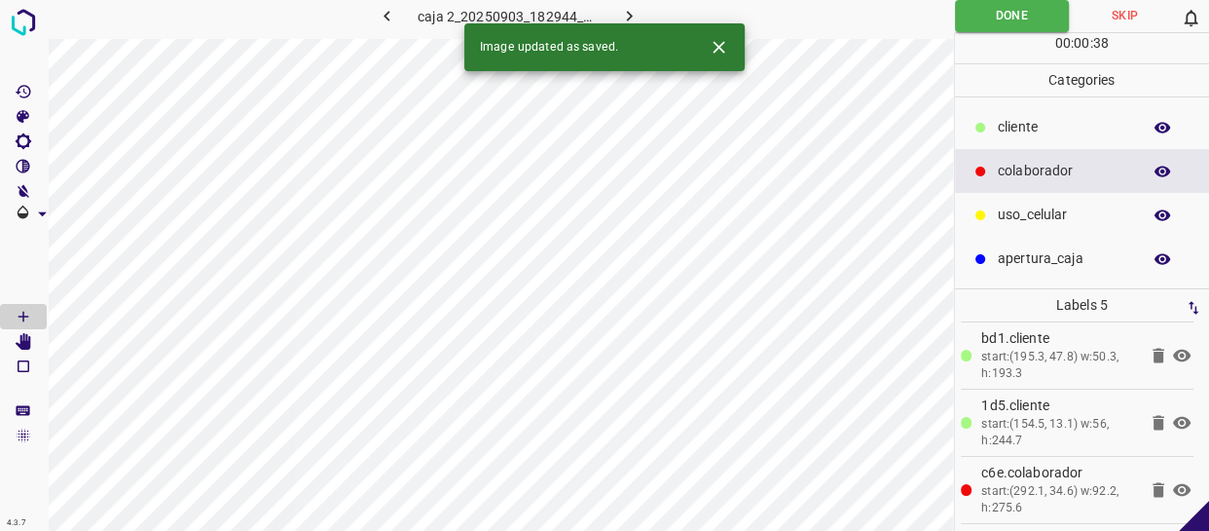
click at [637, 10] on icon "button" at bounding box center [629, 16] width 20 height 20
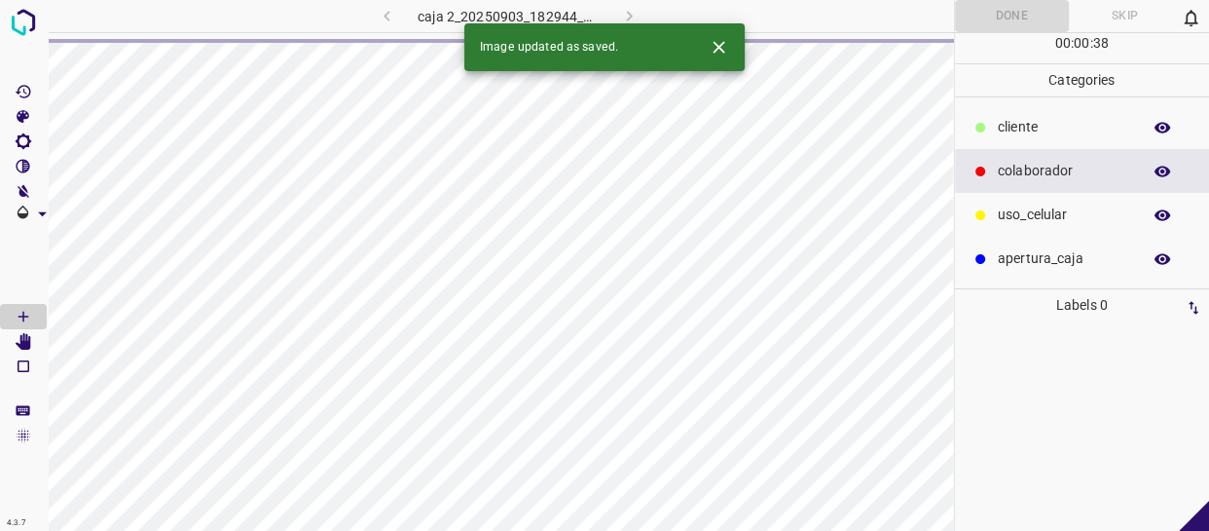
scroll to position [0, 0]
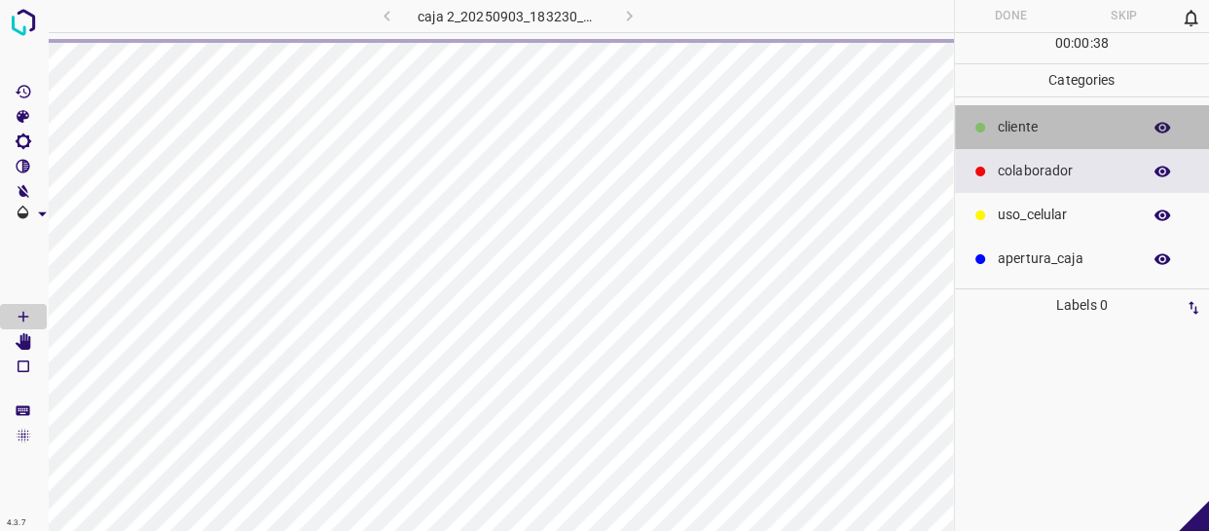
click at [1036, 127] on p "cliente" at bounding box center [1064, 127] width 133 height 20
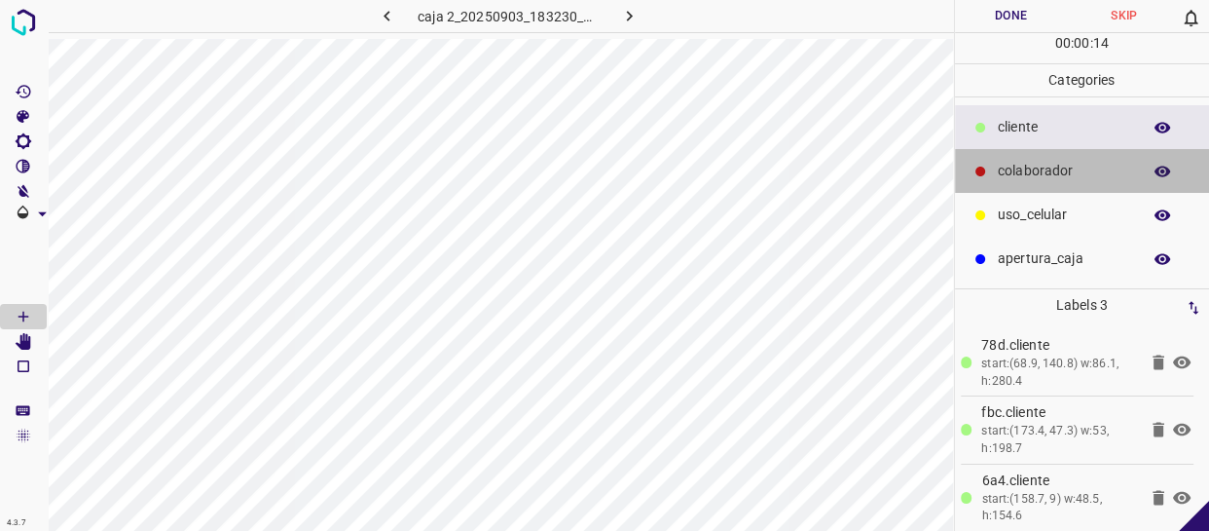
click at [1040, 175] on p "colaborador" at bounding box center [1064, 171] width 133 height 20
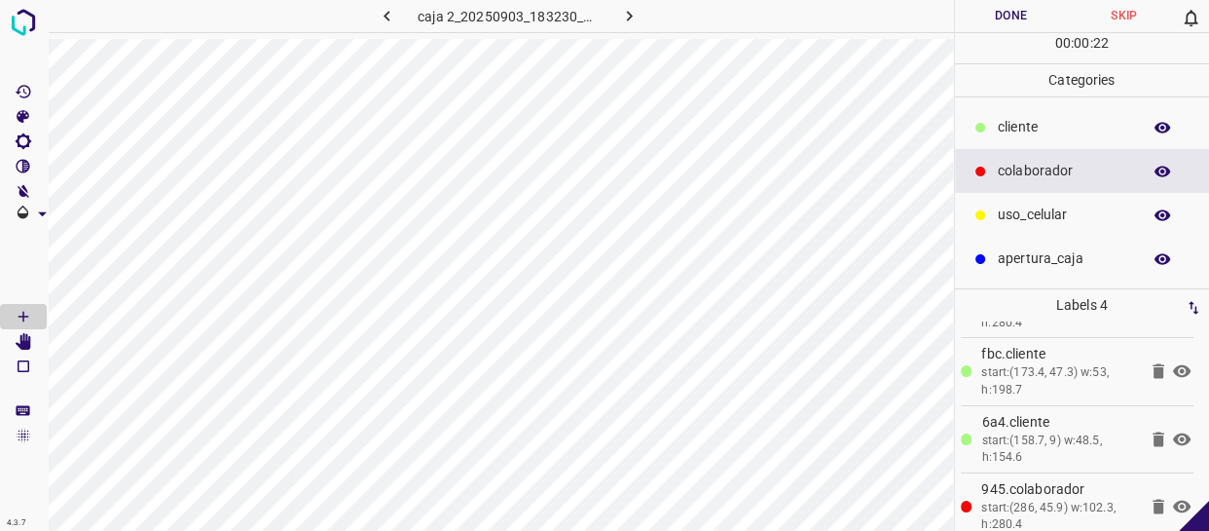
scroll to position [75, 0]
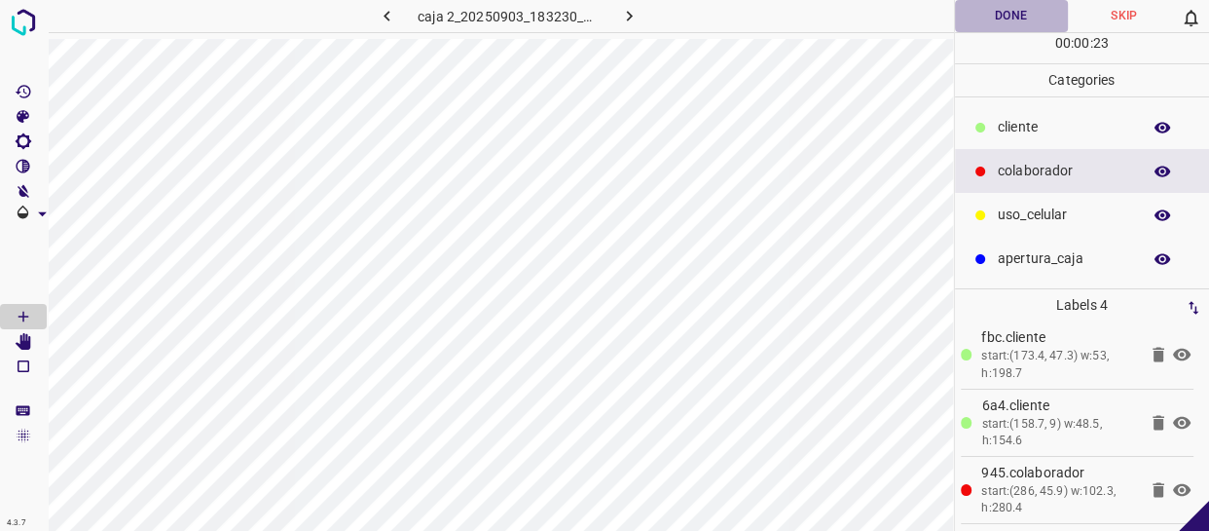
click at [1016, 14] on button "Done" at bounding box center [1011, 16] width 113 height 32
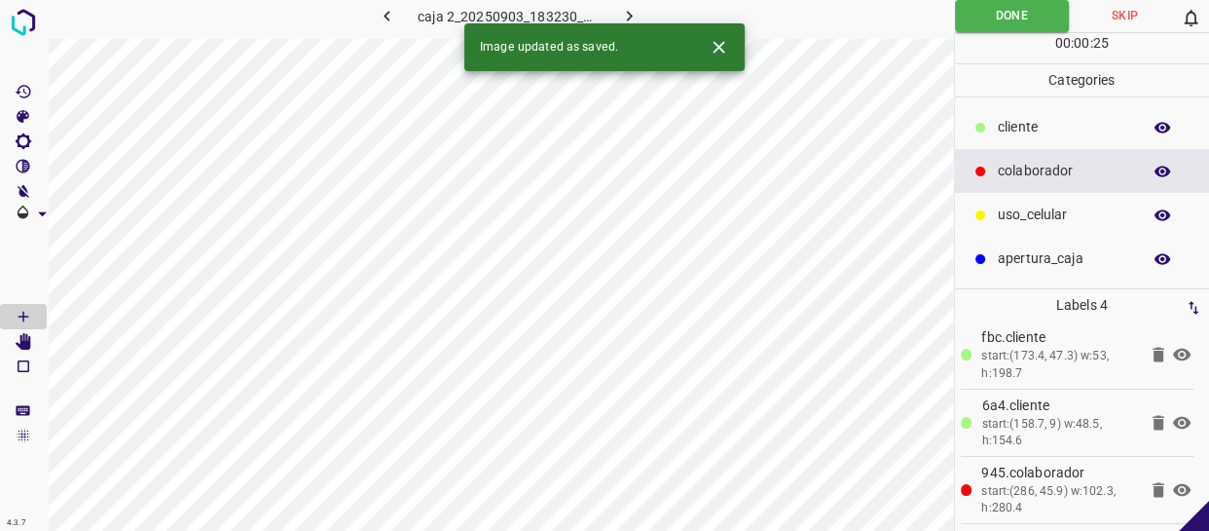
click at [623, 15] on icon "button" at bounding box center [629, 16] width 20 height 20
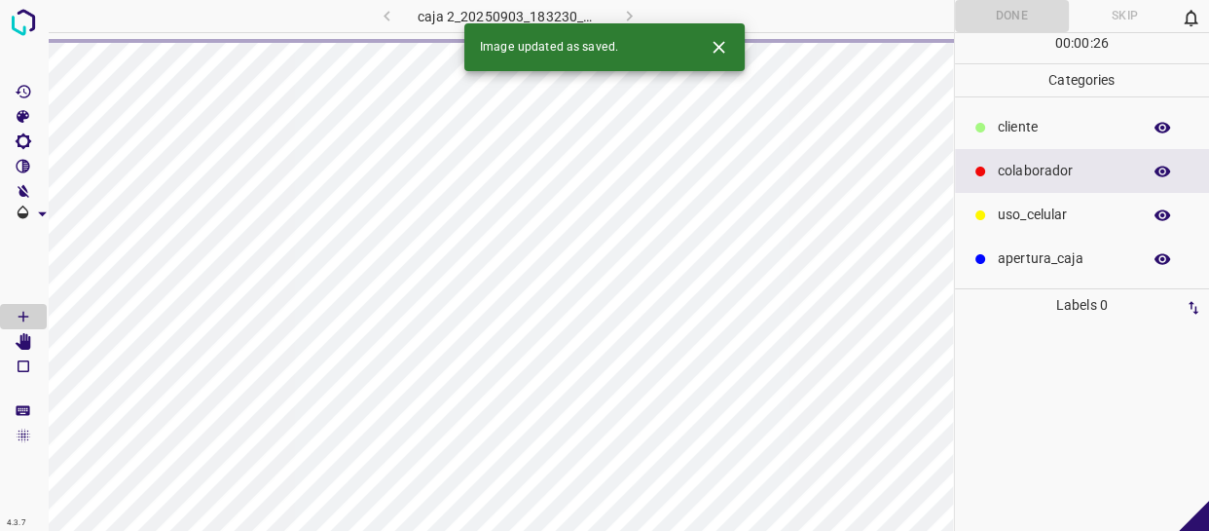
scroll to position [0, 0]
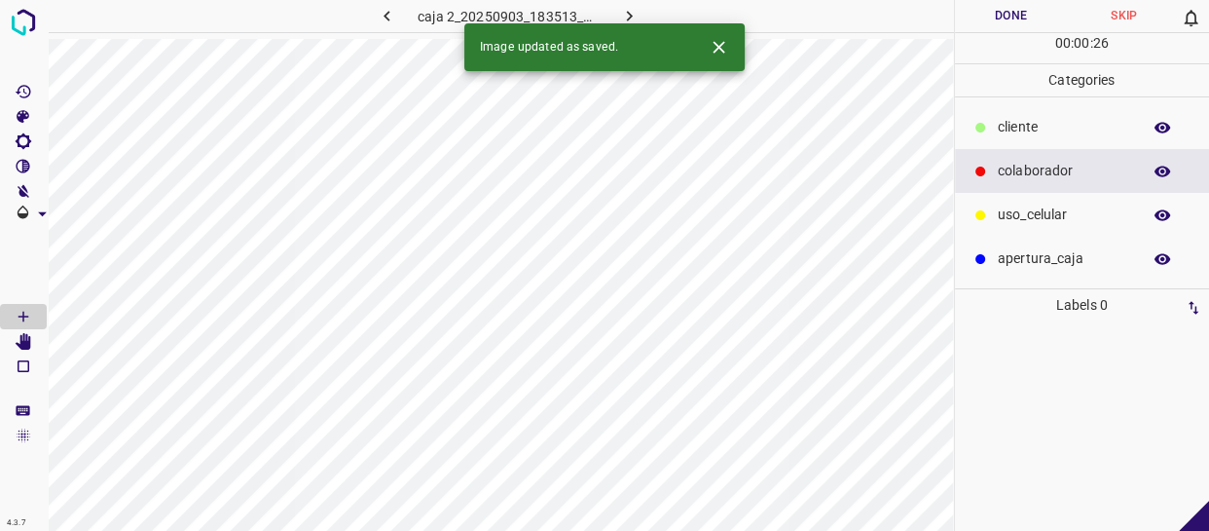
click at [1050, 170] on p "colaborador" at bounding box center [1064, 171] width 133 height 20
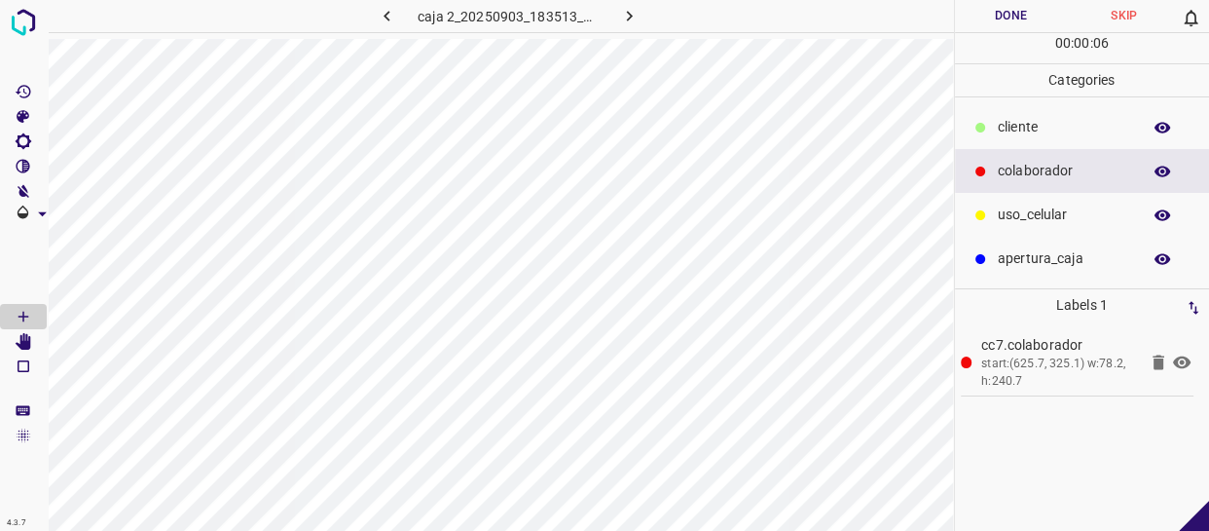
drag, startPoint x: 1022, startPoint y: 204, endPoint x: 996, endPoint y: 205, distance: 26.3
click at [1021, 204] on p "uso_celular" at bounding box center [1064, 214] width 133 height 20
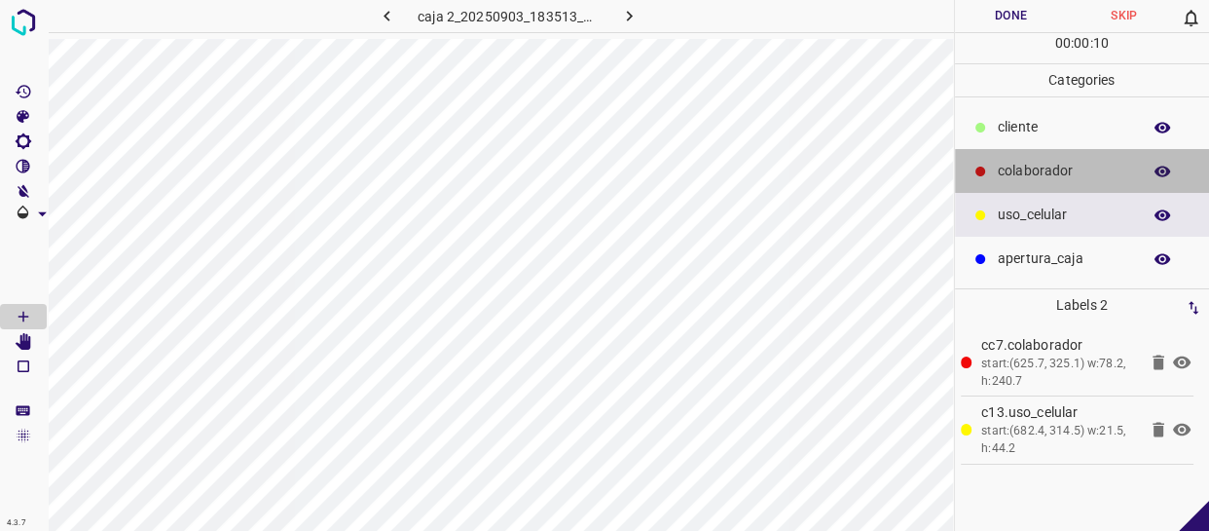
click at [1085, 172] on p "colaborador" at bounding box center [1064, 171] width 133 height 20
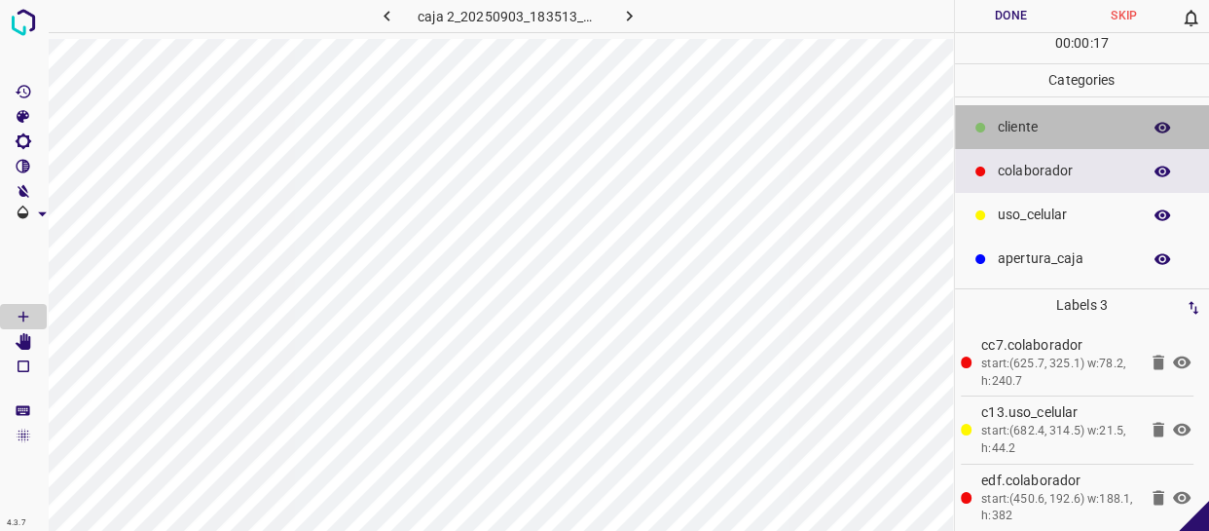
click at [1045, 129] on p "cliente" at bounding box center [1064, 127] width 133 height 20
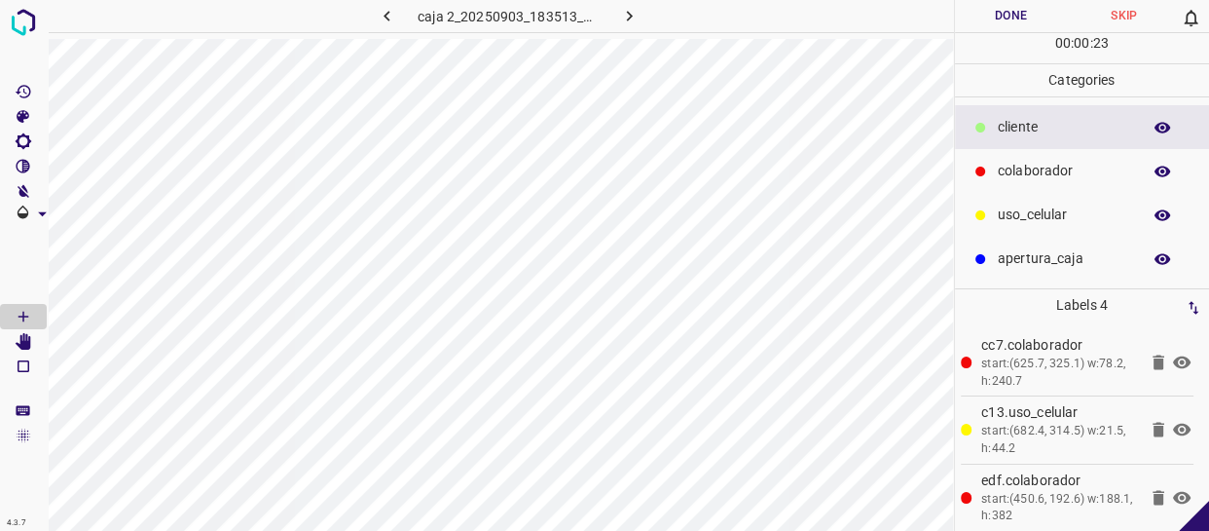
drag, startPoint x: 1027, startPoint y: 219, endPoint x: 1011, endPoint y: 218, distance: 15.6
click at [1025, 218] on p "uso_celular" at bounding box center [1064, 214] width 133 height 20
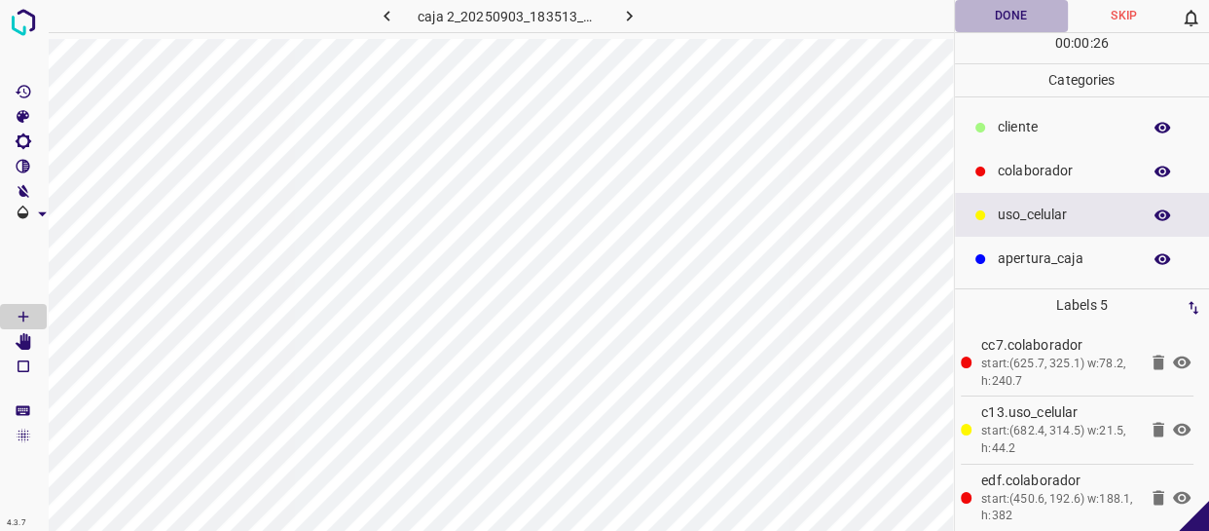
click at [1006, 16] on button "Done" at bounding box center [1011, 16] width 113 height 32
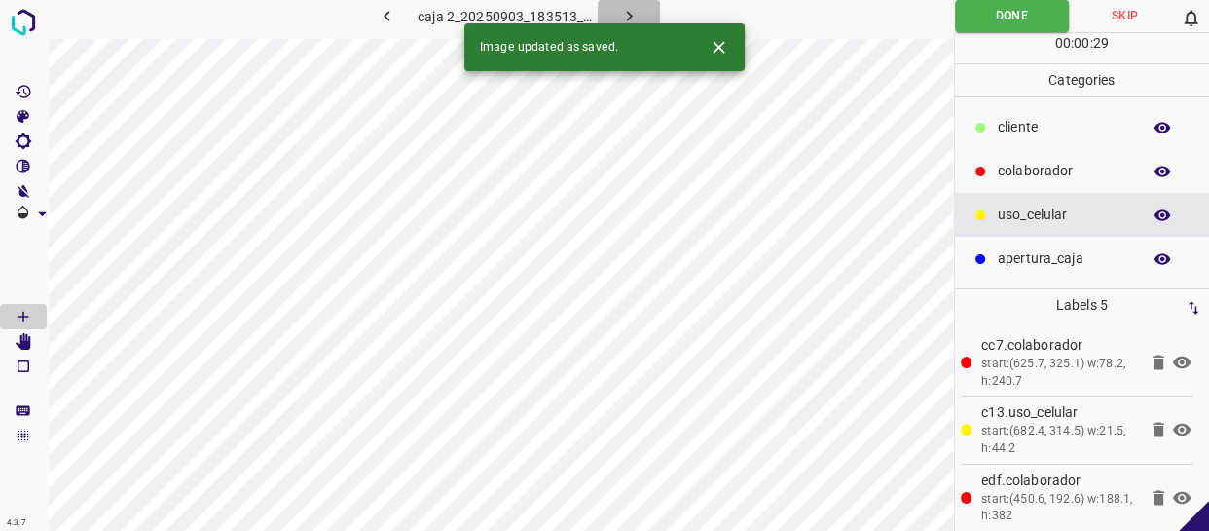
click at [631, 16] on icon "button" at bounding box center [629, 16] width 6 height 11
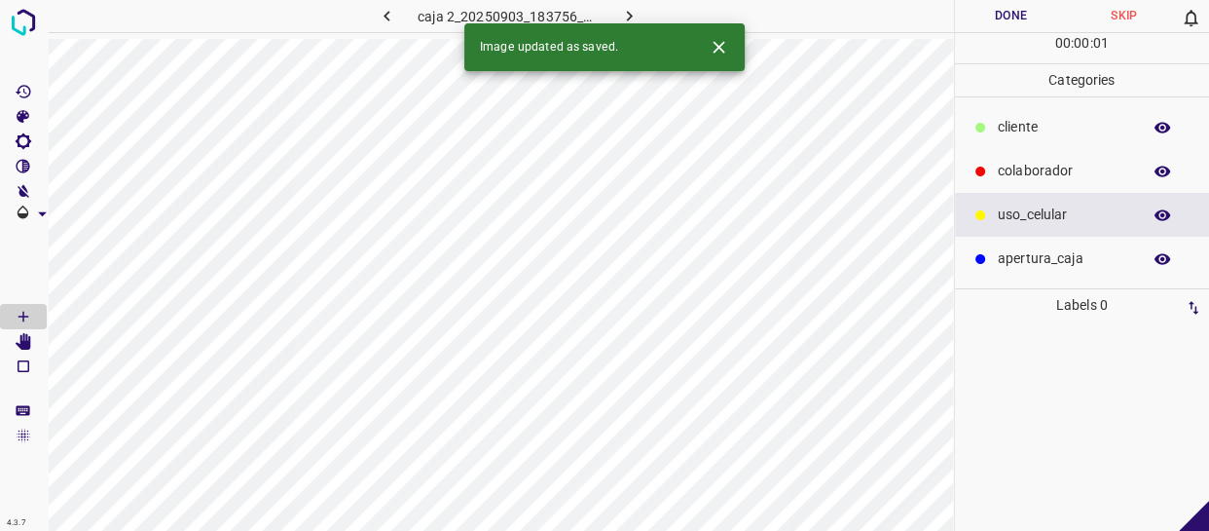
drag, startPoint x: 1047, startPoint y: 175, endPoint x: 1025, endPoint y: 171, distance: 21.8
click at [1047, 174] on p "colaborador" at bounding box center [1064, 171] width 133 height 20
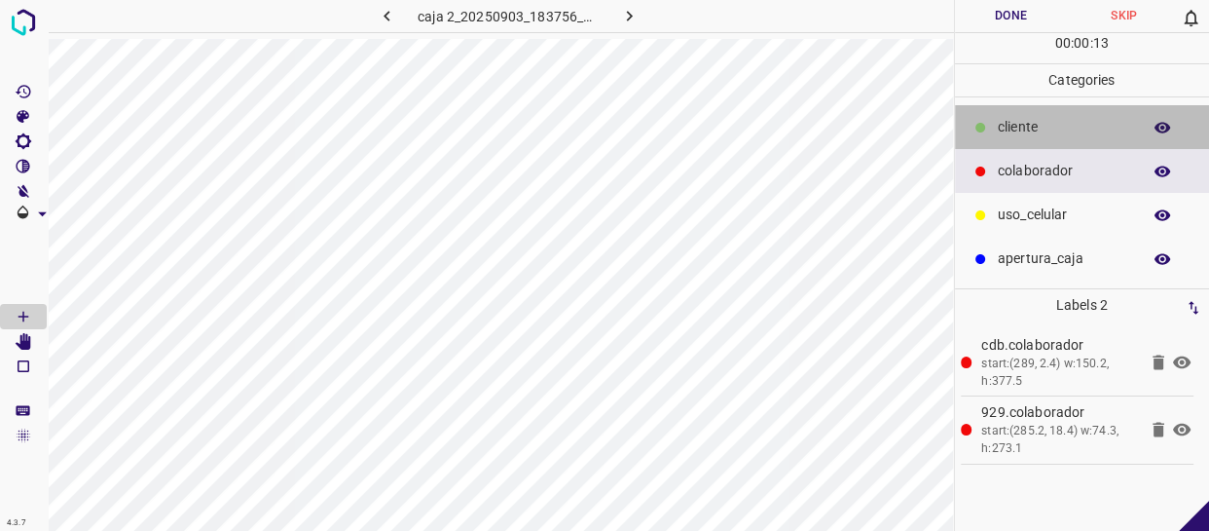
click at [1088, 125] on p "cliente" at bounding box center [1064, 127] width 133 height 20
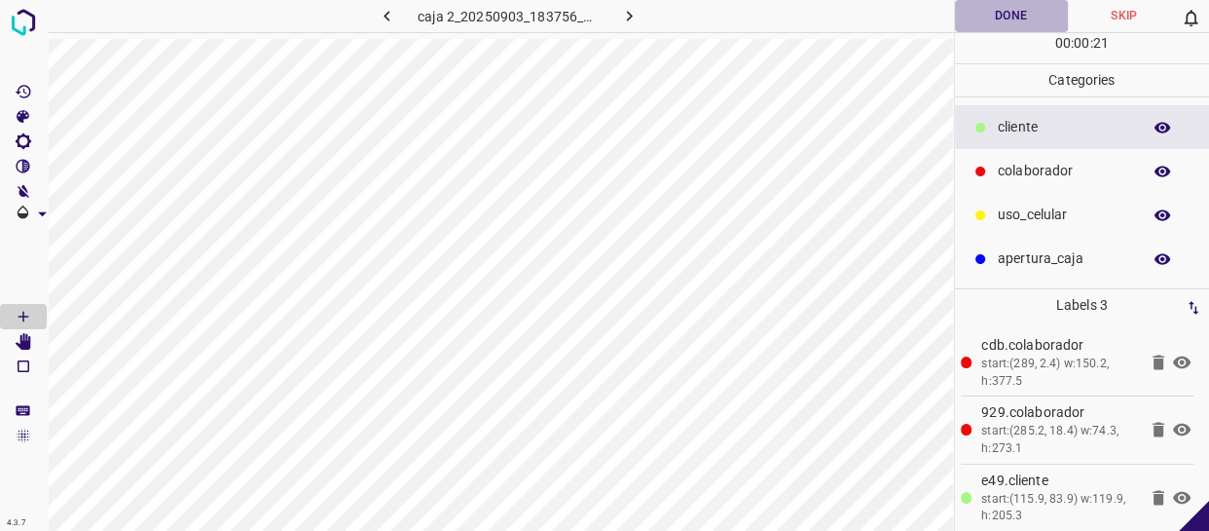
drag, startPoint x: 1031, startPoint y: 9, endPoint x: 1016, endPoint y: 14, distance: 15.4
click at [1027, 7] on button "Done" at bounding box center [1011, 16] width 113 height 32
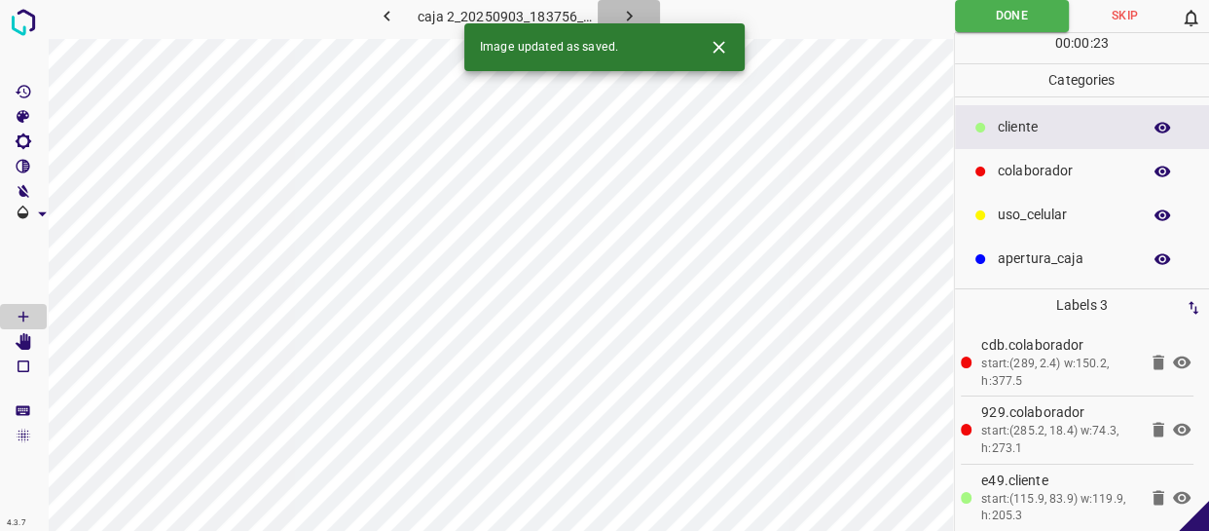
click at [625, 18] on icon "button" at bounding box center [629, 16] width 20 height 20
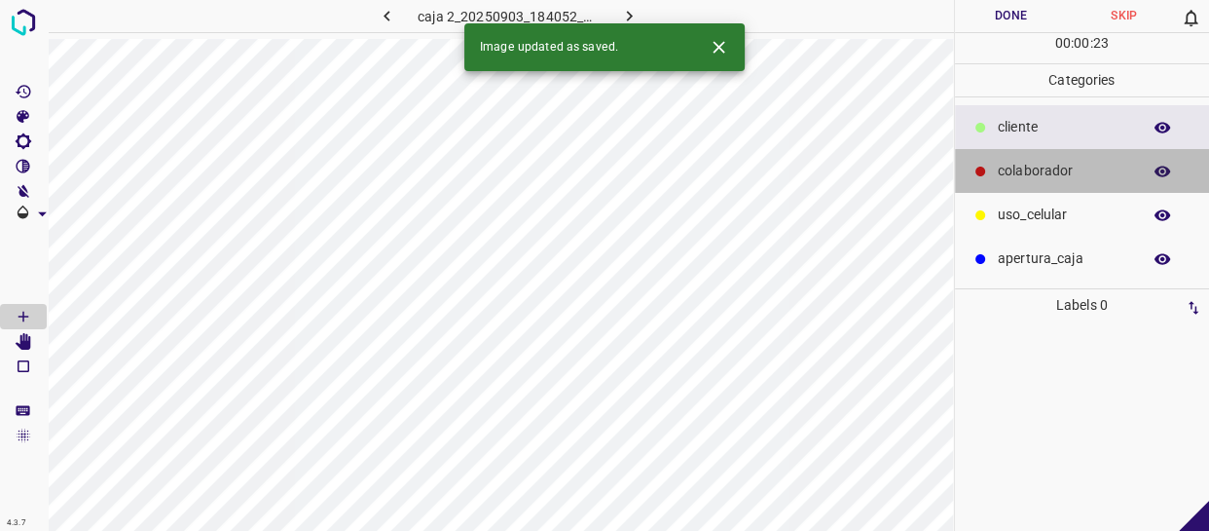
click at [1041, 166] on p "colaborador" at bounding box center [1064, 171] width 133 height 20
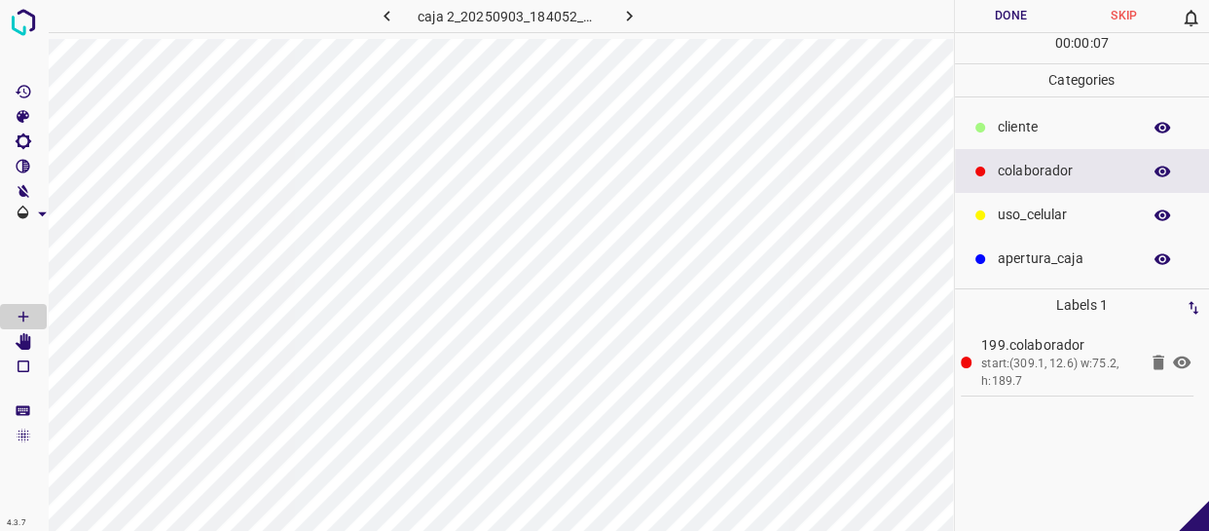
click at [1059, 217] on p "uso_celular" at bounding box center [1064, 214] width 133 height 20
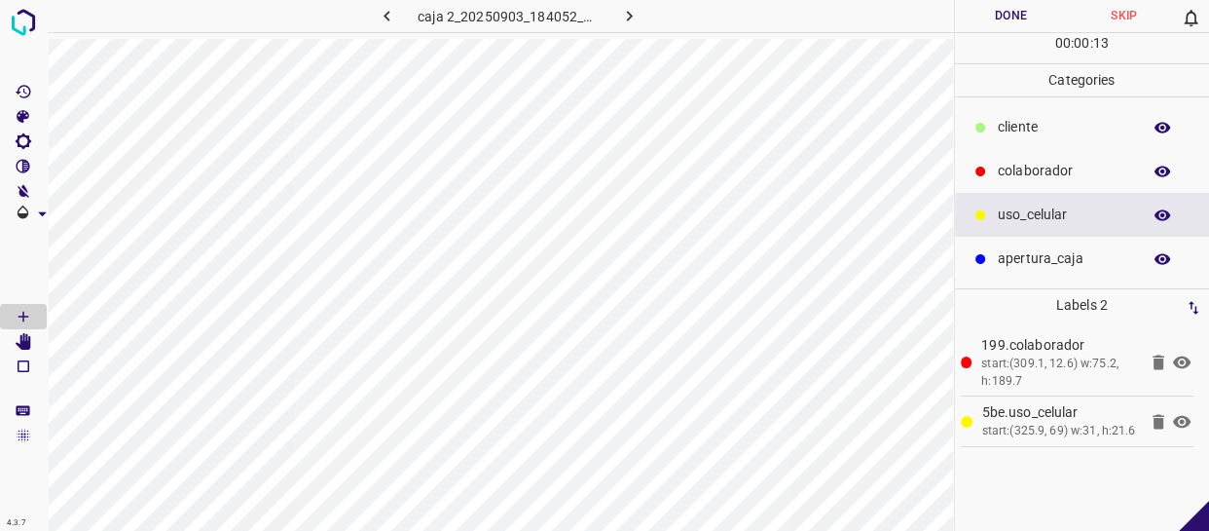
click at [1035, 12] on button "Done" at bounding box center [1011, 16] width 113 height 32
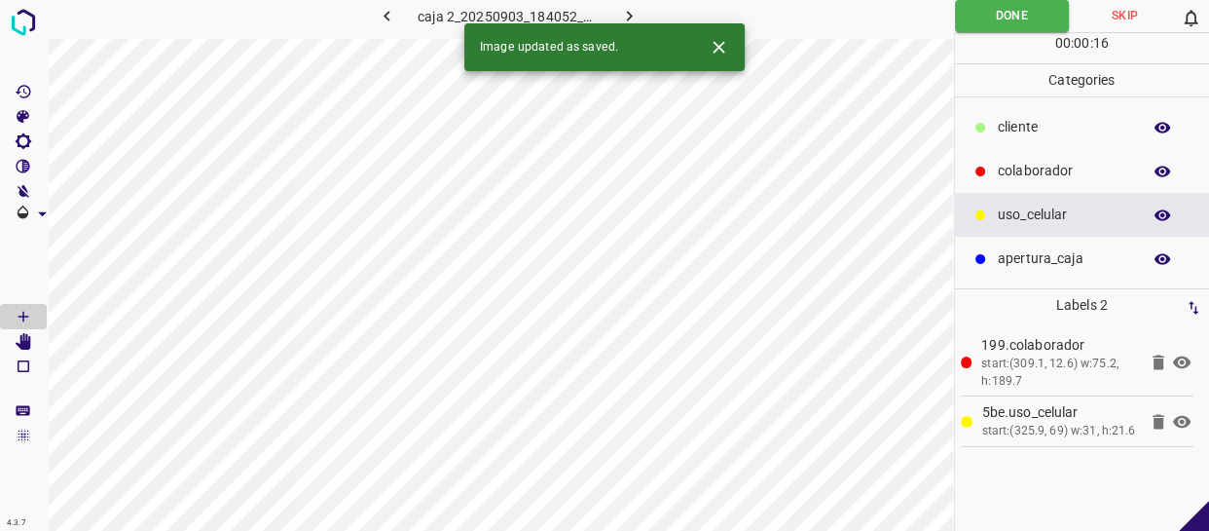
click at [628, 15] on icon "button" at bounding box center [629, 16] width 20 height 20
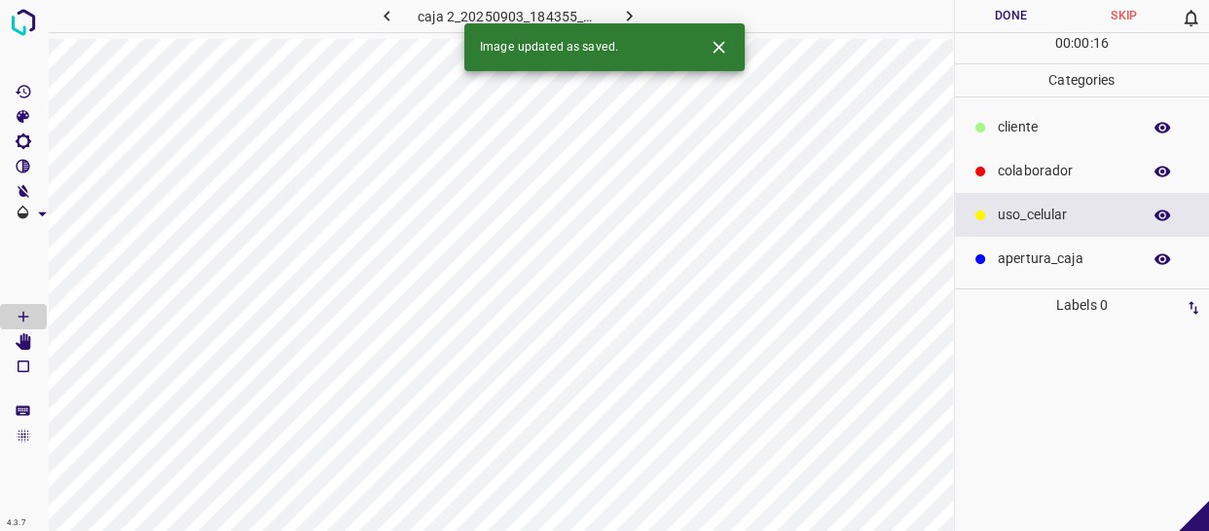
click at [1048, 156] on div "colaborador" at bounding box center [1082, 171] width 255 height 44
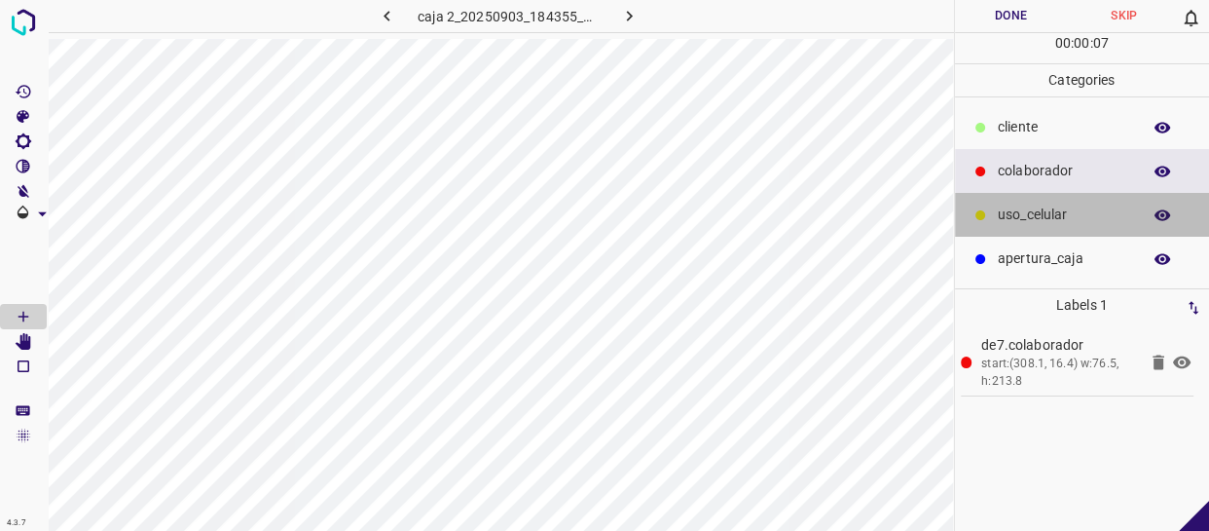
click at [1074, 223] on p "uso_celular" at bounding box center [1064, 214] width 133 height 20
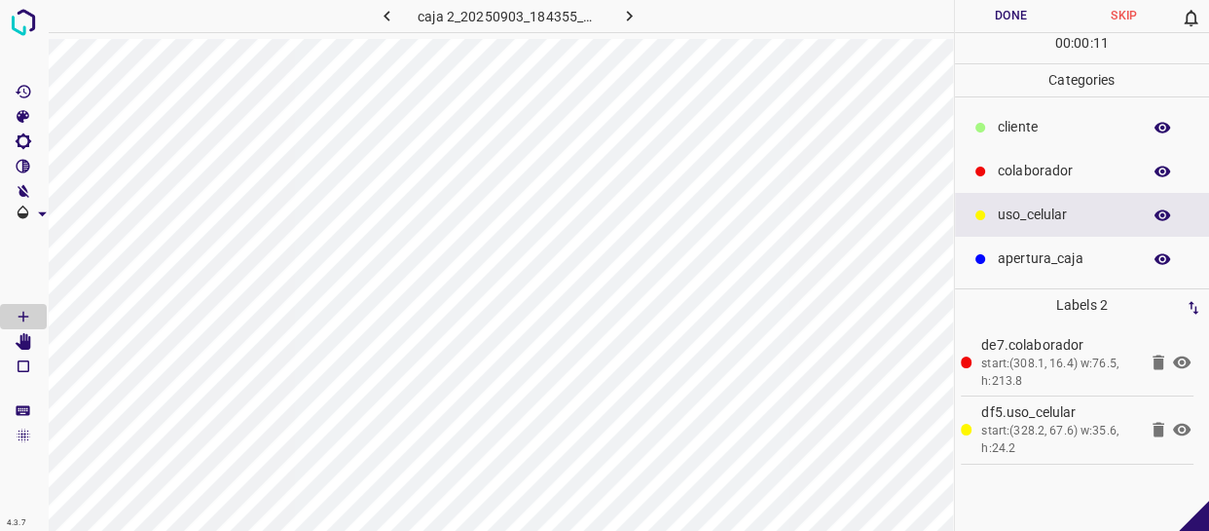
click at [1012, 10] on button "Done" at bounding box center [1011, 16] width 113 height 32
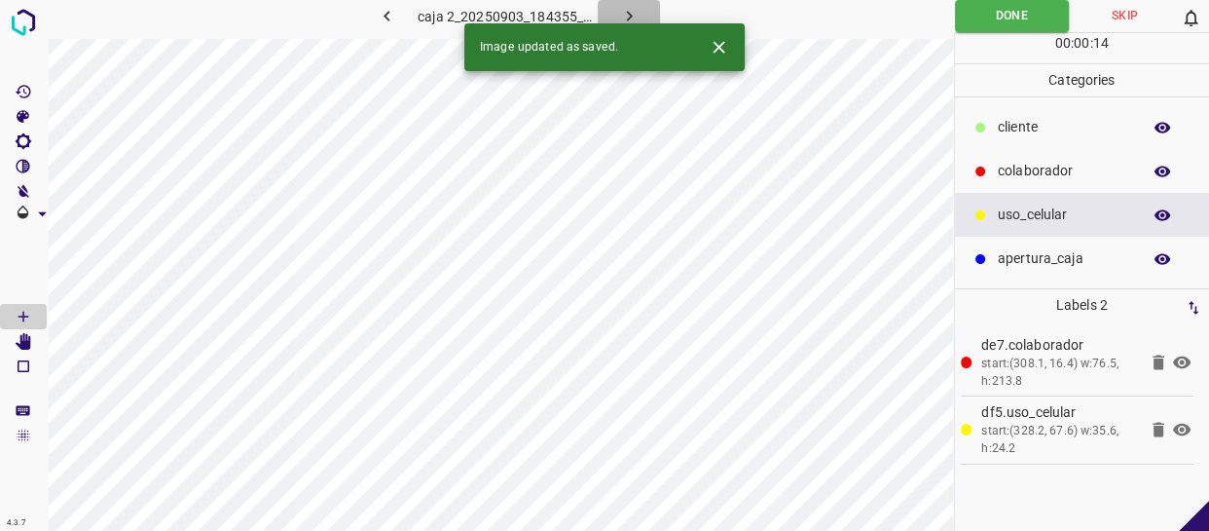
click at [629, 19] on icon "button" at bounding box center [629, 16] width 20 height 20
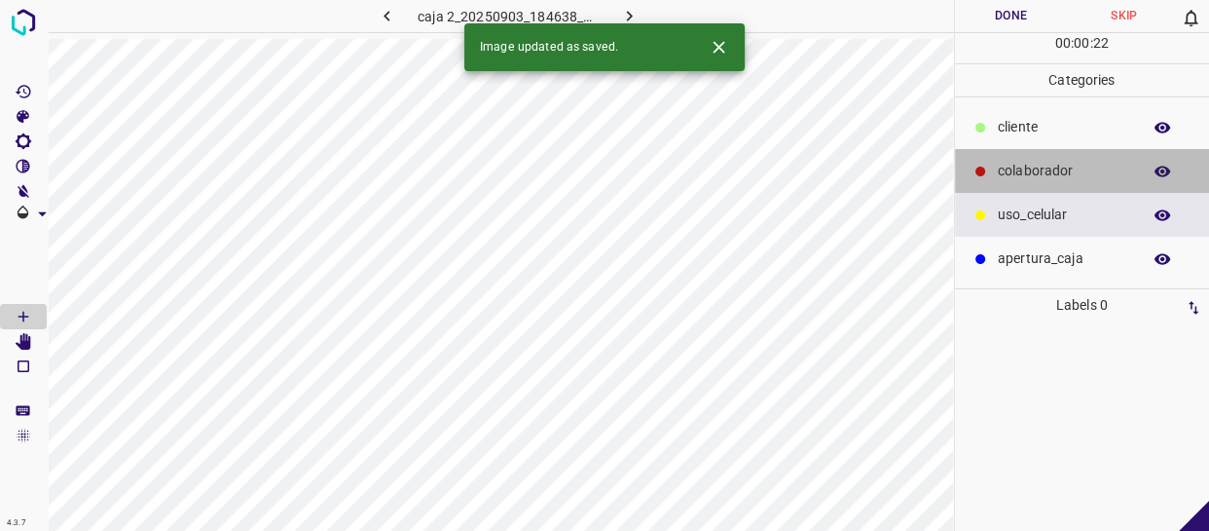
click at [1108, 161] on p "colaborador" at bounding box center [1064, 171] width 133 height 20
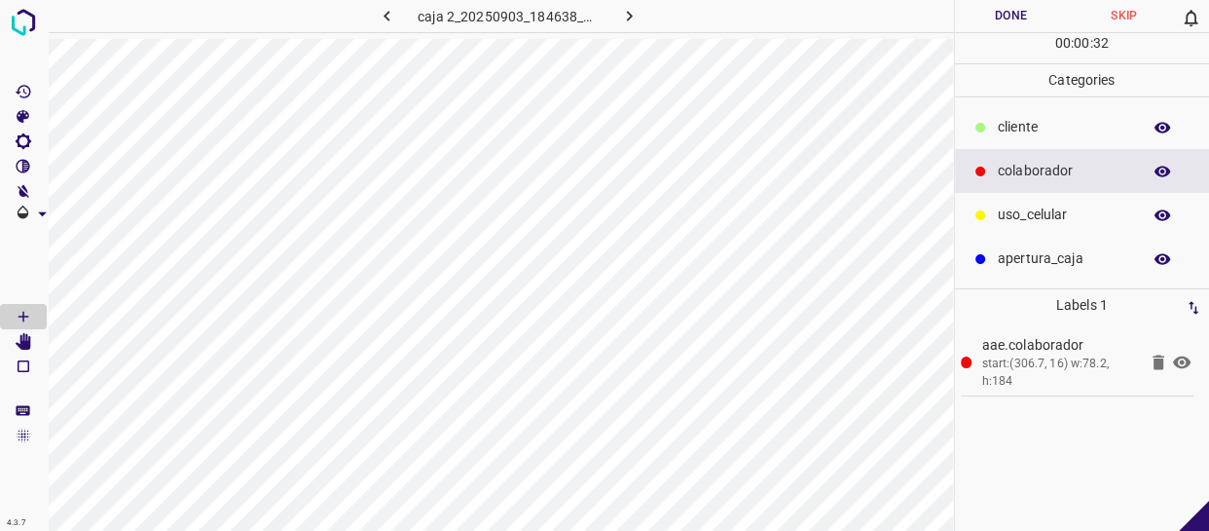
click at [1056, 220] on p "uso_celular" at bounding box center [1064, 214] width 133 height 20
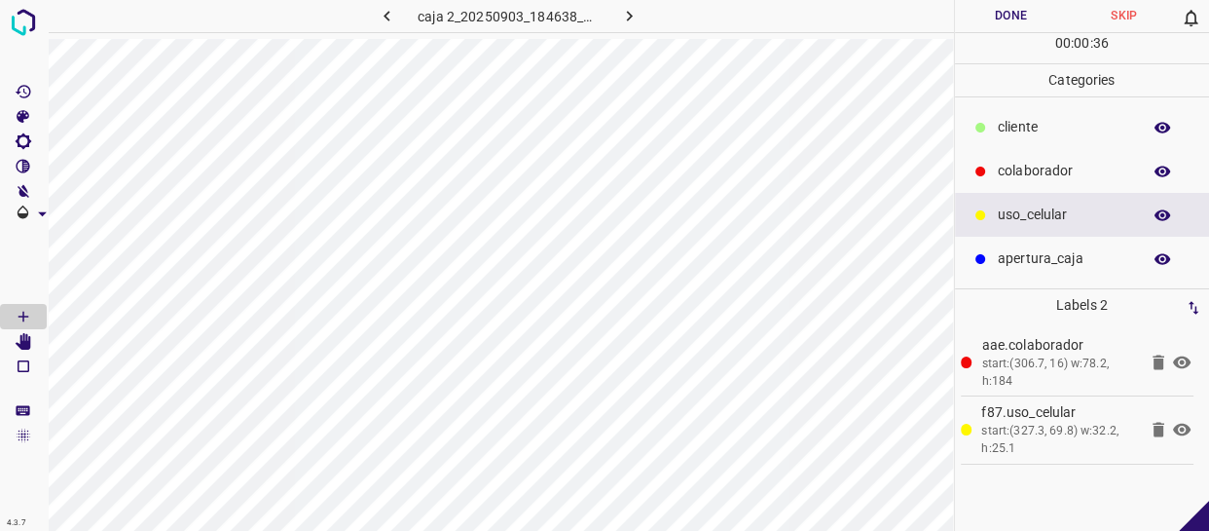
click at [1008, 16] on button "Done" at bounding box center [1011, 16] width 113 height 32
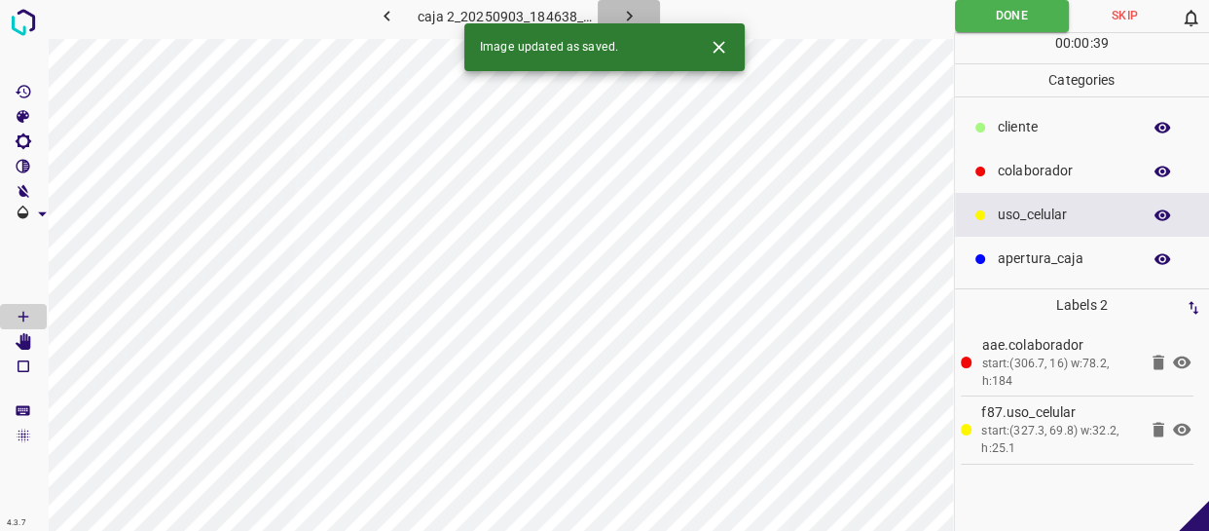
click at [641, 14] on button "button" at bounding box center [629, 16] width 62 height 32
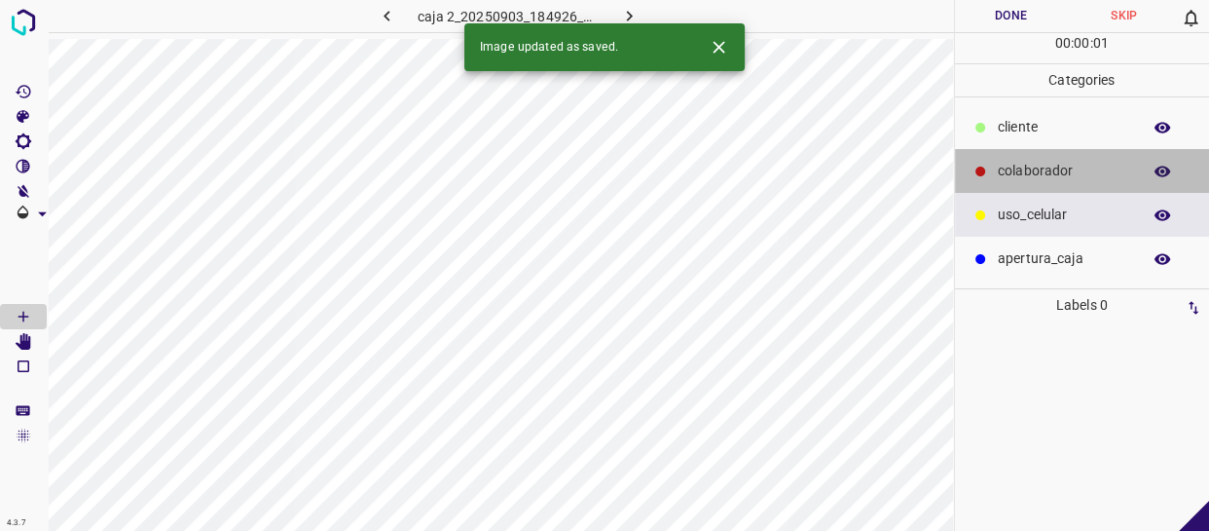
click at [1087, 182] on div "colaborador" at bounding box center [1082, 171] width 255 height 44
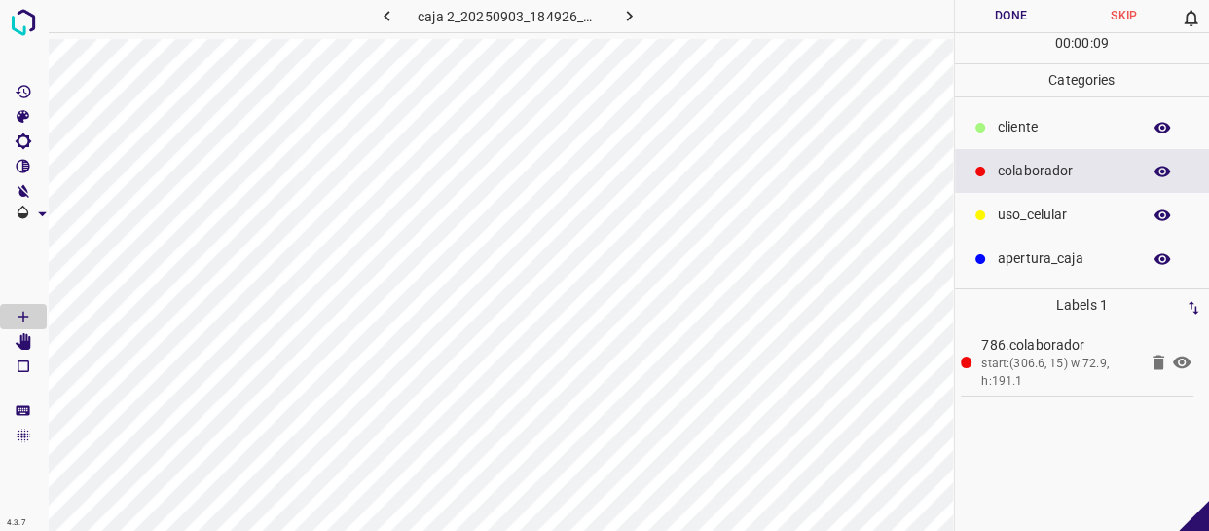
drag, startPoint x: 1051, startPoint y: 213, endPoint x: 1032, endPoint y: 209, distance: 19.9
click at [1050, 213] on p "uso_celular" at bounding box center [1064, 214] width 133 height 20
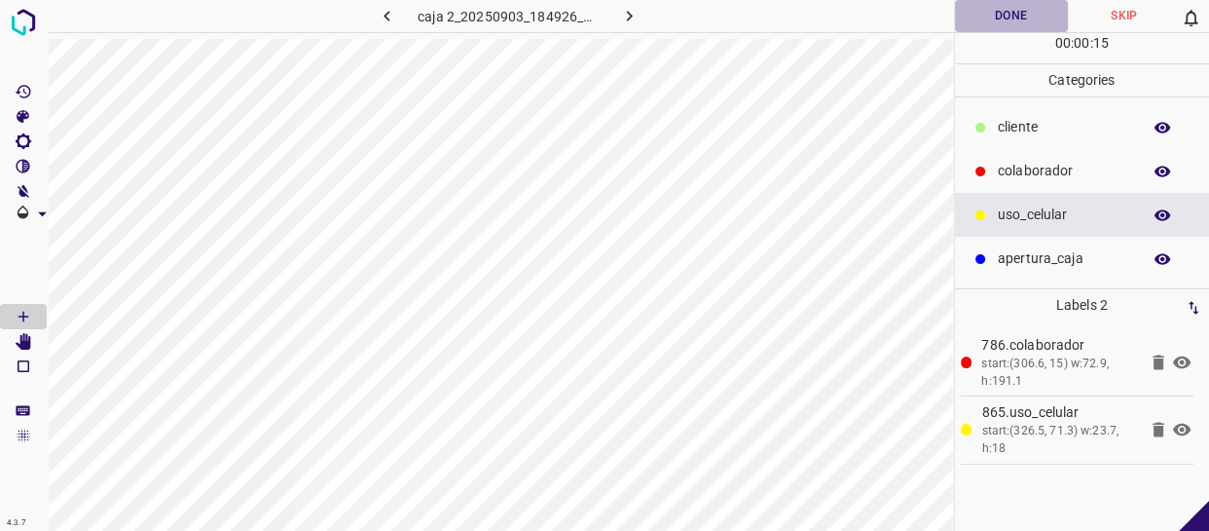
click at [1020, 13] on button "Done" at bounding box center [1011, 16] width 113 height 32
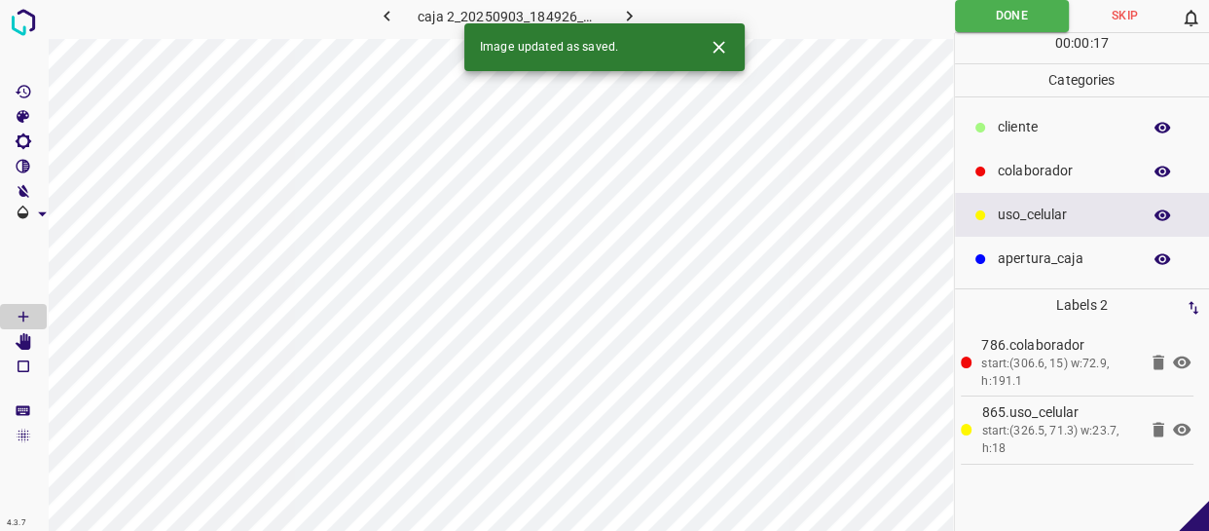
click at [619, 7] on icon "button" at bounding box center [629, 16] width 20 height 20
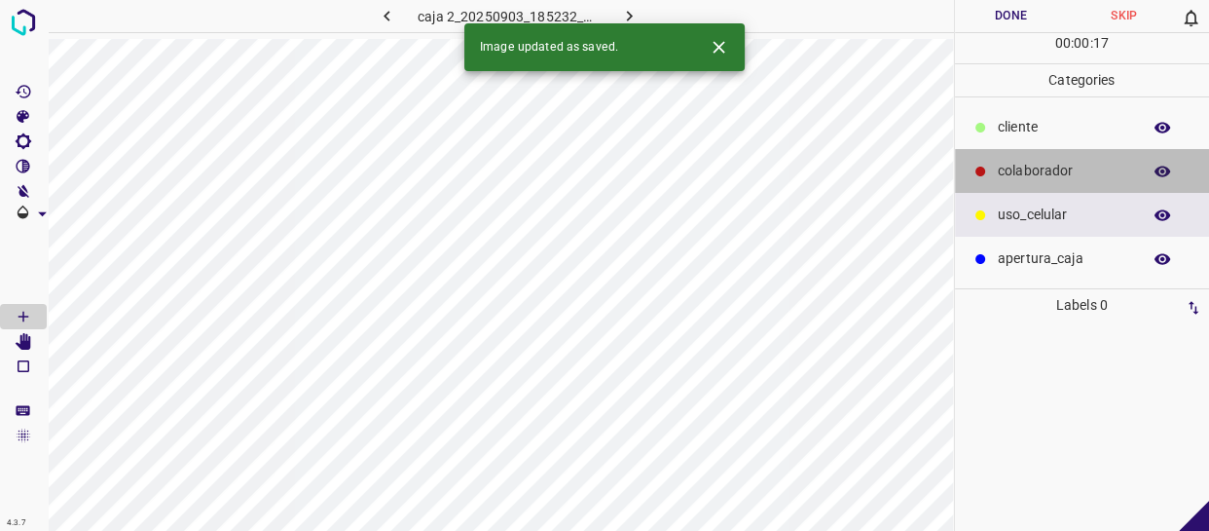
click at [1048, 168] on p "colaborador" at bounding box center [1064, 171] width 133 height 20
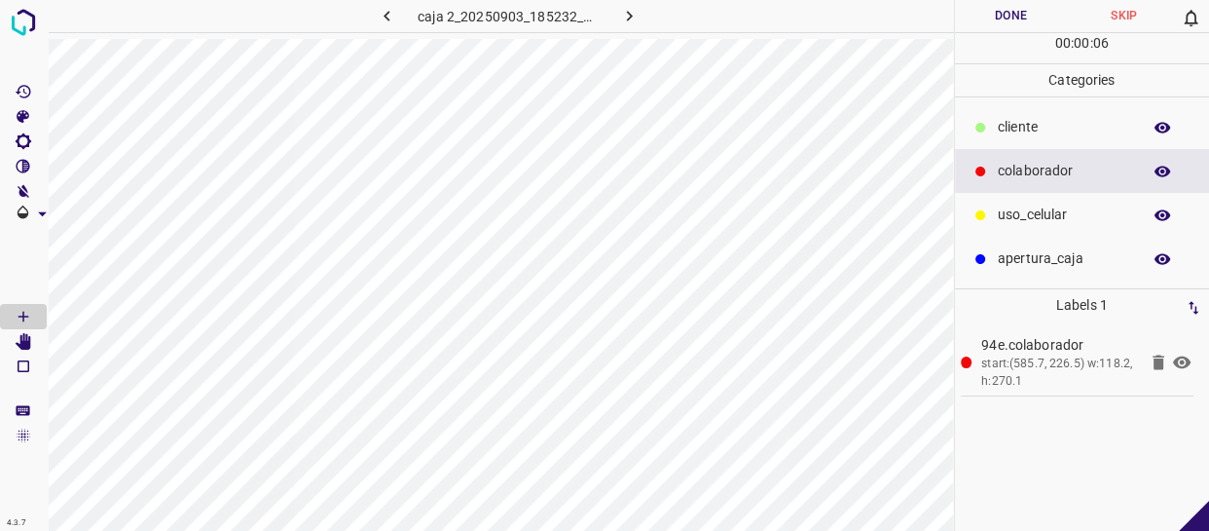
click at [1031, 17] on button "Done" at bounding box center [1011, 16] width 113 height 32
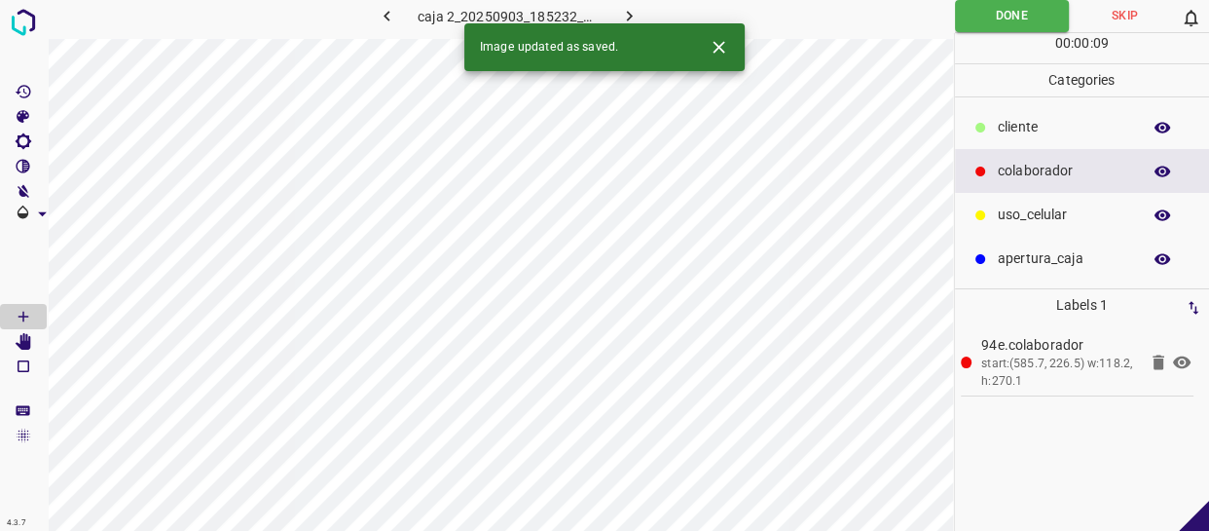
click at [619, 12] on icon "button" at bounding box center [629, 16] width 20 height 20
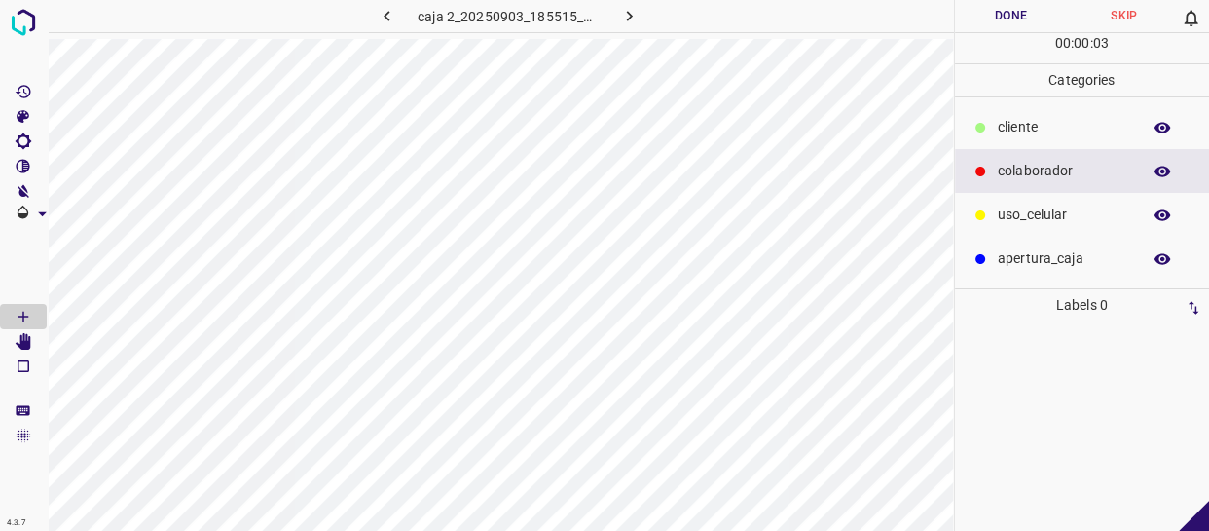
click at [1105, 17] on button "Skip" at bounding box center [1124, 16] width 113 height 32
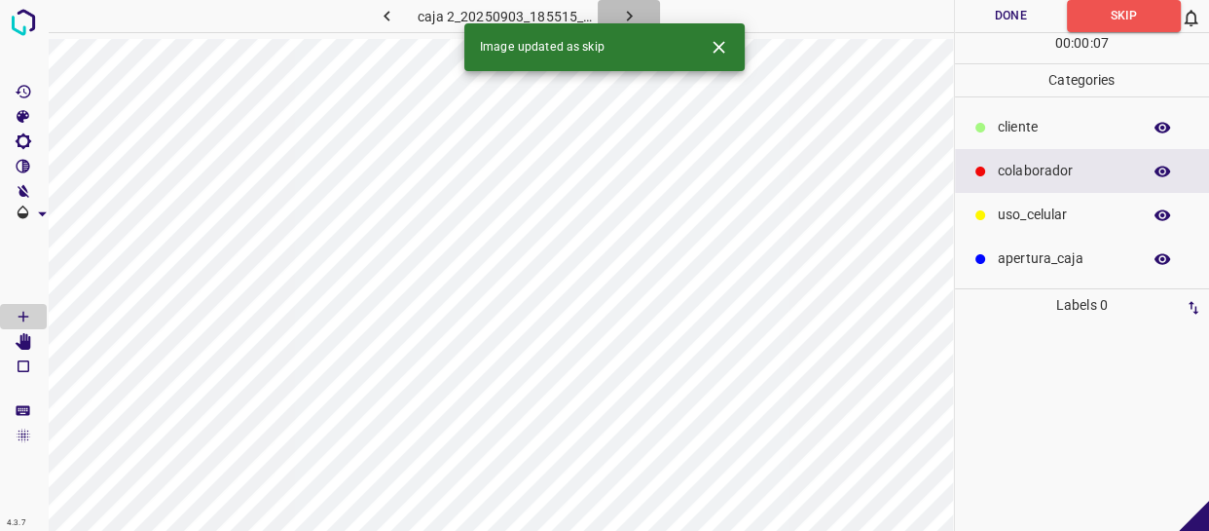
click at [632, 13] on icon "button" at bounding box center [629, 16] width 20 height 20
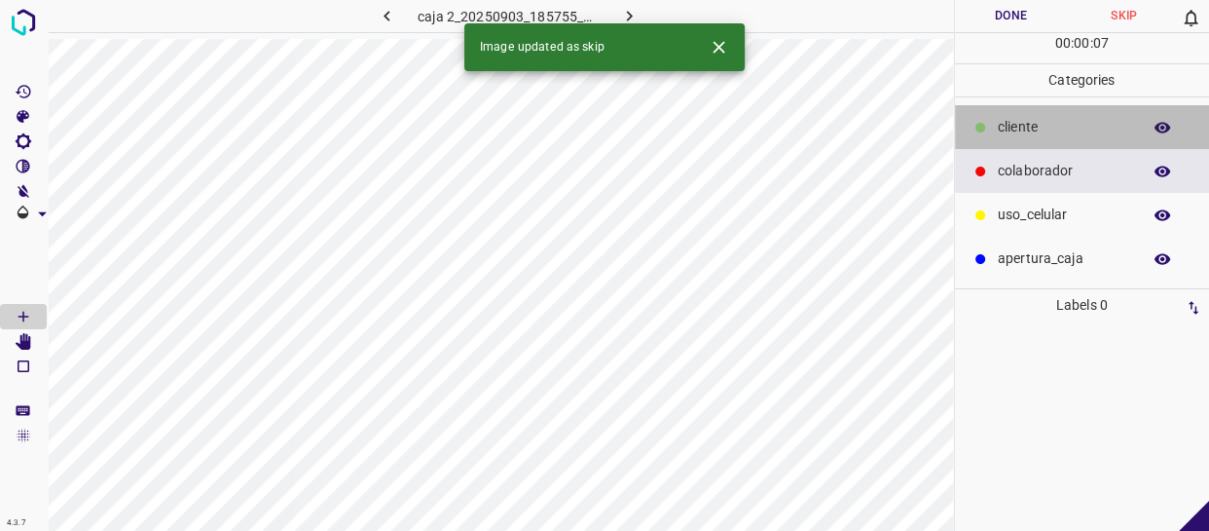
click at [1022, 129] on p "cliente" at bounding box center [1064, 127] width 133 height 20
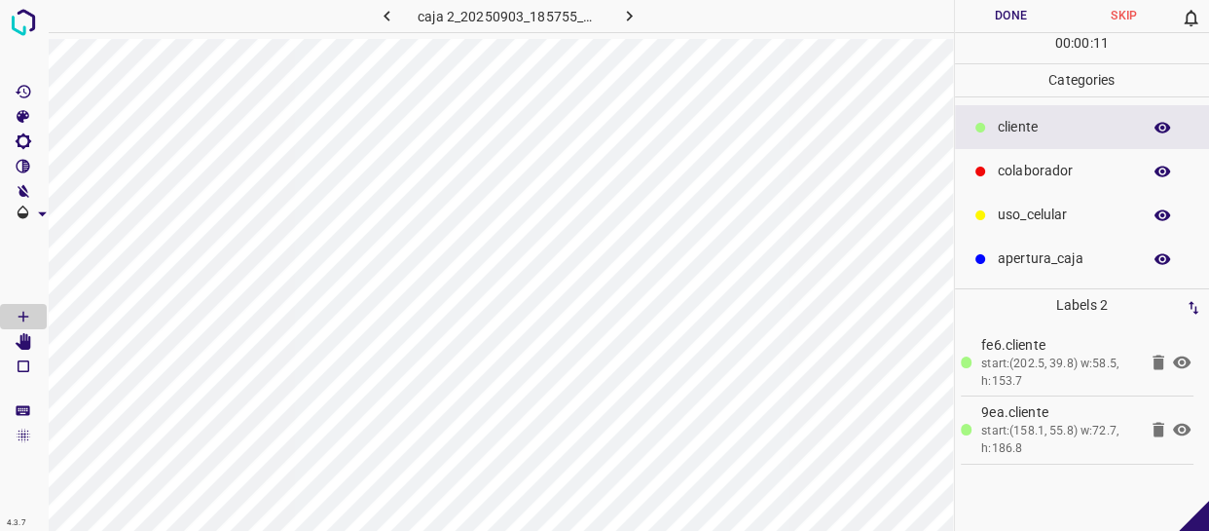
click at [1006, 13] on button "Done" at bounding box center [1011, 16] width 113 height 32
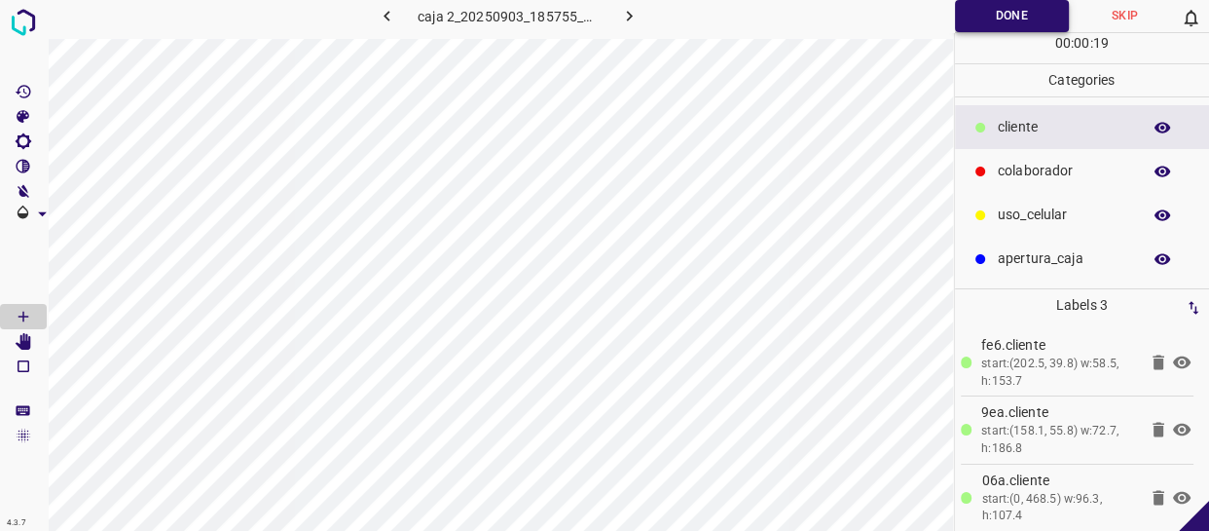
click at [1030, 19] on button "Done" at bounding box center [1012, 16] width 114 height 32
click at [628, 15] on icon "button" at bounding box center [629, 16] width 20 height 20
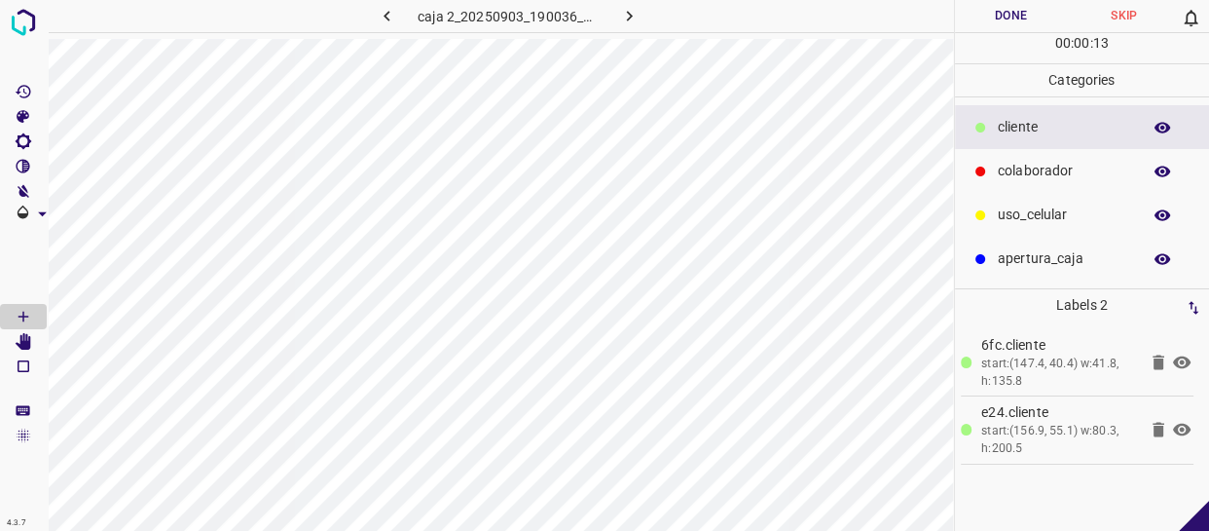
click at [1022, 15] on button "Done" at bounding box center [1011, 16] width 113 height 32
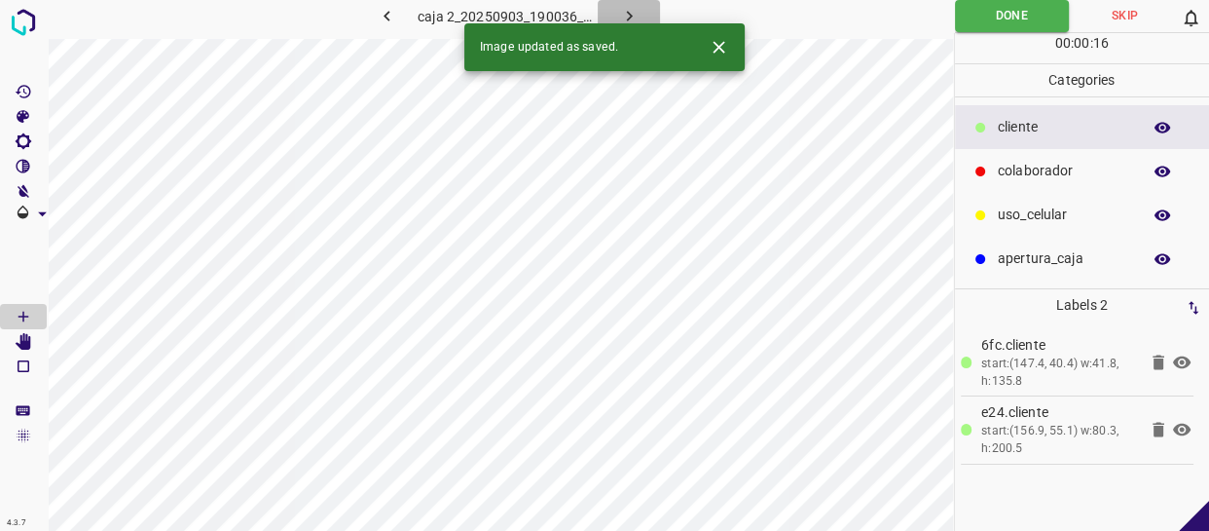
click at [630, 9] on icon "button" at bounding box center [629, 16] width 20 height 20
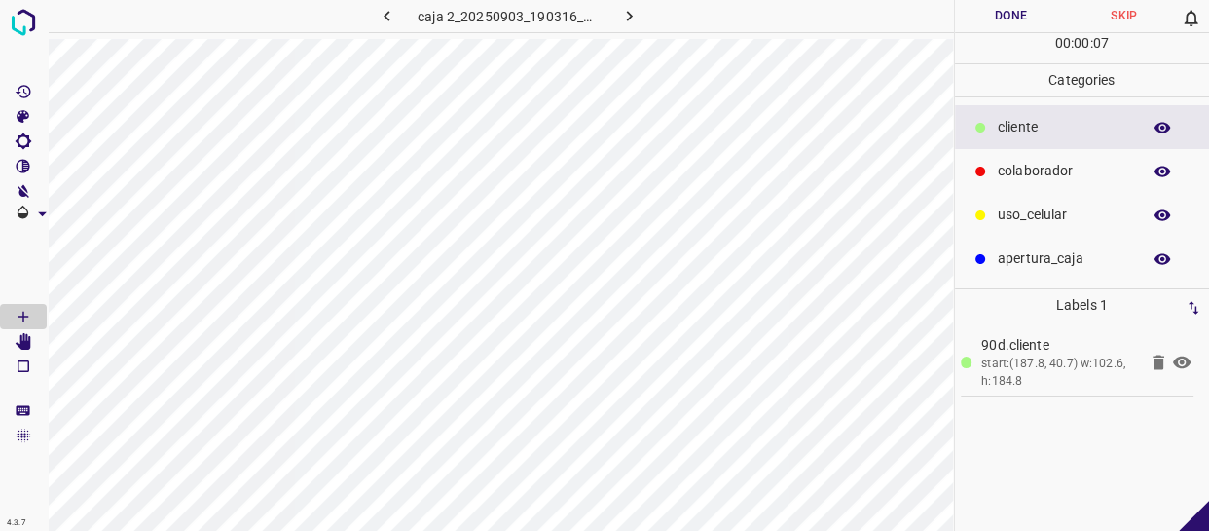
click at [1062, 207] on p "uso_celular" at bounding box center [1064, 214] width 133 height 20
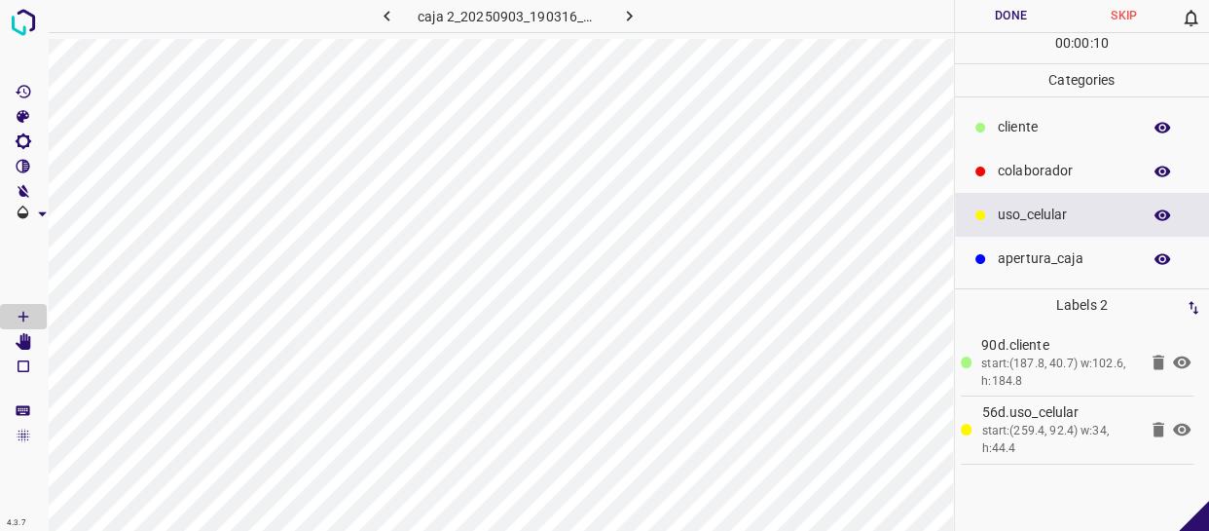
drag, startPoint x: 1046, startPoint y: 129, endPoint x: 1032, endPoint y: 128, distance: 13.8
click at [1042, 129] on p "cliente" at bounding box center [1064, 127] width 133 height 20
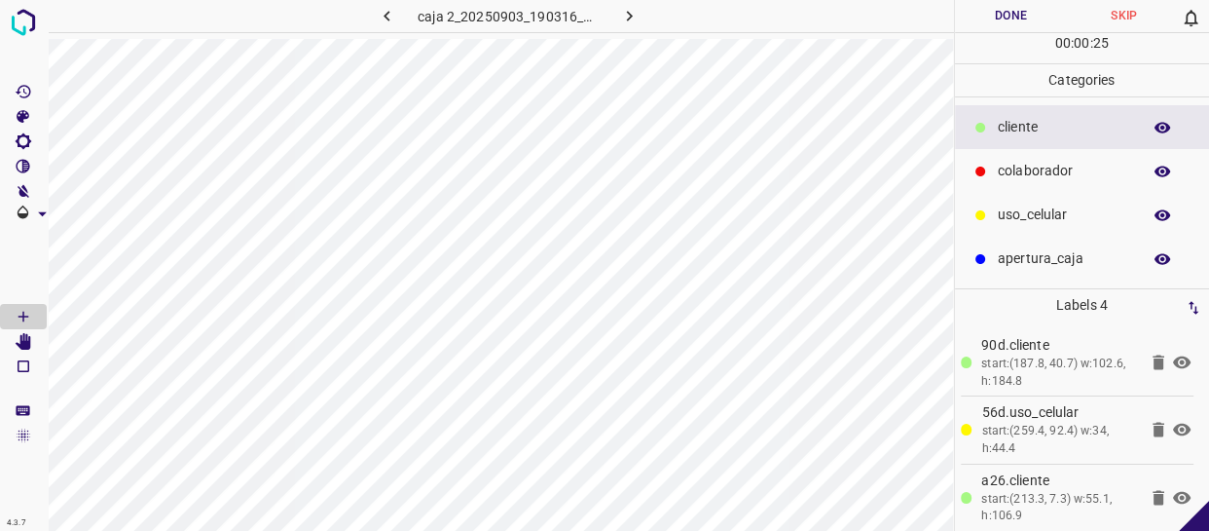
click at [1022, 178] on p "colaborador" at bounding box center [1064, 171] width 133 height 20
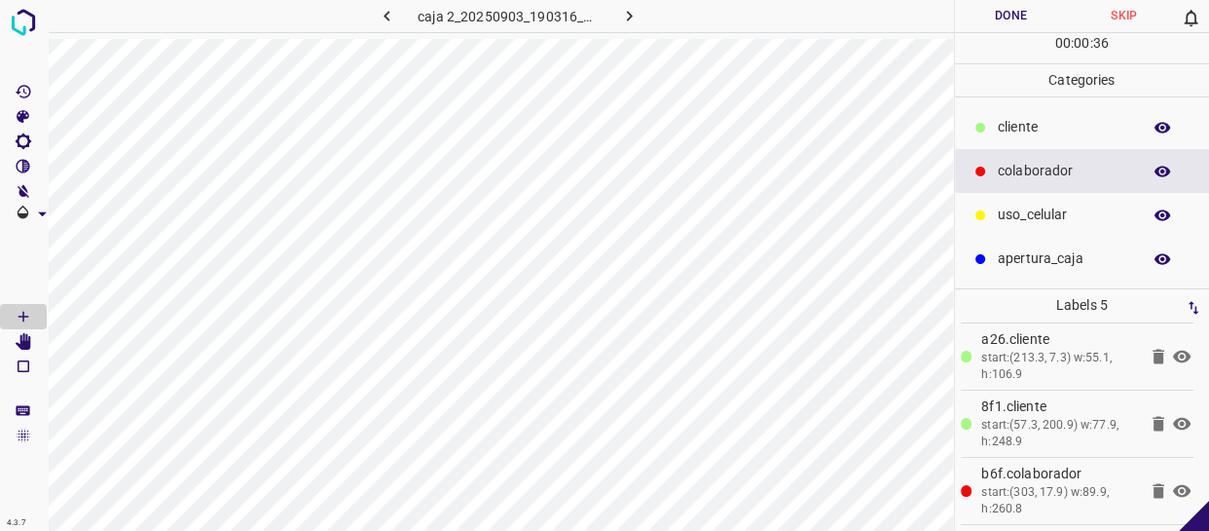
scroll to position [142, 0]
click at [1003, 7] on button "Done" at bounding box center [1011, 16] width 113 height 32
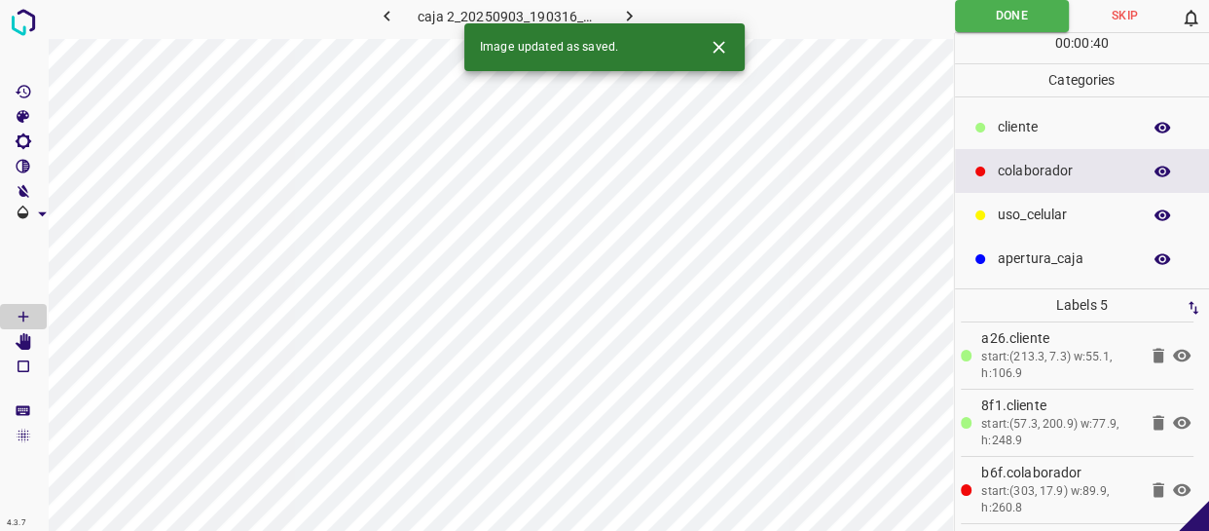
click at [637, 18] on icon "button" at bounding box center [629, 16] width 20 height 20
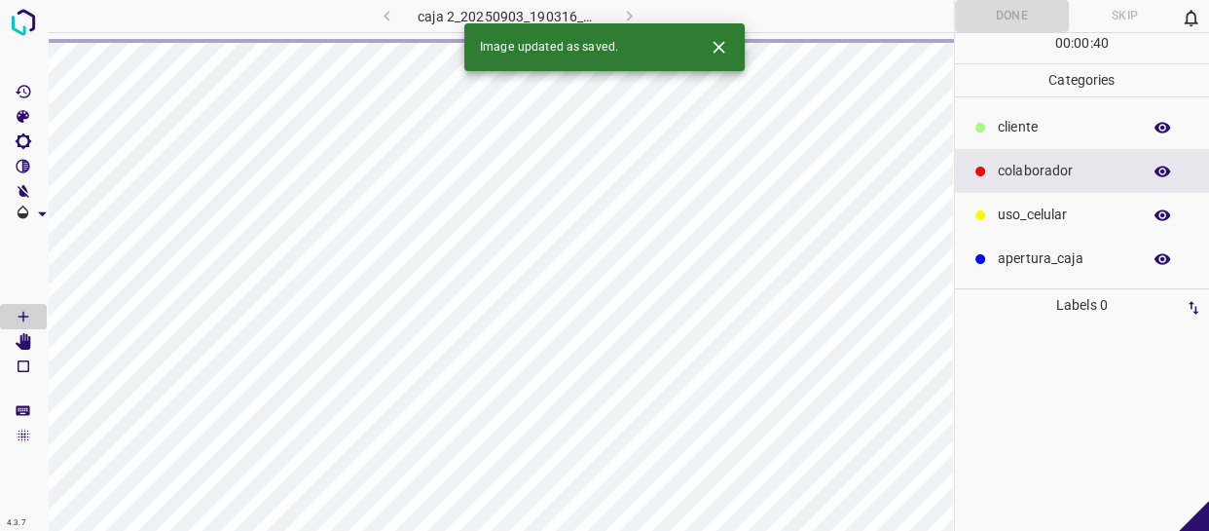
scroll to position [0, 0]
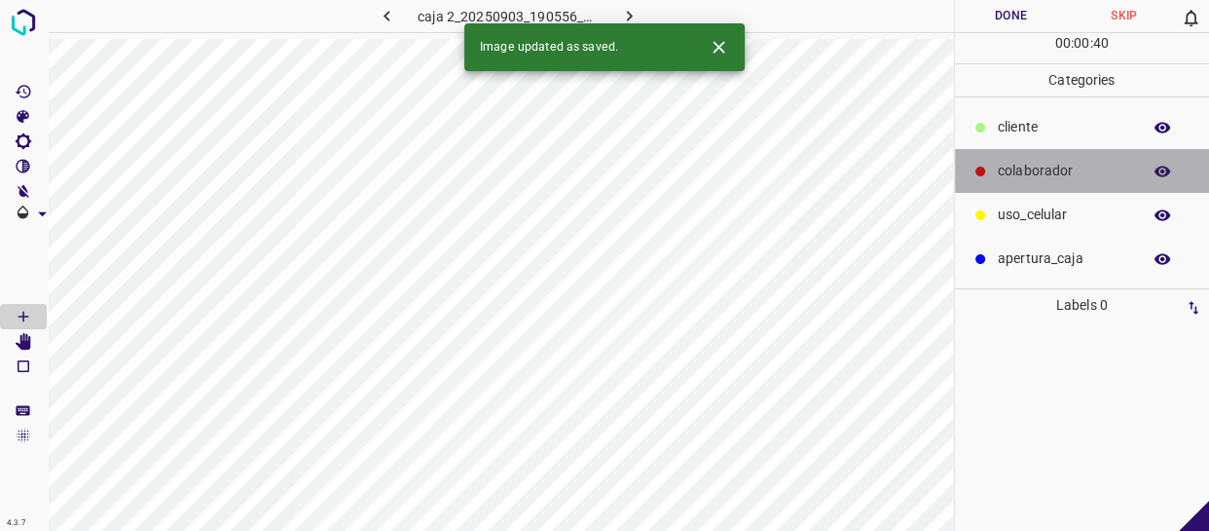
click at [1029, 168] on p "colaborador" at bounding box center [1064, 171] width 133 height 20
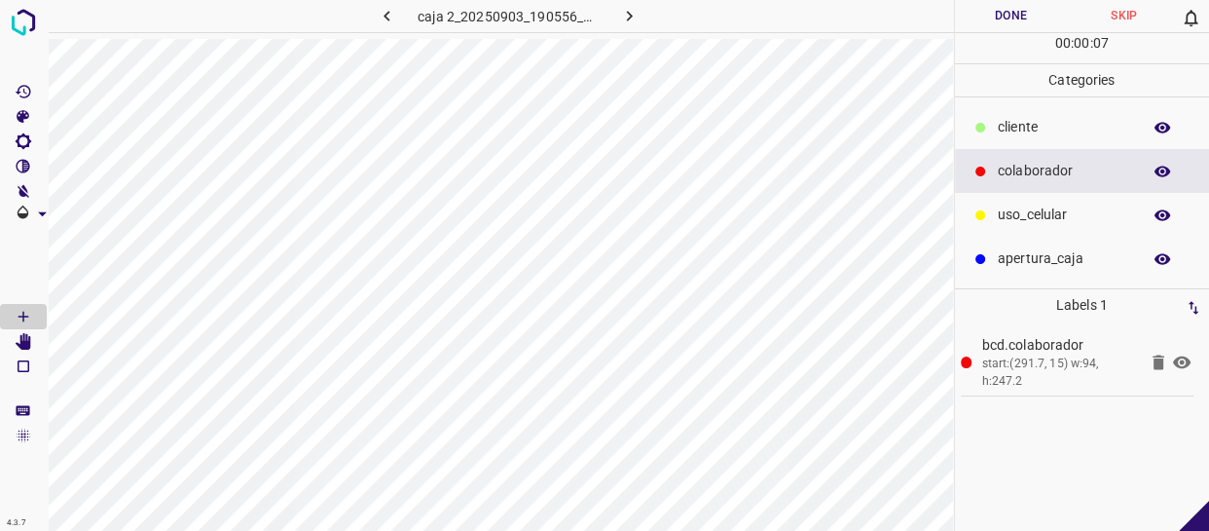
click at [1055, 134] on p "cliente" at bounding box center [1064, 127] width 133 height 20
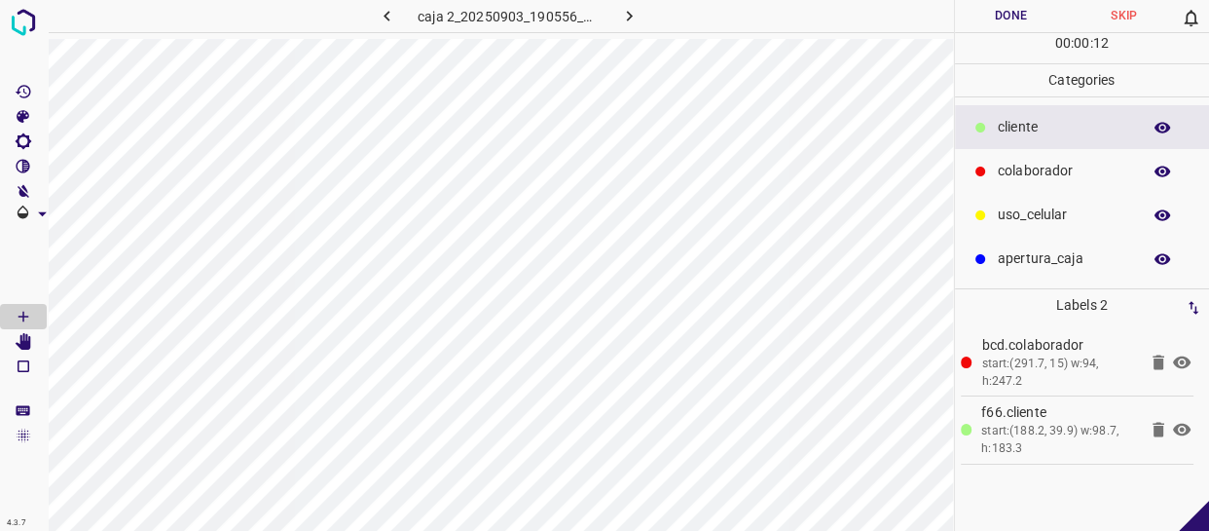
click at [1017, 194] on div "uso_celular" at bounding box center [1082, 215] width 255 height 44
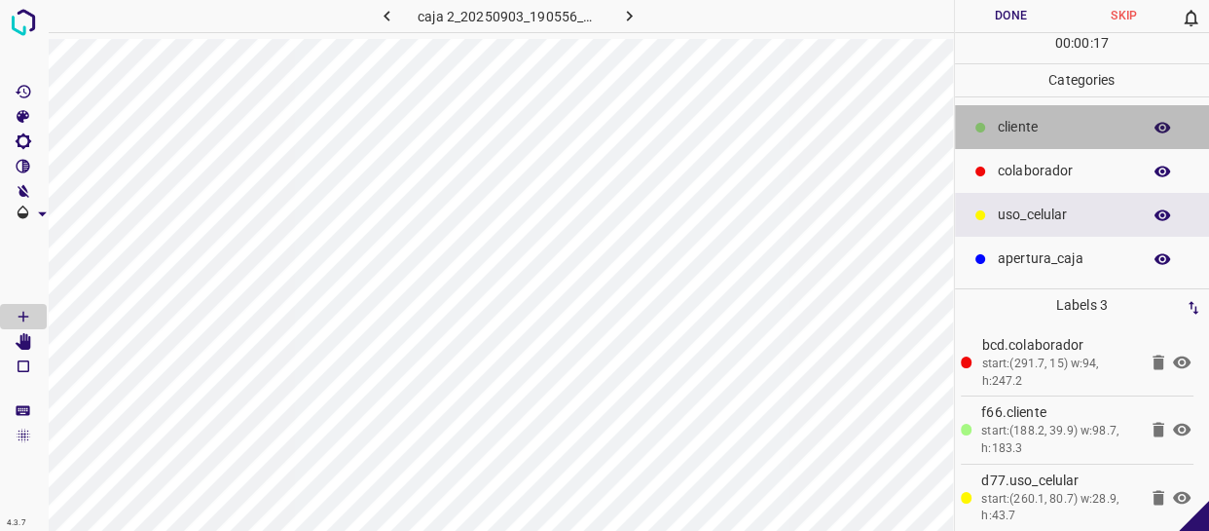
click at [1073, 116] on div "cliente" at bounding box center [1082, 127] width 255 height 44
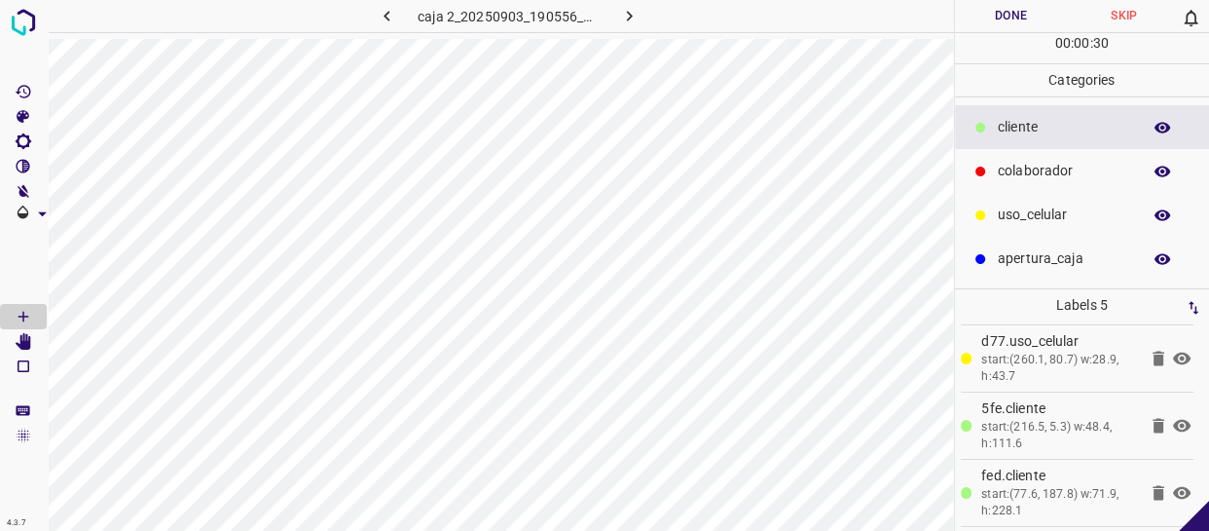
scroll to position [142, 0]
click at [1028, 4] on button "Done" at bounding box center [1011, 16] width 113 height 32
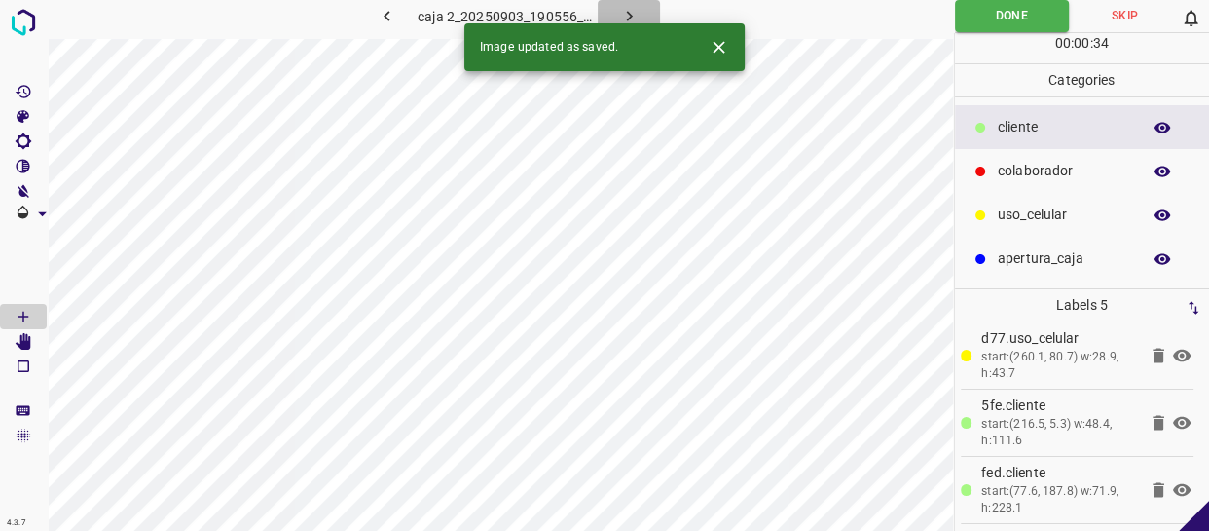
click at [636, 15] on icon "button" at bounding box center [629, 16] width 20 height 20
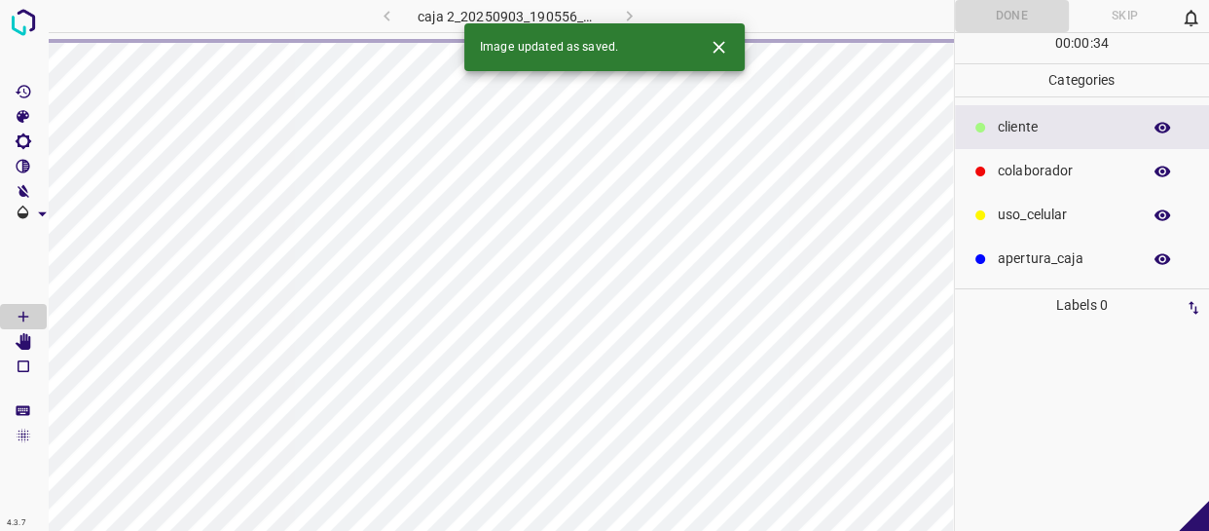
scroll to position [0, 0]
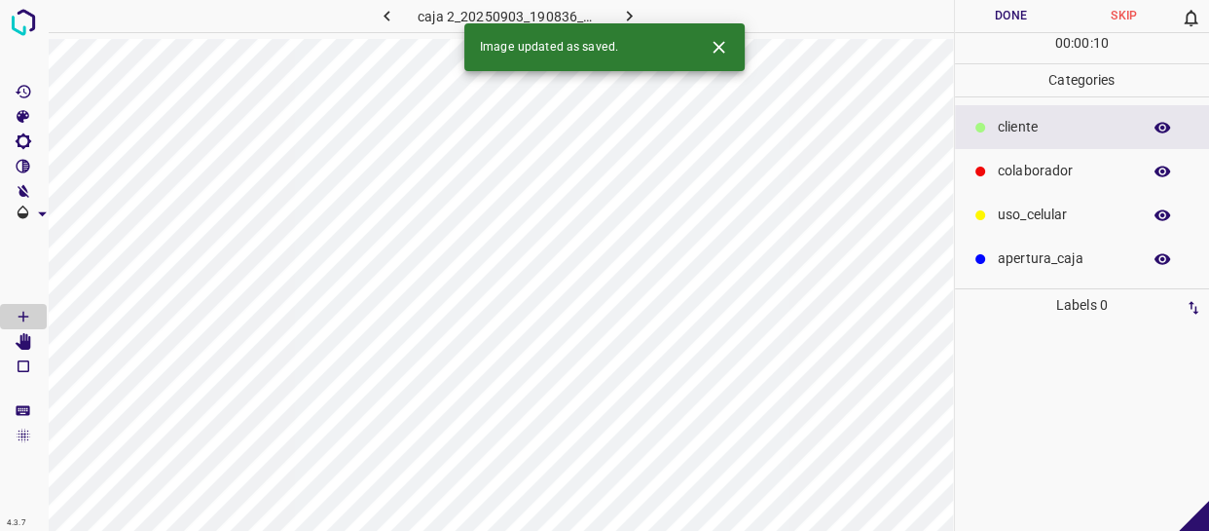
click at [1079, 133] on p "cliente" at bounding box center [1064, 127] width 133 height 20
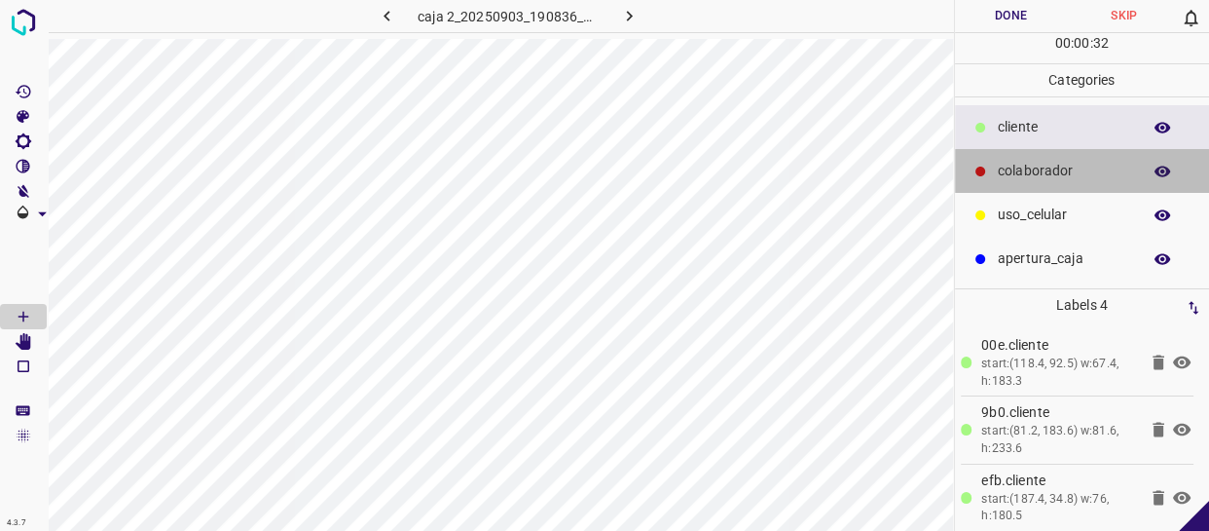
click at [1045, 174] on p "colaborador" at bounding box center [1064, 171] width 133 height 20
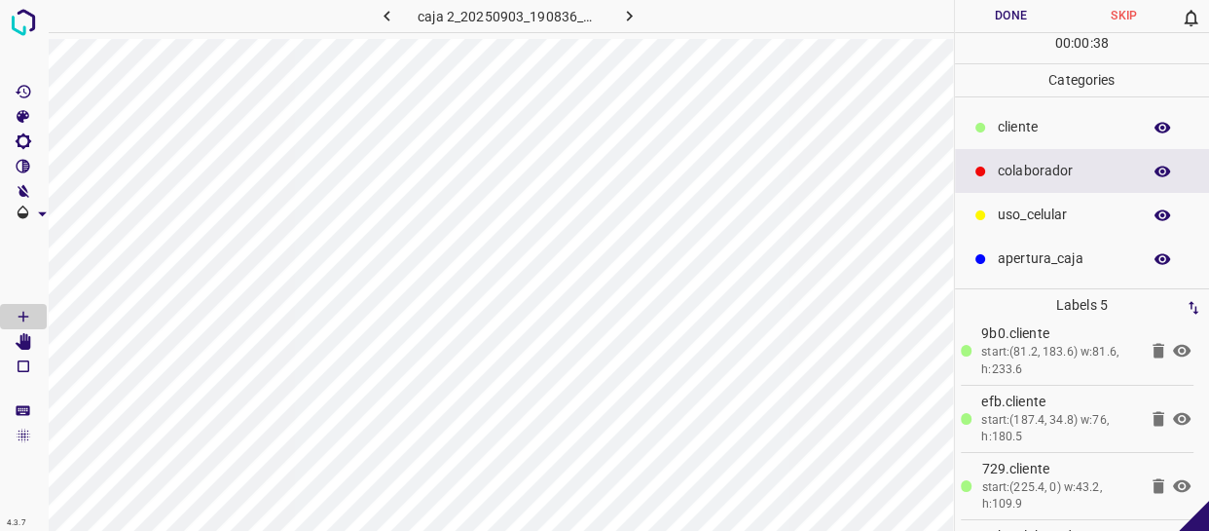
scroll to position [142, 0]
click at [1017, 16] on button "Done" at bounding box center [1011, 16] width 113 height 32
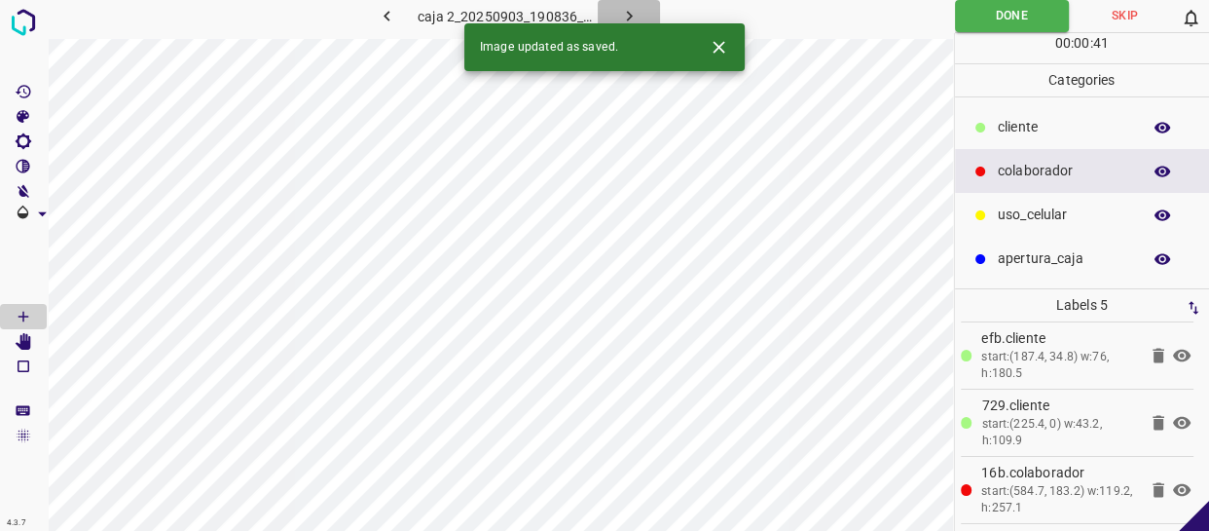
click at [622, 10] on icon "button" at bounding box center [629, 16] width 20 height 20
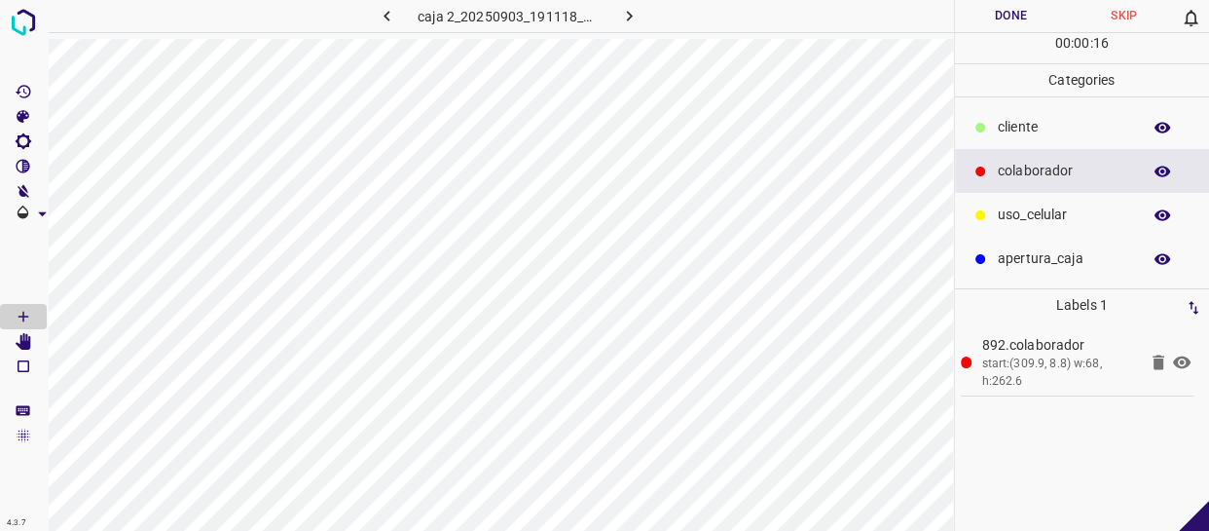
click at [1024, 132] on p "cliente" at bounding box center [1064, 127] width 133 height 20
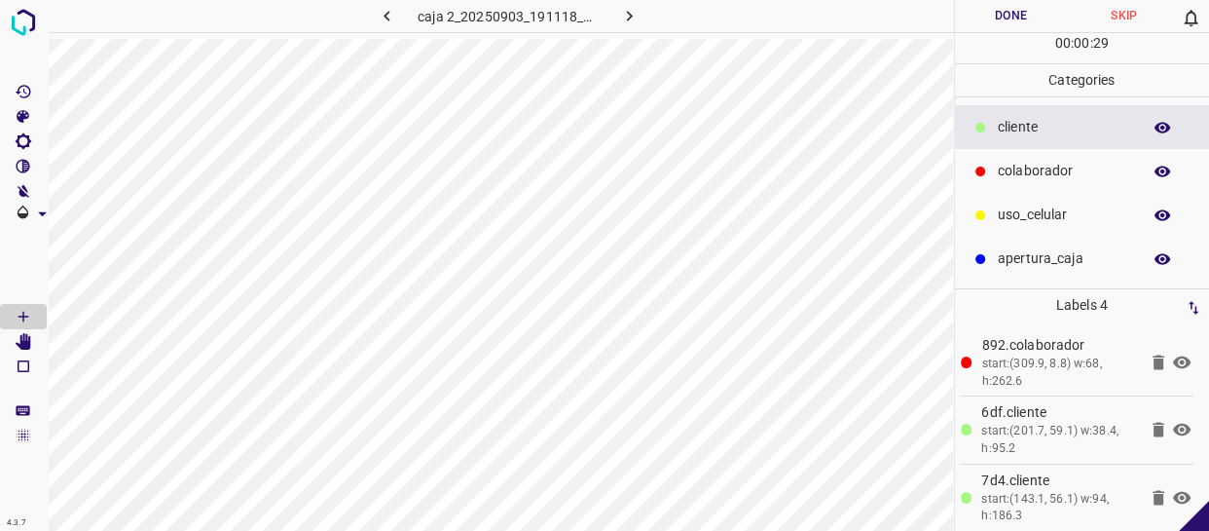
click at [1030, 21] on button "Done" at bounding box center [1011, 16] width 113 height 32
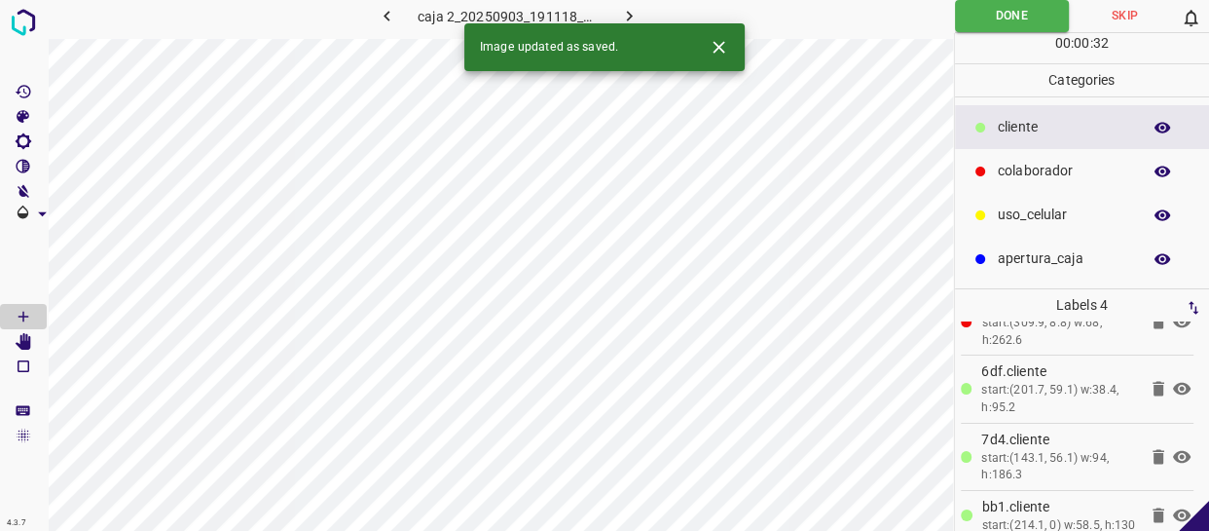
scroll to position [75, 0]
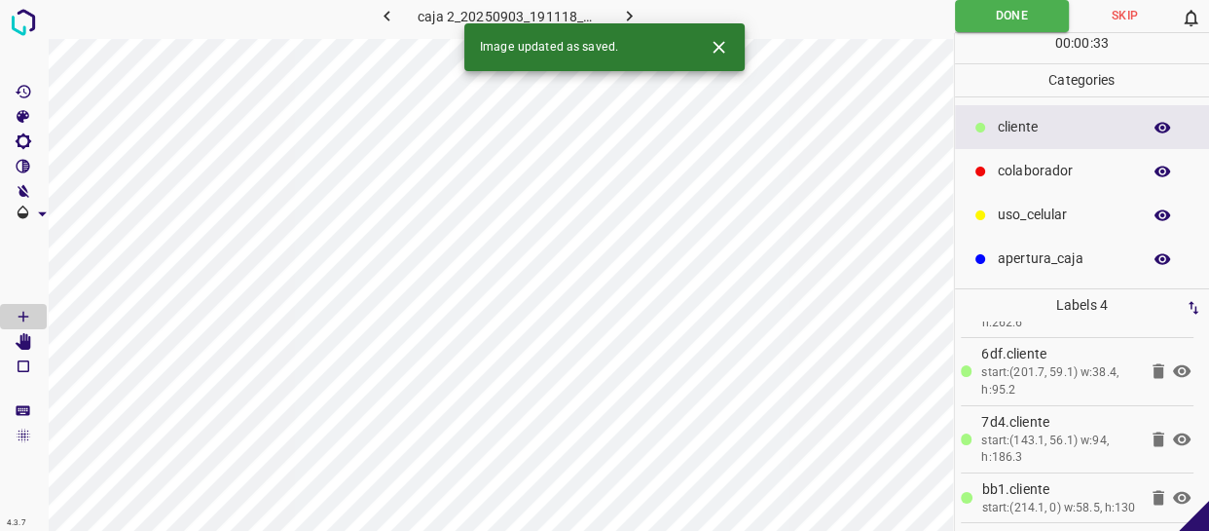
click at [619, 6] on icon "button" at bounding box center [629, 16] width 20 height 20
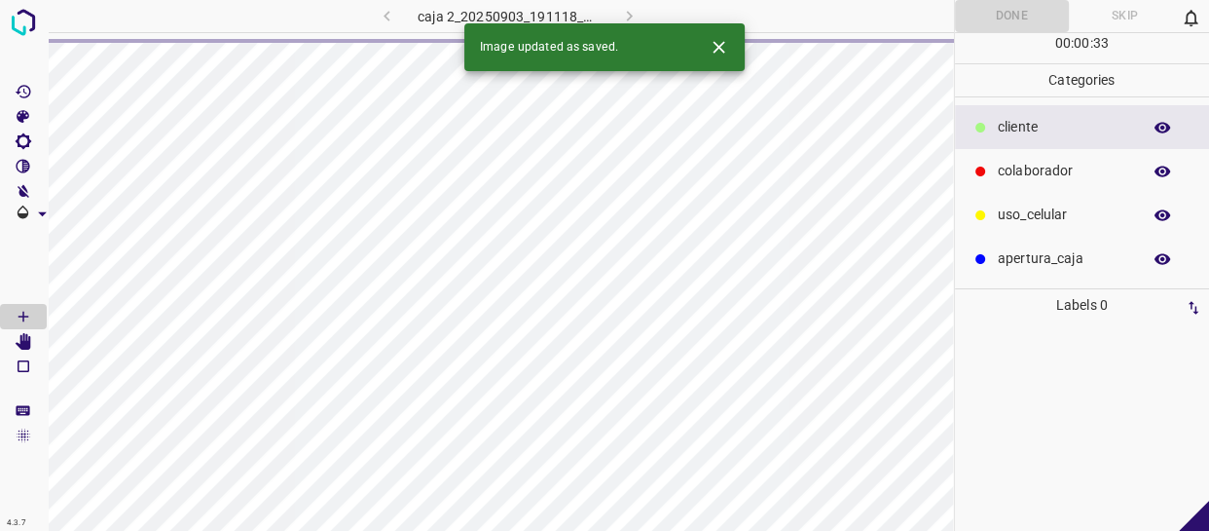
scroll to position [0, 0]
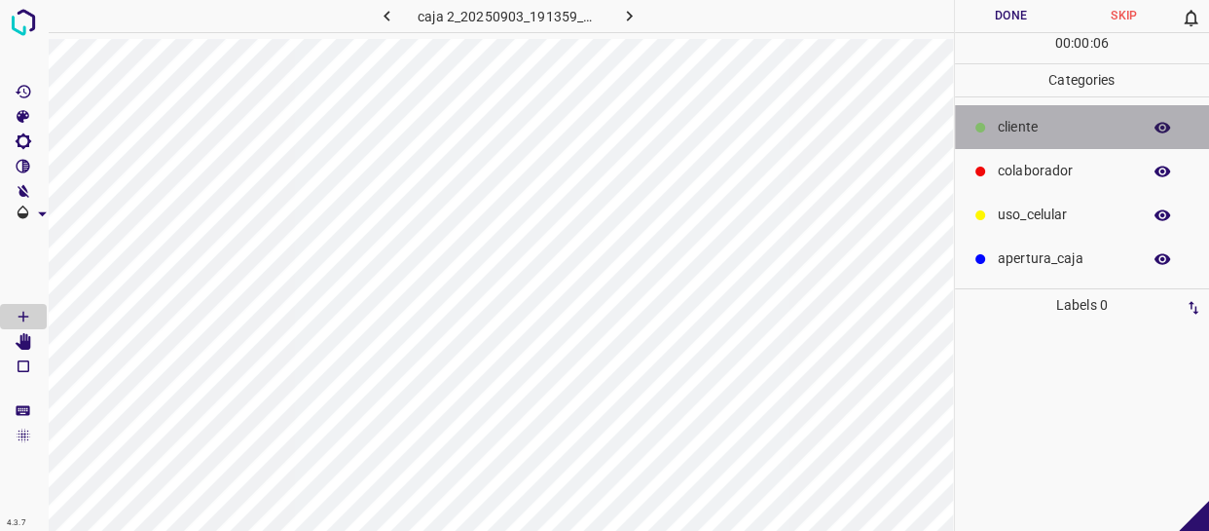
drag, startPoint x: 1044, startPoint y: 134, endPoint x: 1001, endPoint y: 133, distance: 42.8
click at [1043, 134] on p "cliente" at bounding box center [1064, 127] width 133 height 20
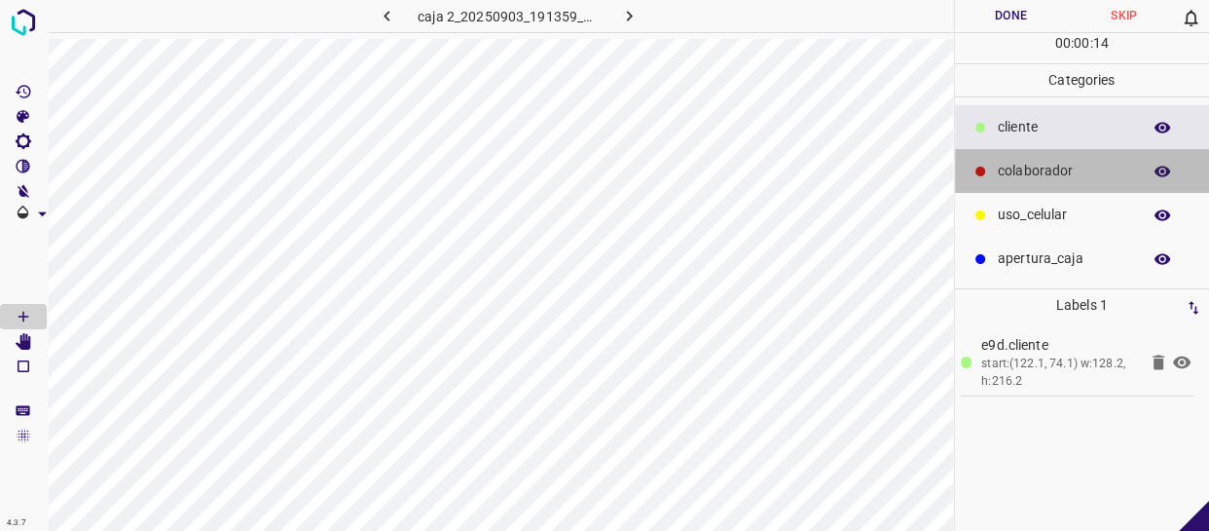
click at [1035, 164] on p "colaborador" at bounding box center [1064, 171] width 133 height 20
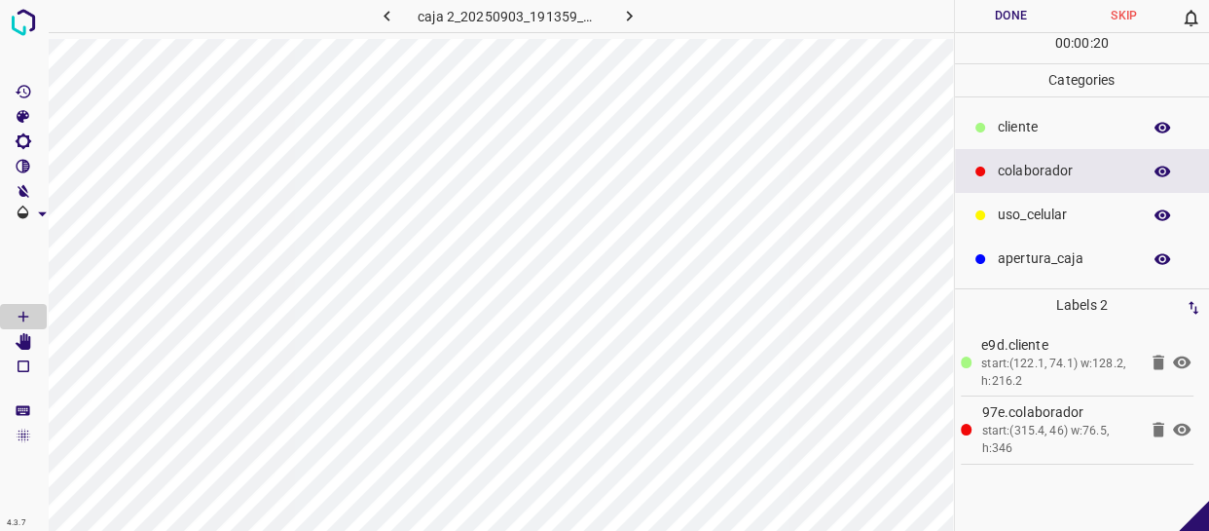
drag, startPoint x: 1034, startPoint y: 210, endPoint x: 992, endPoint y: 199, distance: 43.5
click at [1032, 210] on p "uso_celular" at bounding box center [1064, 214] width 133 height 20
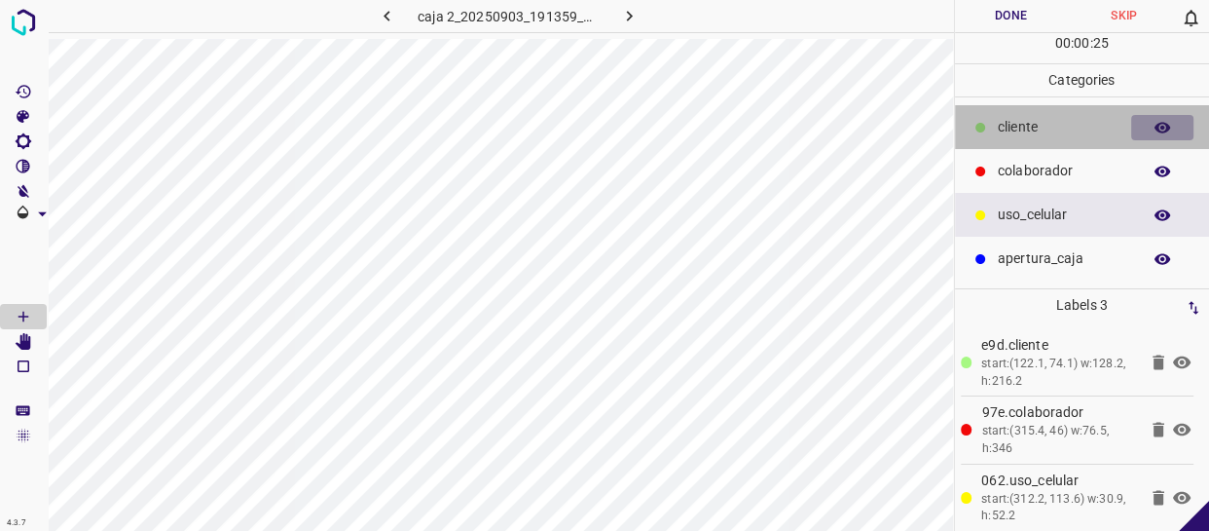
click at [1157, 119] on icon "button" at bounding box center [1163, 128] width 18 height 18
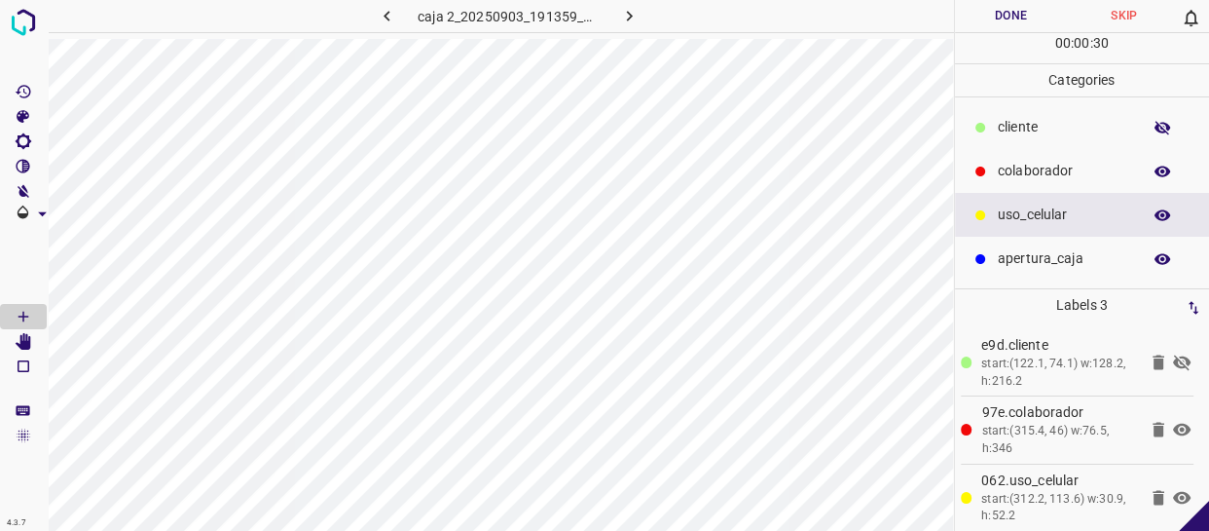
click at [1156, 119] on icon "button" at bounding box center [1163, 128] width 18 height 18
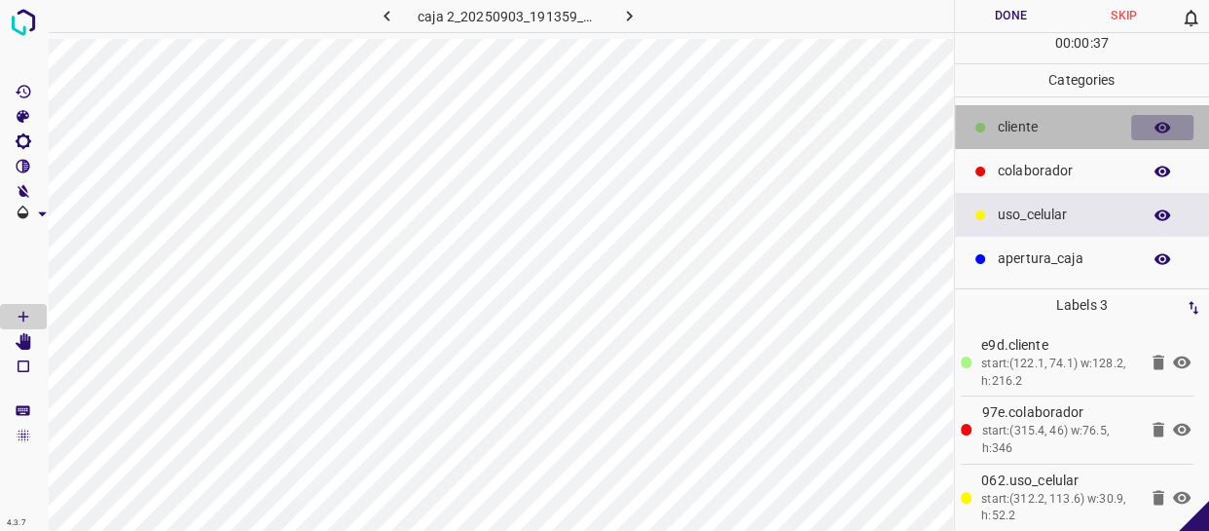
click at [1164, 129] on icon "button" at bounding box center [1163, 128] width 18 height 18
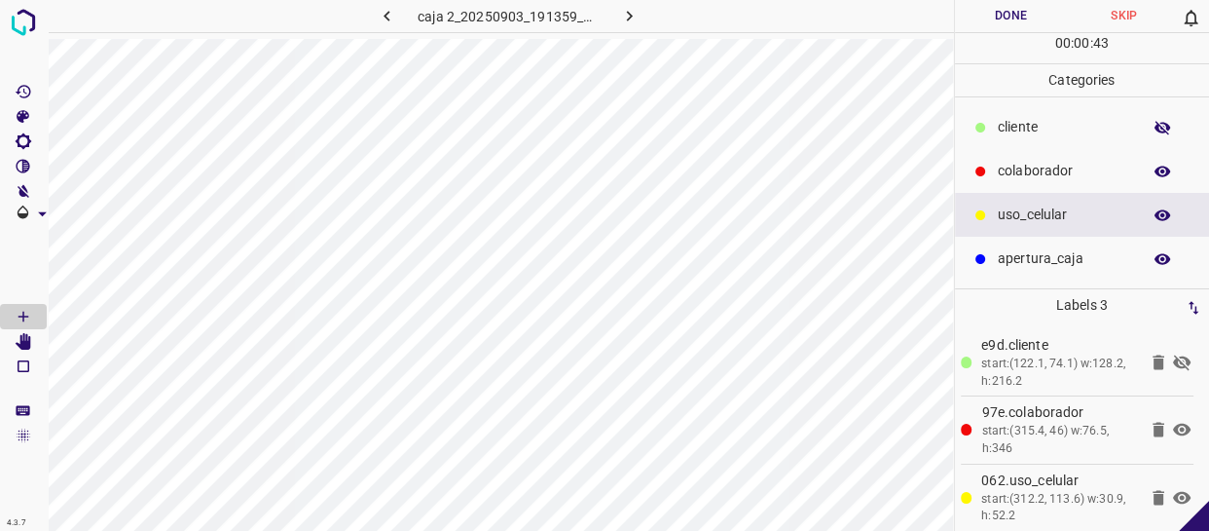
click at [1176, 127] on button "button" at bounding box center [1162, 127] width 62 height 25
drag, startPoint x: 1055, startPoint y: 215, endPoint x: 998, endPoint y: 211, distance: 57.6
click at [1051, 215] on p "uso_celular" at bounding box center [1064, 214] width 133 height 20
click at [1012, 14] on button "Done" at bounding box center [1011, 16] width 113 height 32
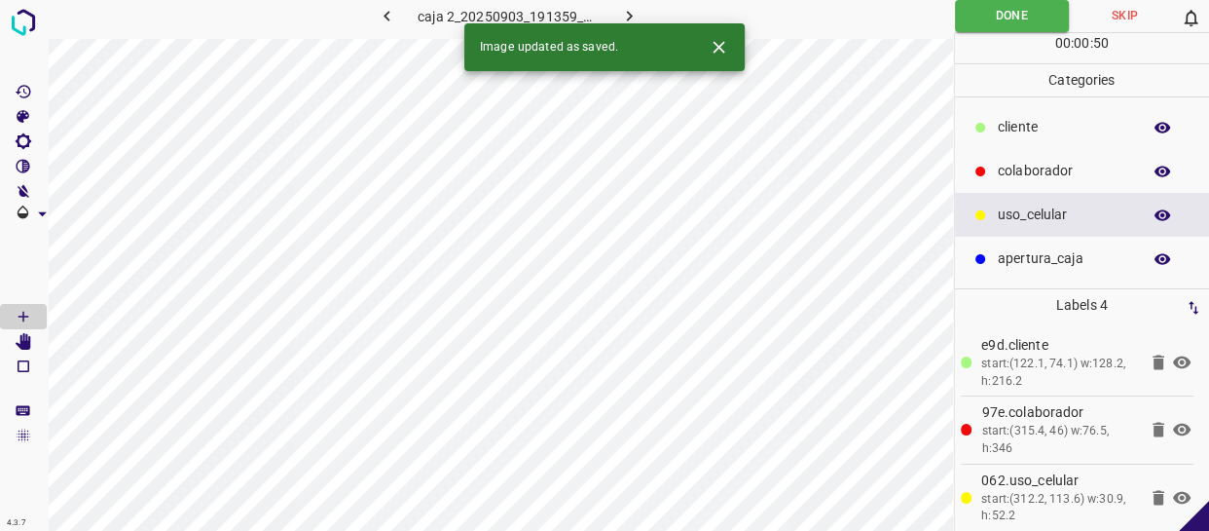
click at [634, 15] on icon "button" at bounding box center [629, 16] width 20 height 20
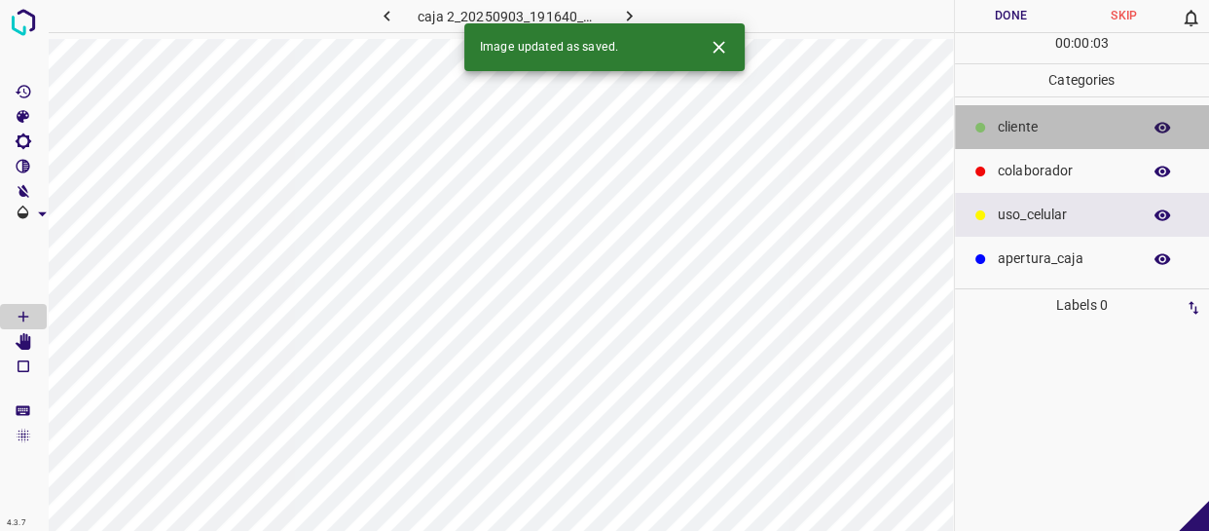
drag, startPoint x: 1026, startPoint y: 127, endPoint x: 983, endPoint y: 130, distance: 43.0
click at [1025, 127] on p "cliente" at bounding box center [1064, 127] width 133 height 20
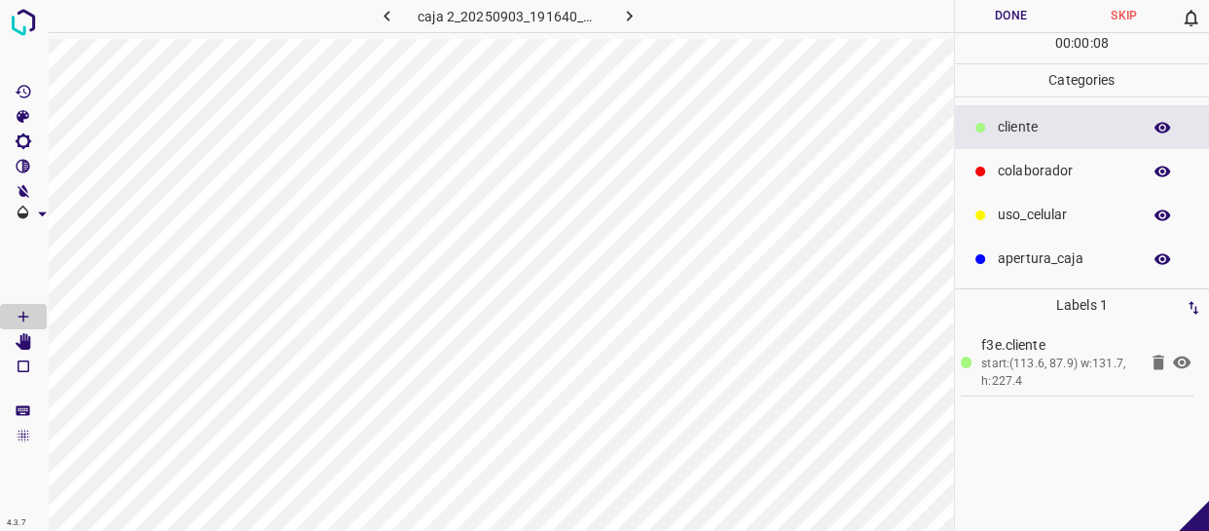
click at [1074, 223] on p "uso_celular" at bounding box center [1064, 214] width 133 height 20
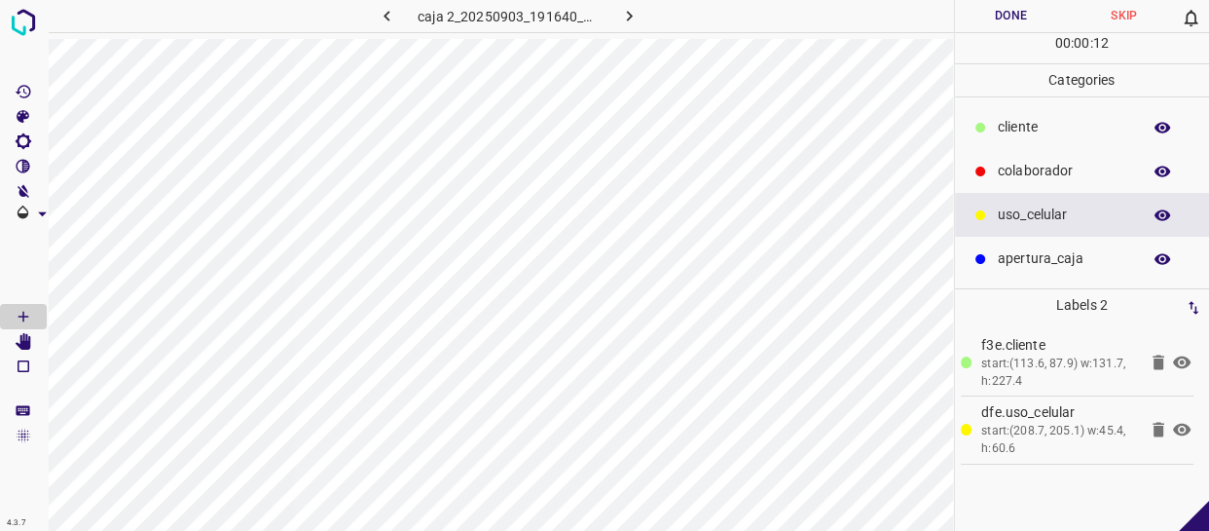
drag, startPoint x: 1022, startPoint y: 164, endPoint x: 1002, endPoint y: 163, distance: 20.5
click at [1021, 164] on p "colaborador" at bounding box center [1064, 171] width 133 height 20
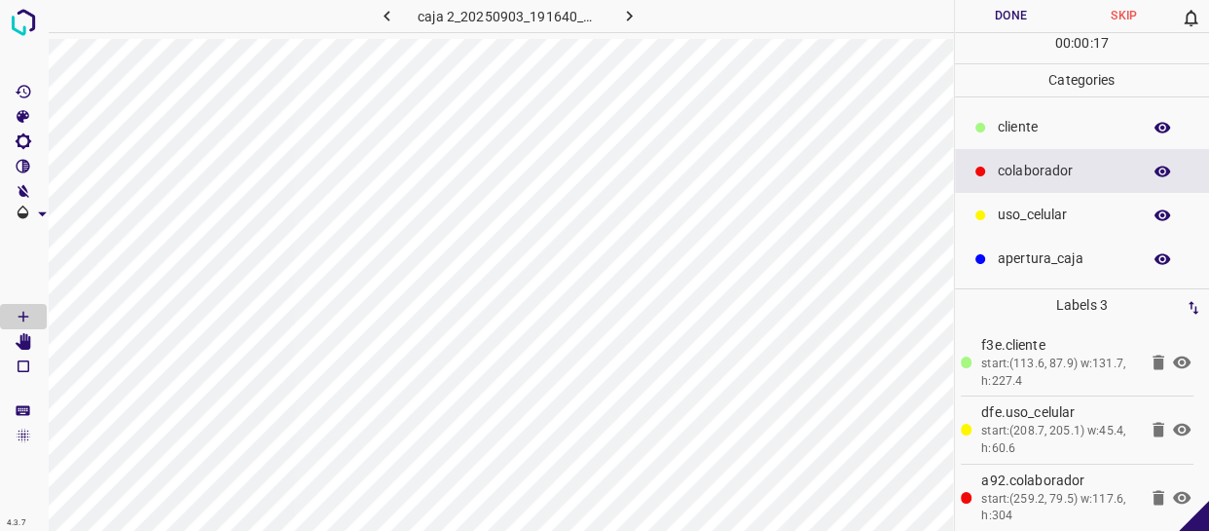
click at [1059, 210] on p "uso_celular" at bounding box center [1064, 214] width 133 height 20
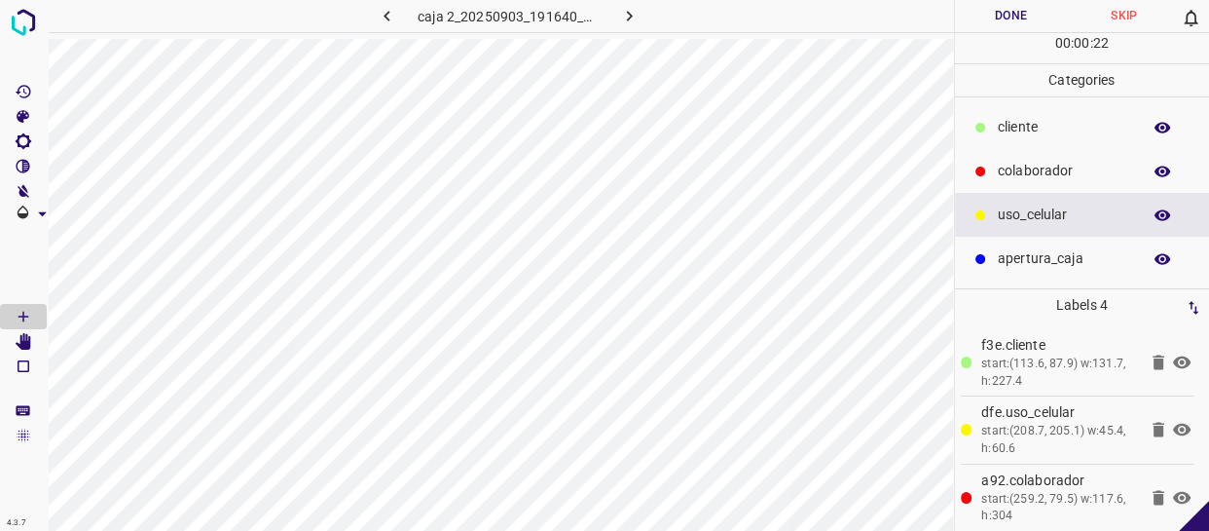
click at [1060, 133] on p "cliente" at bounding box center [1064, 127] width 133 height 20
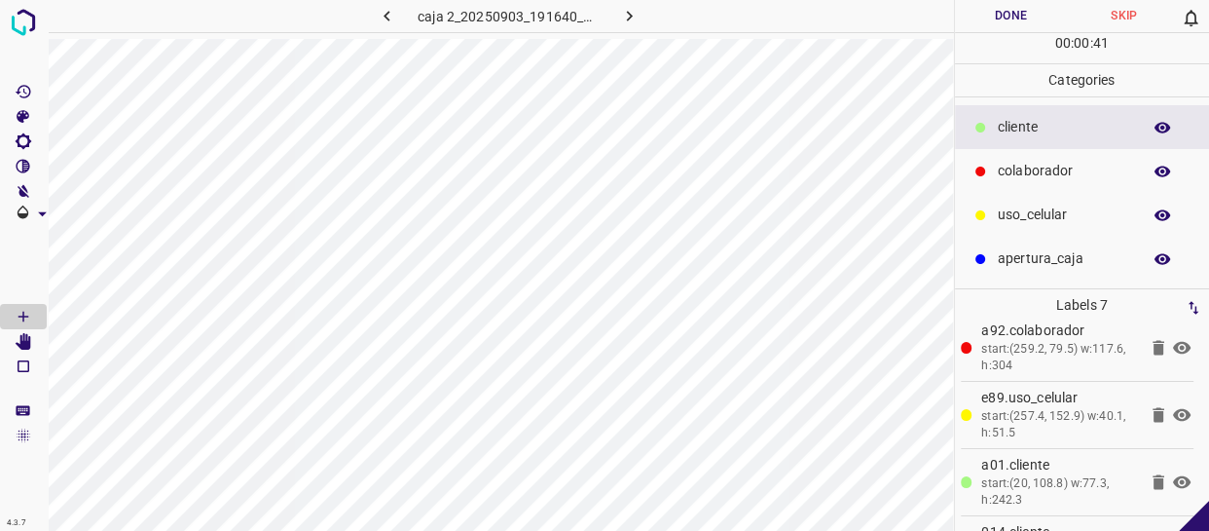
scroll to position [265, 0]
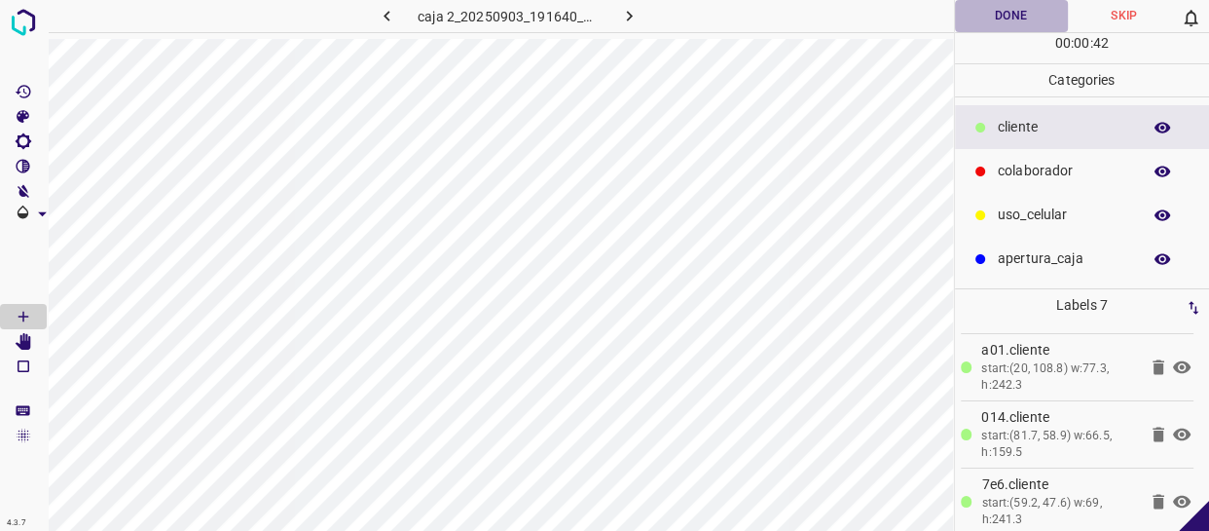
click at [1022, 19] on button "Done" at bounding box center [1011, 16] width 113 height 32
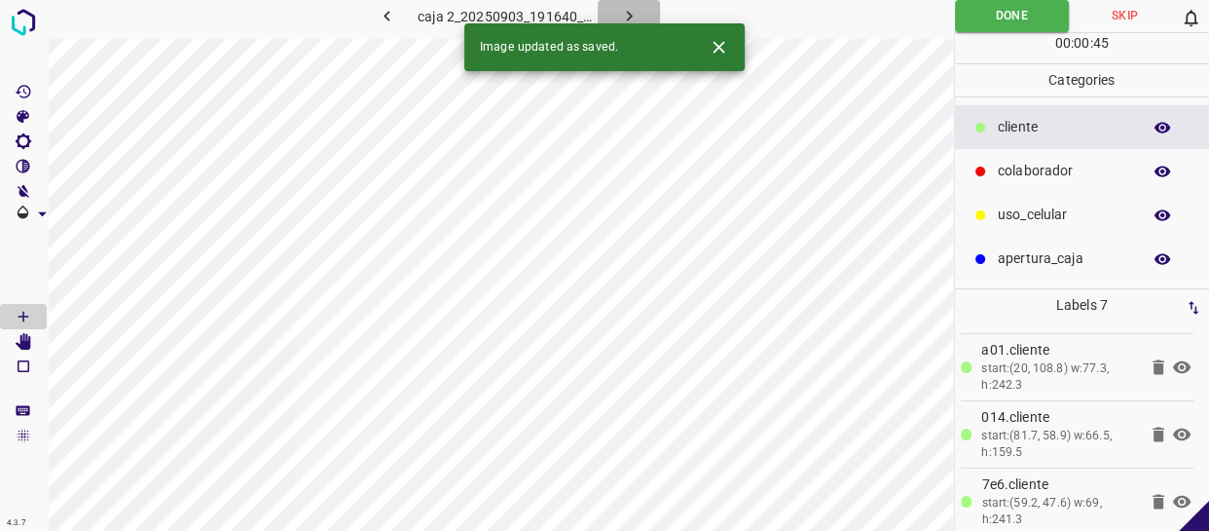
click at [628, 7] on icon "button" at bounding box center [629, 16] width 20 height 20
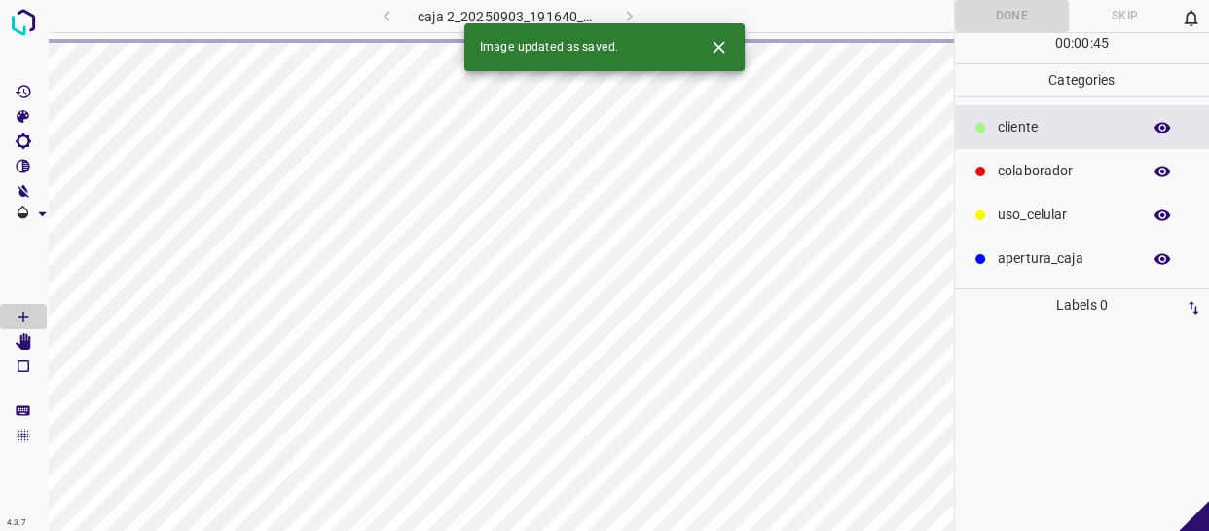
scroll to position [0, 0]
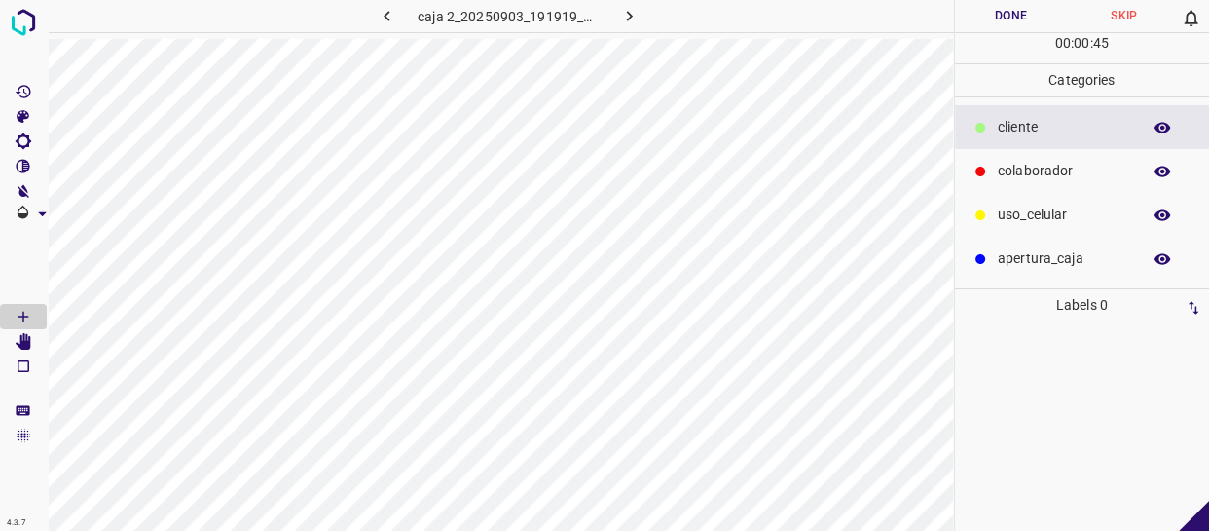
click at [1032, 180] on p "colaborador" at bounding box center [1064, 171] width 133 height 20
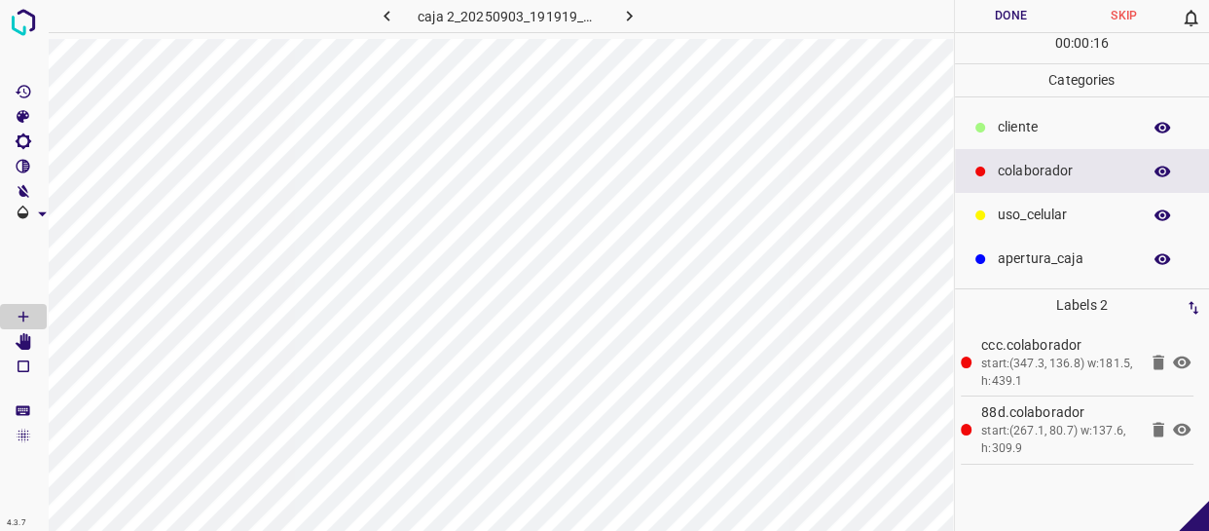
drag, startPoint x: 1004, startPoint y: 213, endPoint x: 981, endPoint y: 213, distance: 22.4
click at [1003, 213] on p "uso_celular" at bounding box center [1064, 214] width 133 height 20
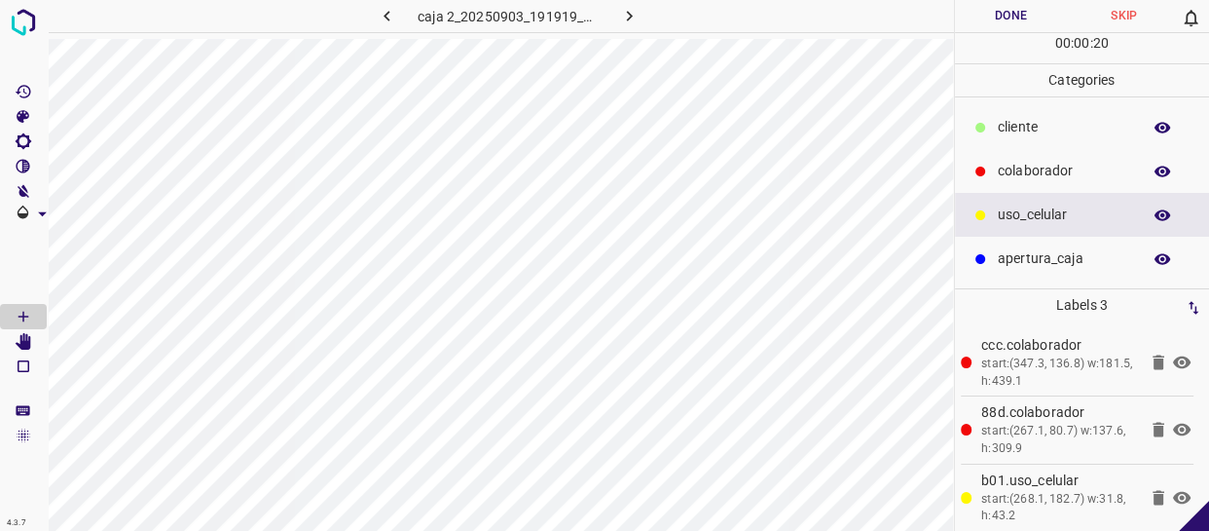
click at [1022, 123] on p "cliente" at bounding box center [1064, 127] width 133 height 20
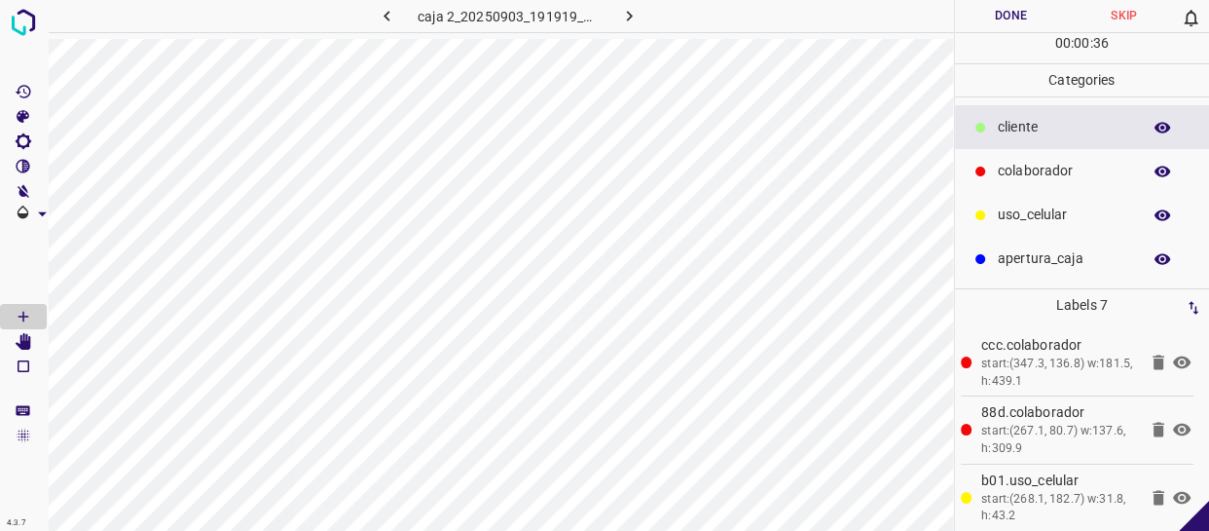
drag, startPoint x: 1084, startPoint y: 213, endPoint x: 975, endPoint y: 212, distance: 108.1
click at [1079, 212] on p "uso_celular" at bounding box center [1064, 214] width 133 height 20
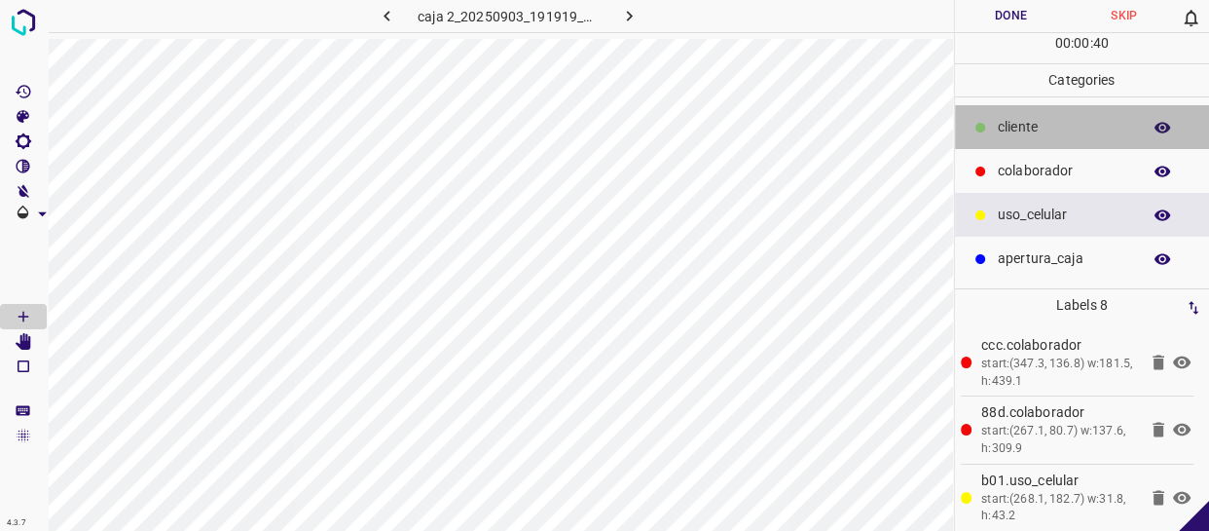
drag, startPoint x: 1037, startPoint y: 125, endPoint x: 957, endPoint y: 135, distance: 80.5
click at [1034, 125] on p "cliente" at bounding box center [1064, 127] width 133 height 20
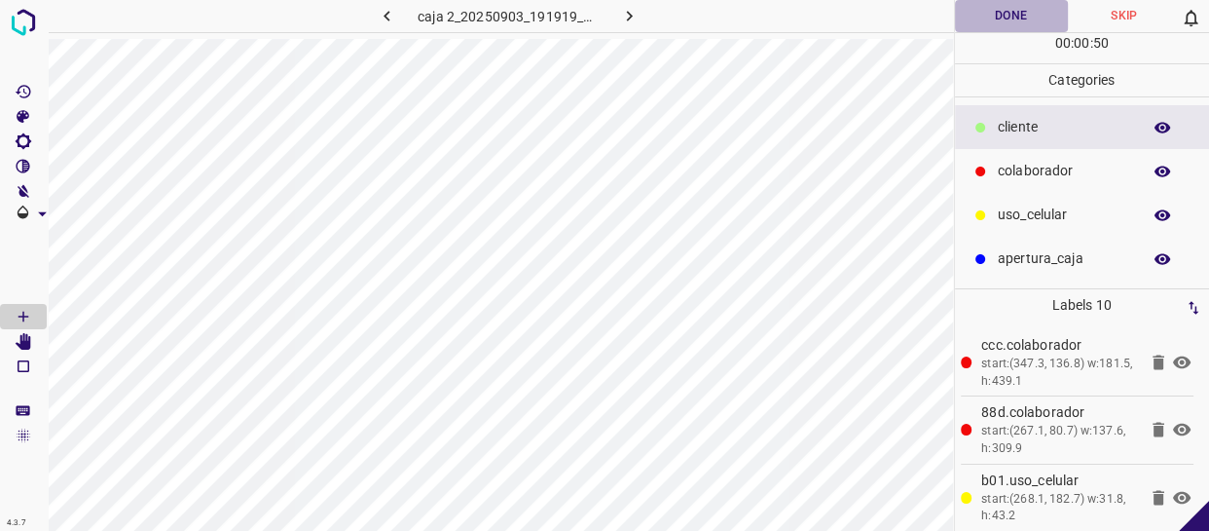
click at [1009, 4] on button "Done" at bounding box center [1011, 16] width 113 height 32
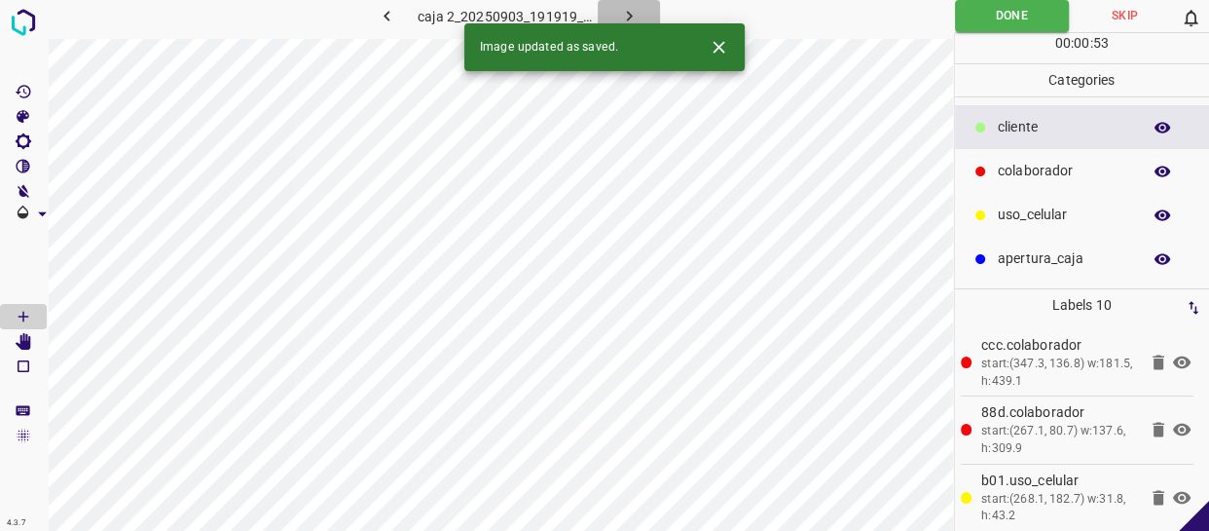
click at [625, 12] on icon "button" at bounding box center [629, 16] width 20 height 20
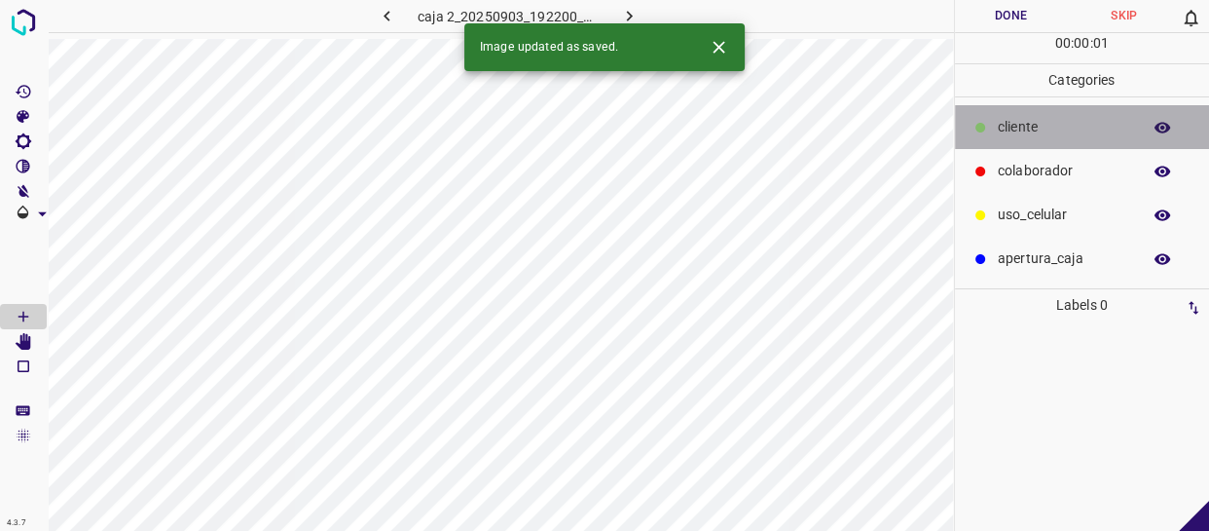
click at [1028, 130] on p "cliente" at bounding box center [1064, 127] width 133 height 20
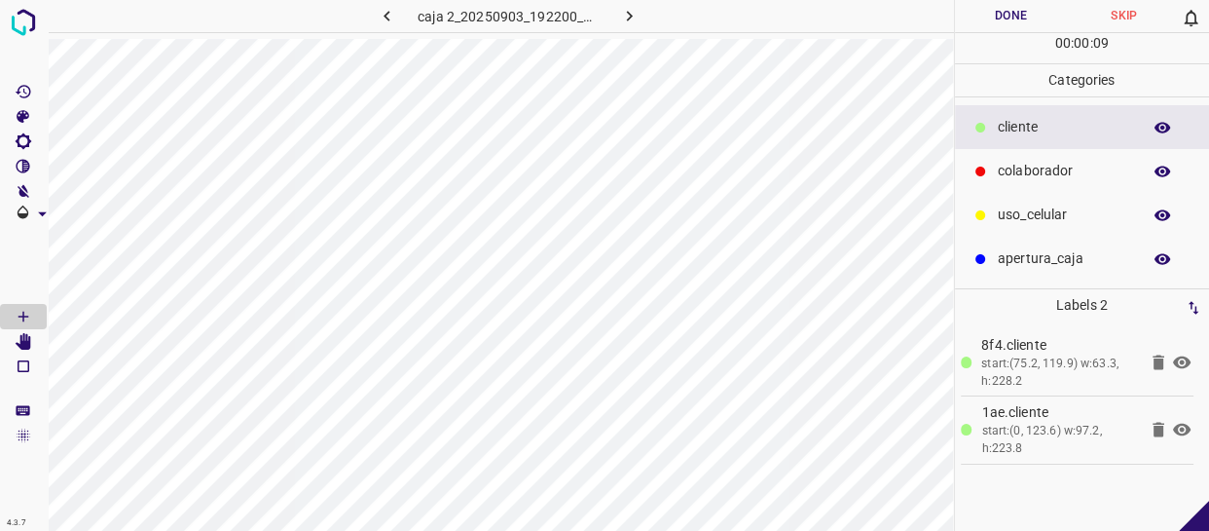
drag, startPoint x: 1052, startPoint y: 217, endPoint x: 995, endPoint y: 218, distance: 57.4
click at [1050, 216] on p "uso_celular" at bounding box center [1064, 214] width 133 height 20
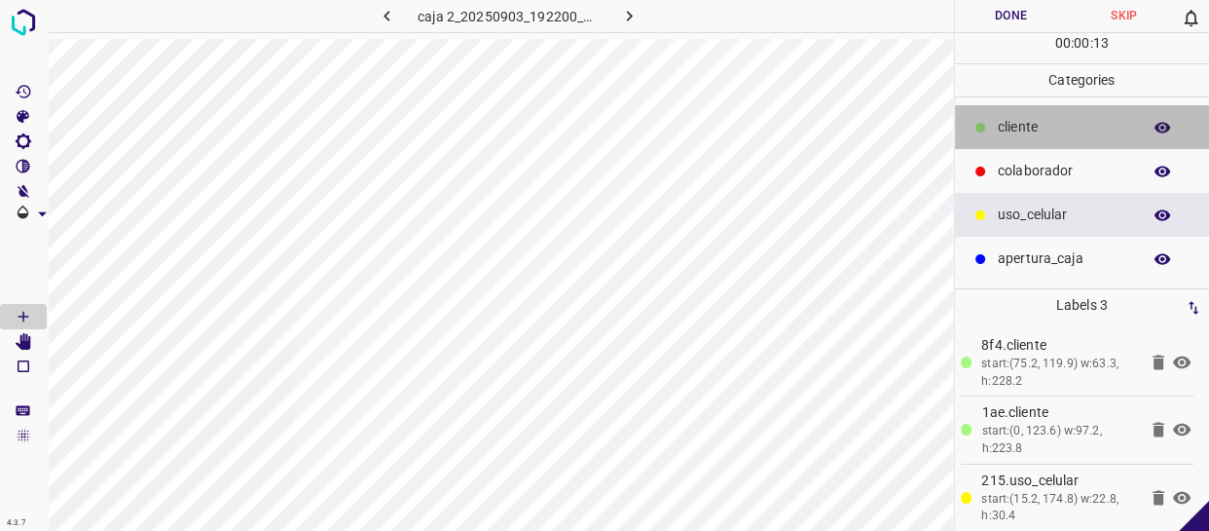
drag, startPoint x: 1053, startPoint y: 132, endPoint x: 953, endPoint y: 134, distance: 100.3
click at [1048, 131] on p "cliente" at bounding box center [1064, 127] width 133 height 20
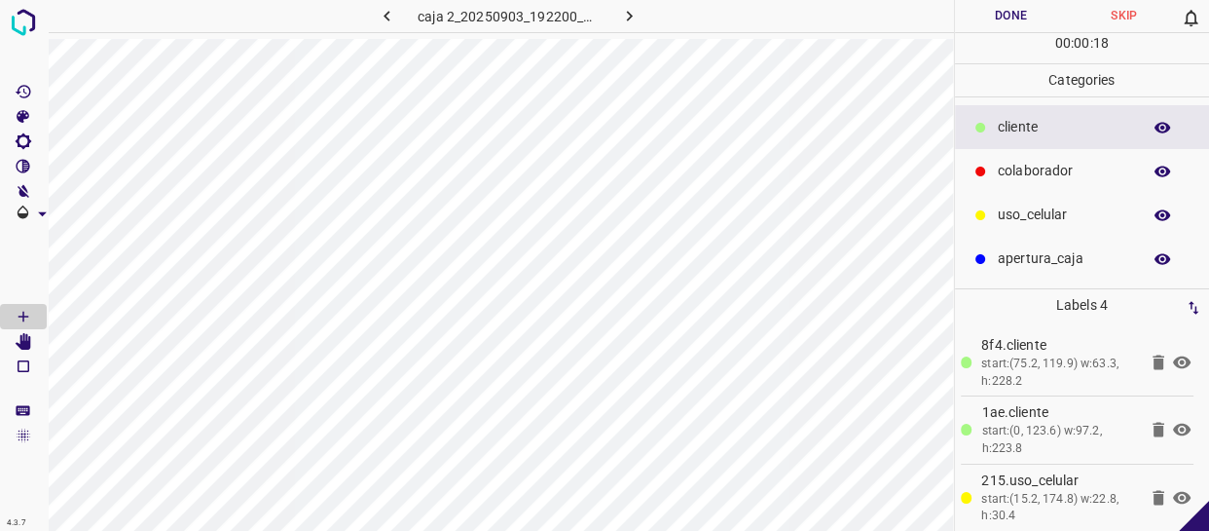
click at [1016, 212] on p "uso_celular" at bounding box center [1064, 214] width 133 height 20
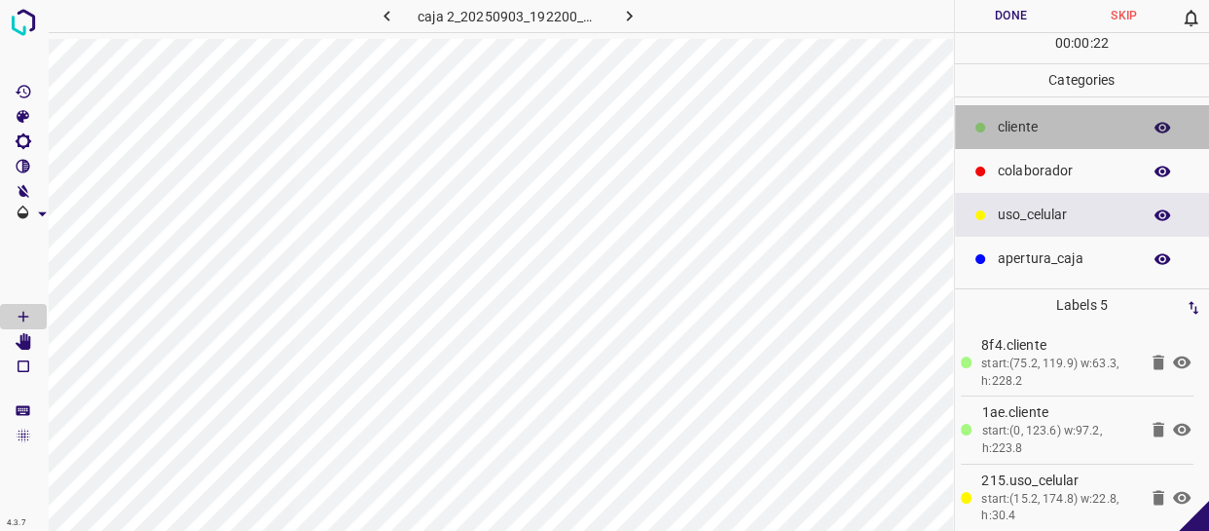
drag, startPoint x: 1015, startPoint y: 128, endPoint x: 974, endPoint y: 143, distance: 44.7
click at [1013, 129] on p "cliente" at bounding box center [1064, 127] width 133 height 20
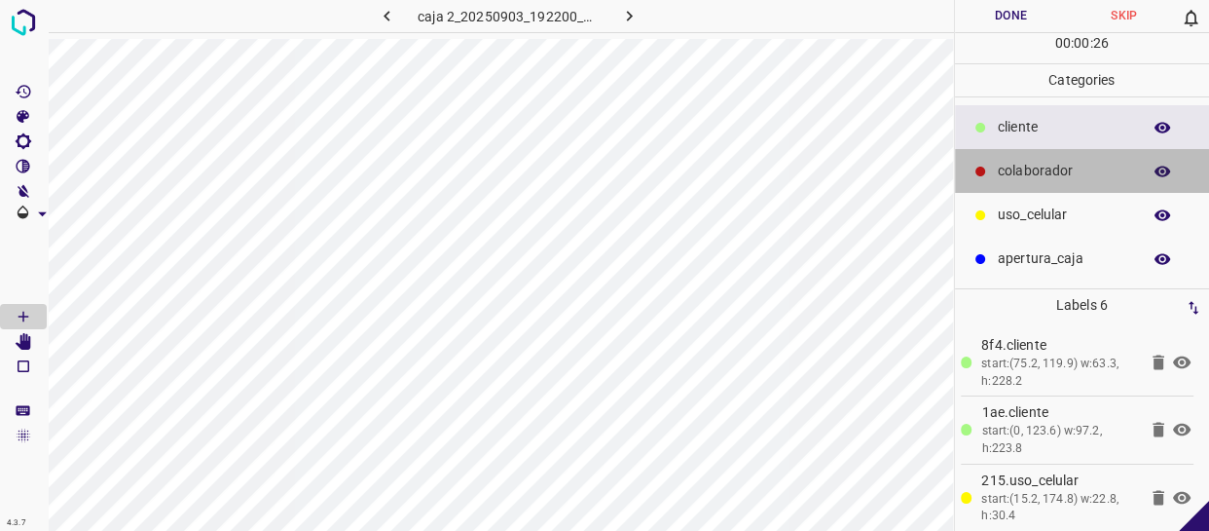
drag, startPoint x: 1041, startPoint y: 179, endPoint x: 999, endPoint y: 180, distance: 41.9
click at [1036, 179] on p "colaborador" at bounding box center [1064, 171] width 133 height 20
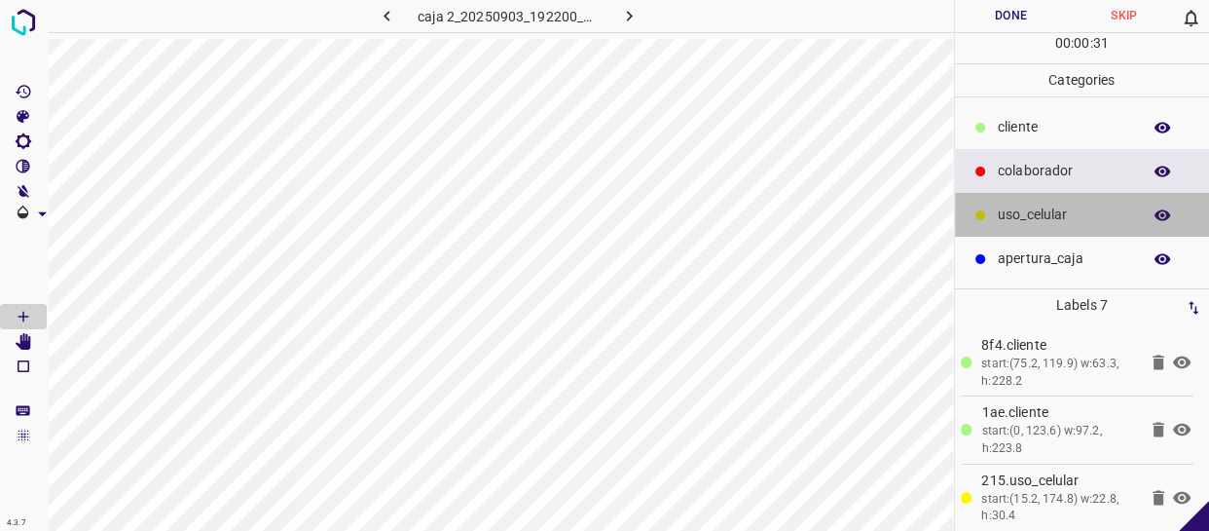
drag, startPoint x: 1044, startPoint y: 214, endPoint x: 986, endPoint y: 203, distance: 58.4
click at [1042, 214] on p "uso_celular" at bounding box center [1064, 214] width 133 height 20
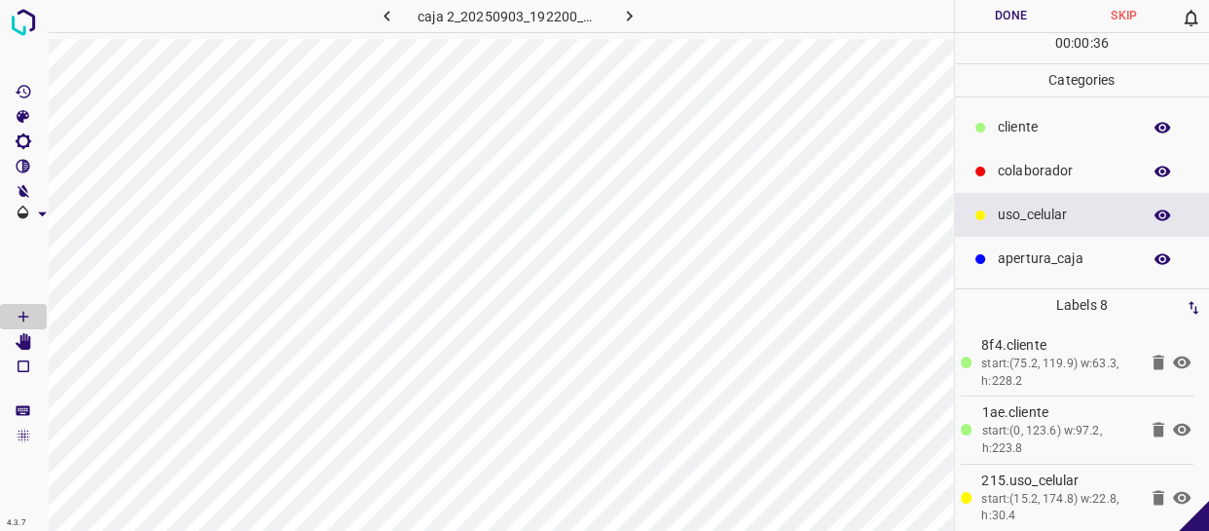
click at [1027, 19] on button "Done" at bounding box center [1011, 16] width 113 height 32
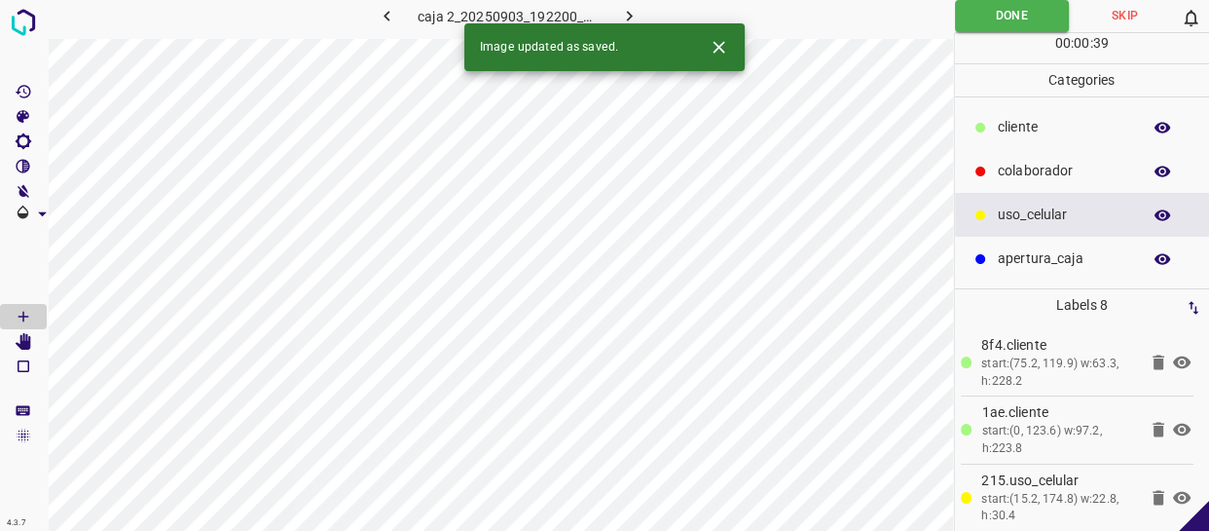
click at [623, 1] on button "button" at bounding box center [629, 16] width 62 height 32
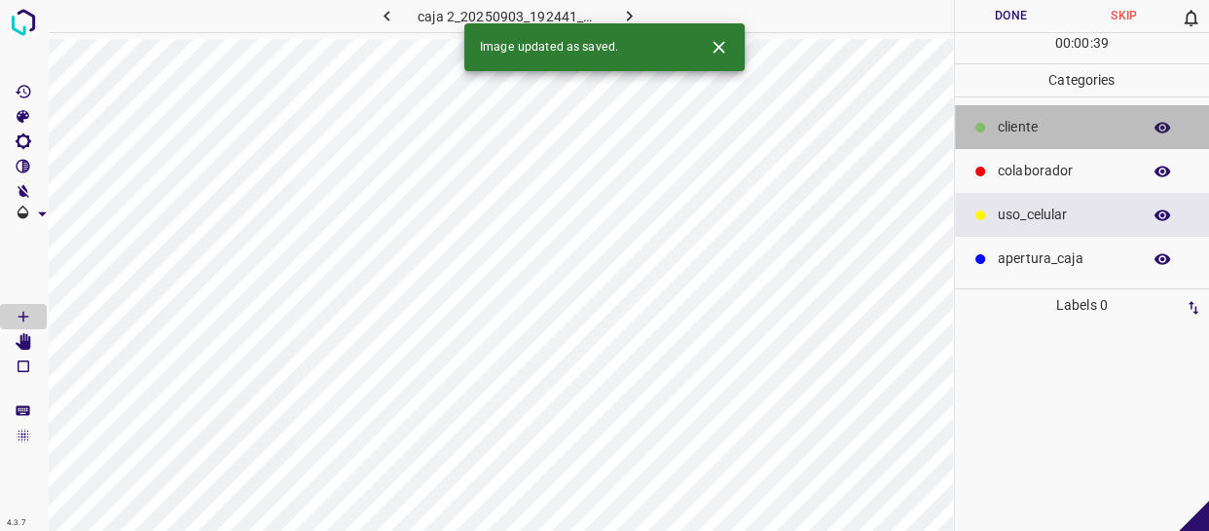
click at [1039, 125] on p "cliente" at bounding box center [1064, 127] width 133 height 20
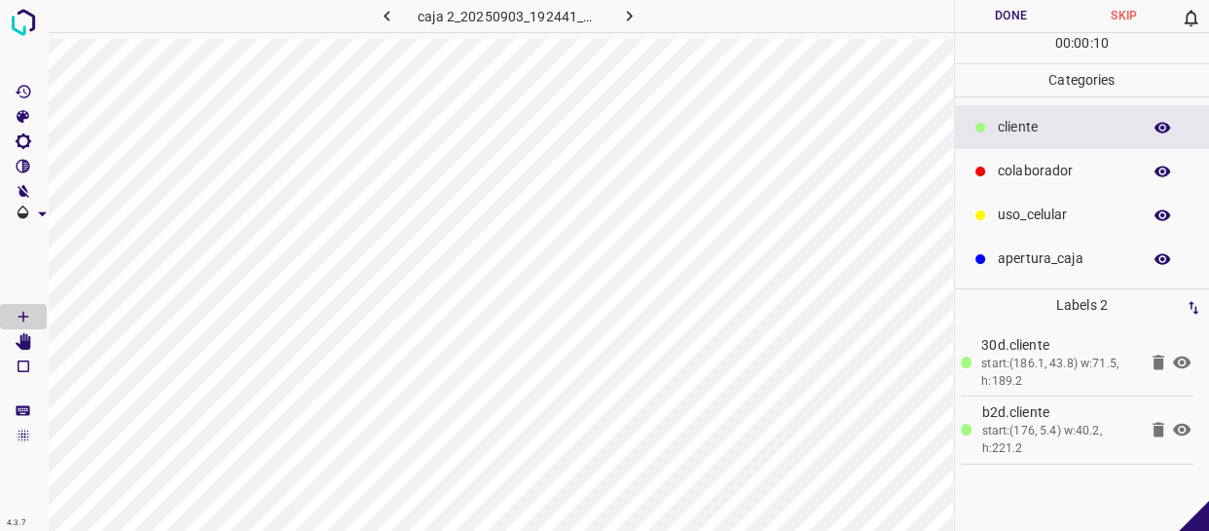
drag, startPoint x: 1006, startPoint y: 161, endPoint x: 961, endPoint y: 157, distance: 45.0
click at [1003, 161] on p "colaborador" at bounding box center [1064, 171] width 133 height 20
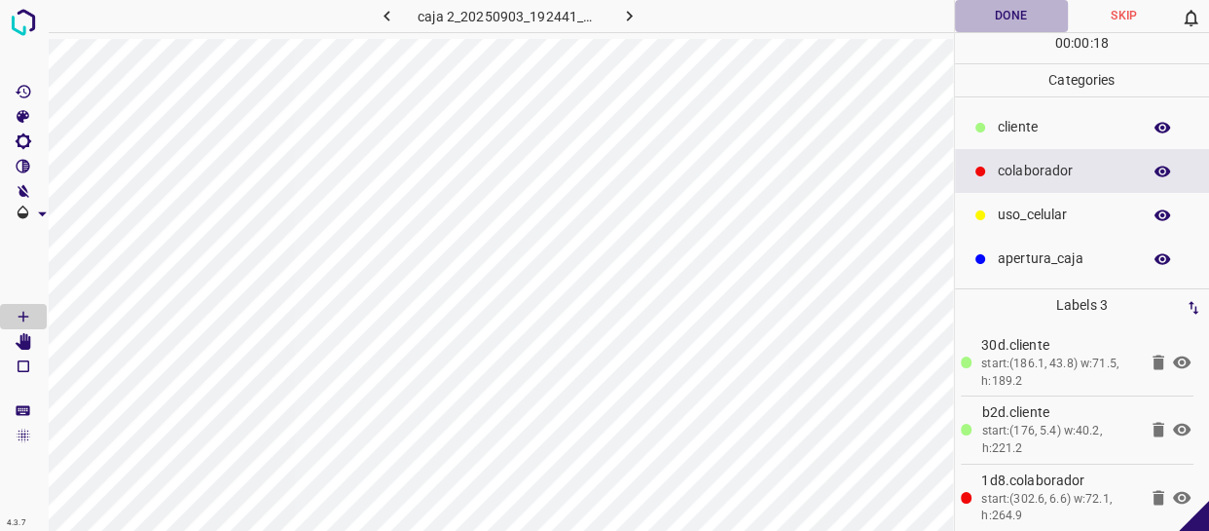
click at [1021, 14] on button "Done" at bounding box center [1011, 16] width 113 height 32
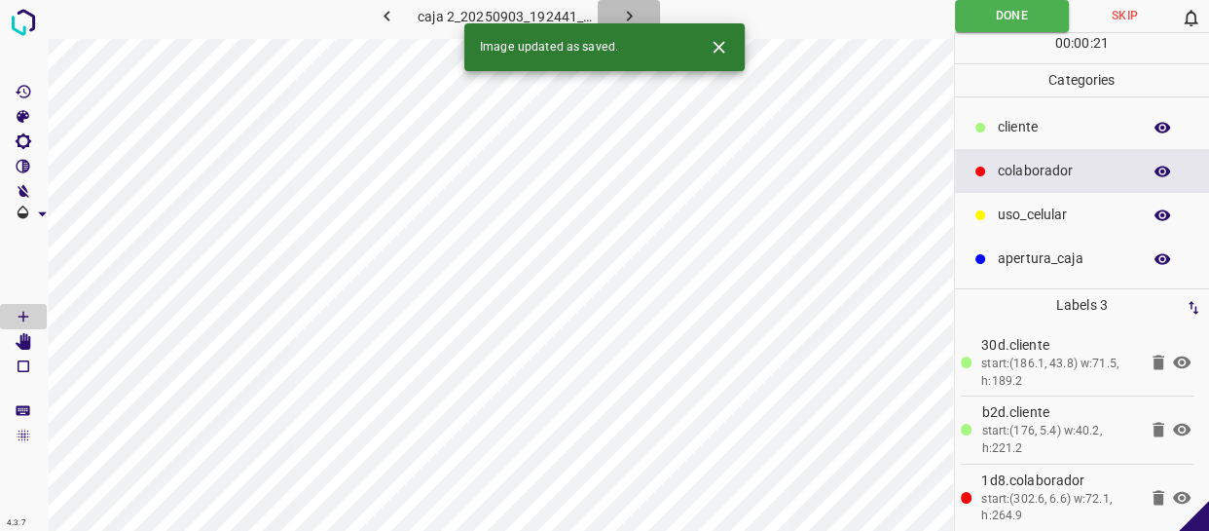
click at [623, 13] on icon "button" at bounding box center [629, 16] width 20 height 20
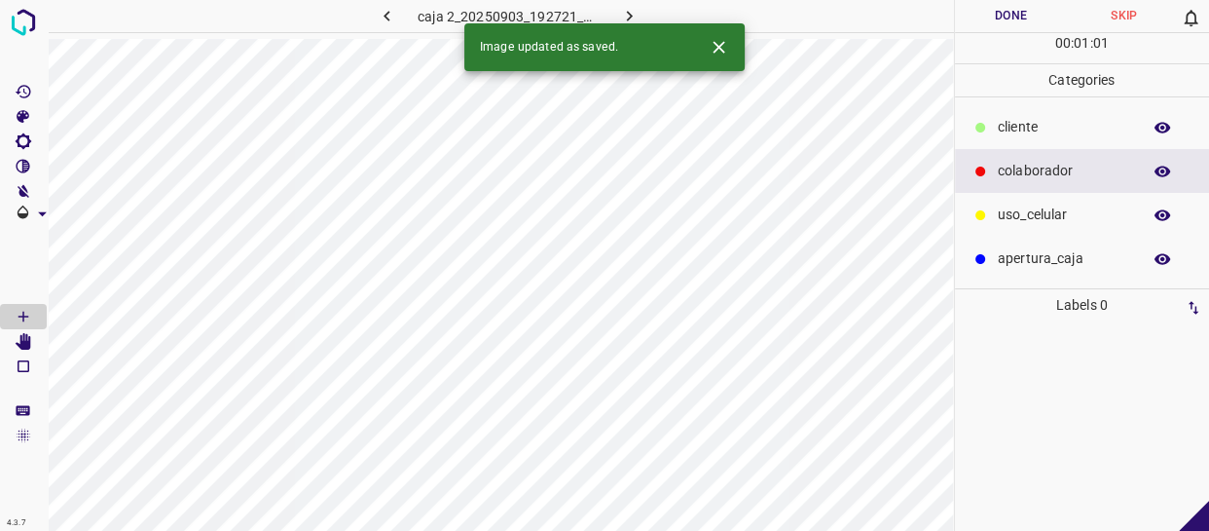
drag, startPoint x: 1038, startPoint y: 128, endPoint x: 996, endPoint y: 132, distance: 42.1
click at [1030, 126] on p "cliente" at bounding box center [1064, 127] width 133 height 20
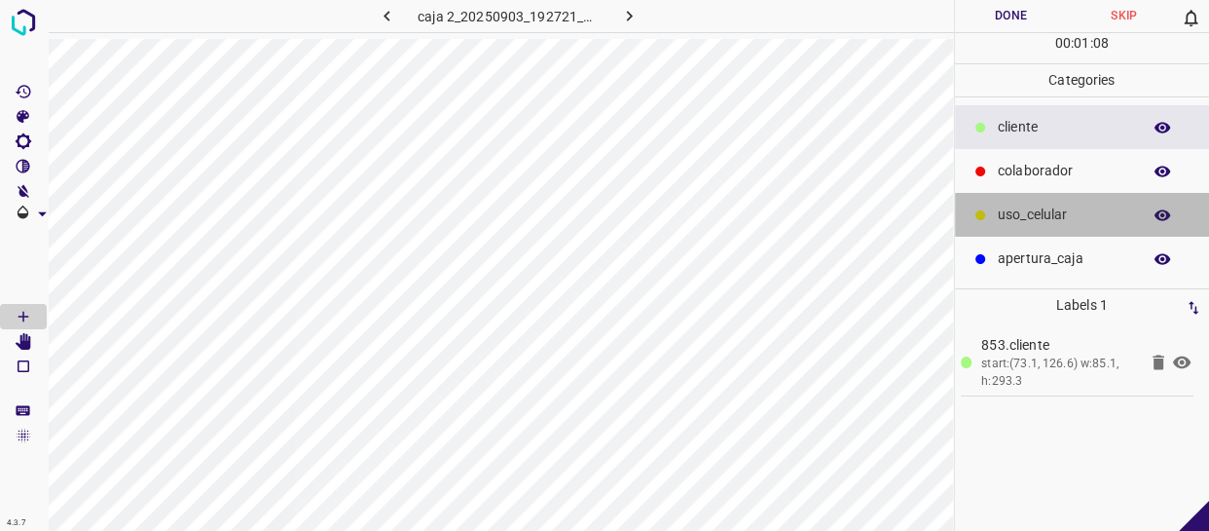
drag, startPoint x: 1041, startPoint y: 221, endPoint x: 962, endPoint y: 204, distance: 80.6
click at [1037, 221] on p "uso_celular" at bounding box center [1064, 214] width 133 height 20
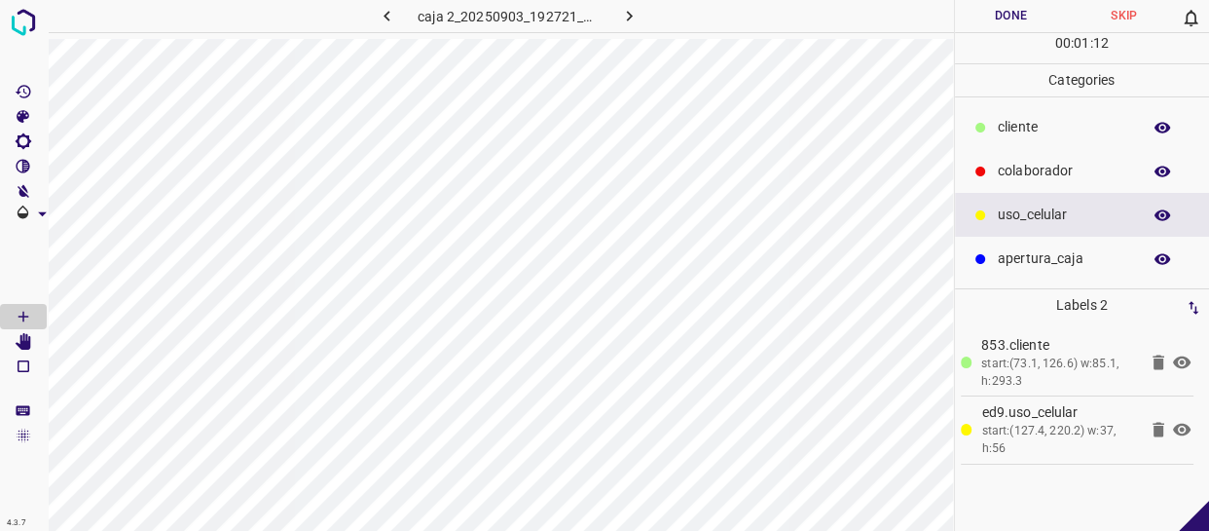
drag, startPoint x: 1045, startPoint y: 128, endPoint x: 1022, endPoint y: 128, distance: 22.4
click at [1022, 128] on p "cliente" at bounding box center [1064, 127] width 133 height 20
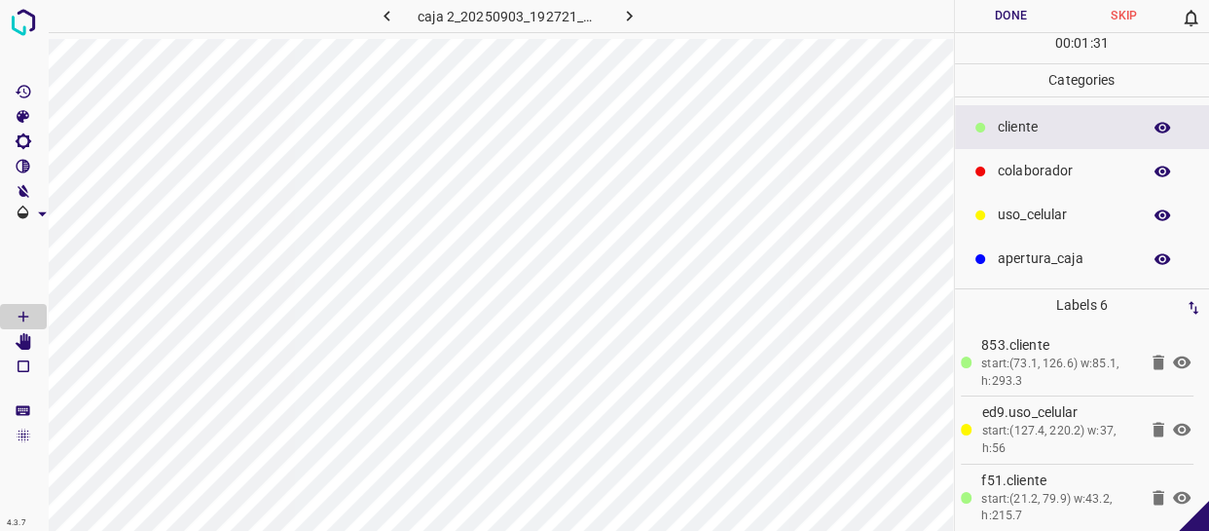
click at [1048, 173] on p "colaborador" at bounding box center [1064, 171] width 133 height 20
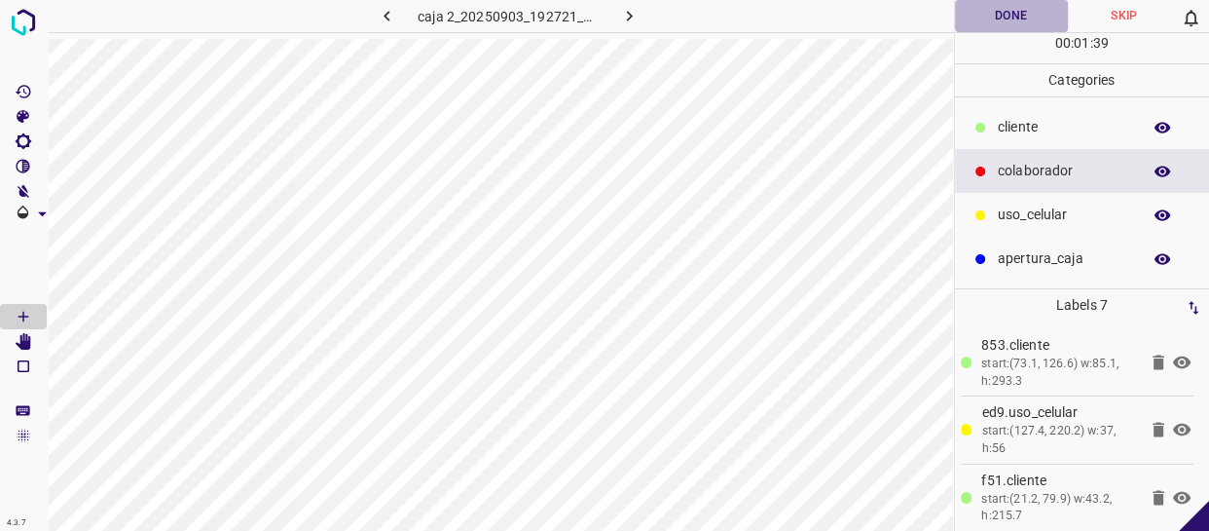
click at [1025, 1] on button "Done" at bounding box center [1011, 16] width 113 height 32
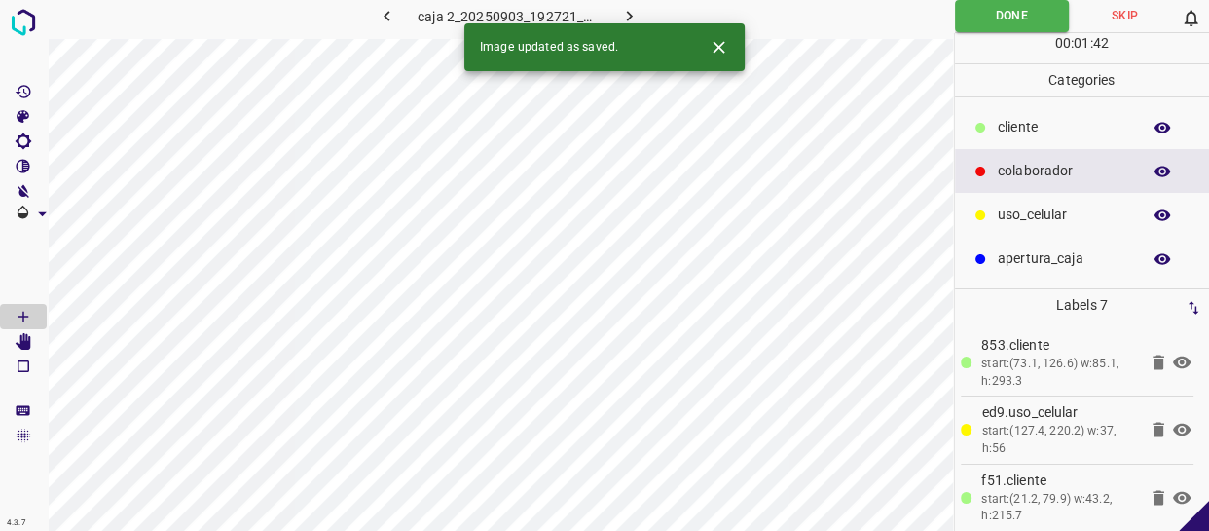
click at [623, 11] on icon "button" at bounding box center [629, 16] width 20 height 20
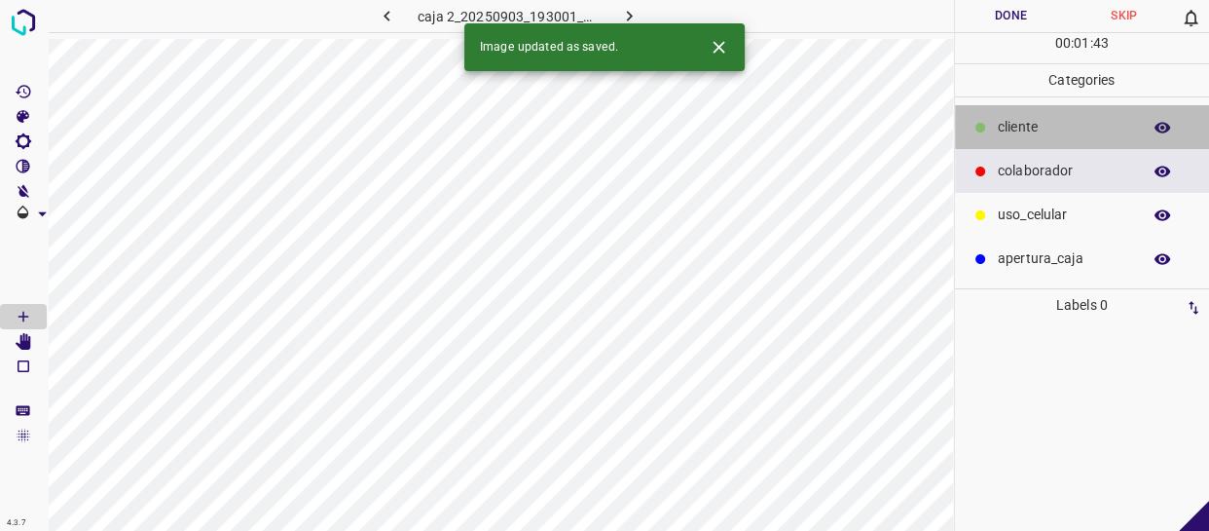
click at [1068, 135] on p "cliente" at bounding box center [1064, 127] width 133 height 20
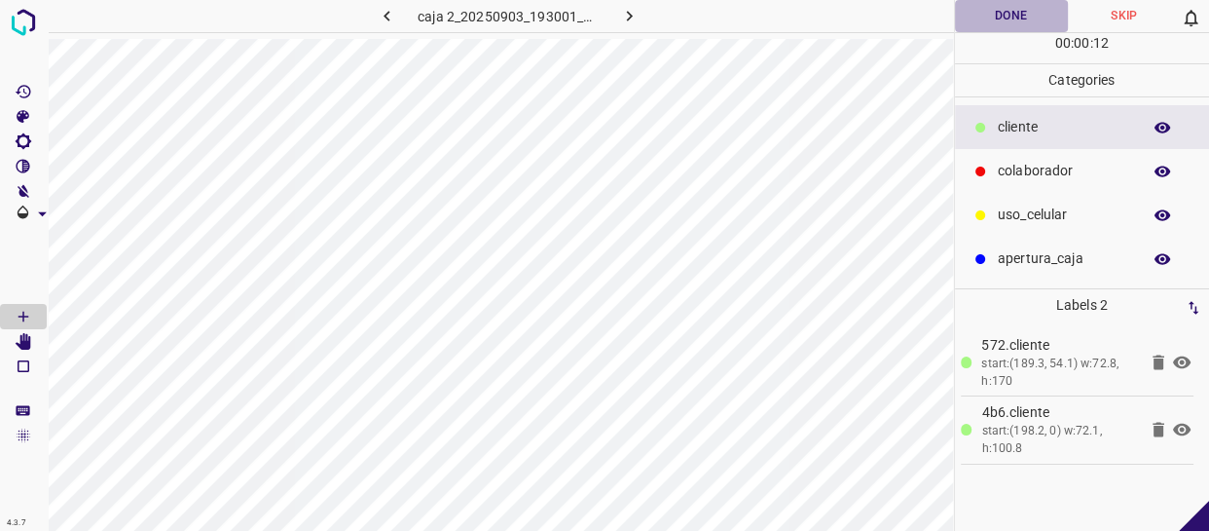
click at [1036, 9] on button "Done" at bounding box center [1011, 16] width 113 height 32
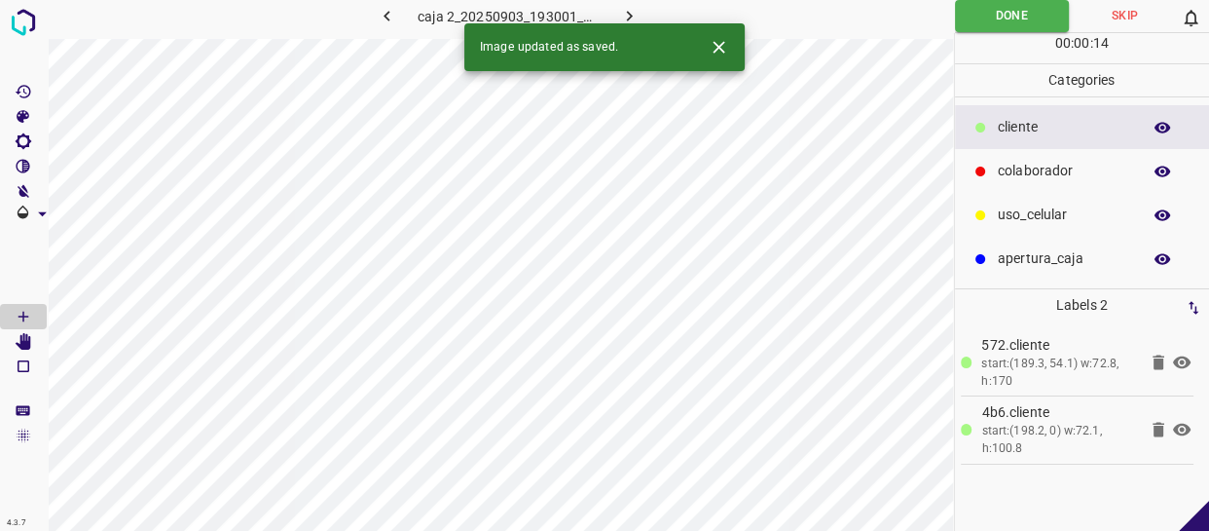
click at [633, 17] on icon "button" at bounding box center [629, 16] width 20 height 20
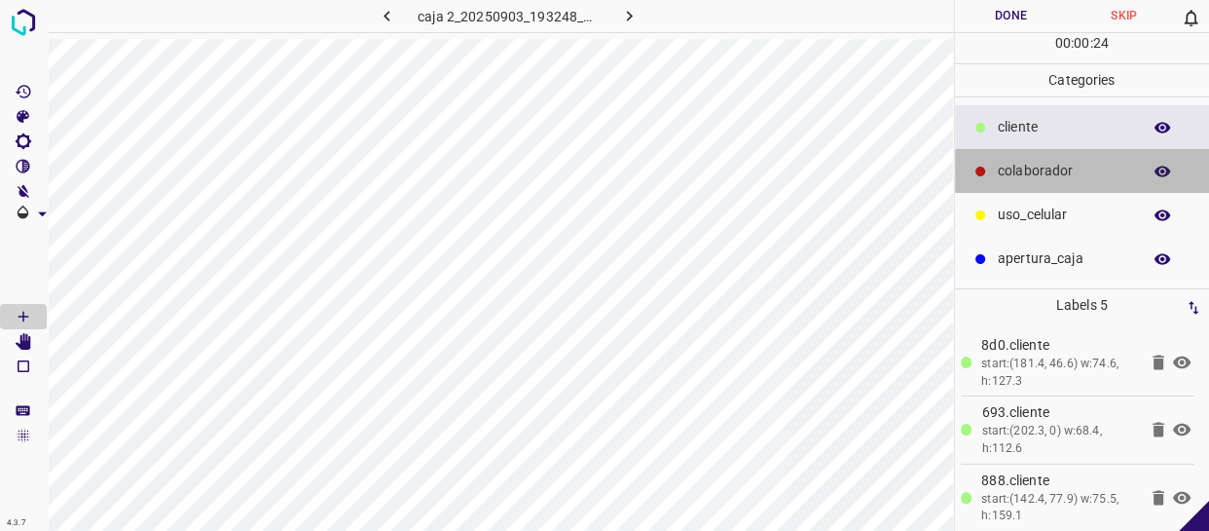
drag, startPoint x: 1090, startPoint y: 173, endPoint x: 985, endPoint y: 168, distance: 105.3
click at [1088, 173] on p "colaborador" at bounding box center [1064, 171] width 133 height 20
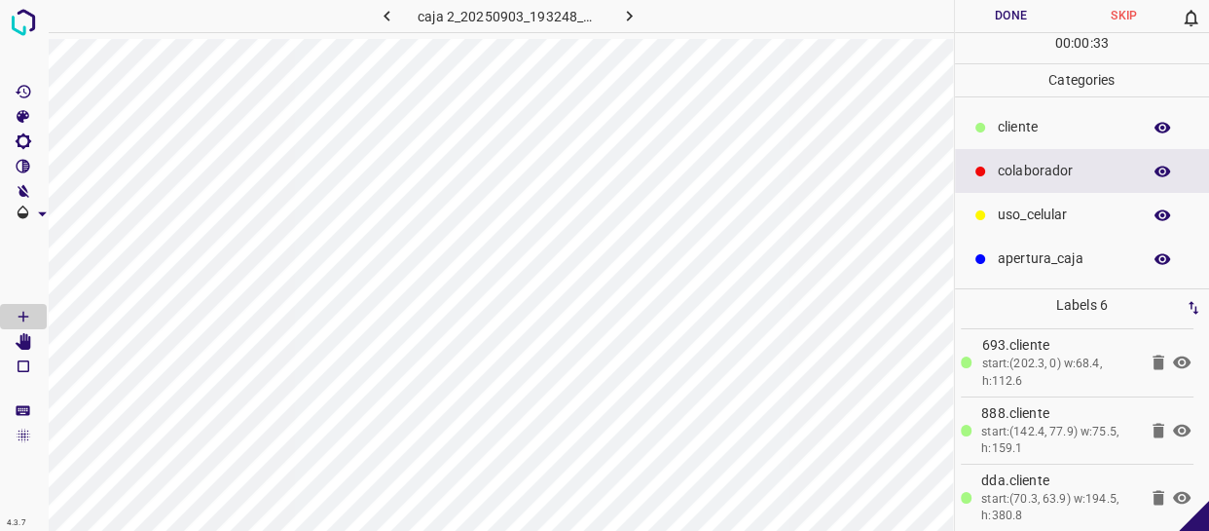
scroll to position [176, 0]
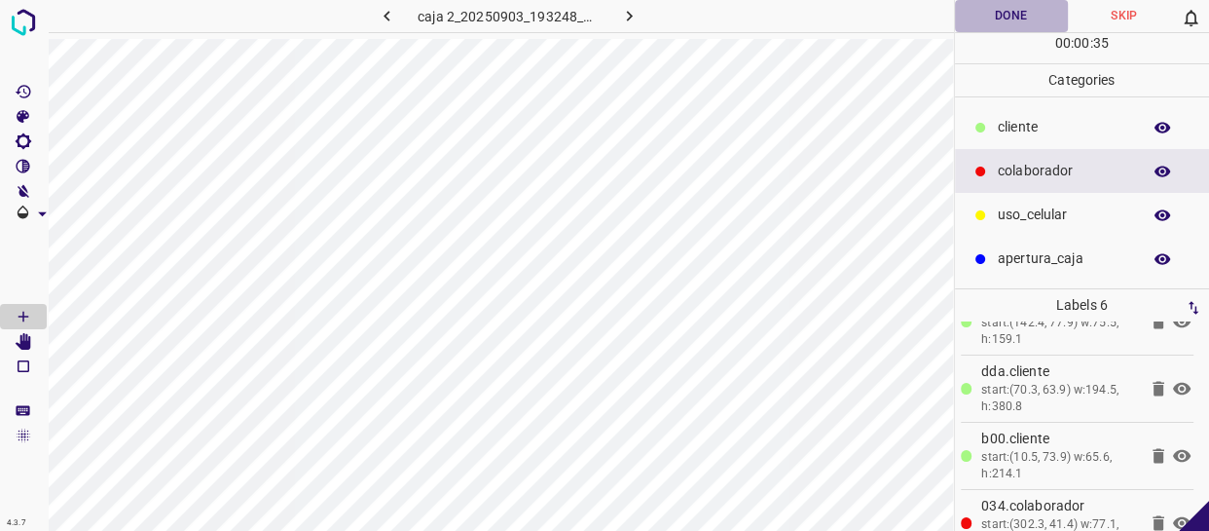
click at [1033, 14] on button "Done" at bounding box center [1011, 16] width 113 height 32
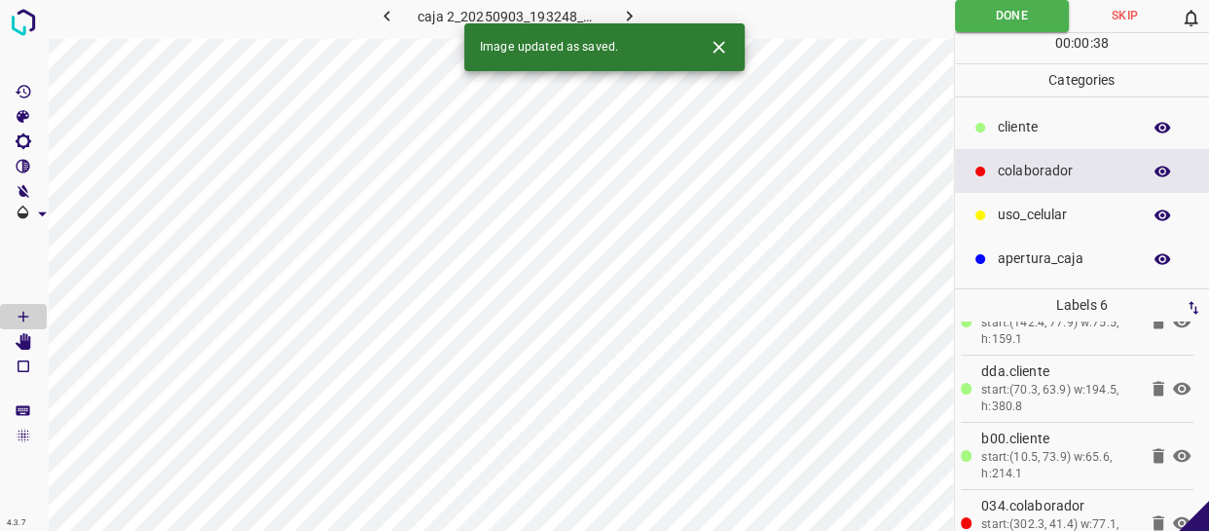
click at [628, 16] on icon "button" at bounding box center [629, 16] width 20 height 20
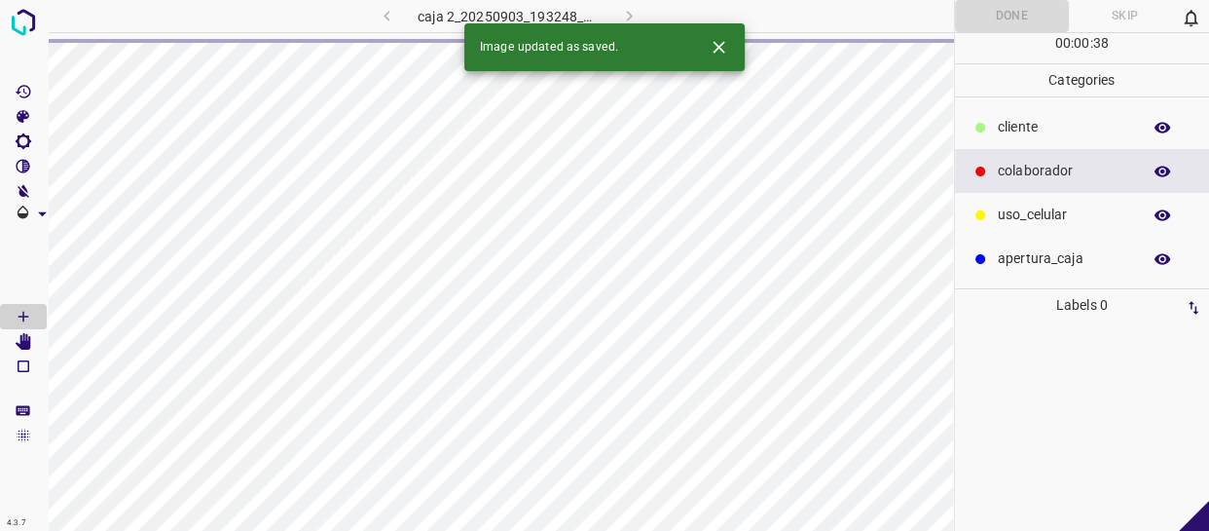
scroll to position [0, 0]
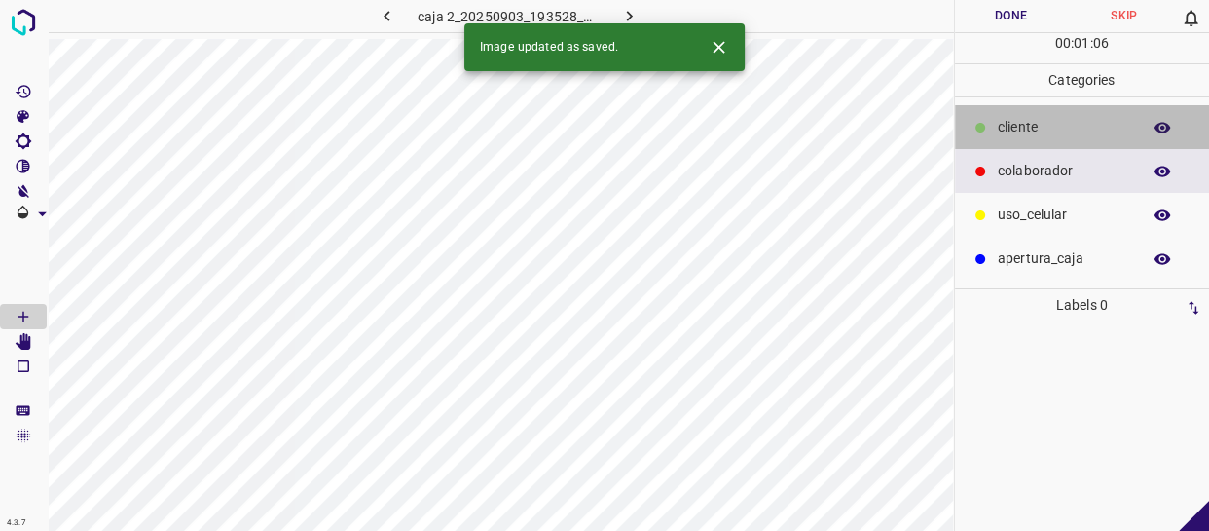
click at [1044, 120] on p "cliente" at bounding box center [1064, 127] width 133 height 20
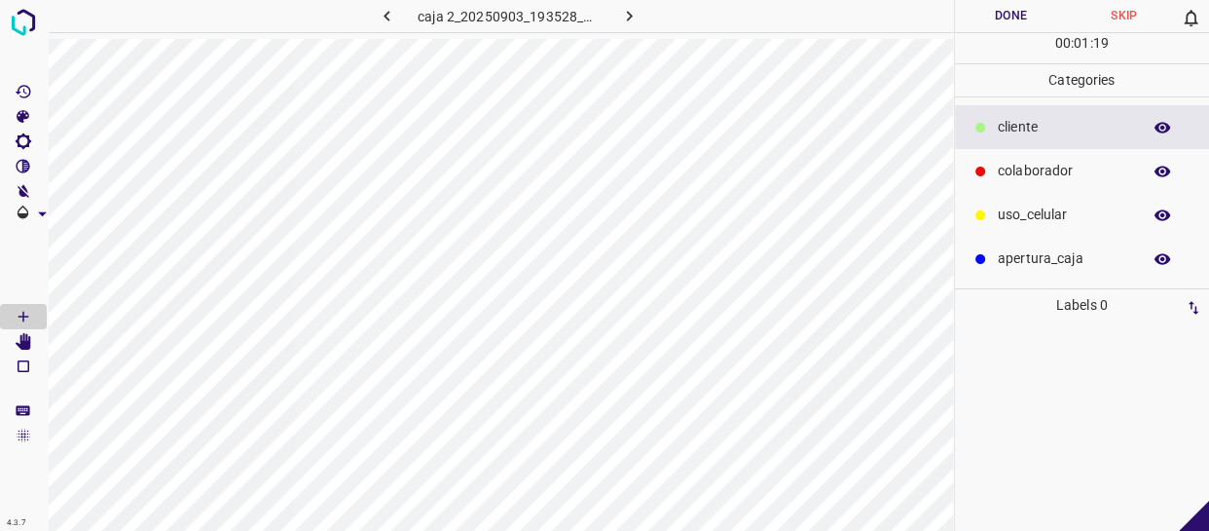
click at [983, 126] on div at bounding box center [980, 127] width 19 height 19
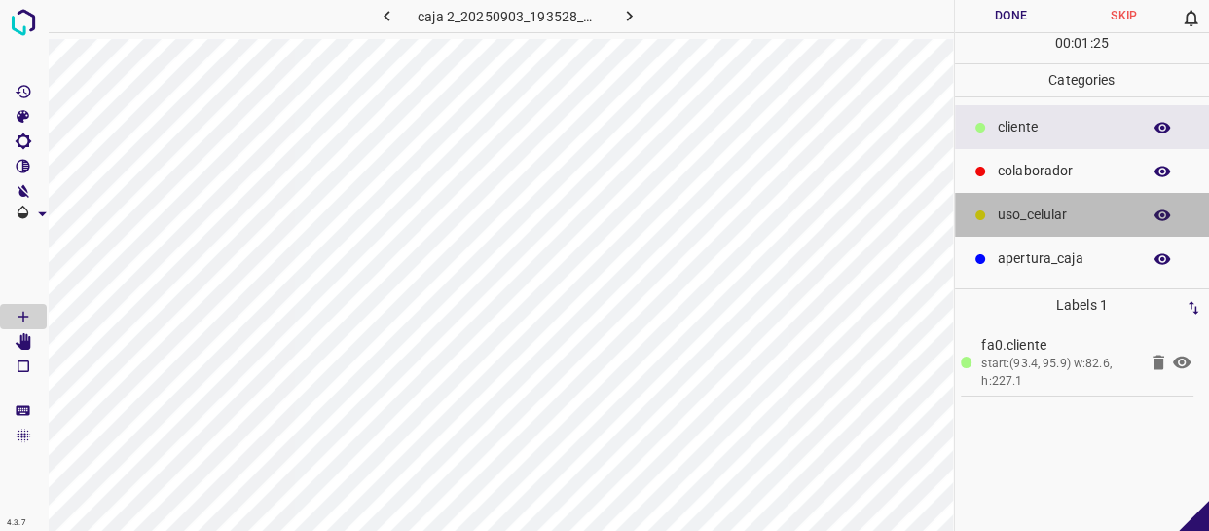
drag, startPoint x: 1075, startPoint y: 198, endPoint x: 1037, endPoint y: 195, distance: 38.1
click at [1066, 198] on div "uso_celular" at bounding box center [1082, 215] width 255 height 44
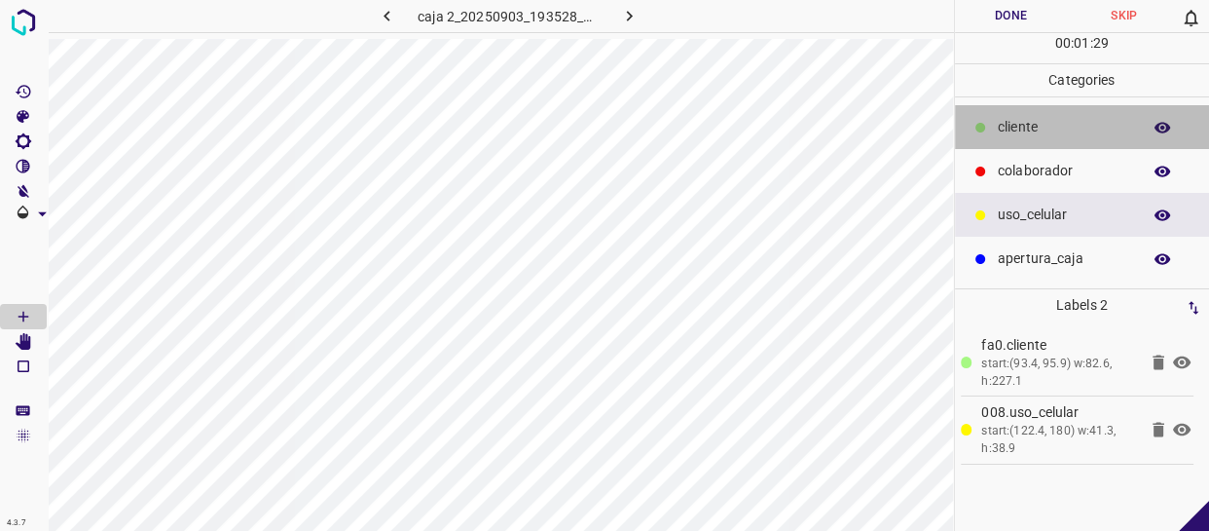
drag, startPoint x: 1026, startPoint y: 110, endPoint x: 963, endPoint y: 119, distance: 63.9
click at [1025, 111] on div "cliente" at bounding box center [1082, 127] width 255 height 44
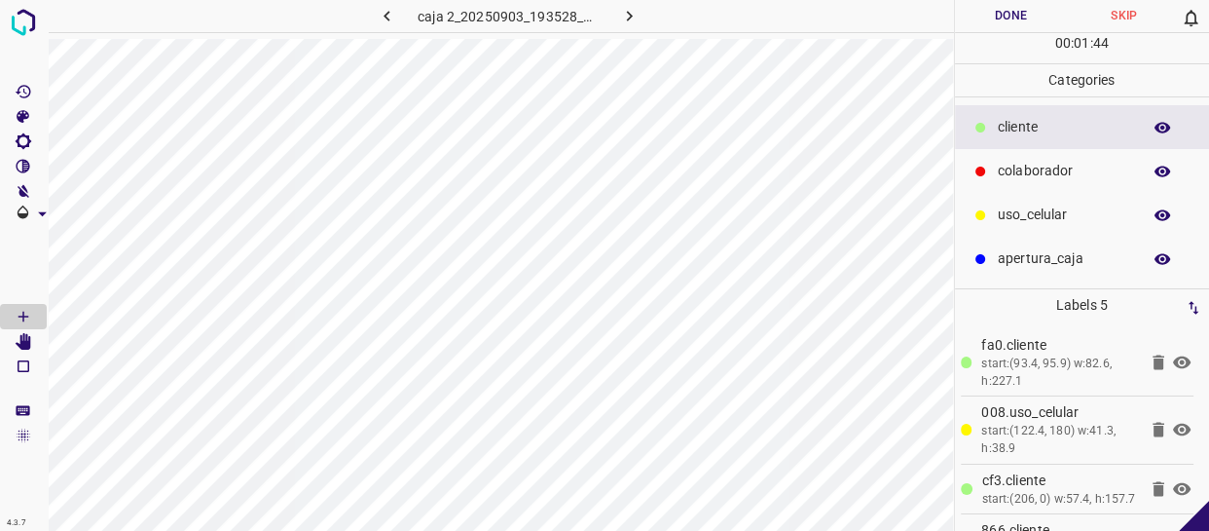
drag, startPoint x: 1000, startPoint y: 10, endPoint x: 993, endPoint y: 80, distance: 70.4
click at [1000, 10] on button "Done" at bounding box center [1011, 16] width 113 height 32
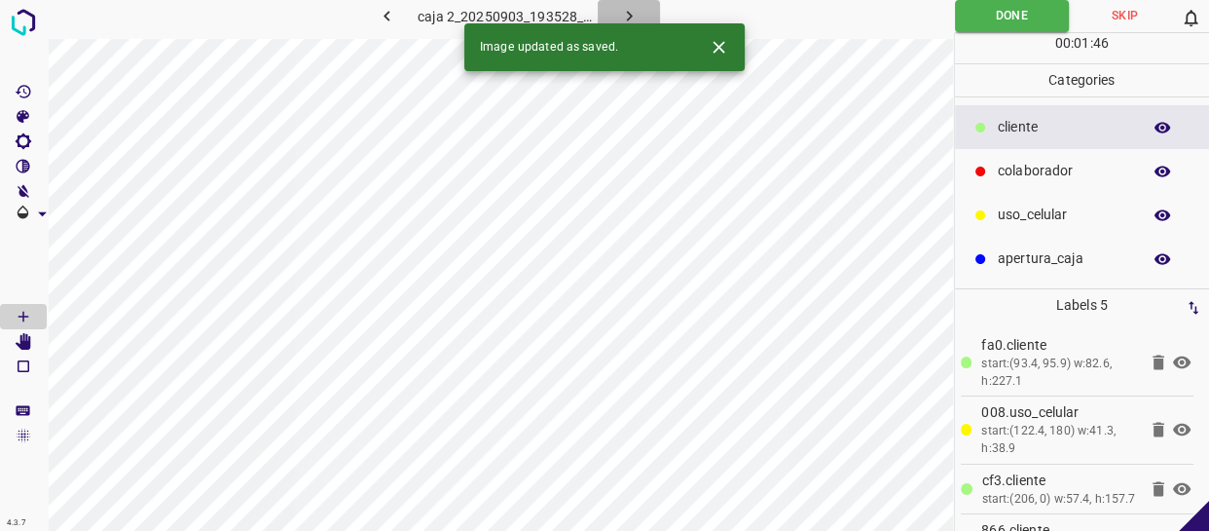
click at [627, 15] on icon "button" at bounding box center [629, 16] width 20 height 20
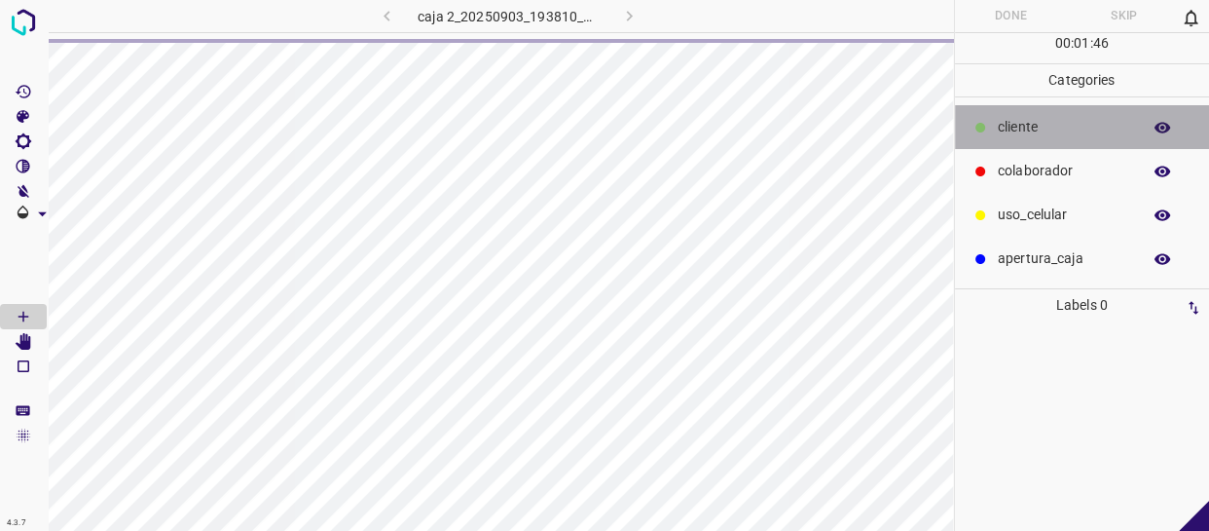
click at [1029, 132] on p "cliente" at bounding box center [1064, 127] width 133 height 20
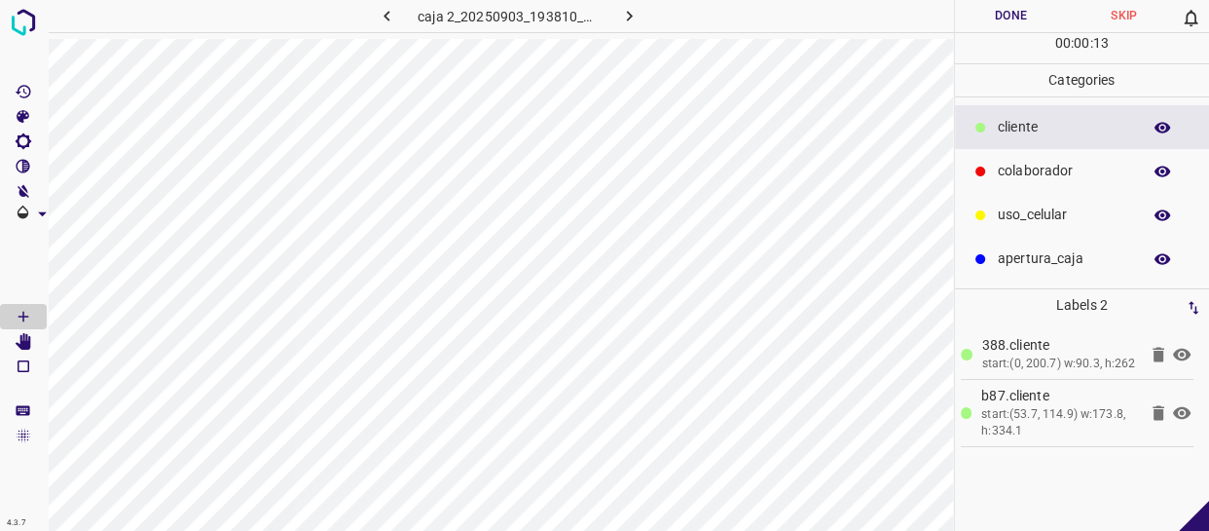
click at [1048, 212] on p "uso_celular" at bounding box center [1064, 214] width 133 height 20
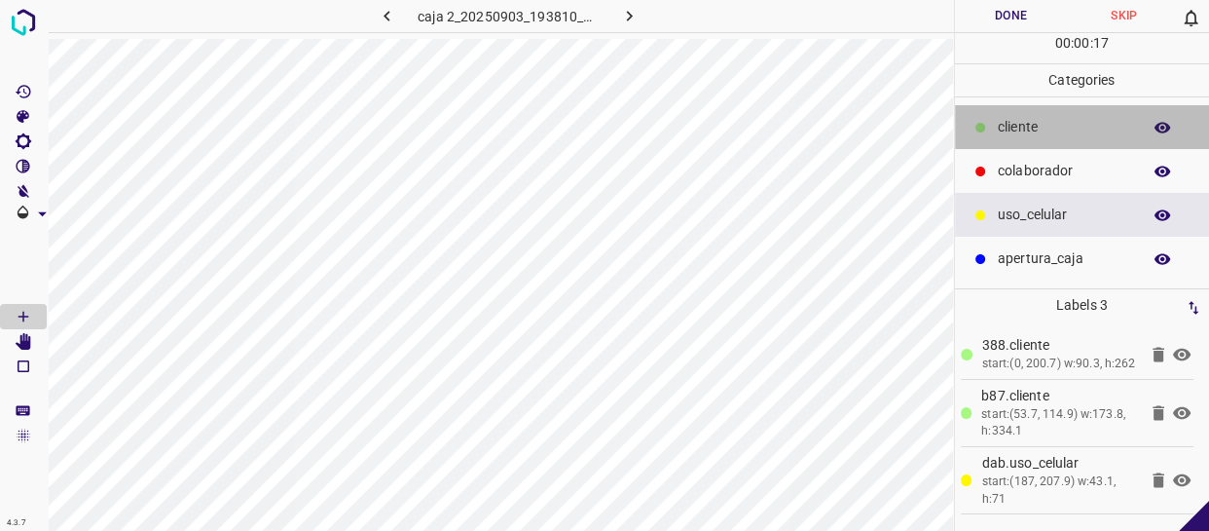
click at [1016, 129] on p "cliente" at bounding box center [1064, 127] width 133 height 20
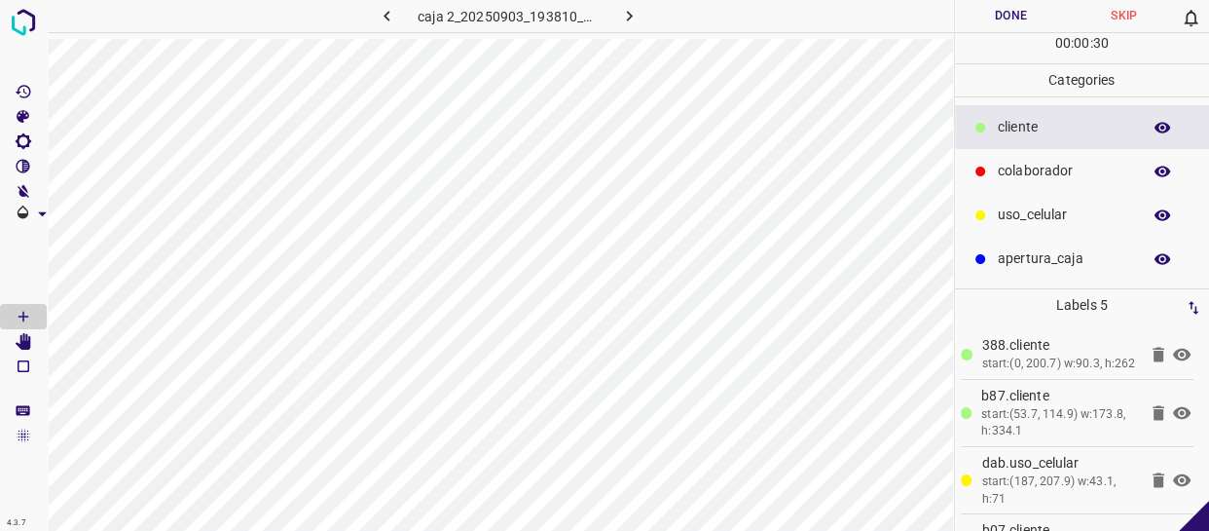
click at [1054, 170] on p "colaborador" at bounding box center [1064, 171] width 133 height 20
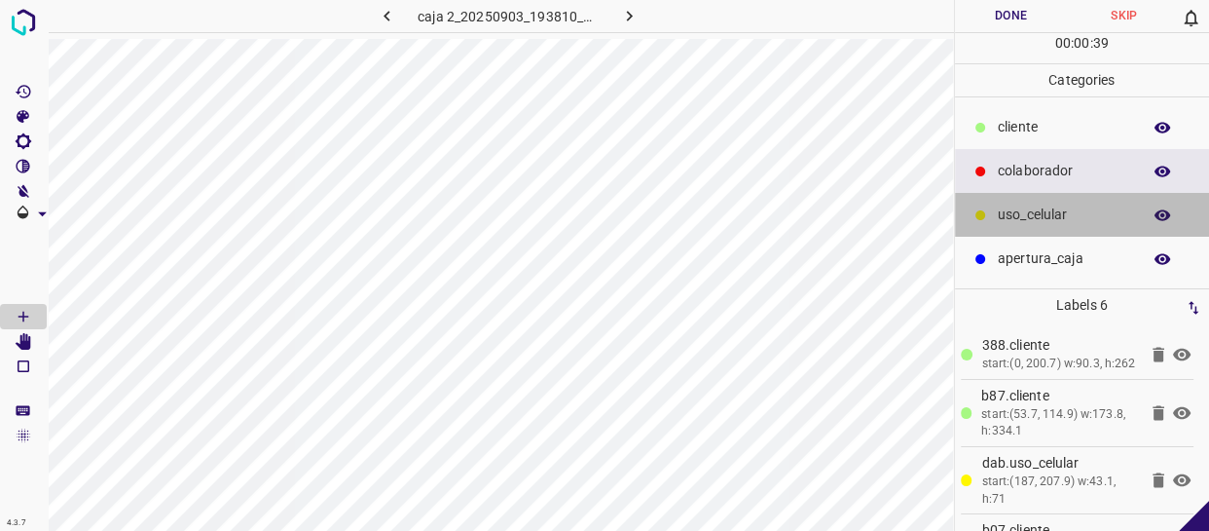
click at [1038, 205] on p "uso_celular" at bounding box center [1064, 214] width 133 height 20
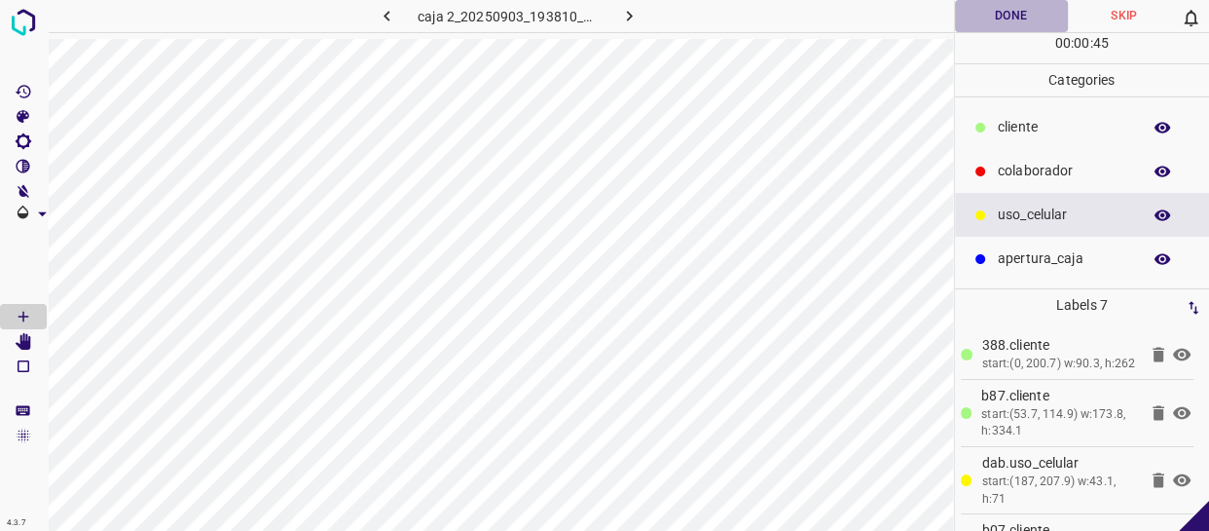
click at [1000, 21] on button "Done" at bounding box center [1011, 16] width 113 height 32
click at [1012, 20] on button "Done" at bounding box center [1011, 16] width 113 height 32
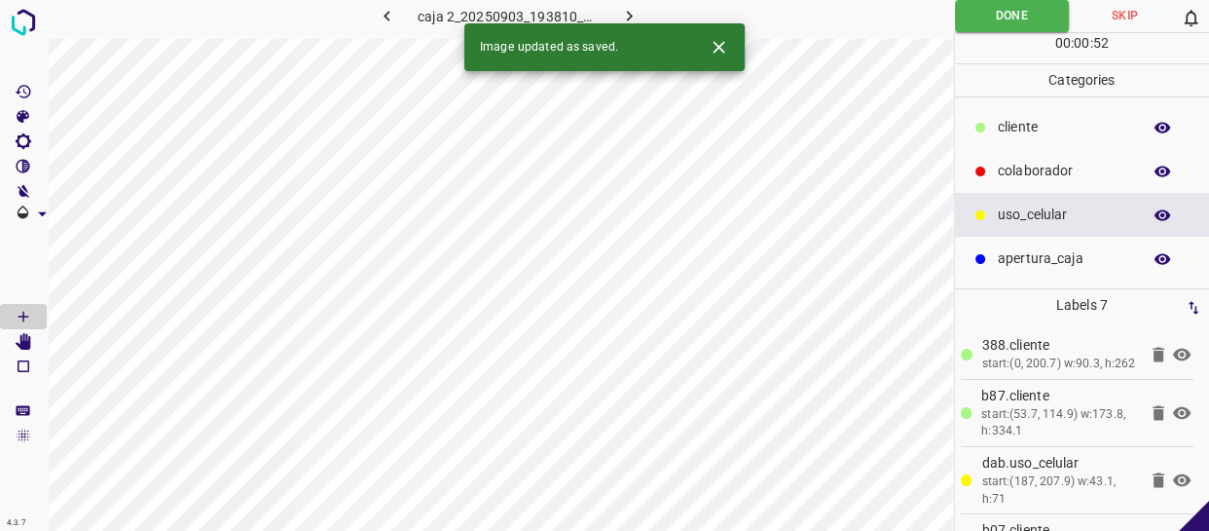
click at [630, 15] on icon "button" at bounding box center [629, 16] width 6 height 11
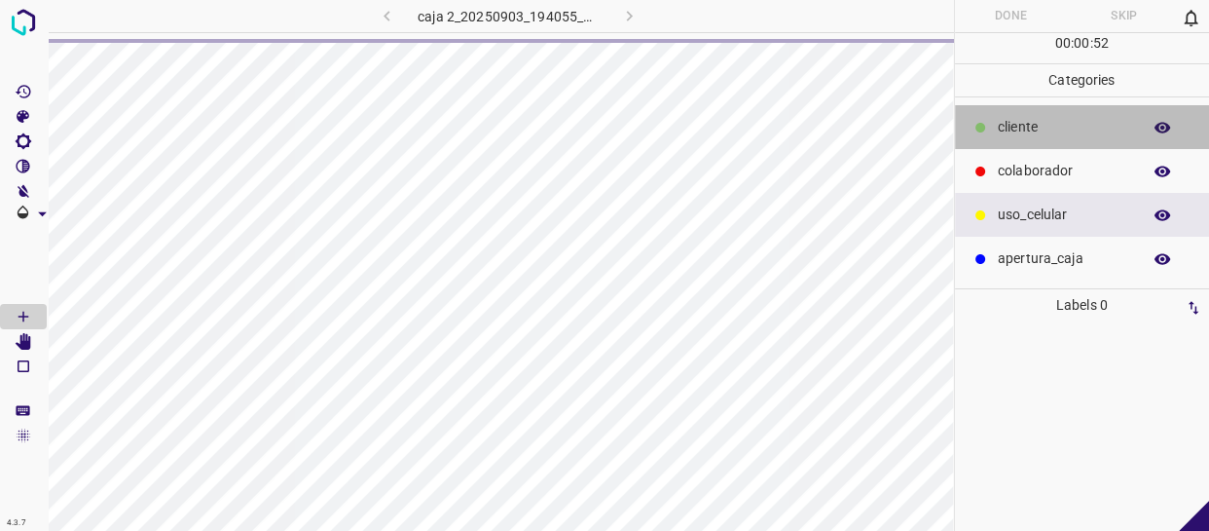
click at [1001, 132] on p "cliente" at bounding box center [1064, 127] width 133 height 20
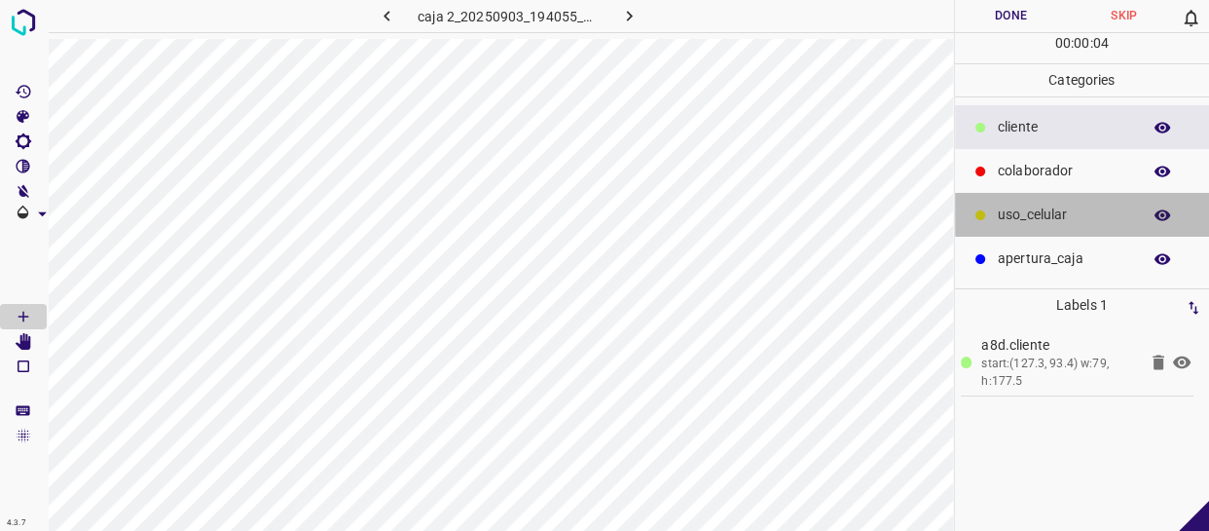
click at [1064, 219] on p "uso_celular" at bounding box center [1064, 214] width 133 height 20
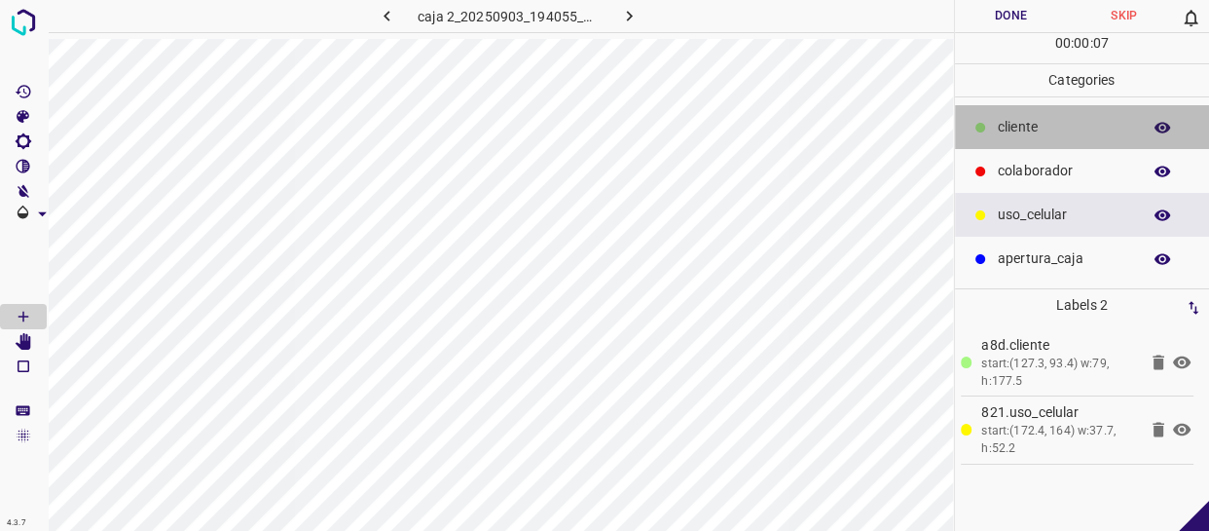
click at [1029, 120] on p "cliente" at bounding box center [1064, 127] width 133 height 20
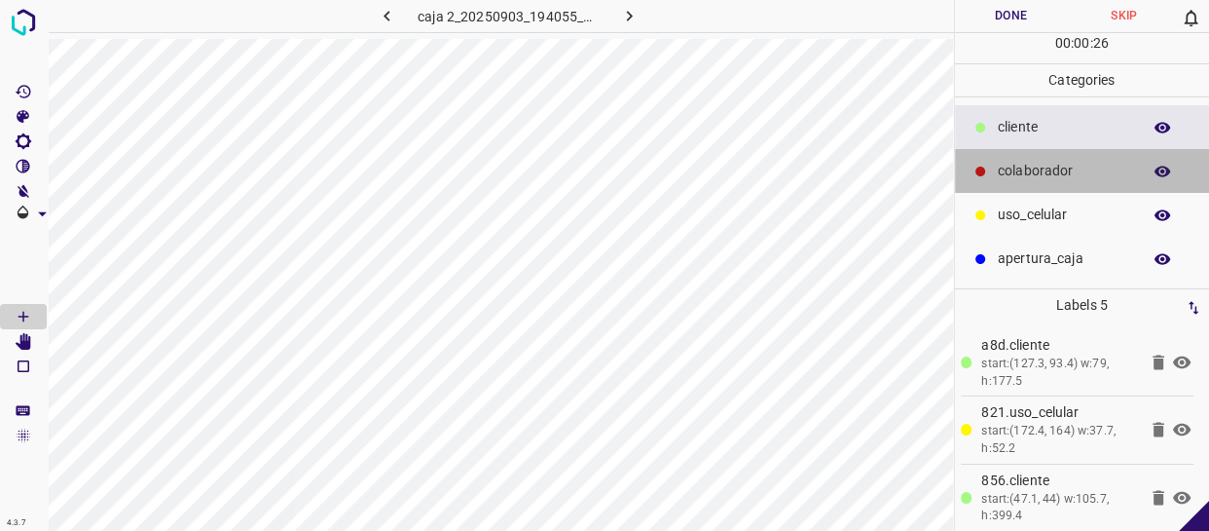
click at [995, 156] on div "colaborador" at bounding box center [1082, 171] width 255 height 44
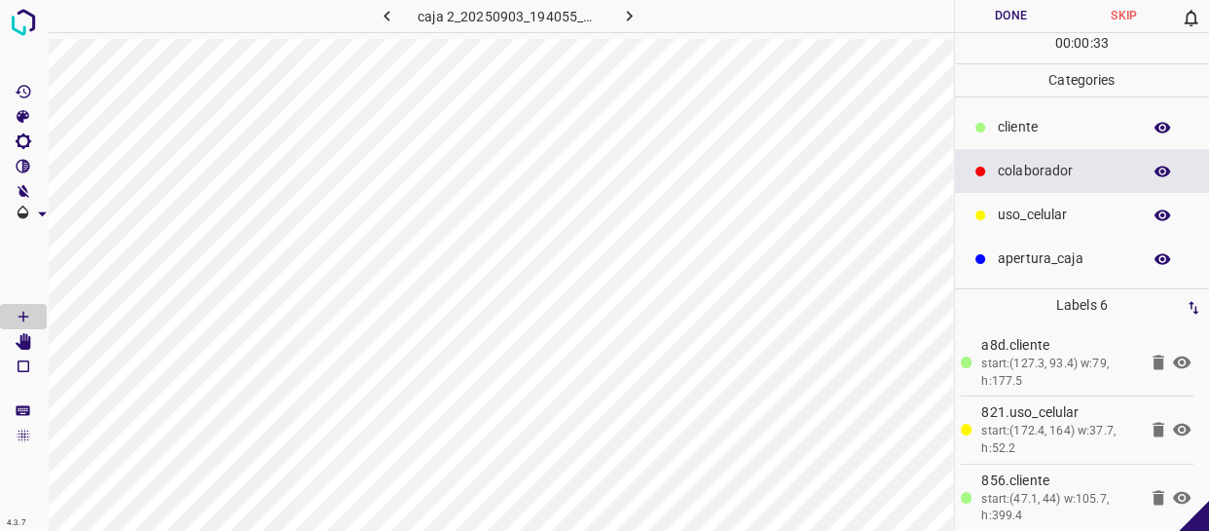
click at [1071, 195] on div "uso_celular" at bounding box center [1082, 215] width 255 height 44
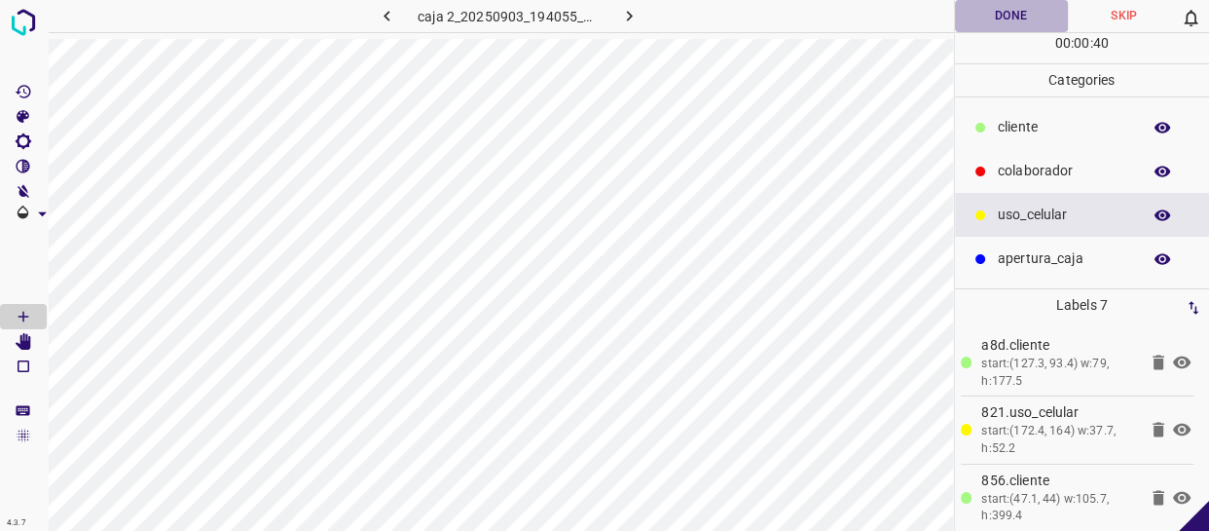
click at [1007, 12] on button "Done" at bounding box center [1011, 16] width 113 height 32
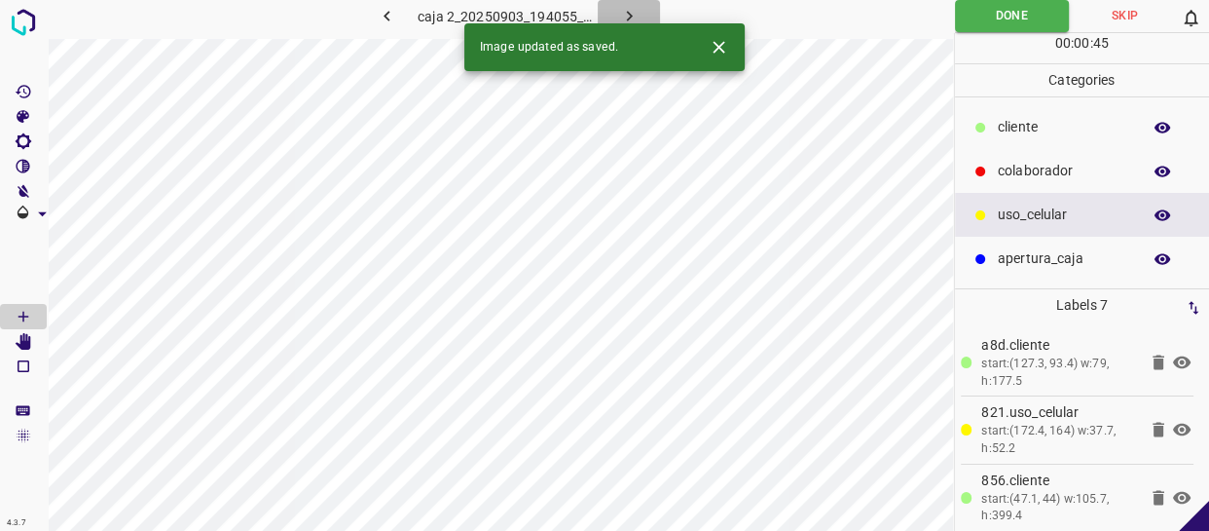
click at [629, 11] on icon "button" at bounding box center [629, 16] width 20 height 20
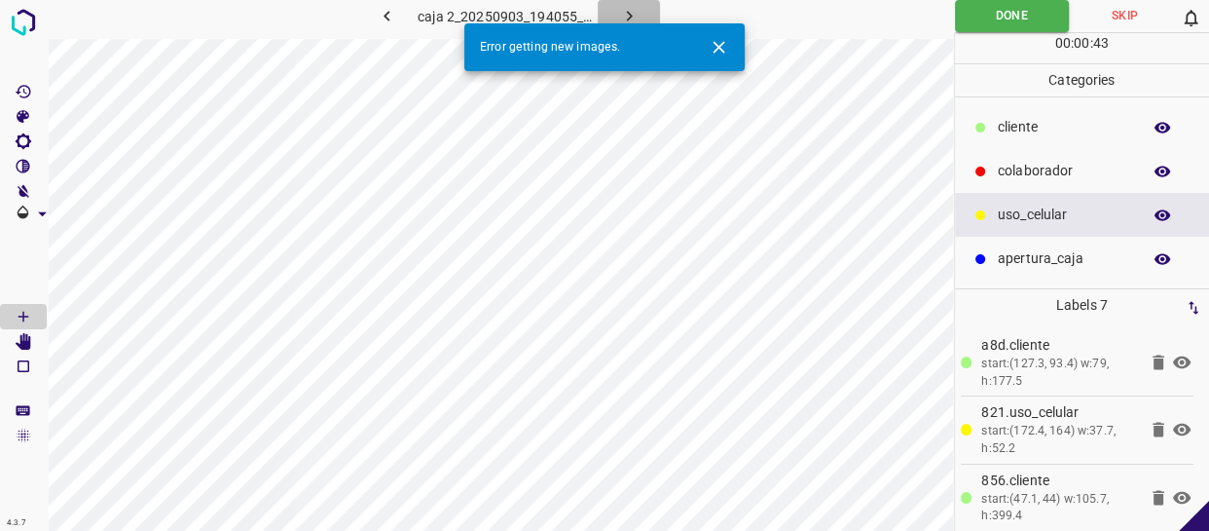
click at [630, 19] on icon "button" at bounding box center [629, 16] width 20 height 20
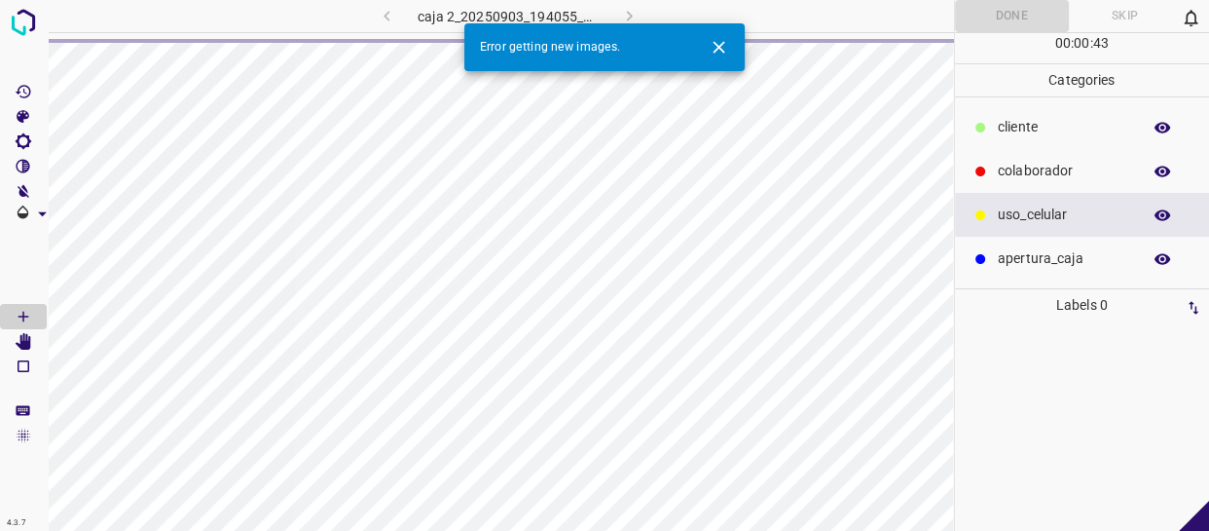
click at [717, 45] on icon "Close" at bounding box center [719, 47] width 12 height 12
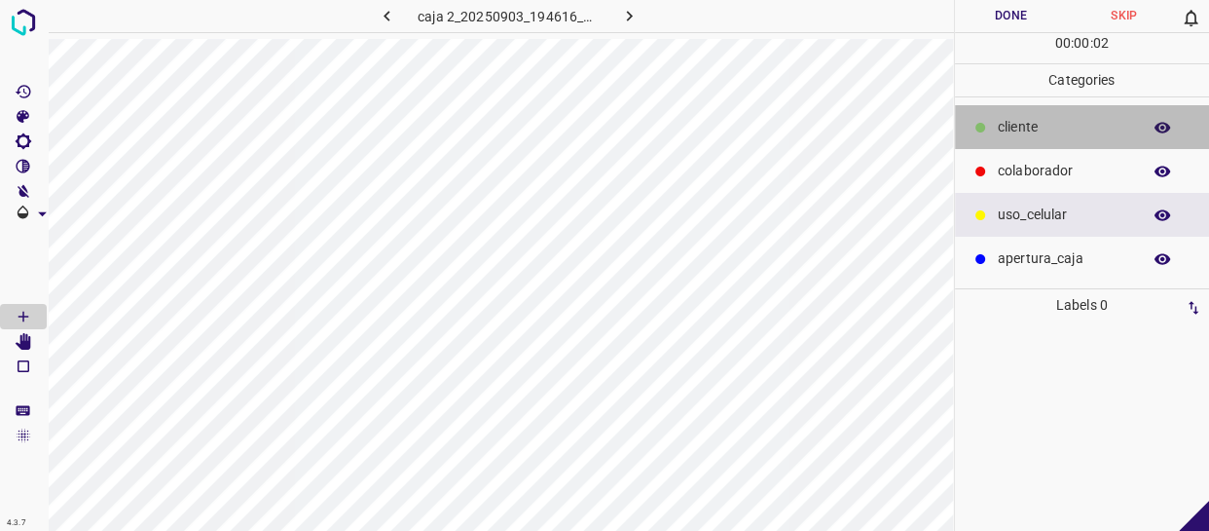
click at [1048, 131] on p "cliente" at bounding box center [1064, 127] width 133 height 20
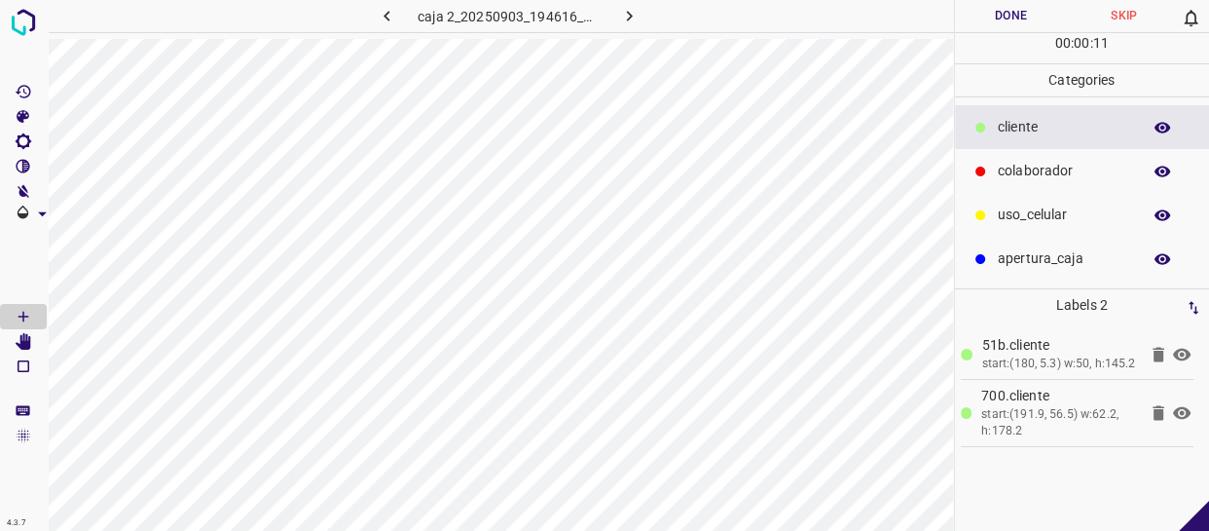
drag, startPoint x: 1078, startPoint y: 170, endPoint x: 1063, endPoint y: 171, distance: 14.6
click at [1077, 170] on p "colaborador" at bounding box center [1064, 171] width 133 height 20
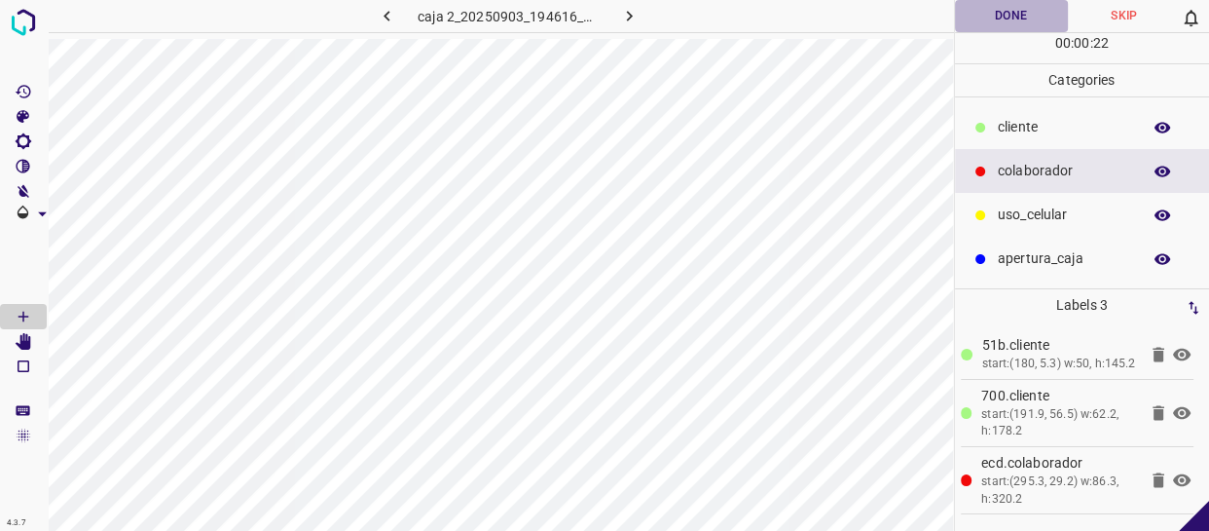
click at [1020, 23] on button "Done" at bounding box center [1011, 16] width 113 height 32
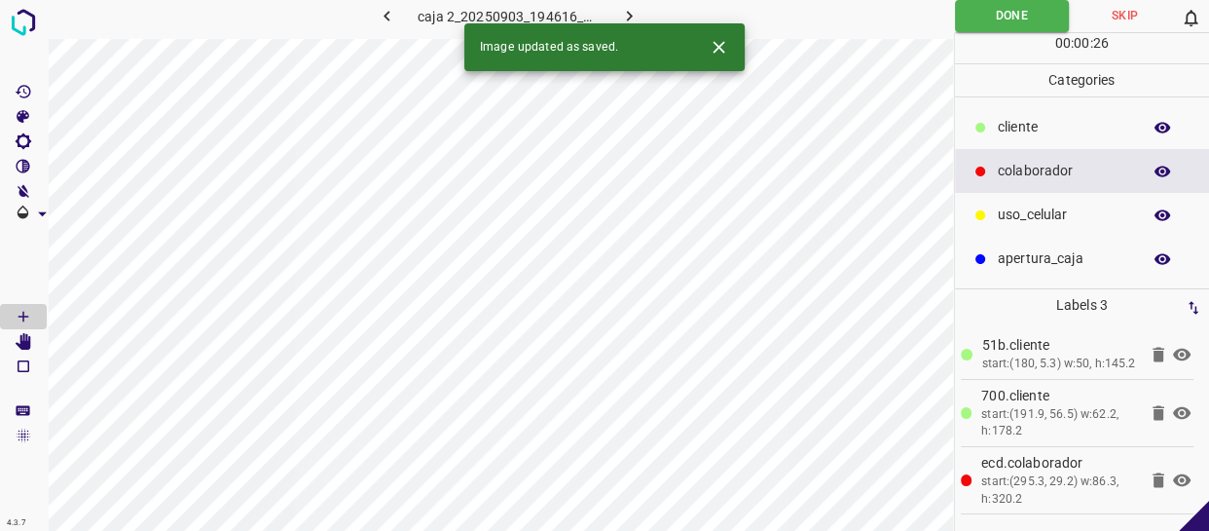
click at [623, 11] on icon "button" at bounding box center [629, 16] width 20 height 20
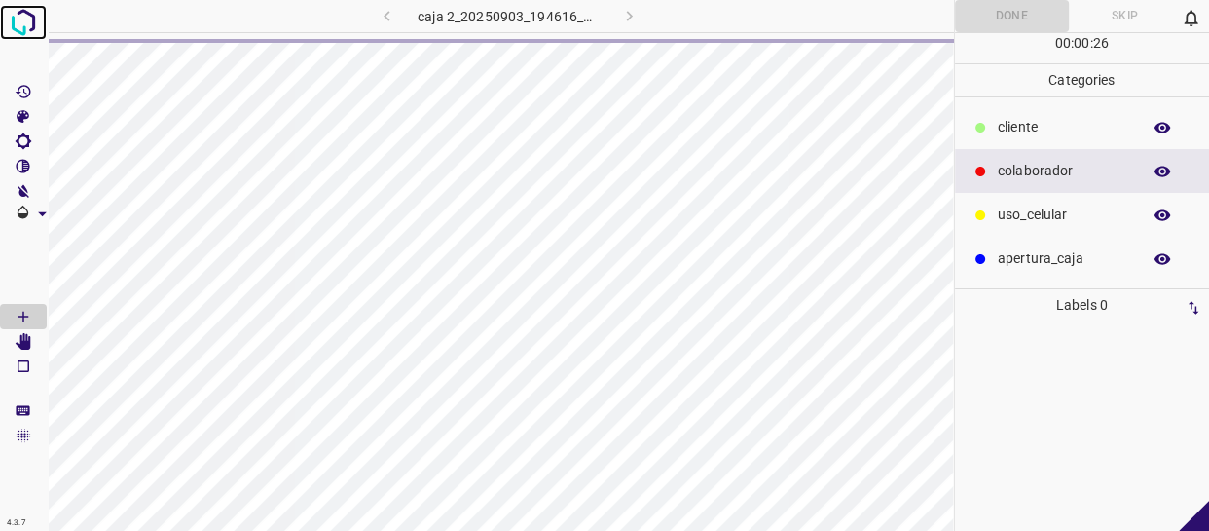
click at [38, 19] on img at bounding box center [23, 22] width 35 height 35
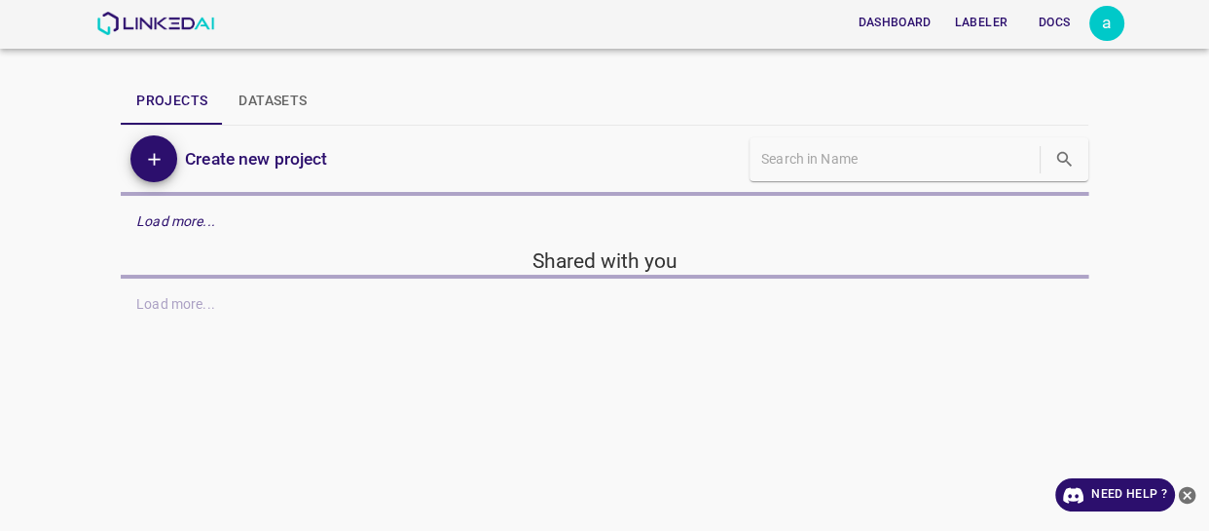
click at [1188, 497] on icon "close-help" at bounding box center [1188, 495] width 18 height 18
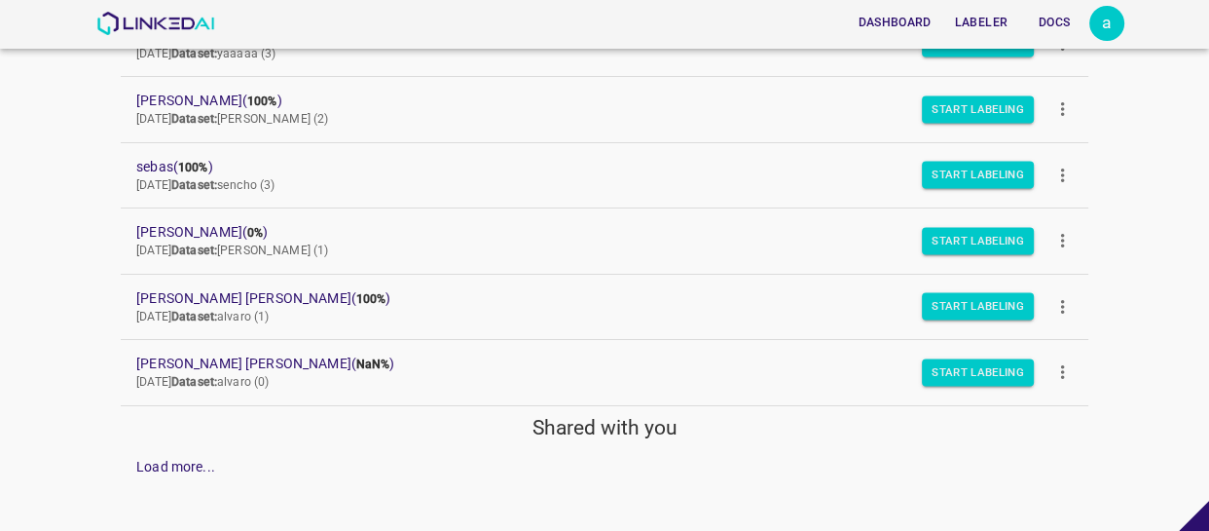
scroll to position [273, 0]
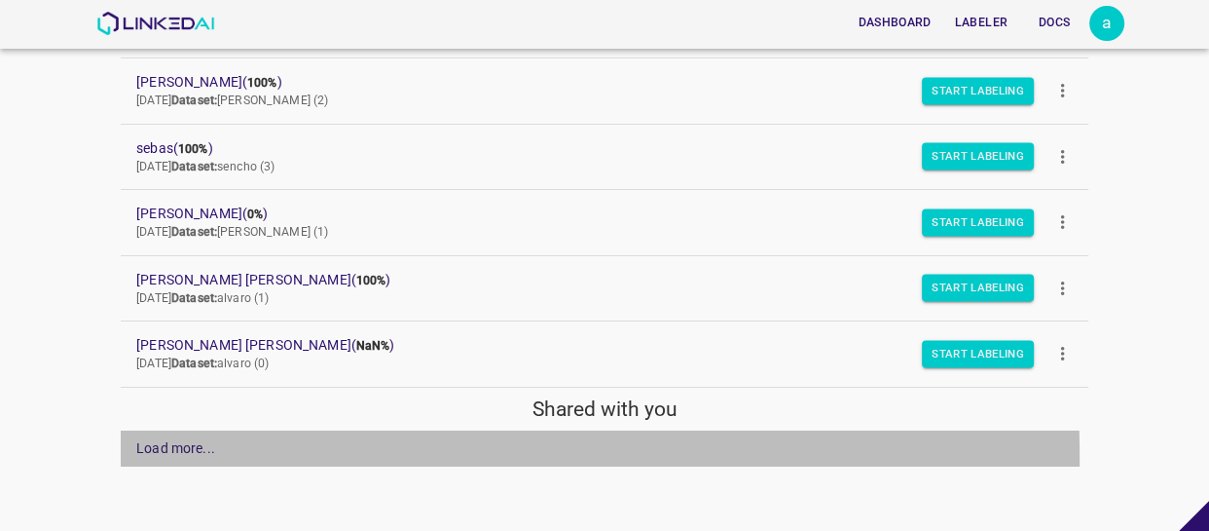
click at [185, 456] on div "Load more..." at bounding box center [175, 448] width 79 height 20
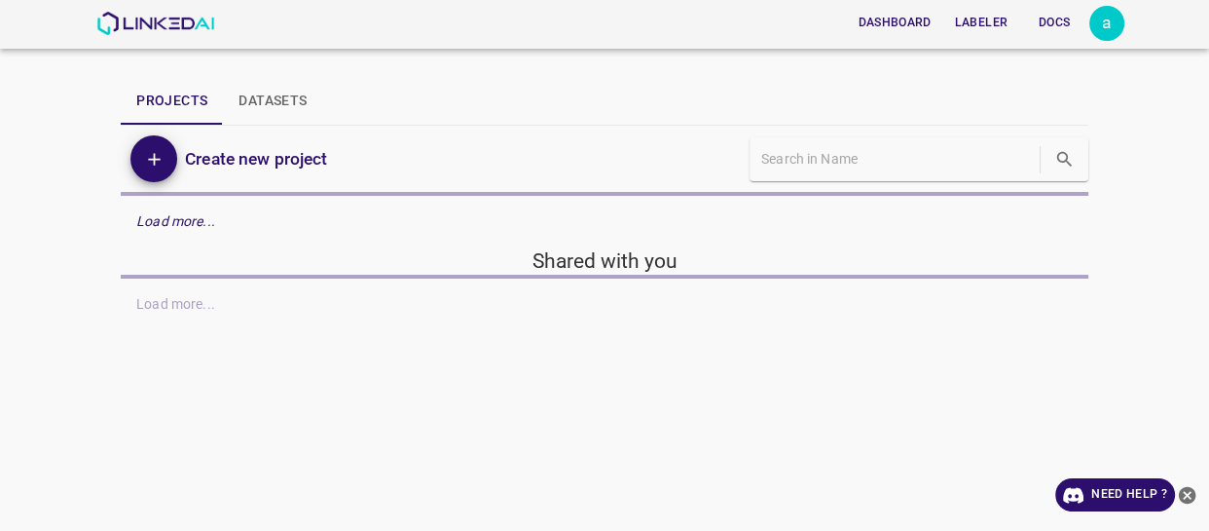
click at [1188, 495] on icon "close-help" at bounding box center [1187, 495] width 20 height 20
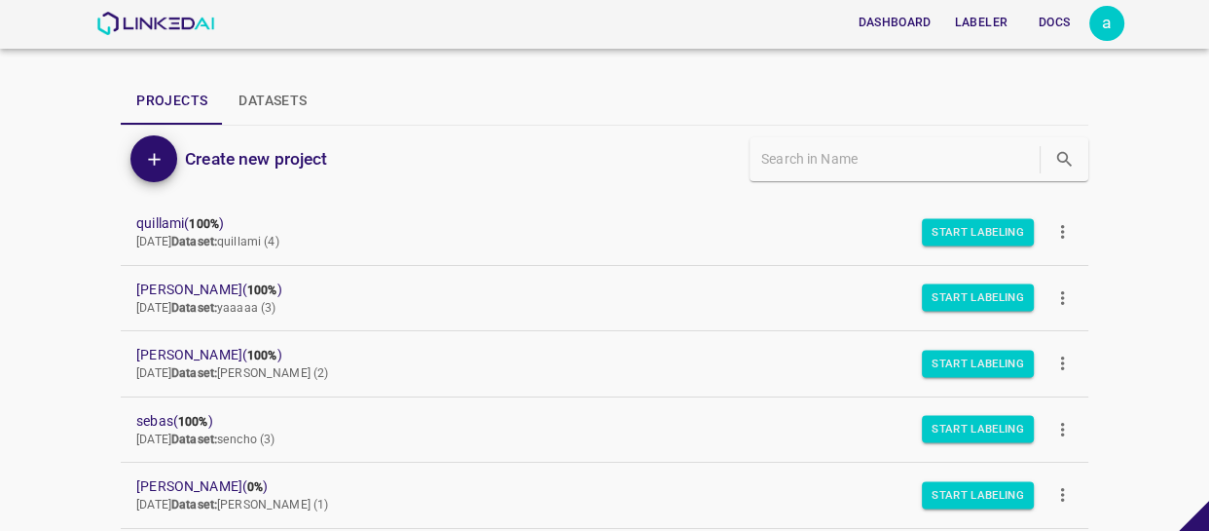
scroll to position [277, 0]
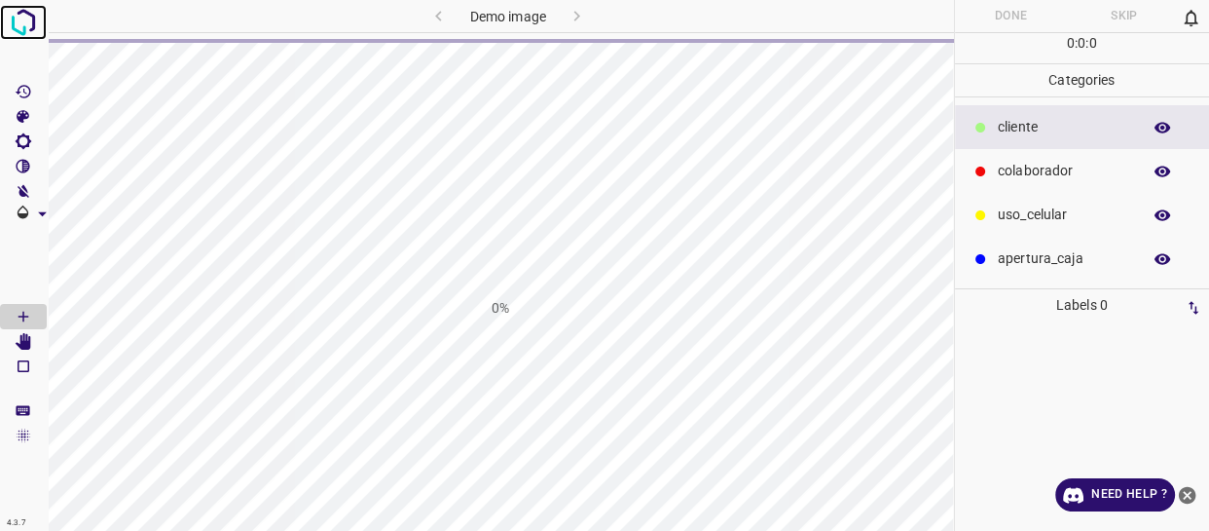
click at [21, 15] on img at bounding box center [23, 22] width 35 height 35
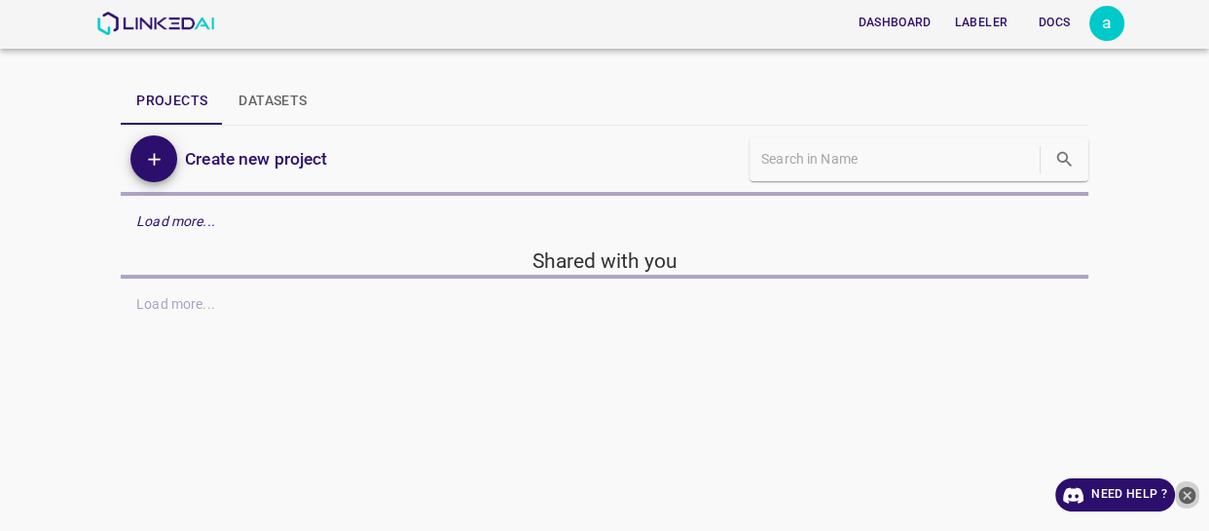
click at [1192, 492] on icon "close-help" at bounding box center [1188, 495] width 18 height 18
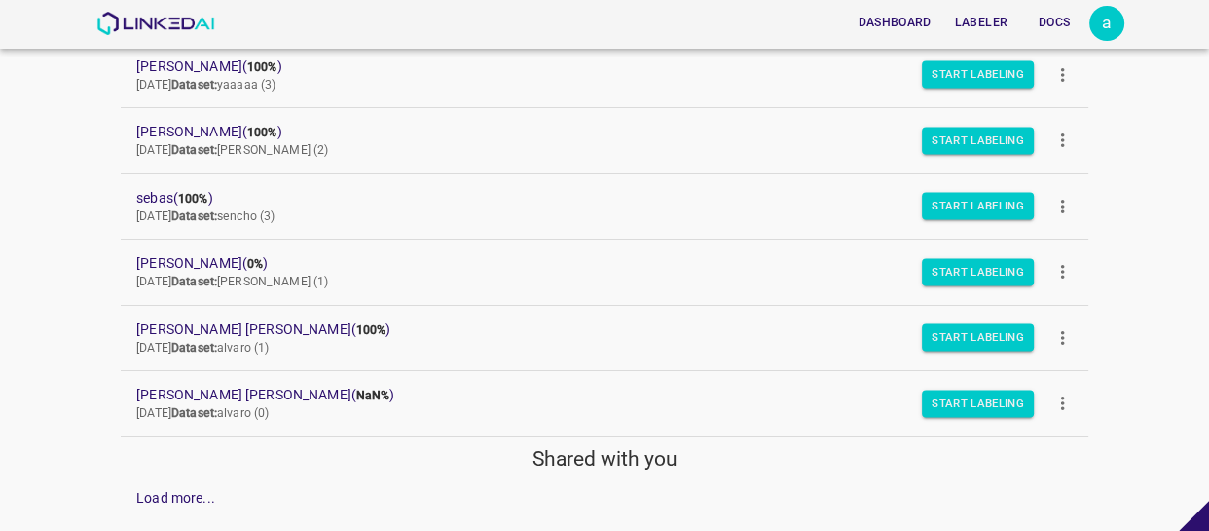
scroll to position [273, 0]
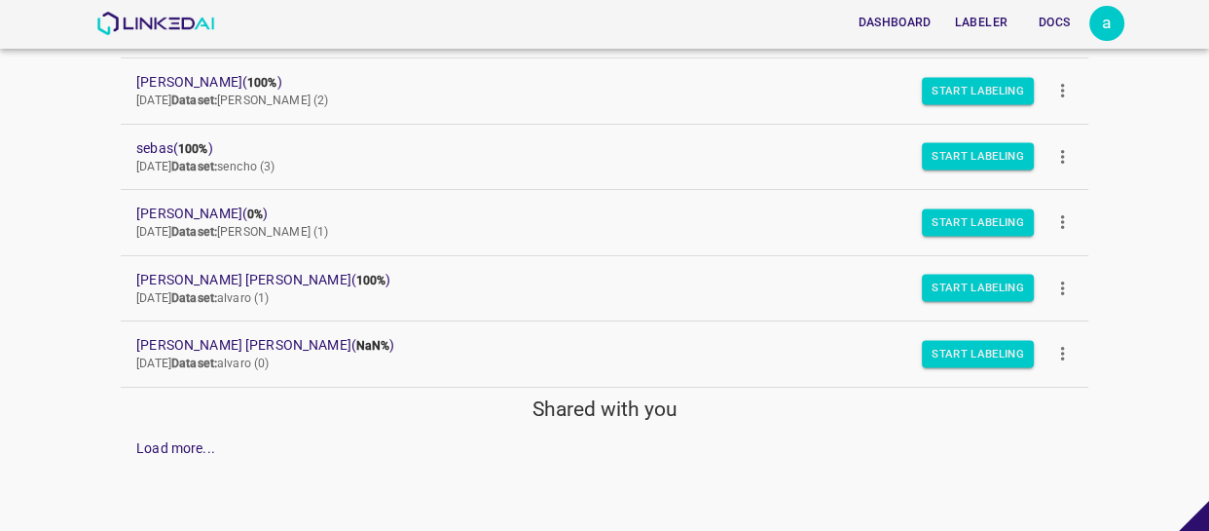
click at [170, 448] on div "Load more..." at bounding box center [175, 448] width 79 height 20
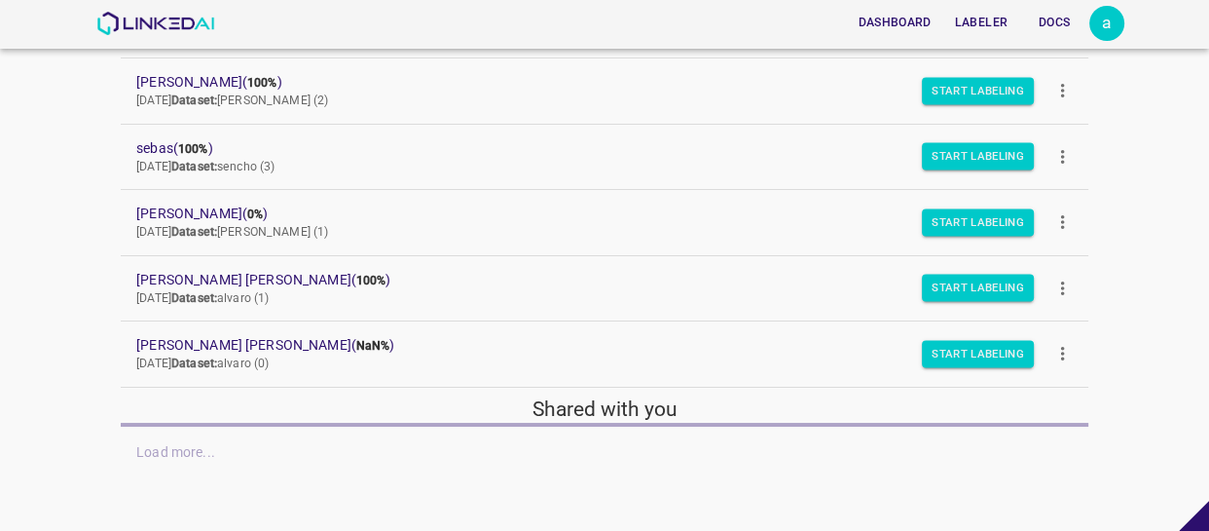
scroll to position [277, 0]
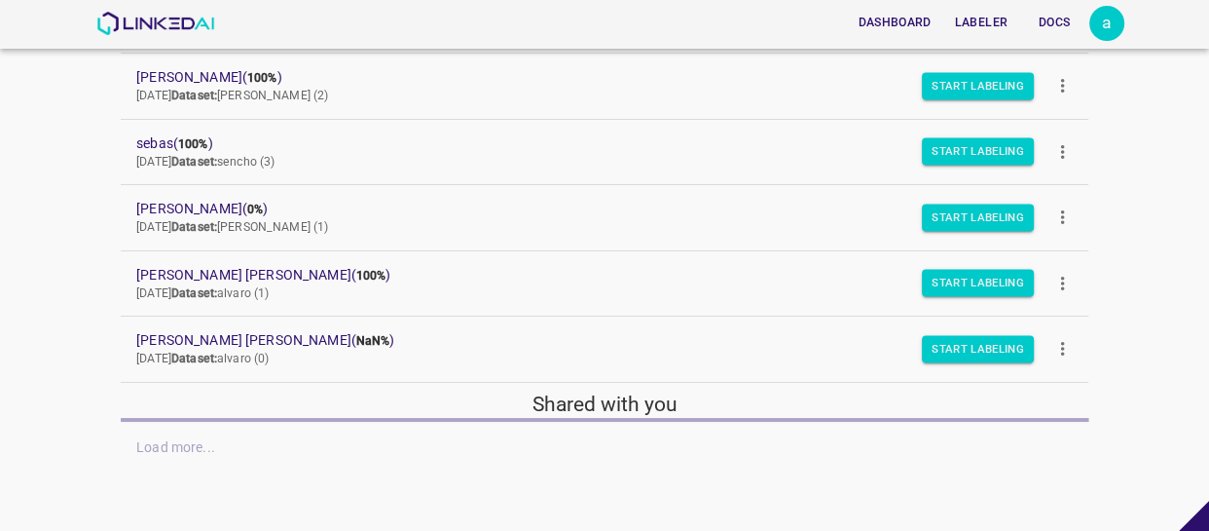
click at [1162, 249] on div "Dashboard Labeler Docs a Projects Datasets Create new project quillami ( 100% )…" at bounding box center [604, 265] width 1209 height 531
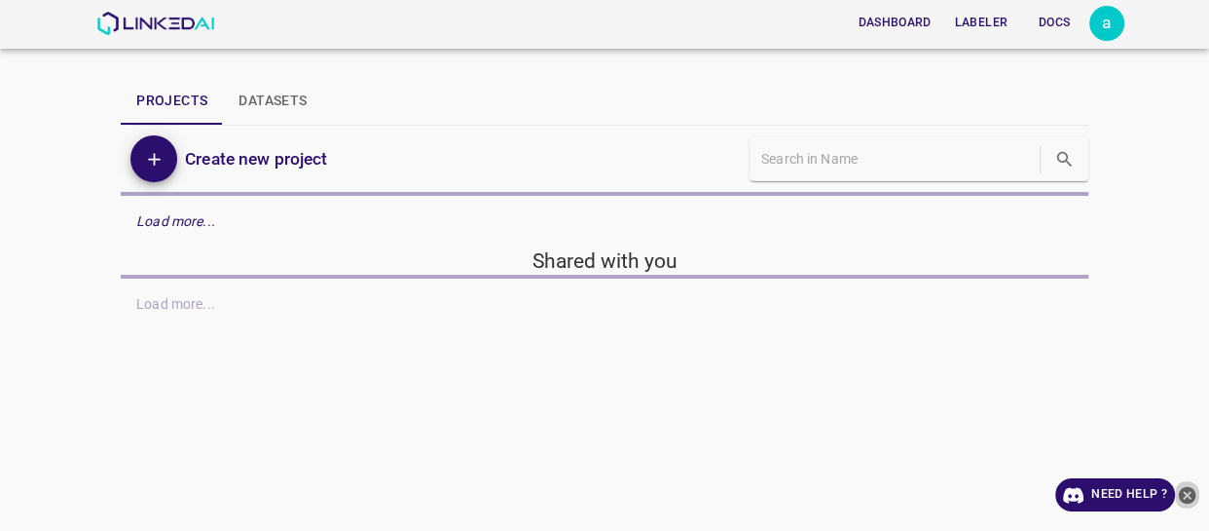
click at [1186, 491] on icon "close-help" at bounding box center [1187, 495] width 20 height 20
click at [1197, 494] on button "close-help" at bounding box center [1187, 494] width 24 height 33
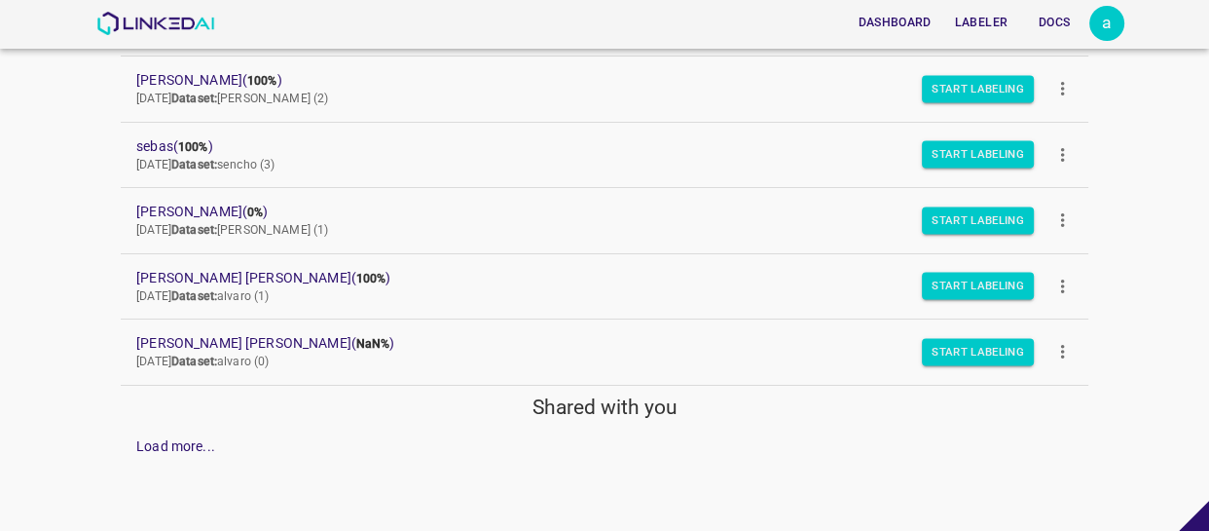
scroll to position [273, 0]
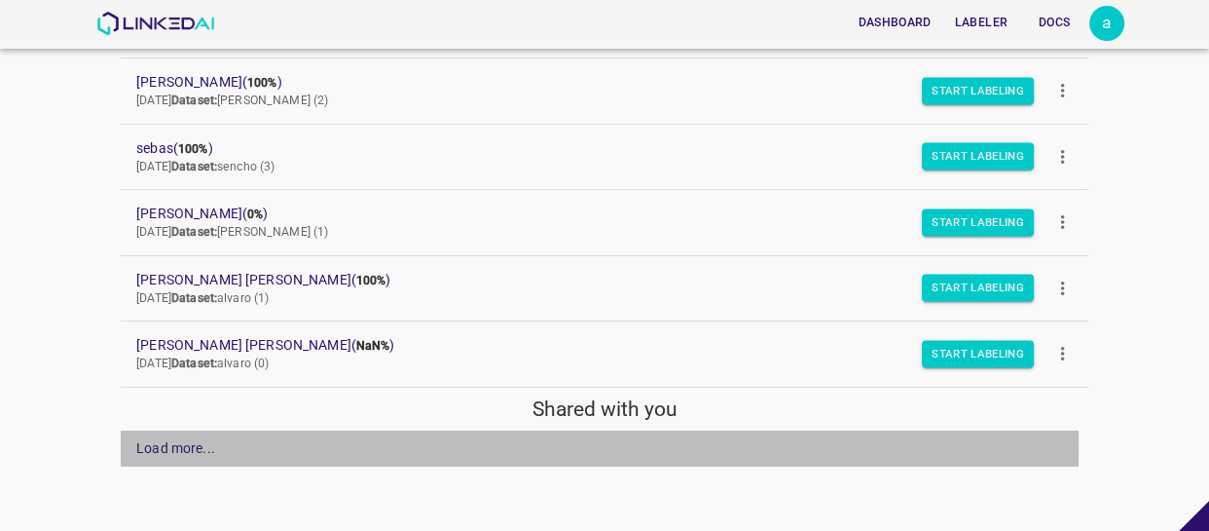
click at [179, 444] on div "Load more..." at bounding box center [175, 448] width 79 height 20
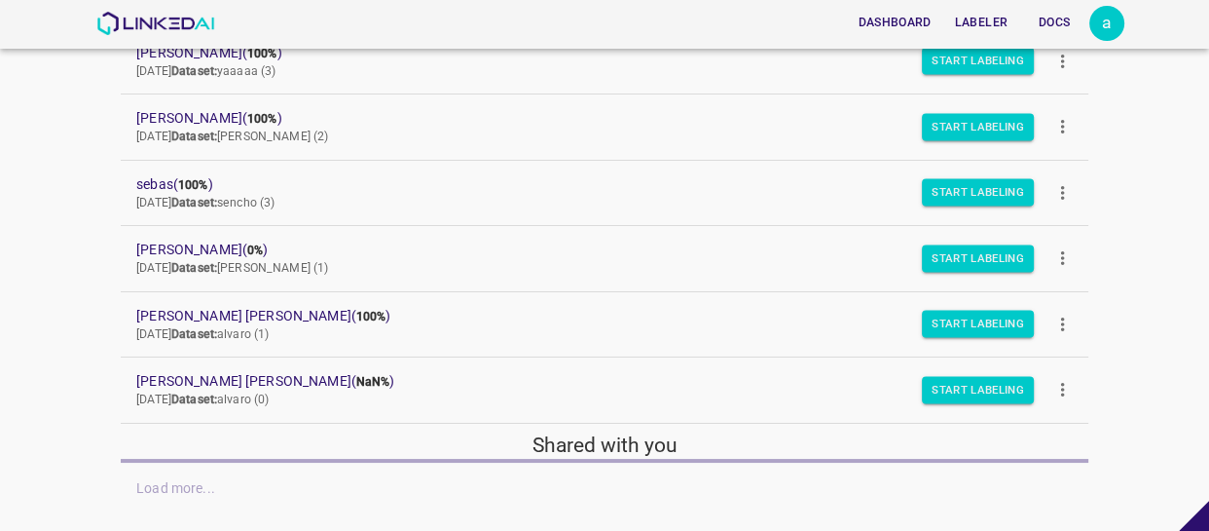
scroll to position [277, 0]
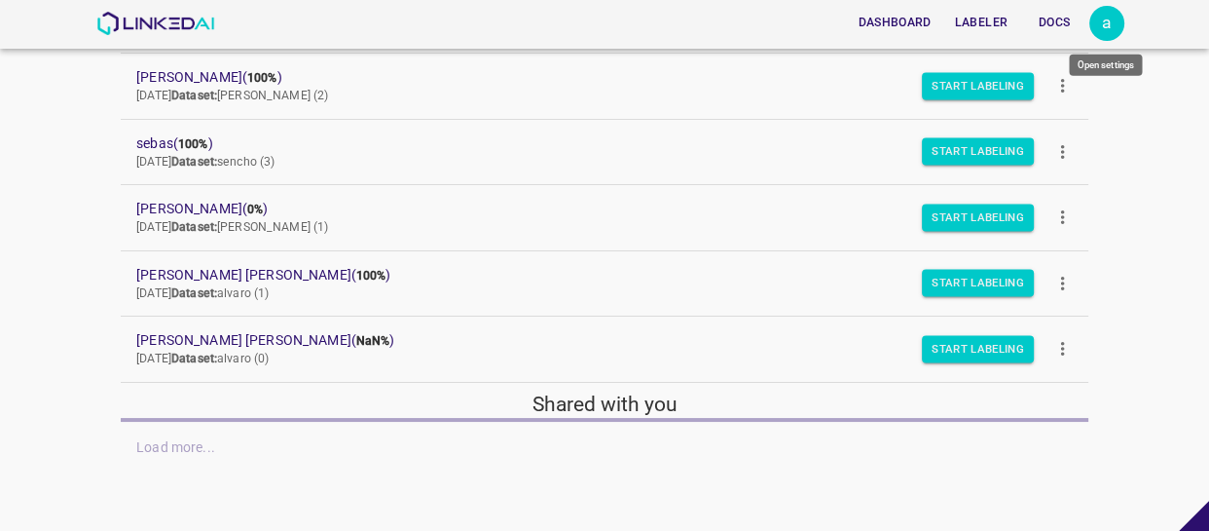
click at [1116, 24] on div "a" at bounding box center [1106, 23] width 35 height 35
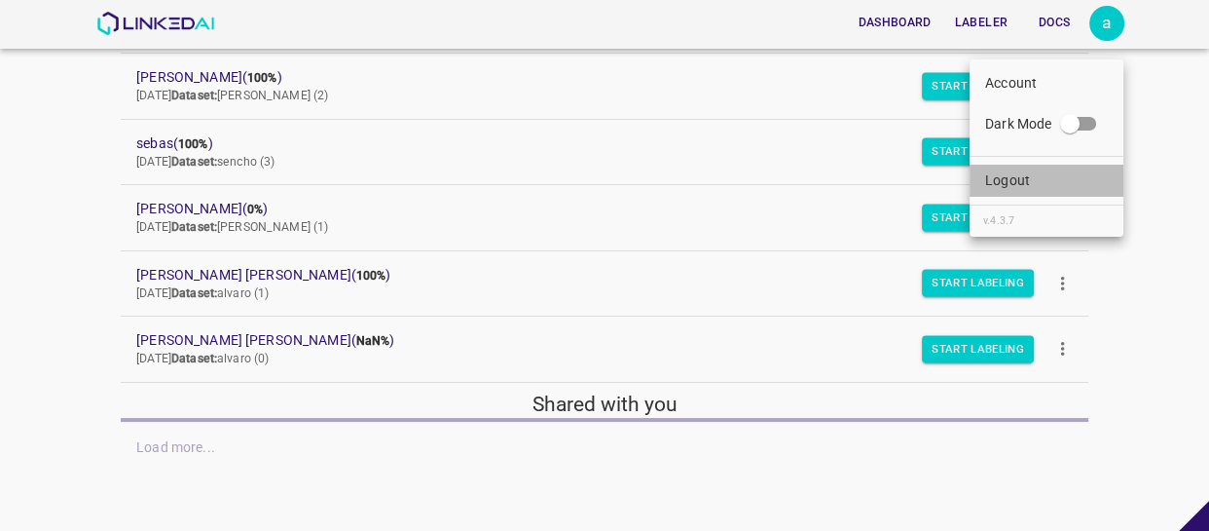
click at [1041, 185] on li "Logout" at bounding box center [1047, 181] width 154 height 32
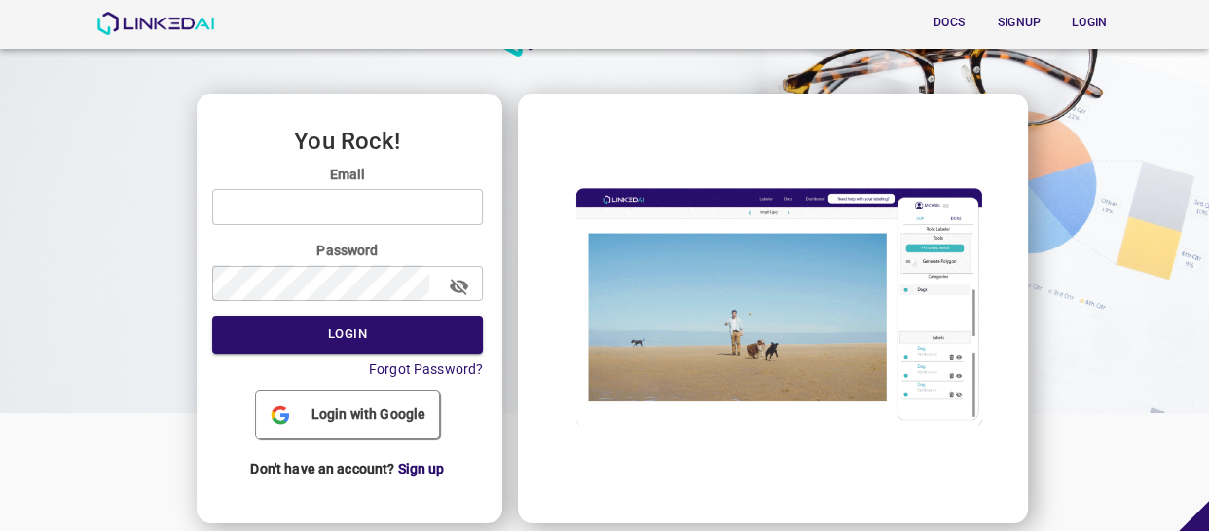
scroll to position [102, 0]
type input "[EMAIL_ADDRESS][DOMAIN_NAME]"
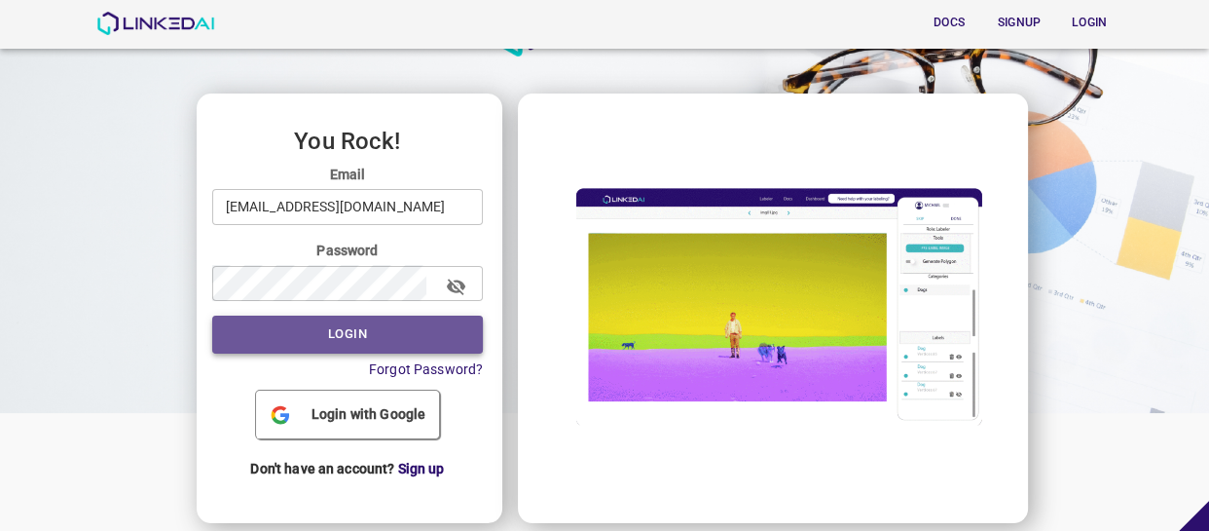
click at [409, 334] on button "Login" at bounding box center [348, 334] width 272 height 38
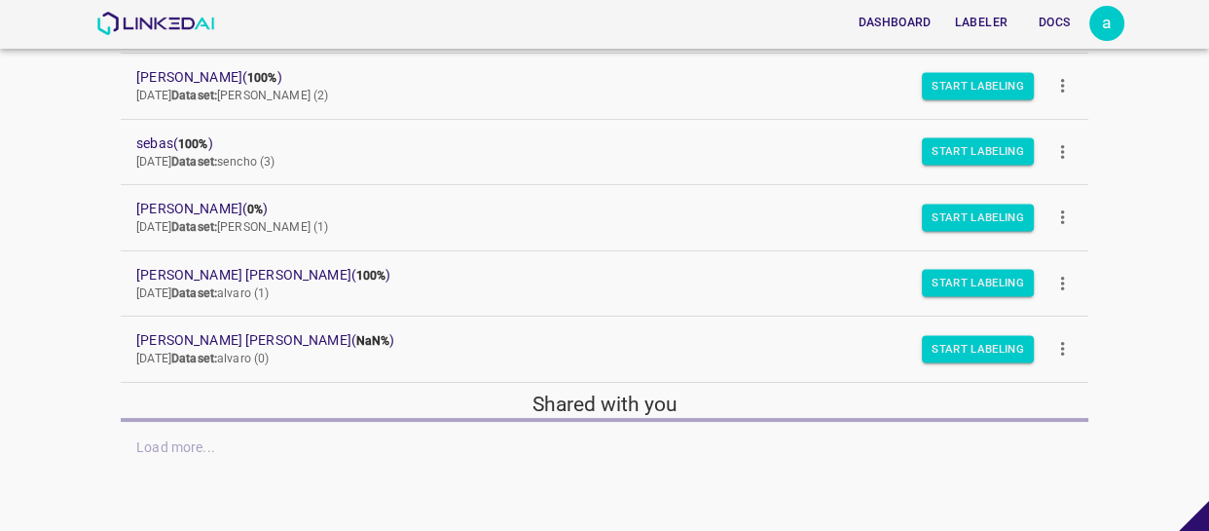
scroll to position [273, 0]
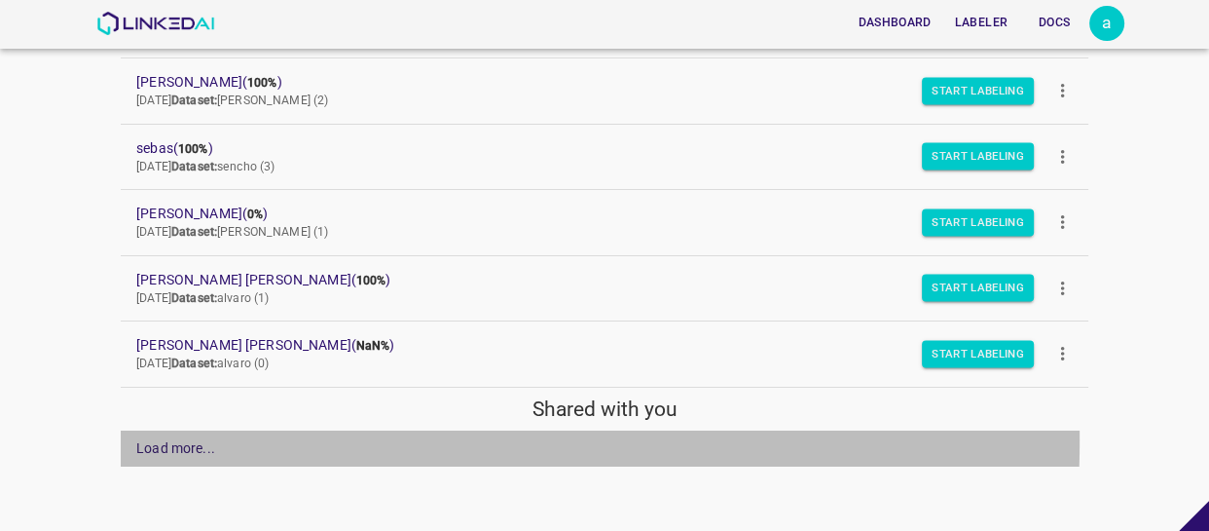
click at [204, 438] on div "Load more..." at bounding box center [175, 448] width 79 height 20
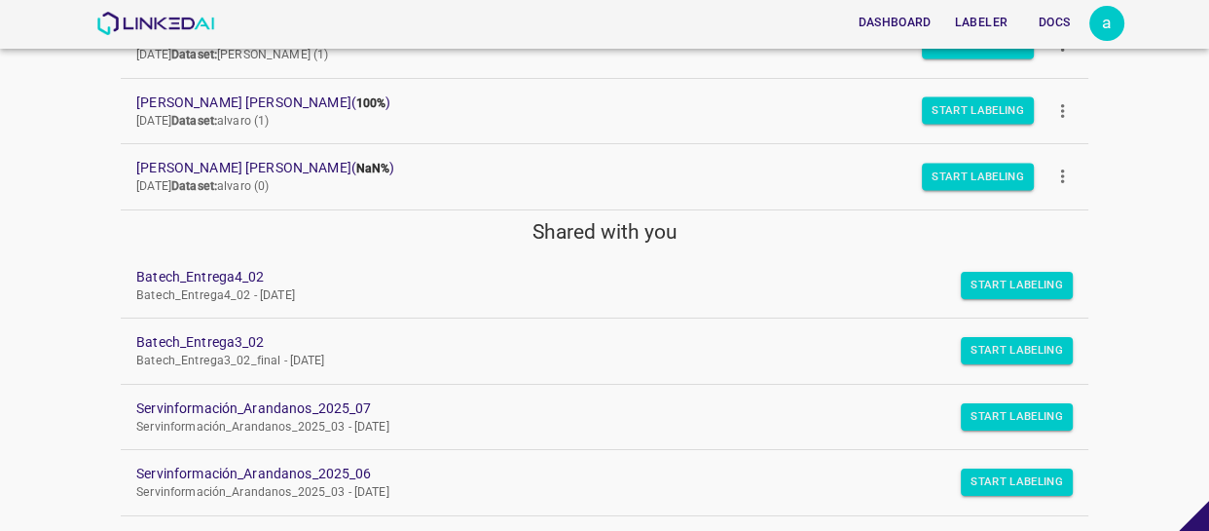
scroll to position [543, 0]
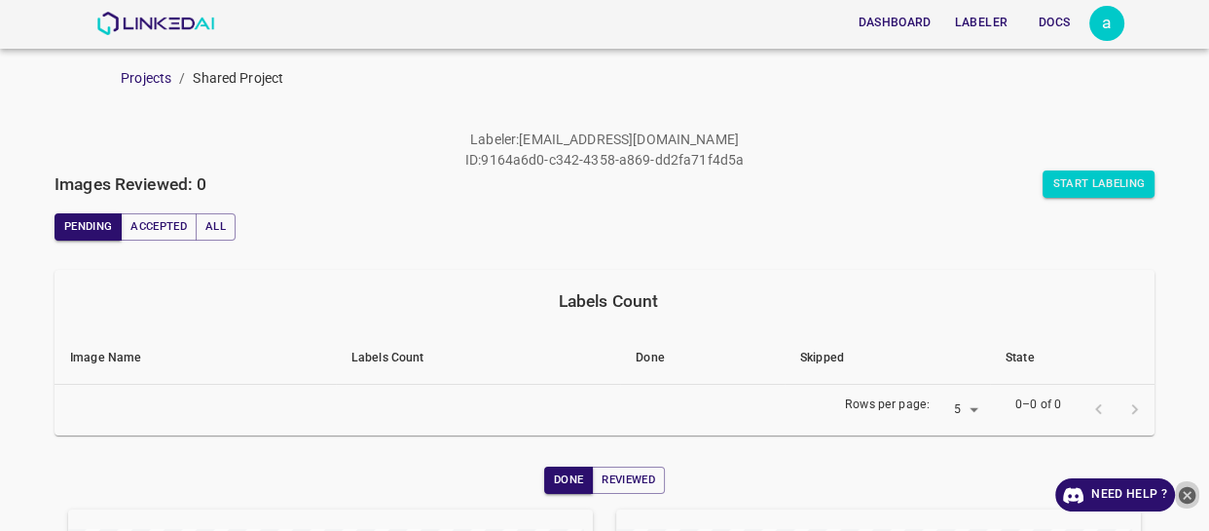
click at [1189, 497] on icon "close-help" at bounding box center [1188, 495] width 18 height 18
